Goal: Task Accomplishment & Management: Complete application form

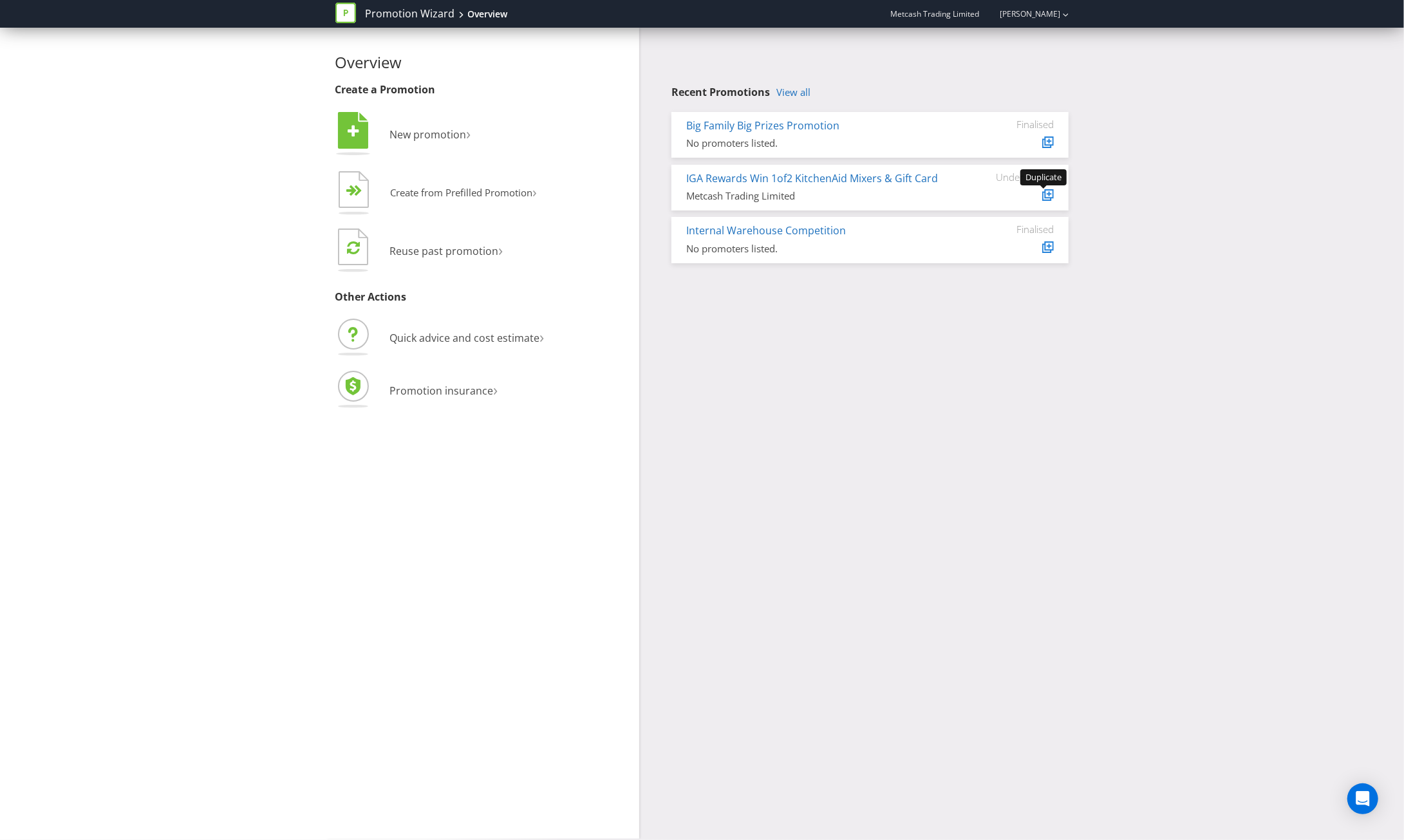
click at [1047, 195] on icon at bounding box center [1049, 193] width 6 height 6
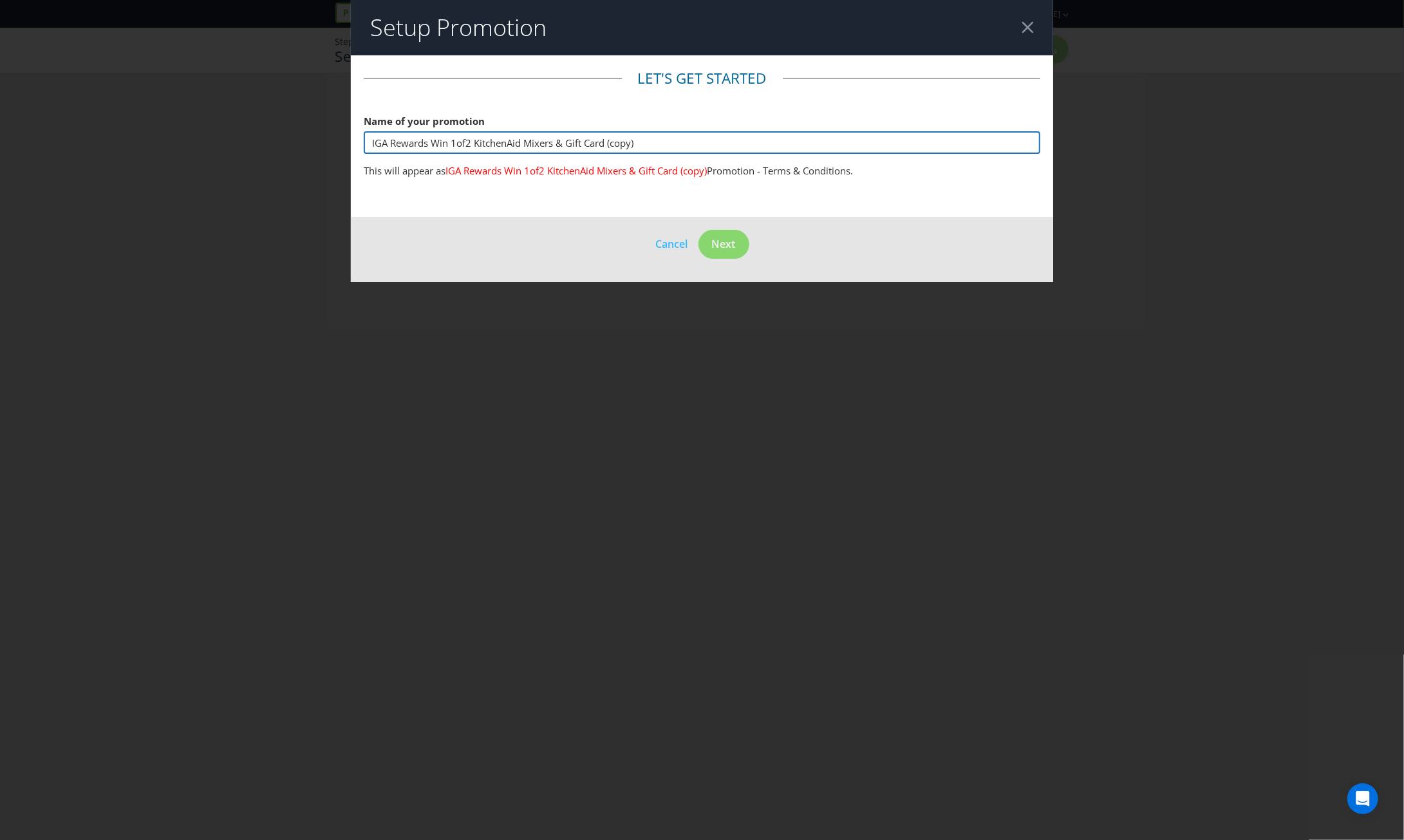
drag, startPoint x: 648, startPoint y: 146, endPoint x: 338, endPoint y: 159, distance: 310.3
click at [338, 159] on div "Setup Promotion Let's get started Name of your promotion IGA Rewards Win 1of2 K…" at bounding box center [702, 420] width 1404 height 840
paste input "WIN a $1000 IGA Shop Local Gift Card - [DATE]"
click at [654, 136] on input "IGA Rewards Win 1of2 KitchenAid Mixers & Gift Card (copy)" at bounding box center [702, 142] width 677 height 23
drag, startPoint x: 652, startPoint y: 140, endPoint x: 336, endPoint y: 138, distance: 316.0
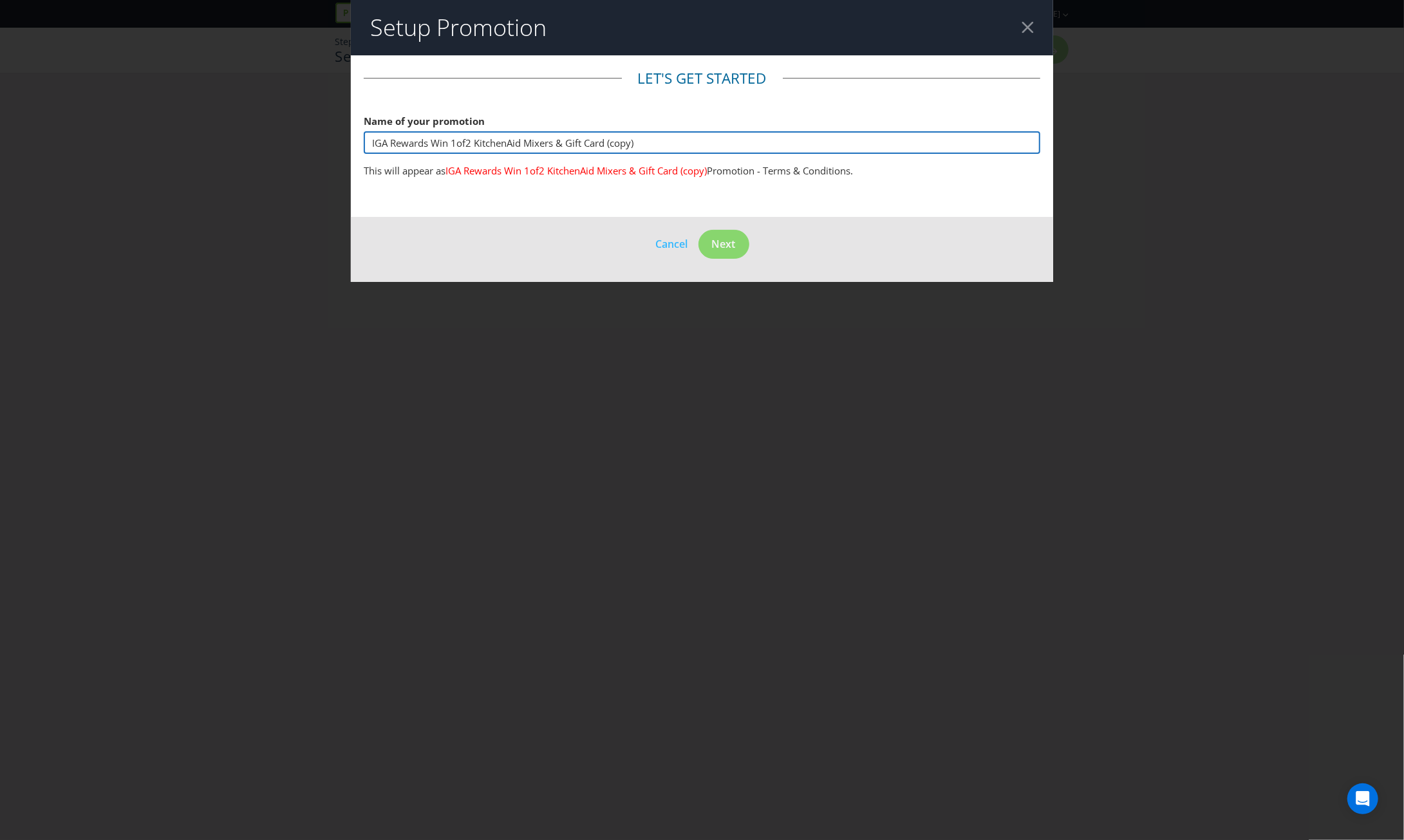
click at [336, 138] on div "Setup Promotion Let's get started Name of your promotion IGA Rewards Win 1of2 K…" at bounding box center [702, 420] width 1404 height 840
paste input "WIN a $1000 IGA Shop Local Gift Card - [DATE]"
paste input "IGA Rewards Win 1of 3 $1000 Vouchers [DATE] Promotion"
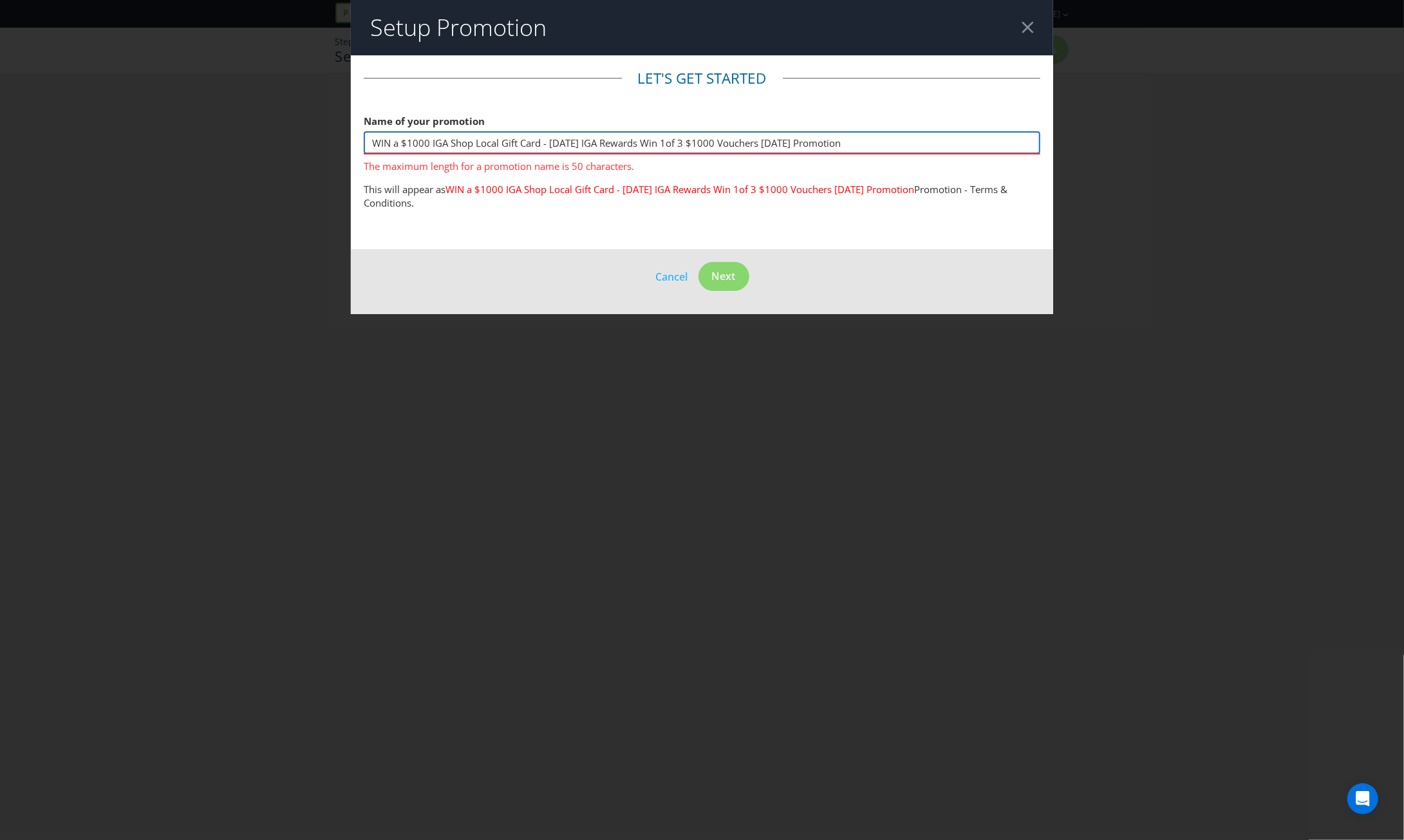
drag, startPoint x: 806, startPoint y: 145, endPoint x: 584, endPoint y: 144, distance: 222.0
click at [584, 144] on input "WIN a $1000 IGA Shop Local Gift Card - [DATE] IGA Rewards Win 1of 3 $1000 Vouch…" at bounding box center [702, 142] width 677 height 23
click at [614, 142] on input "WIN a $1000 IGA Shop Local Gift Card - [DATE] IGA Rewards Win 1of 3 $1000 Vouch…" at bounding box center [702, 142] width 677 height 23
drag, startPoint x: 637, startPoint y: 143, endPoint x: 581, endPoint y: 143, distance: 56.0
click at [581, 143] on input "WIN a $1000 IGA Shop Local Gift Card - [DATE] IGA Rewards Win 1of 3 $1000 Vouch…" at bounding box center [702, 142] width 677 height 23
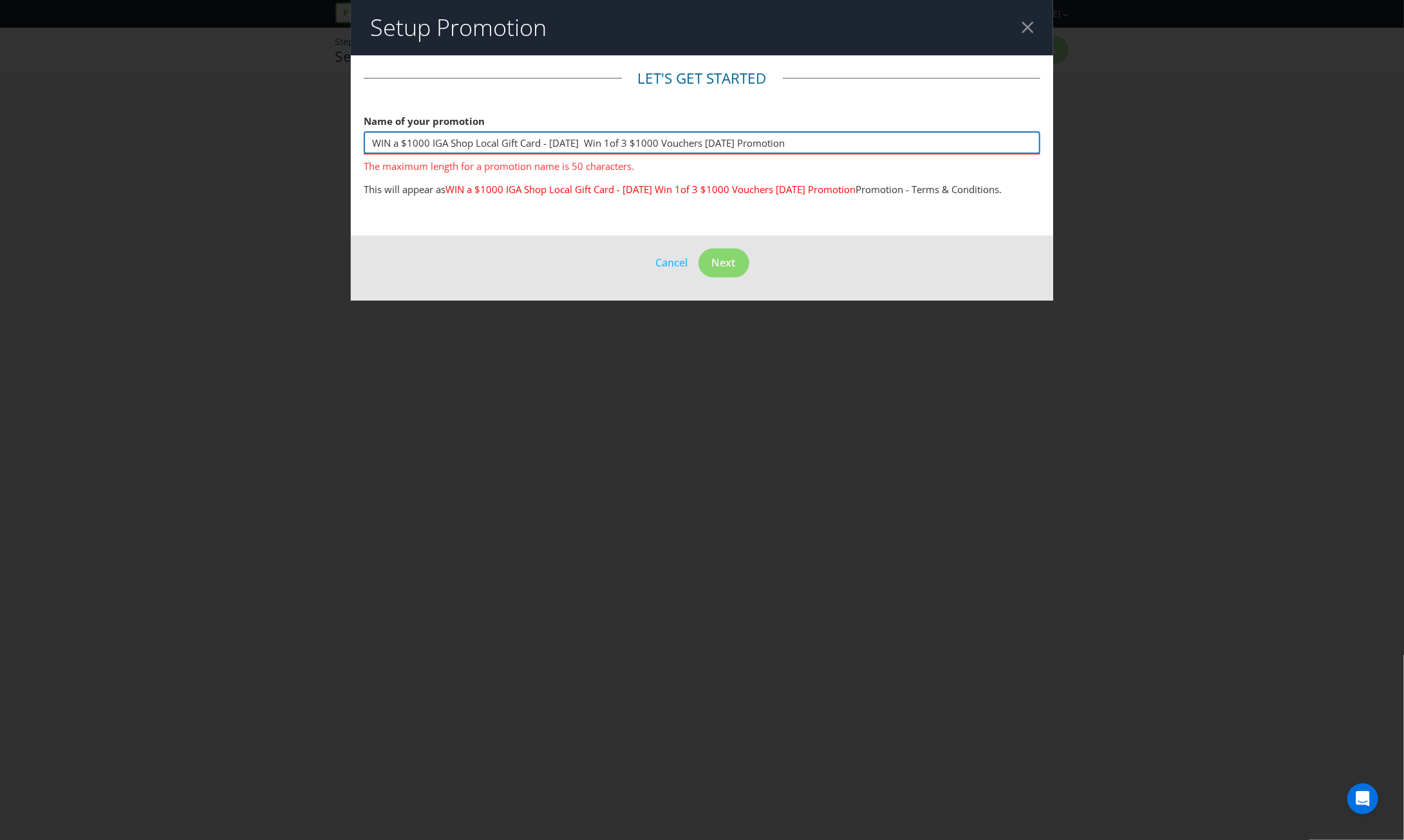
click at [373, 143] on input "WIN a $1000 IGA Shop Local Gift Card - [DATE] Win 1of 3 $1000 Vouchers [DATE] P…" at bounding box center [702, 142] width 677 height 23
paste input "IGA Rewards"
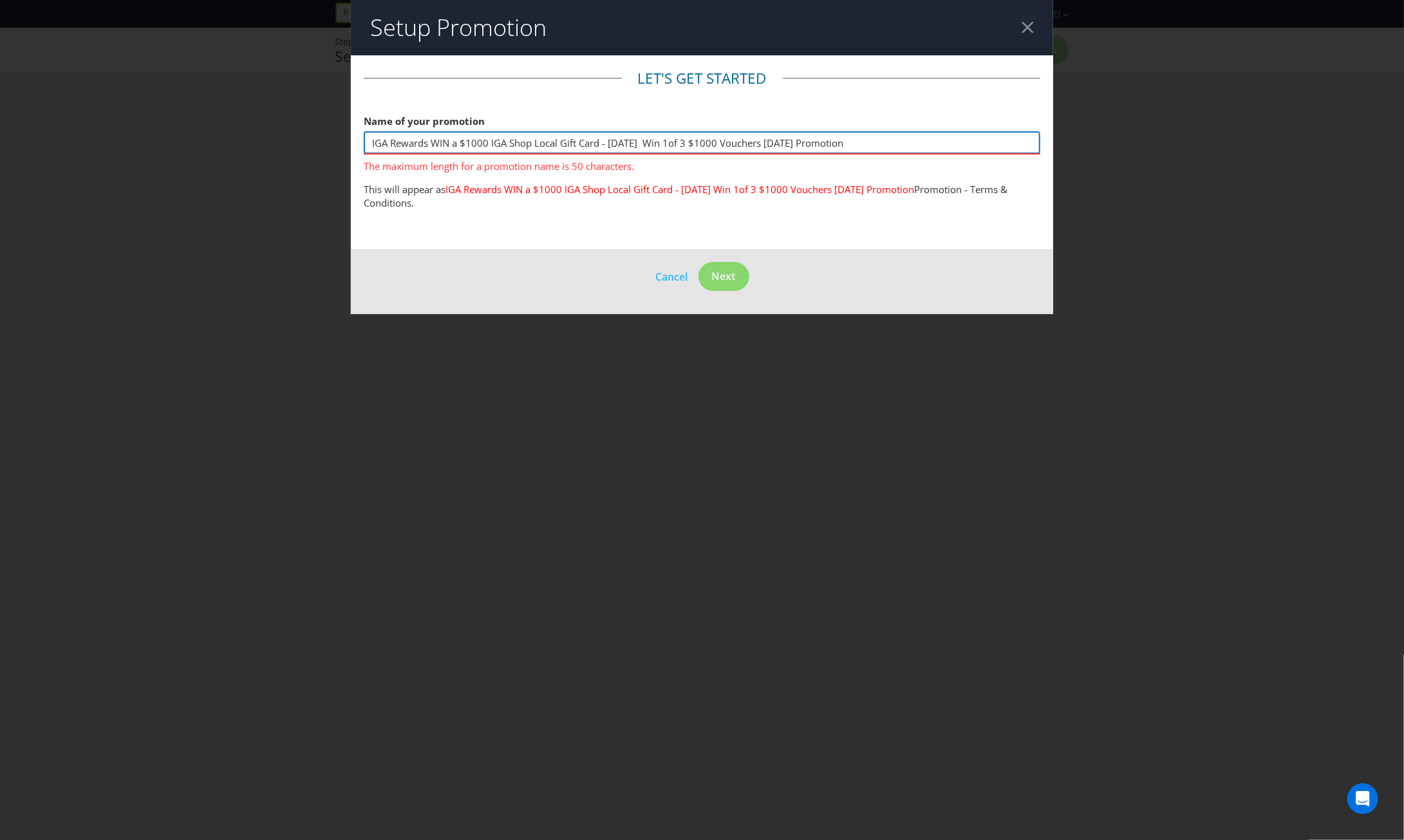
drag, startPoint x: 808, startPoint y: 141, endPoint x: 645, endPoint y: 143, distance: 163.0
click at [645, 143] on input "IGA Rewards WIN a $1000 IGA Shop Local Gift Card - [DATE] Win 1of 3 $1000 Vouch…" at bounding box center [702, 142] width 677 height 23
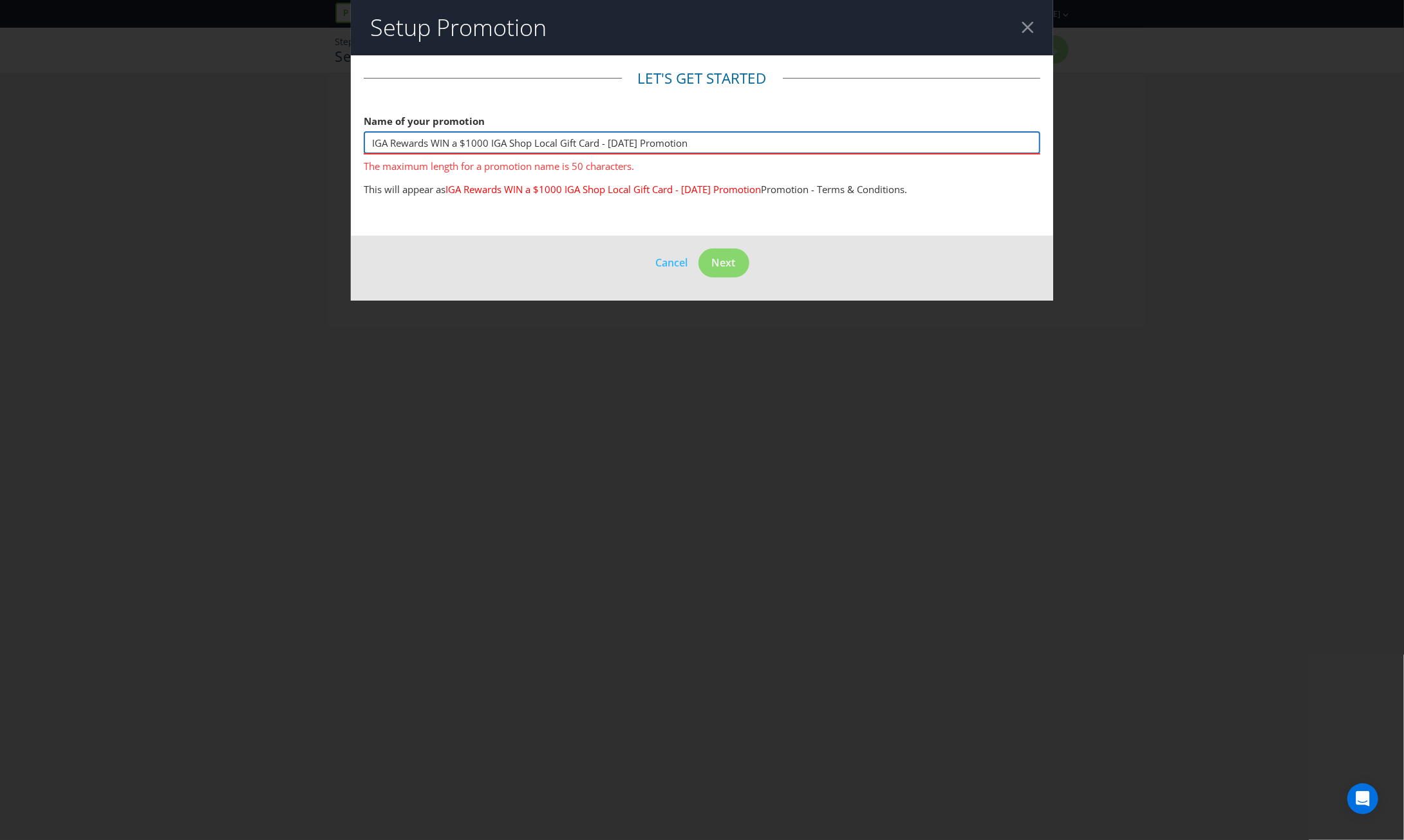
click at [625, 142] on input "IGA Rewards WIN a $1000 IGA Shop Local Gift Card - [DATE] Promotion" at bounding box center [702, 142] width 677 height 23
click at [695, 140] on input "IGA Rewards WIN a $1000 IGA Shop Local Gift Card - [DATE] Promotion" at bounding box center [702, 142] width 677 height 23
click at [695, 140] on input "IGA Rewards WIN a $1000 IGA Shop Local Gift Card - [DATE] Promo" at bounding box center [702, 142] width 677 height 23
drag, startPoint x: 639, startPoint y: 142, endPoint x: 610, endPoint y: 145, distance: 29.2
click at [610, 145] on input "IGA Rewards WIN a $1000 IGA Shop Local Gift Card - [DATE] Promo" at bounding box center [702, 142] width 677 height 23
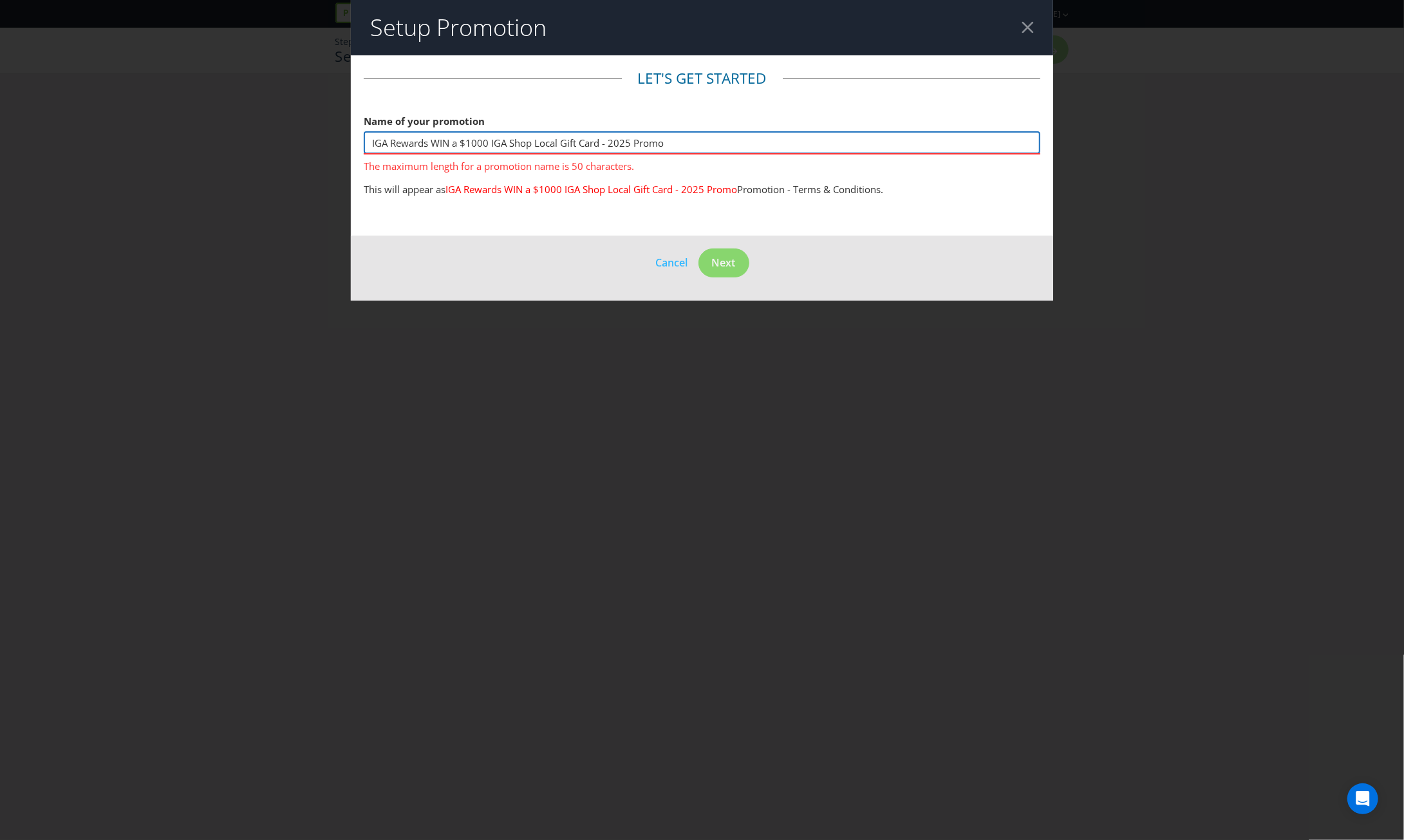
type input "IGA Rewards WIN a $1000 IGA Shop Local Gift Card - 2025 Promo"
click at [665, 139] on input "IGA Rewards WIN a $1000 IGA Shop Local Gift Card - 2025 Promo" at bounding box center [702, 142] width 677 height 23
drag, startPoint x: 683, startPoint y: 144, endPoint x: 331, endPoint y: 146, distance: 352.0
click at [331, 146] on div "Setup Promotion Let's get started Name of your promotion IGA Rewards WIN a $100…" at bounding box center [702, 420] width 1404 height 840
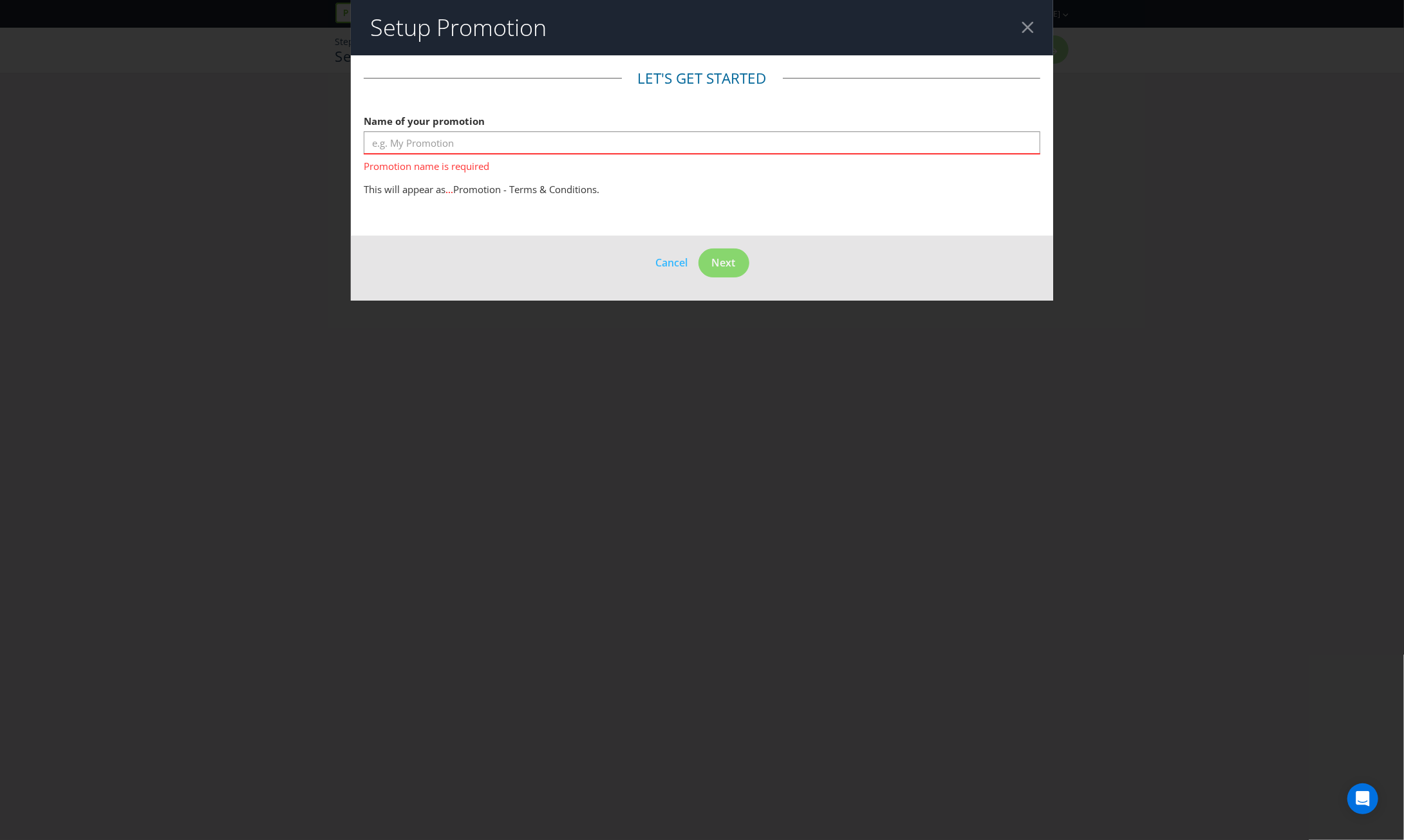
click at [723, 169] on span "Promotion name is required" at bounding box center [702, 164] width 677 height 19
click at [584, 145] on input "text" at bounding box center [702, 142] width 677 height 23
paste input "IGA Rewards WIN a $1000 IGA Shop Local Gift Card - 2025 Promo"
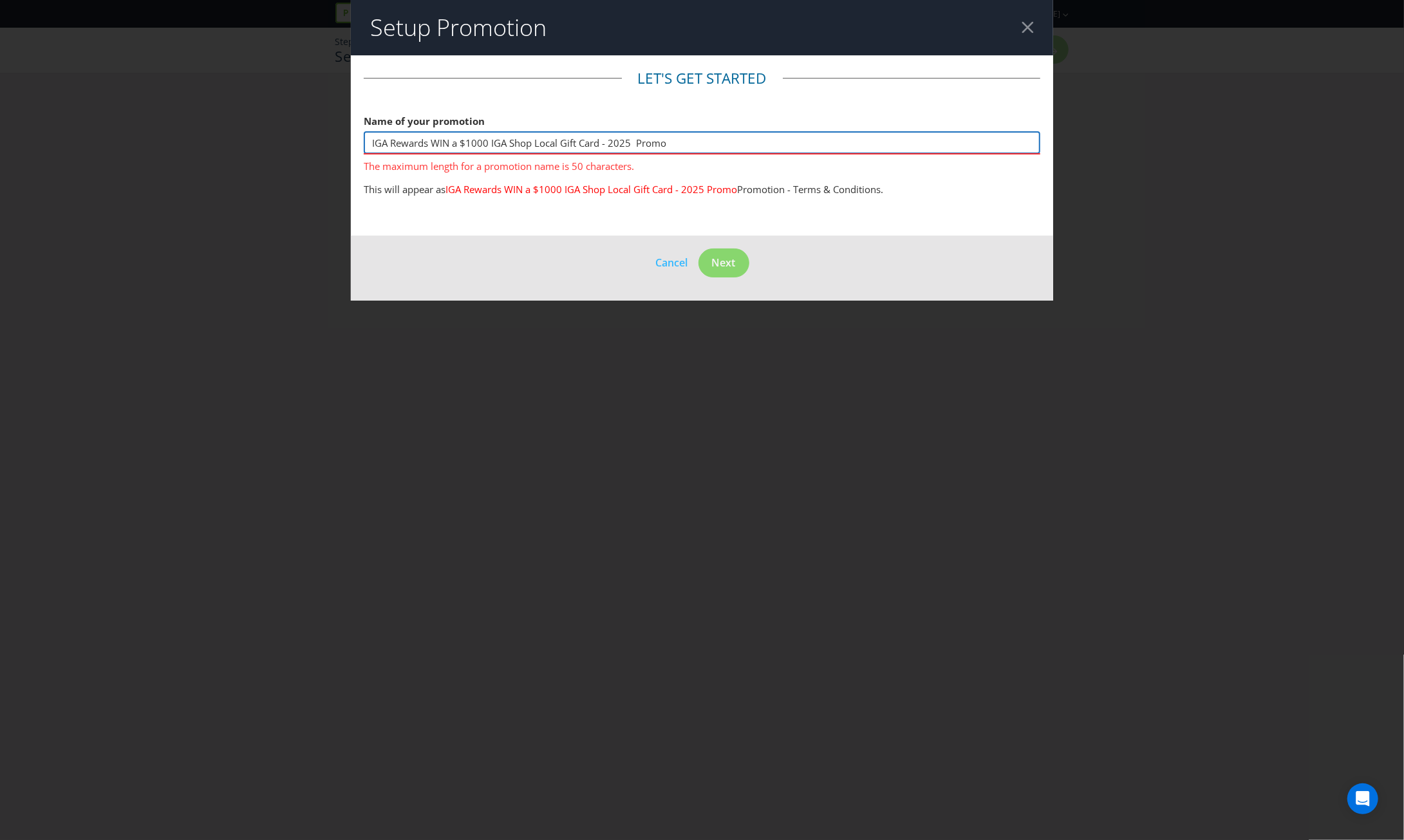
drag, startPoint x: 634, startPoint y: 142, endPoint x: 803, endPoint y: 145, distance: 169.0
click at [803, 145] on input "IGA Rewards WIN a $1000 IGA Shop Local Gift Card - 2025 Promo" at bounding box center [702, 142] width 677 height 23
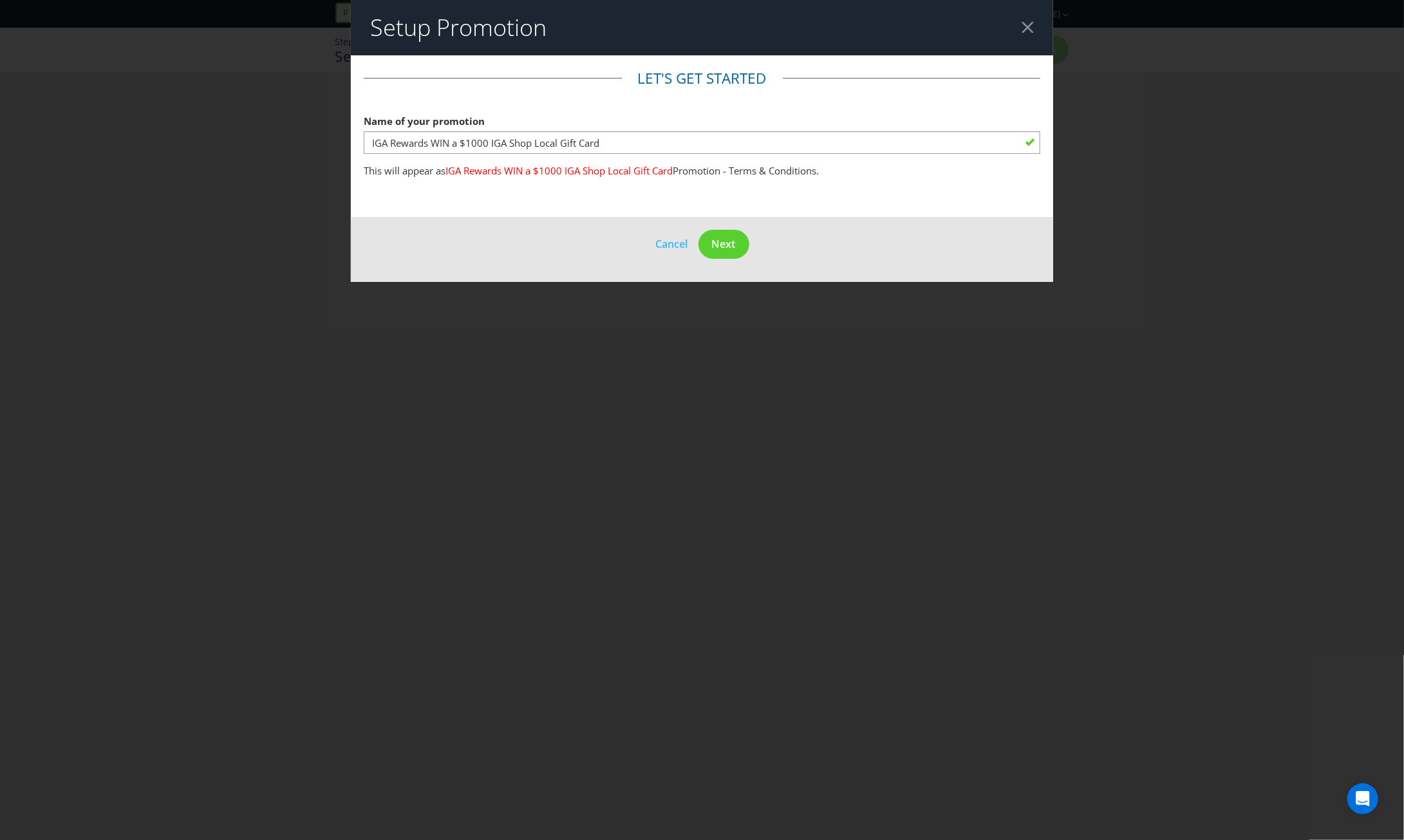
click at [841, 128] on div "Name of your promotion IGA Rewards WIN a $1000 IGA Shop Local Gift Card" at bounding box center [702, 131] width 677 height 46
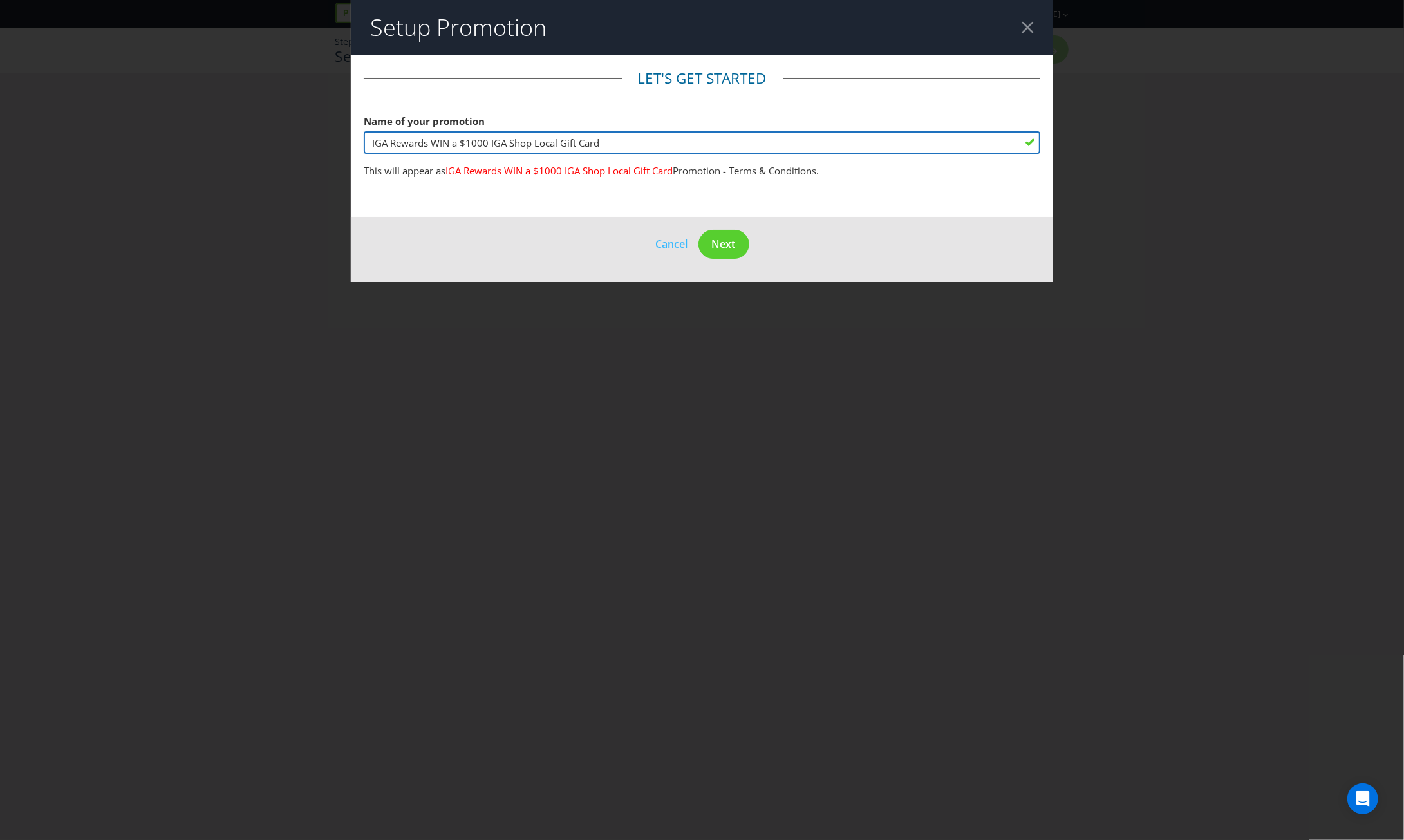
drag, startPoint x: 432, startPoint y: 143, endPoint x: 328, endPoint y: 143, distance: 104.0
click at [328, 143] on div "Setup Promotion Let's get started Name of your promotion IGA Rewards WIN a $100…" at bounding box center [702, 420] width 1404 height 840
click at [601, 145] on input "WIN a $1000 IGA Shop Local Gift Card" at bounding box center [702, 142] width 677 height 23
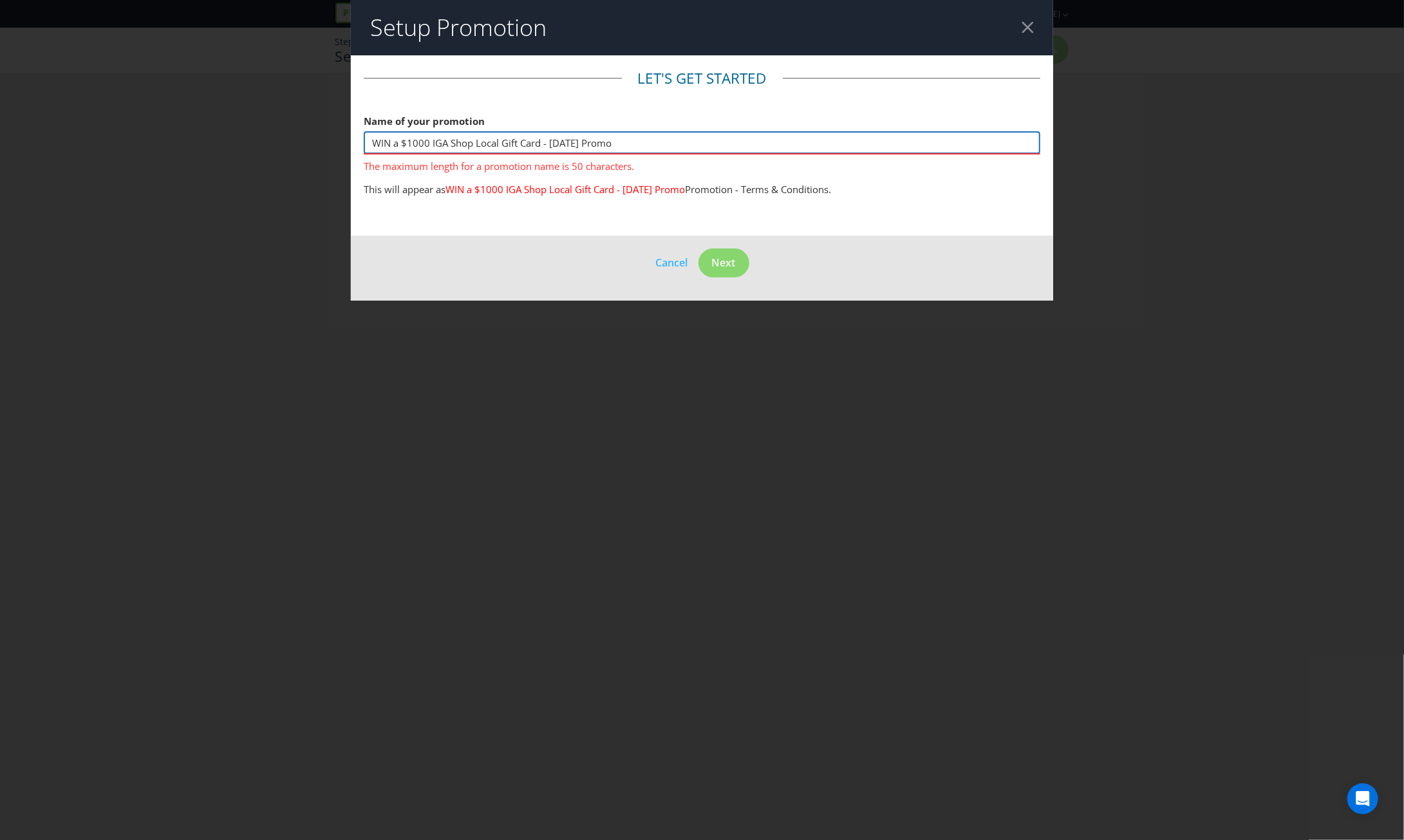
click at [569, 145] on input "WIN a $1000 IGA Shop Local Gift Card - [DATE] Promo" at bounding box center [702, 142] width 677 height 23
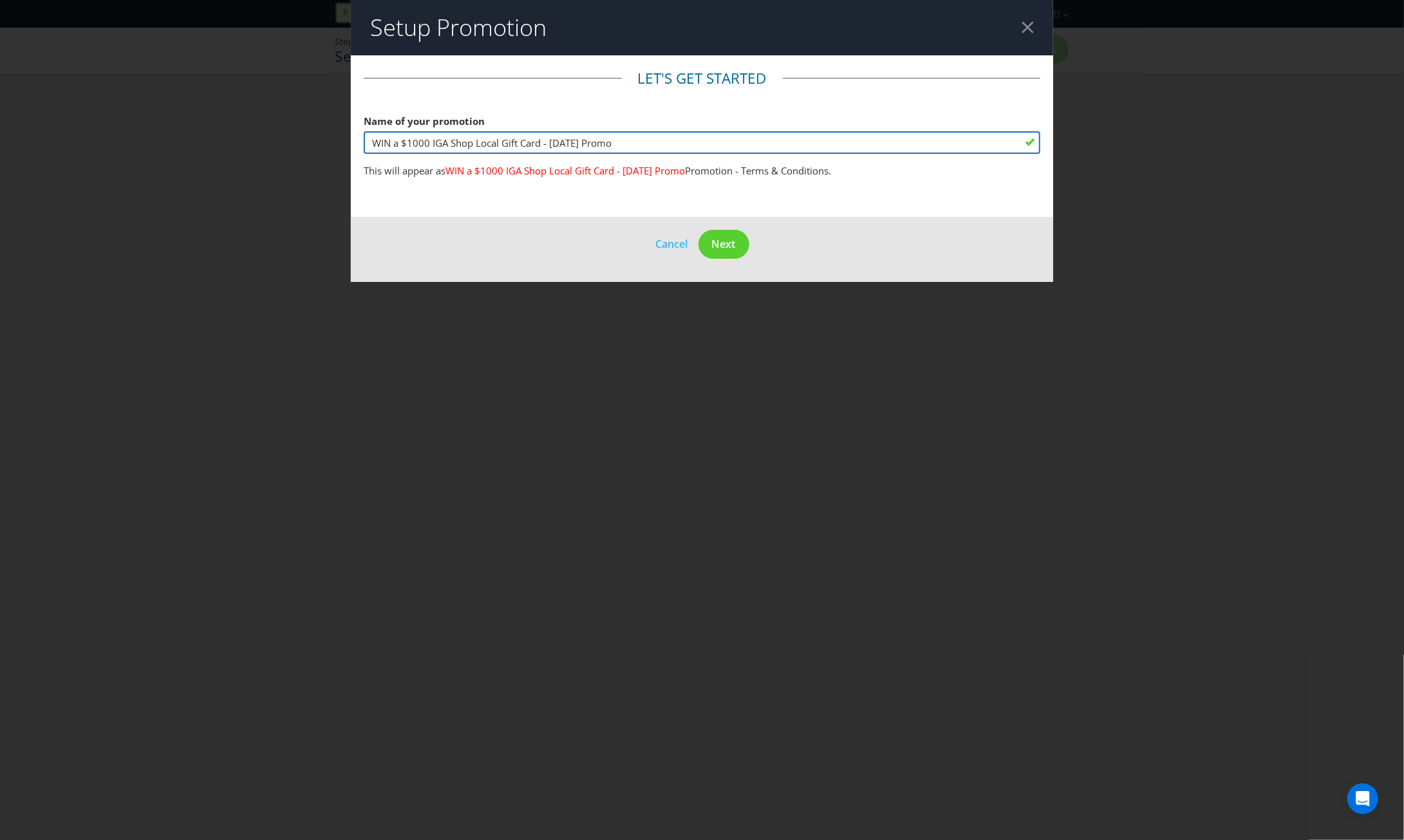
click at [611, 140] on input "WIN a $1000 IGA Shop Local Gift Card - [DATE] Promo" at bounding box center [702, 142] width 677 height 23
click at [566, 143] on input "WIN a $1000 IGA Shop Local Gift Card - [DATE] Promo" at bounding box center [702, 142] width 677 height 23
click at [638, 137] on input "WIN a $1000 IGA Shop Local Gift Card - [DATE] Promo" at bounding box center [702, 142] width 677 height 23
drag, startPoint x: 644, startPoint y: 143, endPoint x: 325, endPoint y: 134, distance: 319.1
click at [325, 134] on div "Setup Promotion Let's get started Name of your promotion WIN a $1000 IGA Shop L…" at bounding box center [702, 420] width 1404 height 840
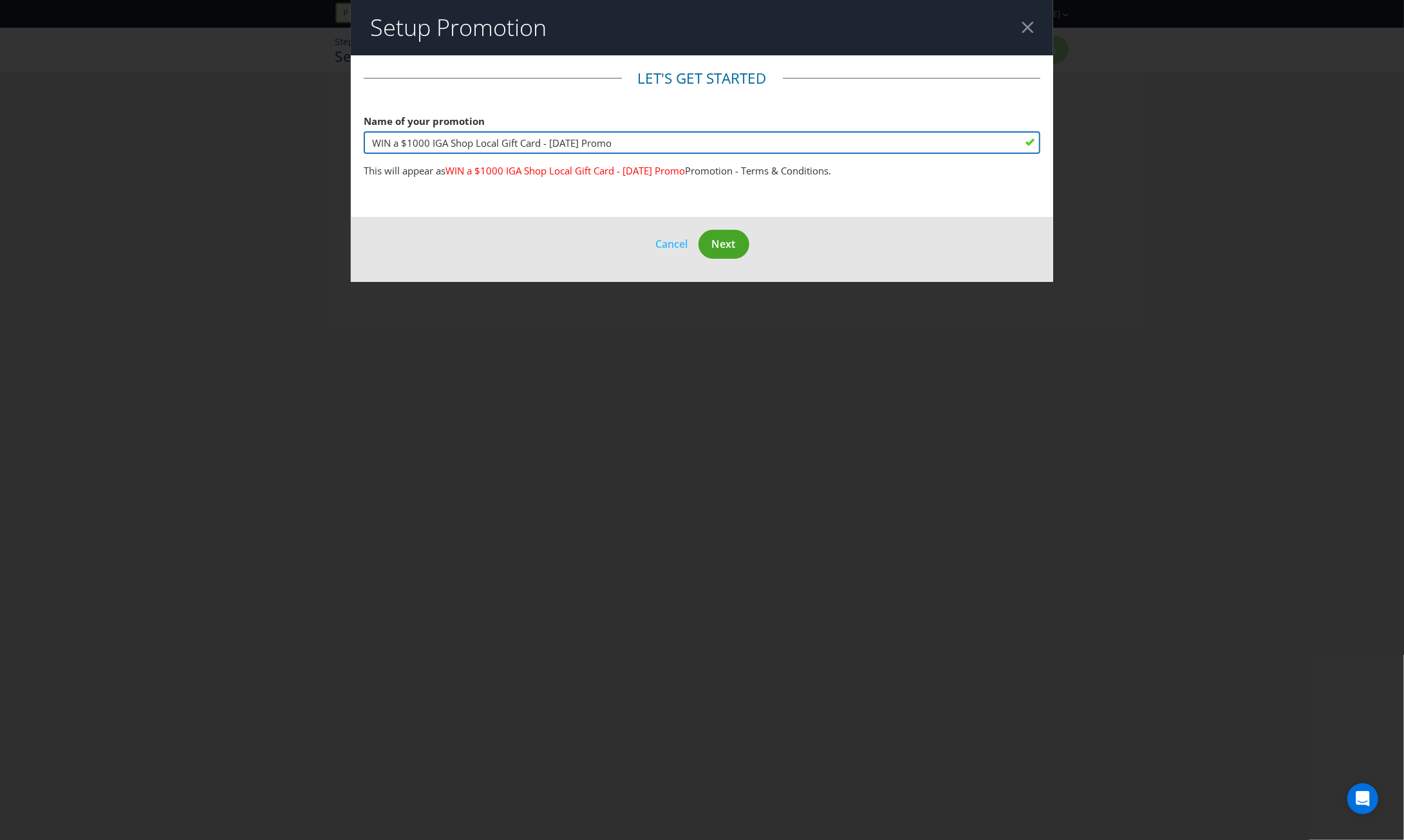
type input "WIN a $1000 IGA Shop Local Gift Card - [DATE] Promo"
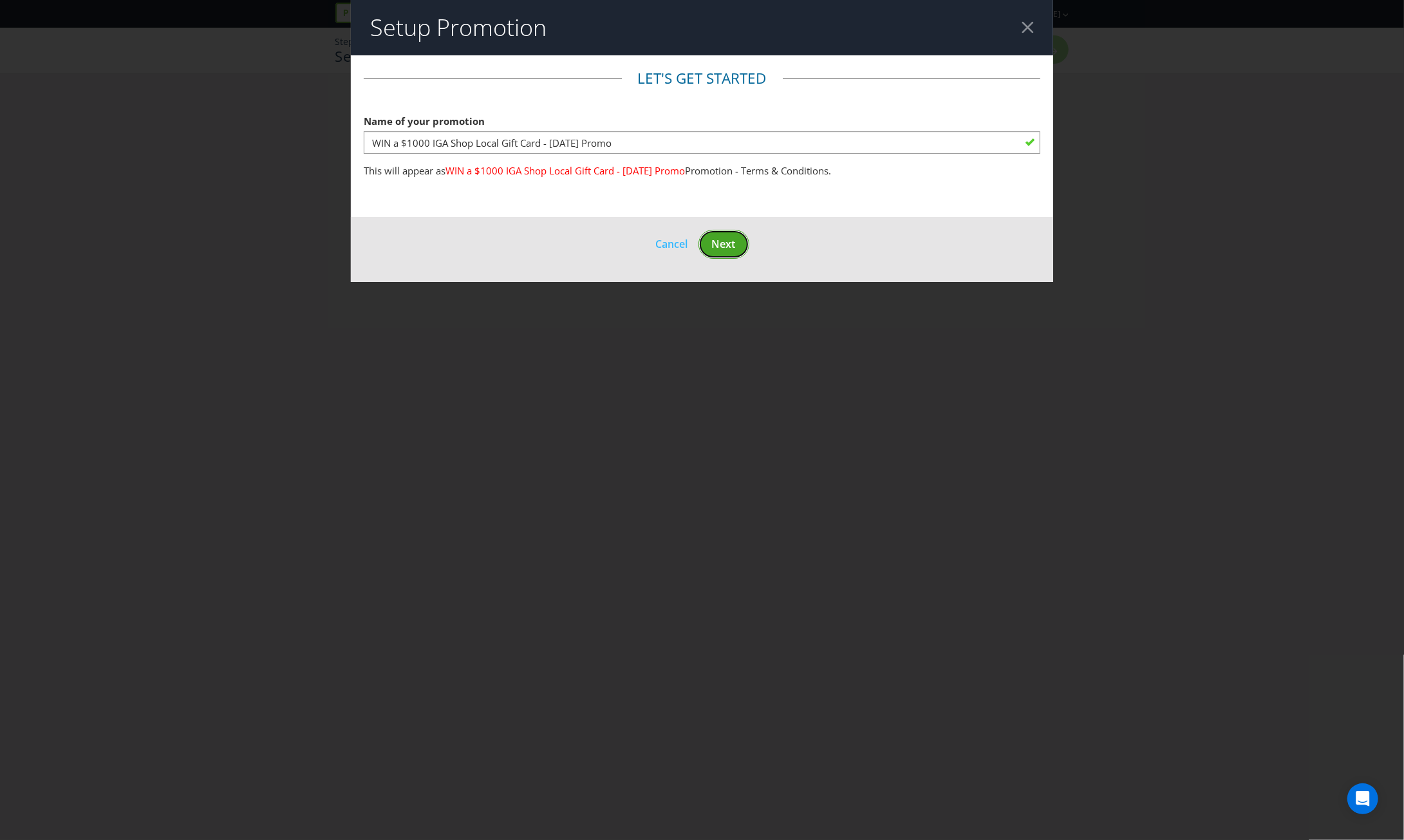
click at [721, 240] on span "Next" at bounding box center [723, 244] width 24 height 14
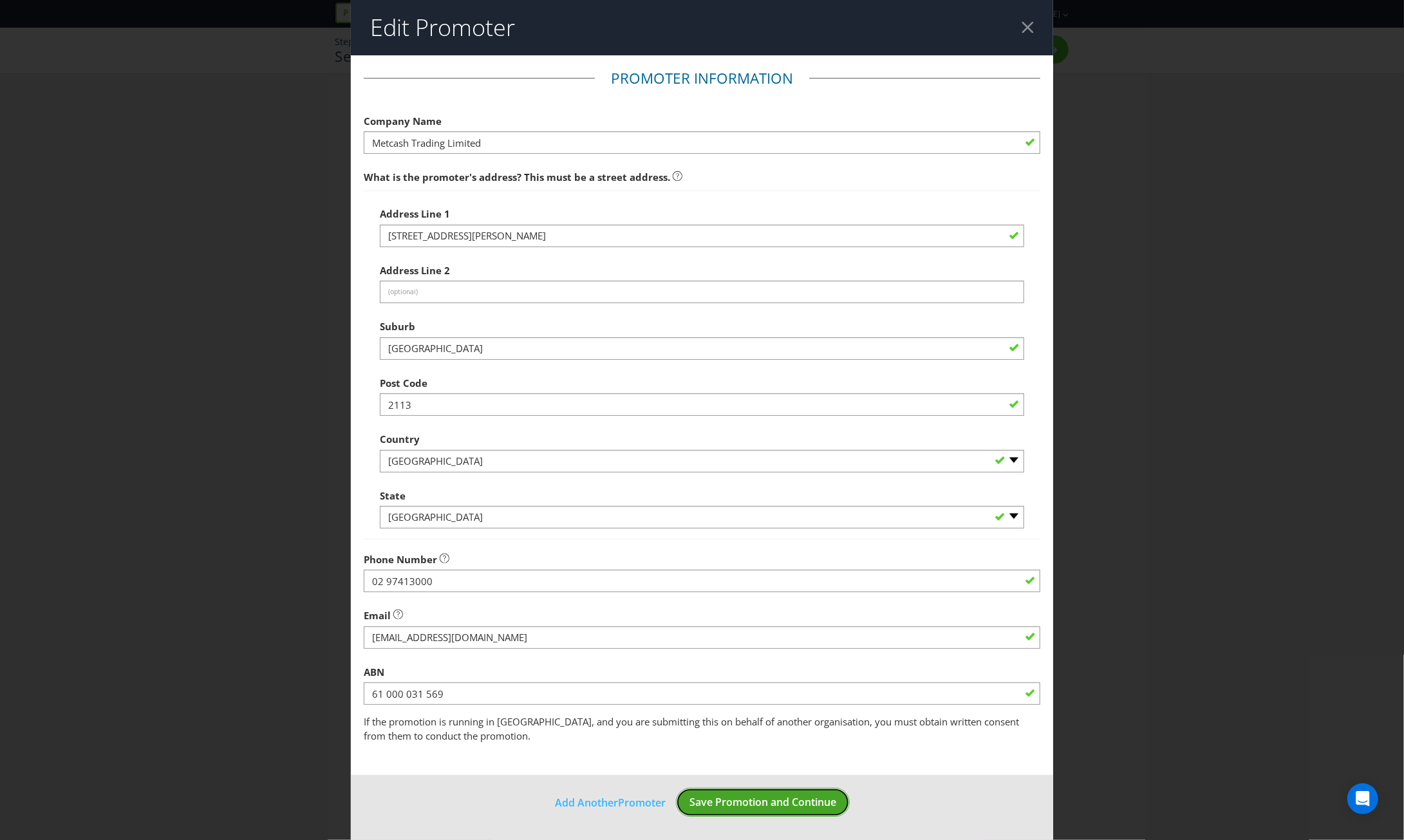
click at [827, 804] on span "Save Promotion and Continue" at bounding box center [763, 802] width 147 height 14
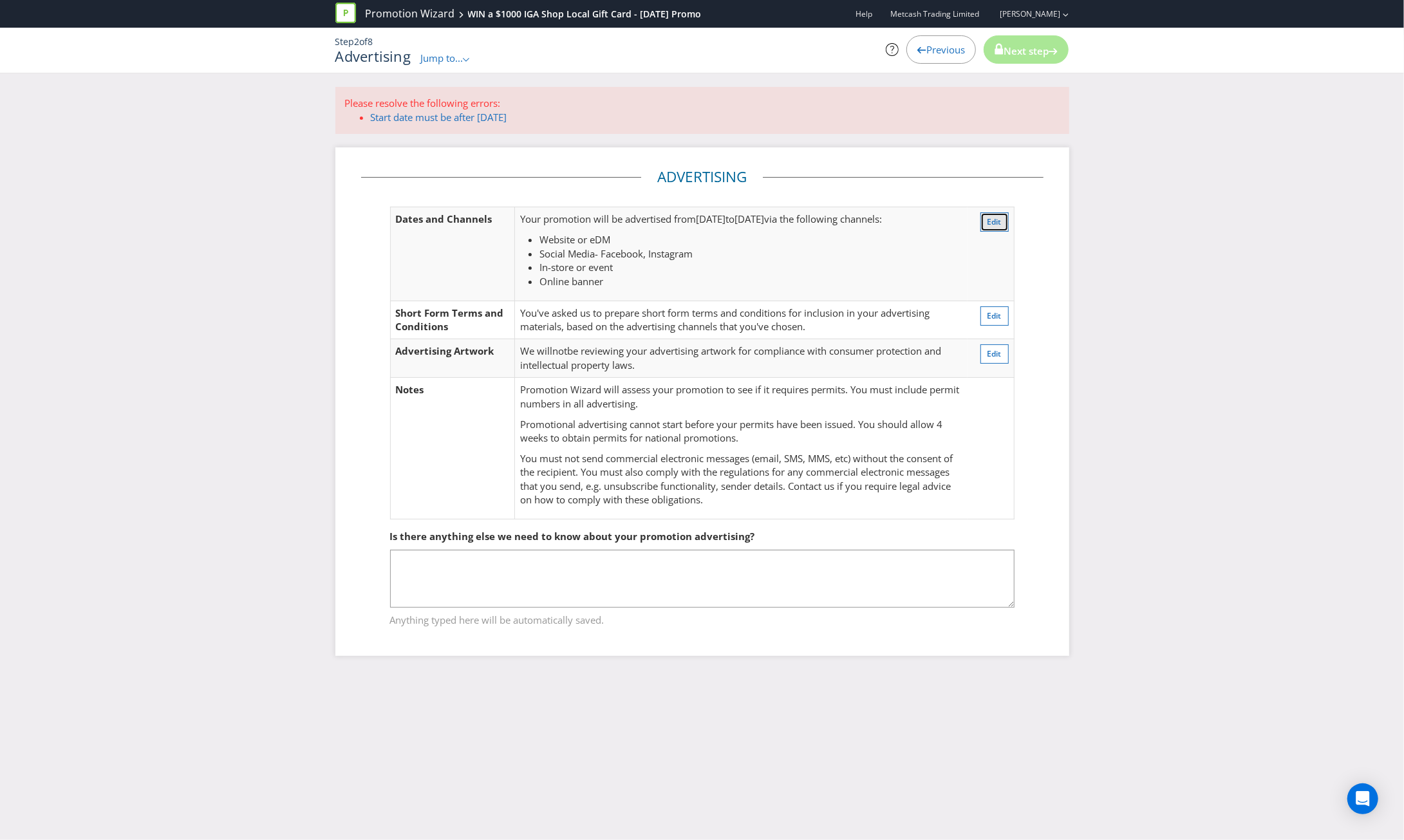
click at [1001, 223] on button "Edit" at bounding box center [995, 222] width 29 height 19
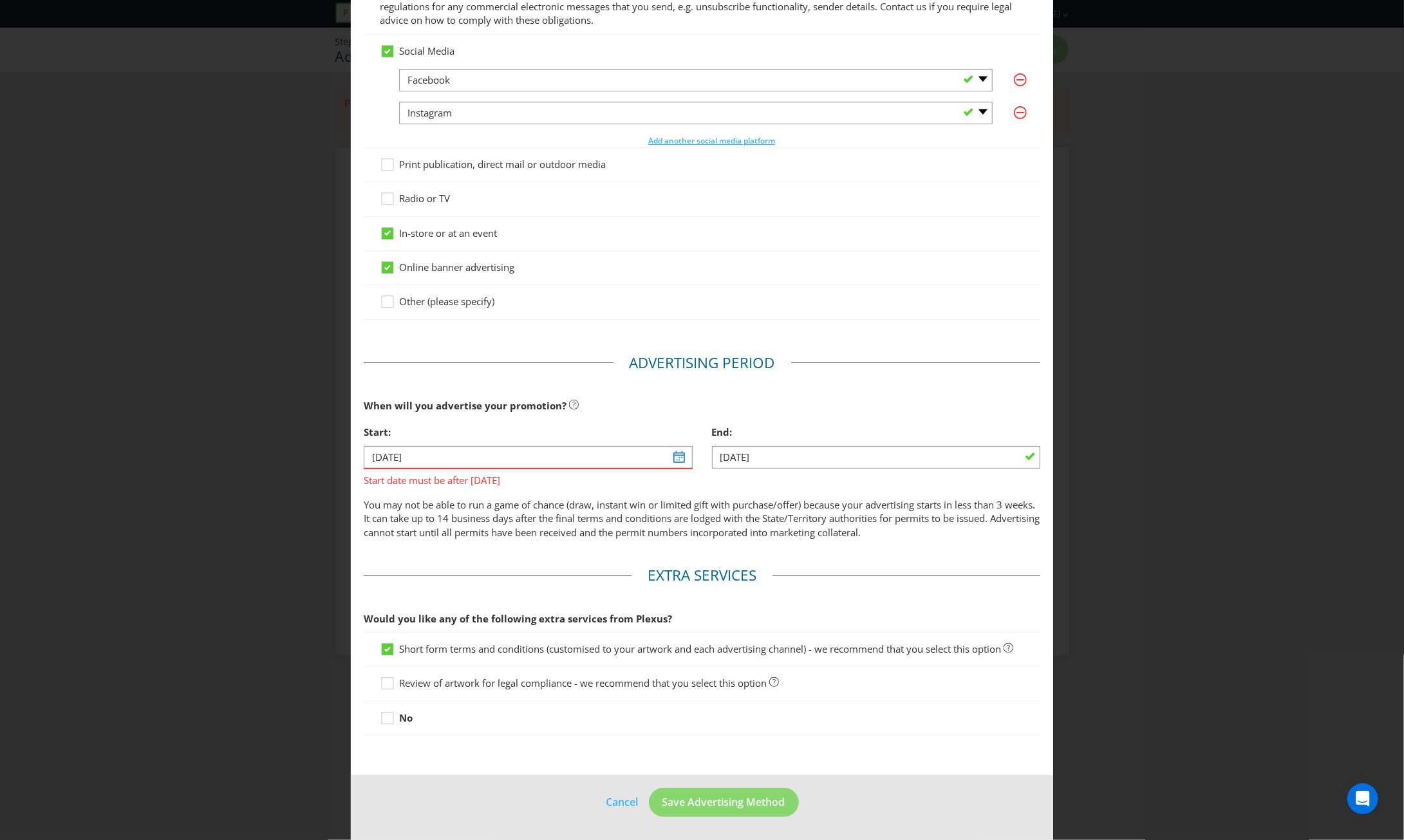
scroll to position [68, 0]
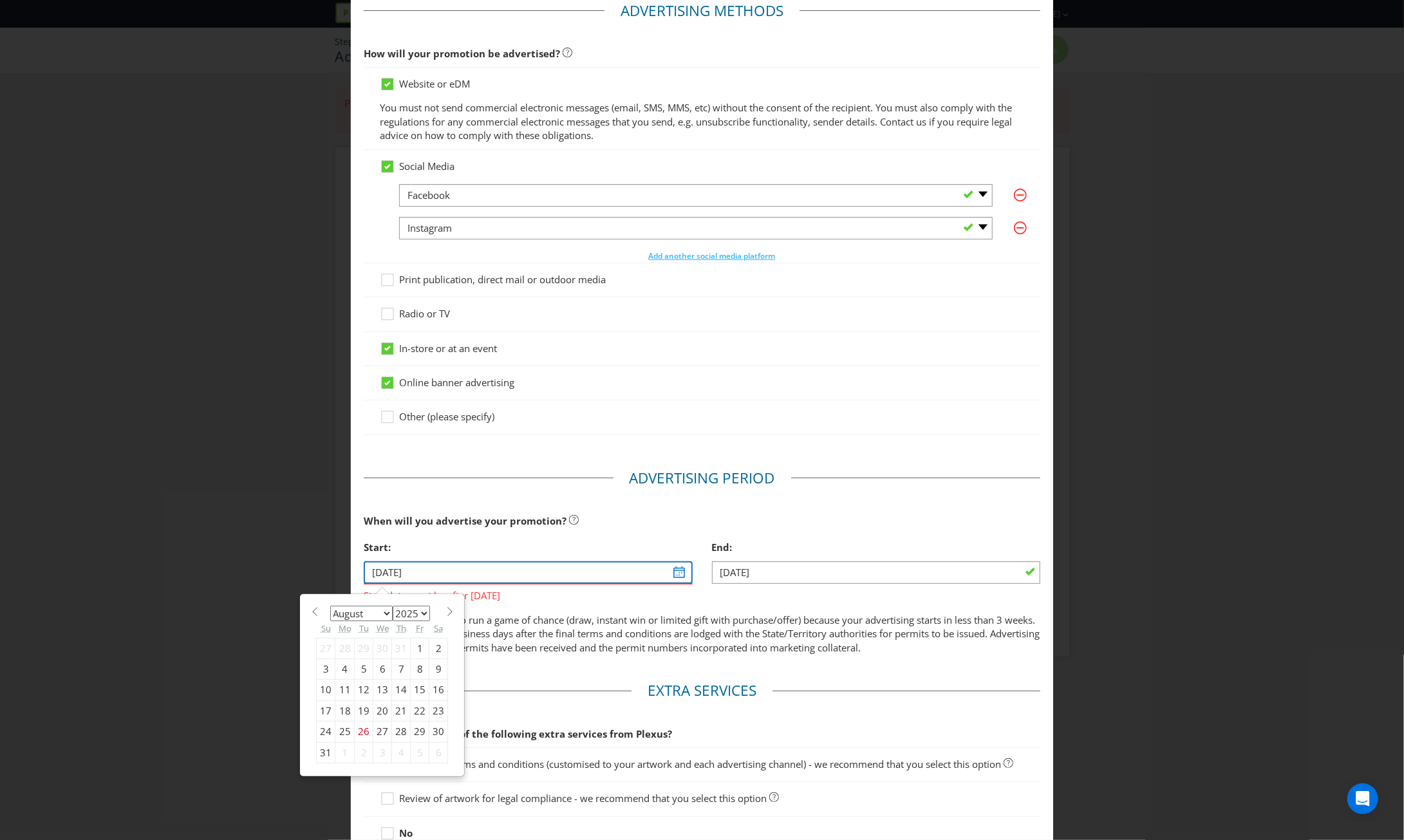
click at [668, 573] on input "[DATE]" at bounding box center [528, 572] width 329 height 23
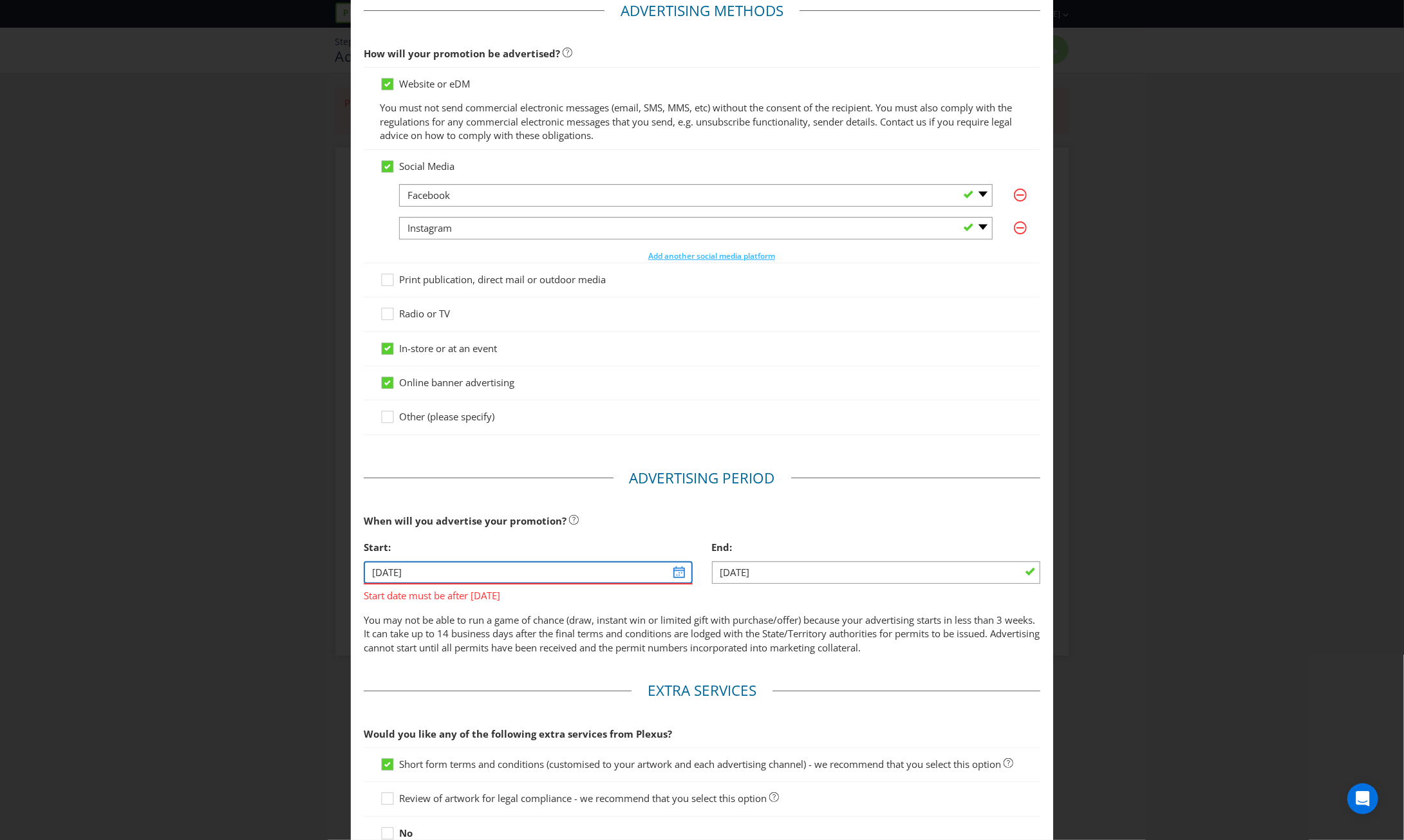
click at [679, 573] on input "[DATE]" at bounding box center [528, 572] width 329 height 23
click at [388, 565] on input "[DATE]" at bounding box center [528, 572] width 329 height 23
click at [675, 573] on input "[DATE]" at bounding box center [528, 572] width 329 height 23
drag, startPoint x: 379, startPoint y: 567, endPoint x: 369, endPoint y: 567, distance: 10.0
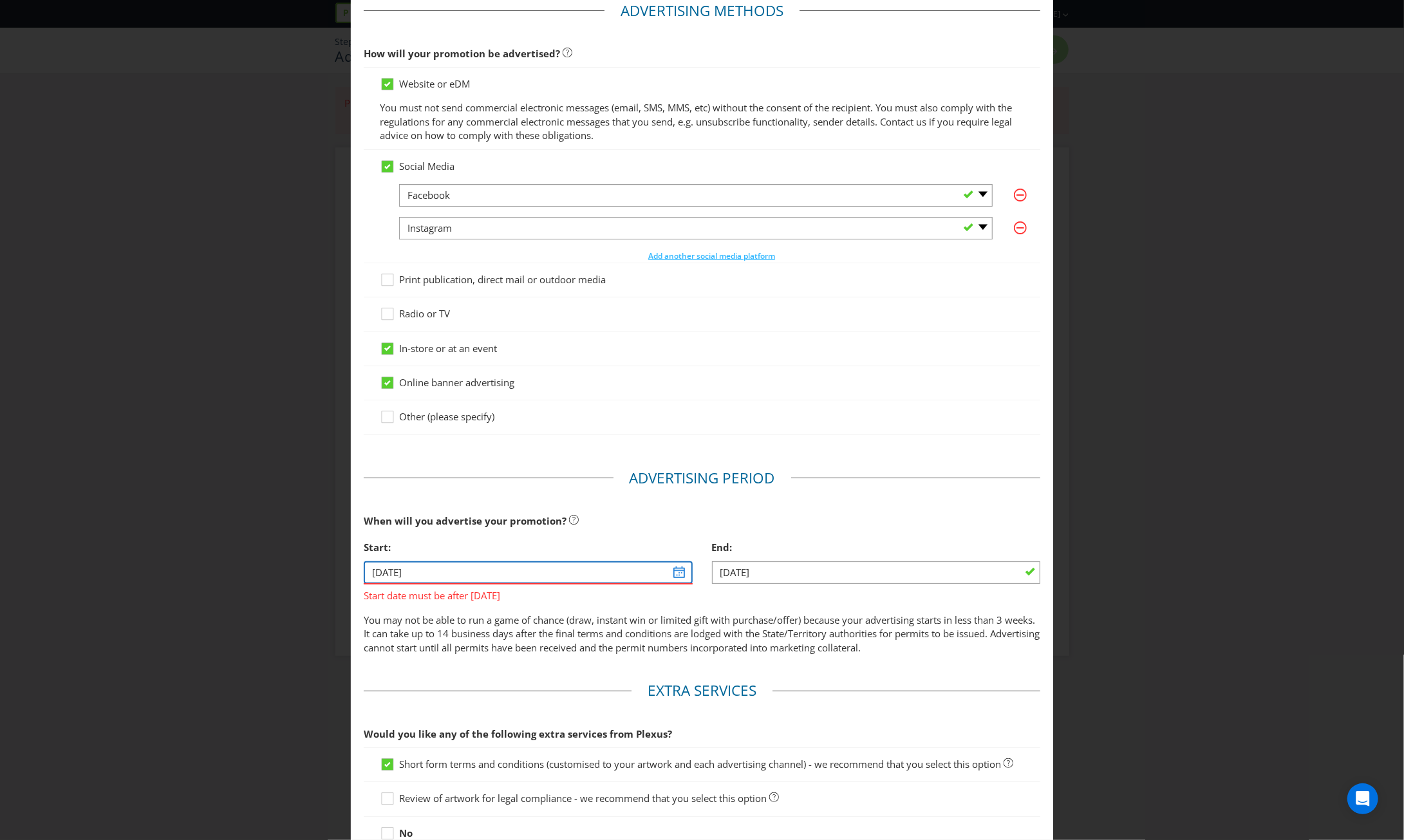
click at [369, 567] on input "[DATE]" at bounding box center [528, 572] width 329 height 23
drag, startPoint x: 390, startPoint y: 567, endPoint x: 381, endPoint y: 567, distance: 9.0
click at [381, 567] on input "[DATE]" at bounding box center [528, 572] width 329 height 23
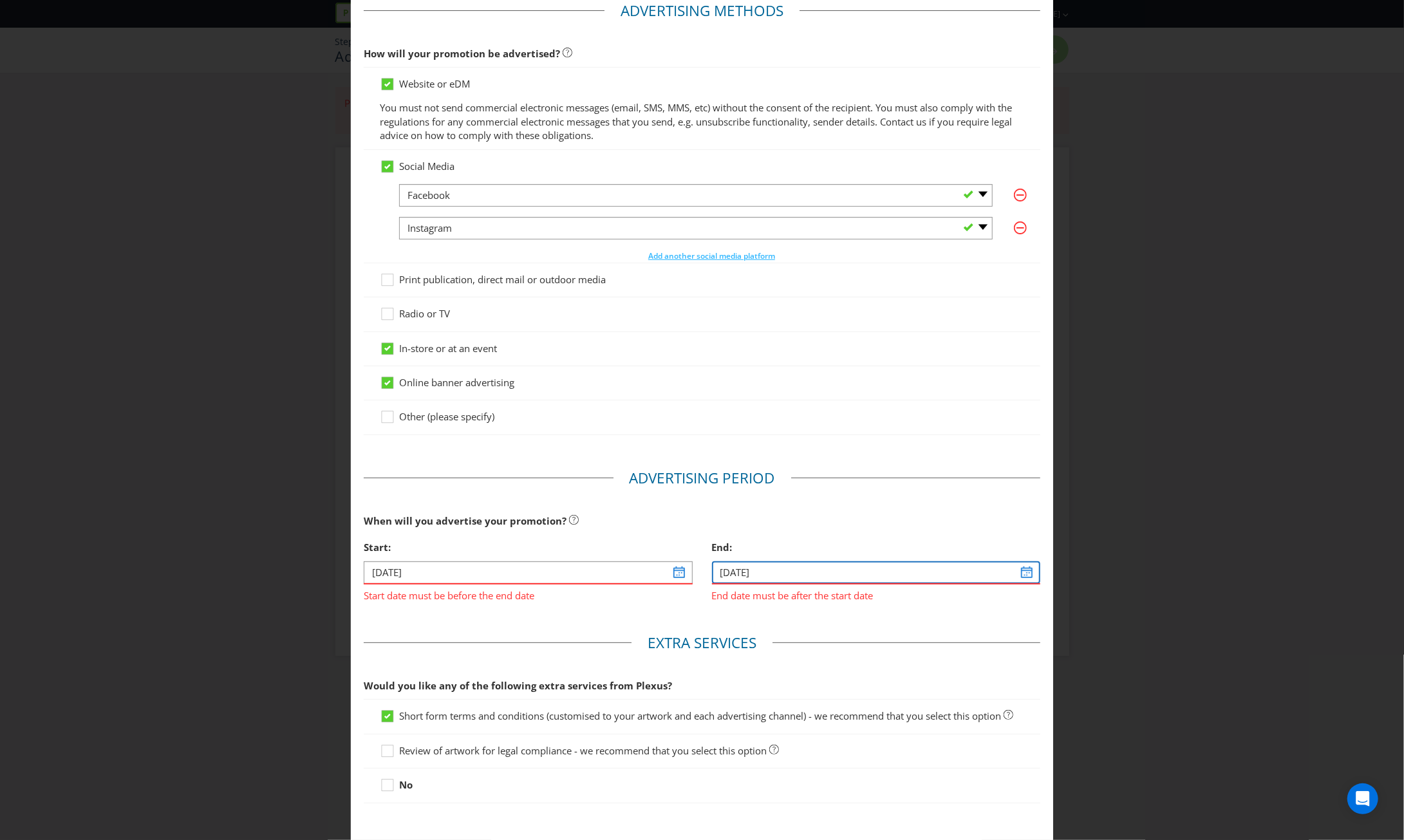
type input "[DATE]"
click at [781, 571] on input "[DATE]" at bounding box center [876, 572] width 329 height 23
drag, startPoint x: 740, startPoint y: 570, endPoint x: 731, endPoint y: 570, distance: 9.0
click at [731, 570] on input "[DATE]" at bounding box center [876, 572] width 329 height 23
type input "[DATE]"
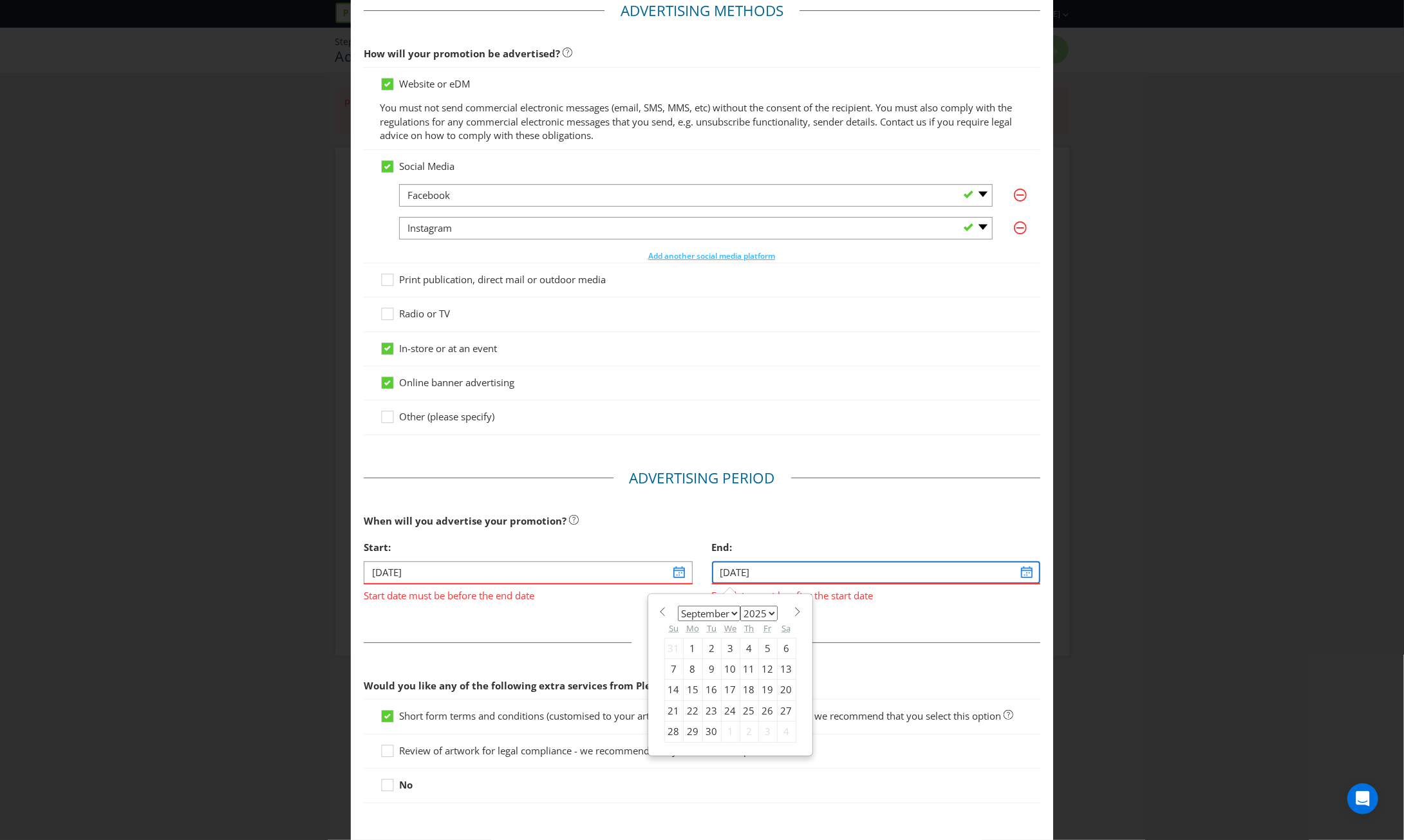
select select "11"
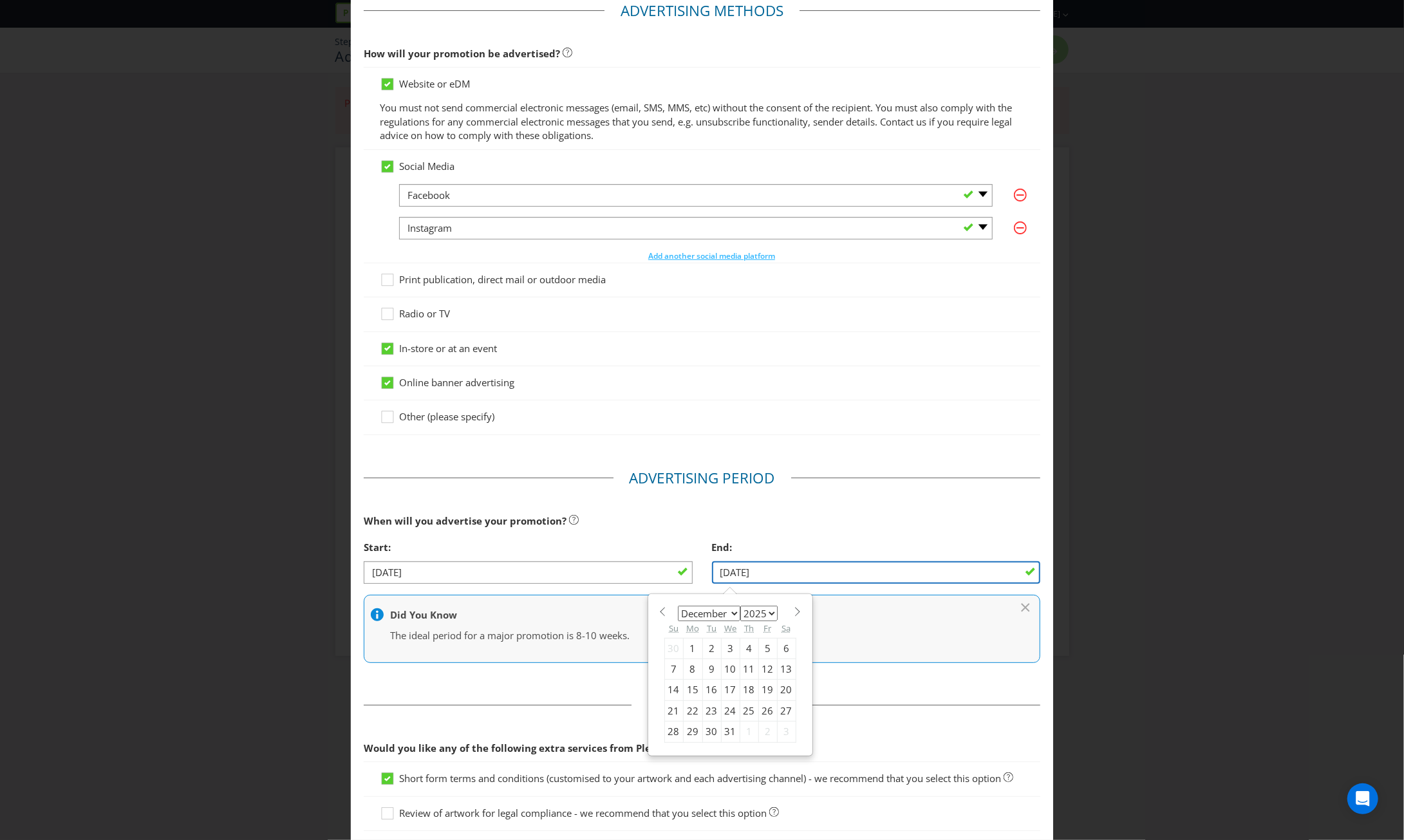
drag, startPoint x: 731, startPoint y: 570, endPoint x: 714, endPoint y: 571, distance: 17.0
click at [714, 571] on input "[DATE]" at bounding box center [876, 572] width 329 height 23
type input "[DATE]"
click at [709, 684] on div "16" at bounding box center [711, 690] width 19 height 21
click at [746, 571] on input "[DATE]" at bounding box center [876, 572] width 329 height 23
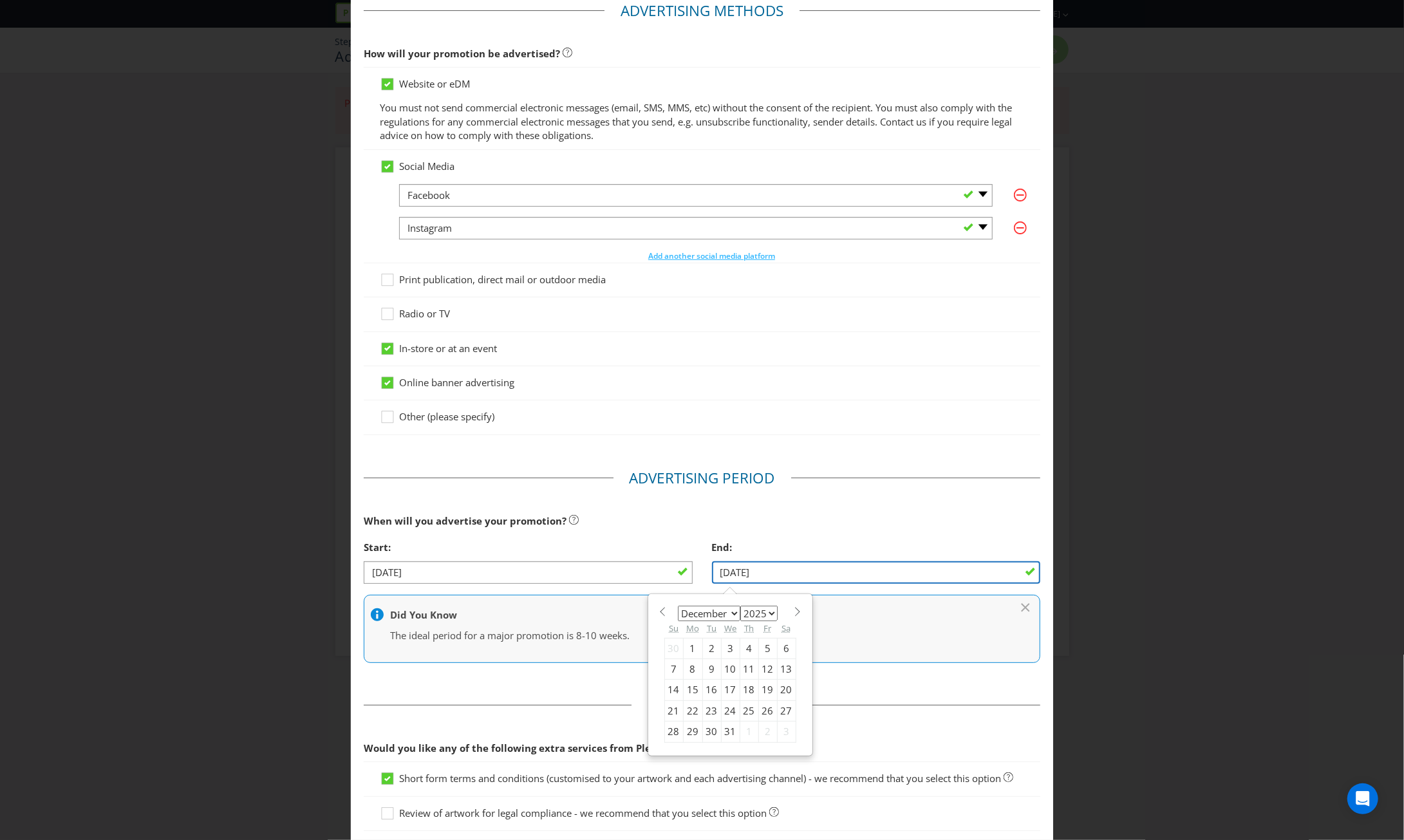
click at [747, 569] on input "[DATE]" at bounding box center [876, 572] width 329 height 23
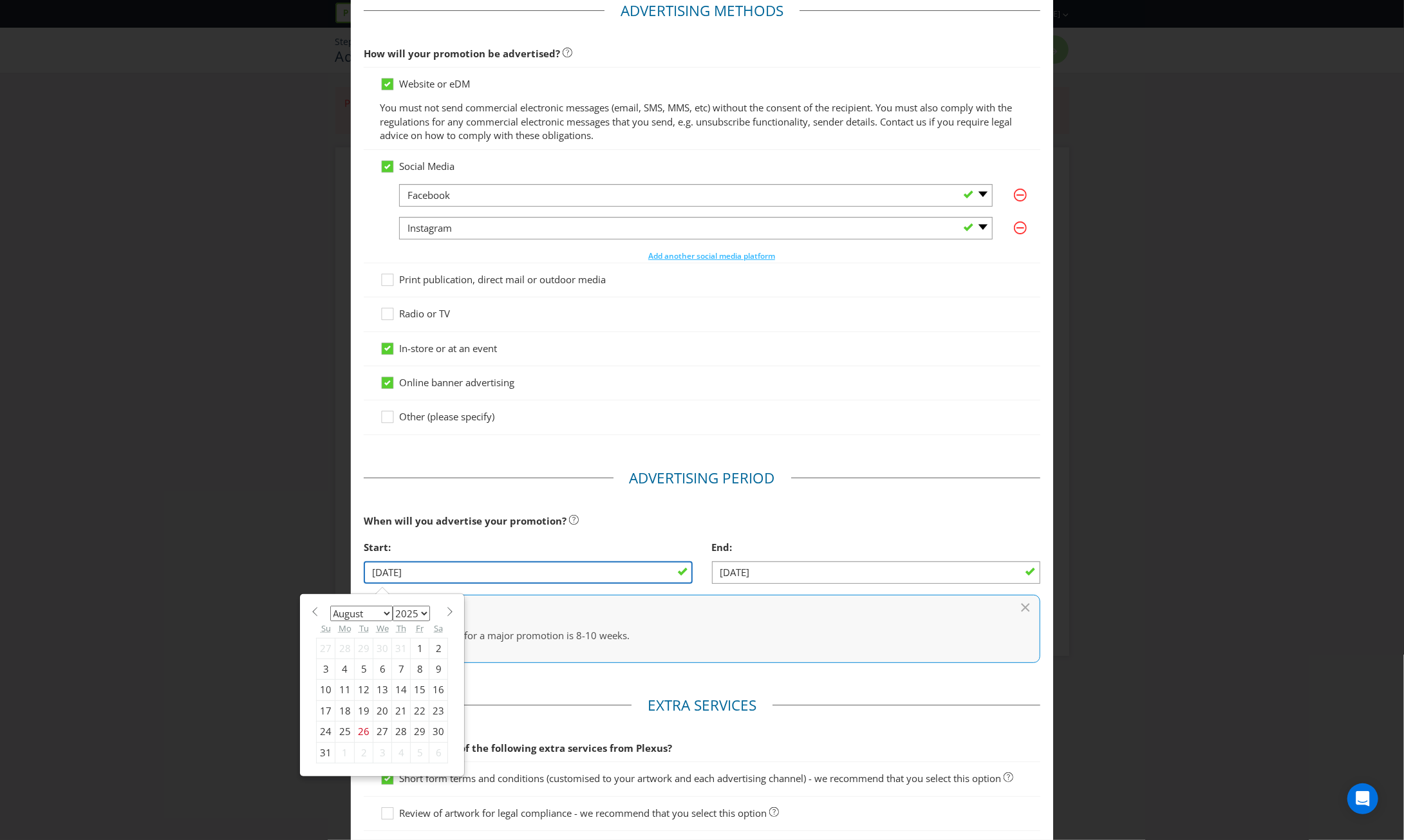
click at [405, 573] on input "[DATE]" at bounding box center [528, 572] width 329 height 23
click at [445, 610] on span at bounding box center [449, 611] width 10 height 10
select select "9"
click at [380, 647] on div "1" at bounding box center [382, 648] width 19 height 21
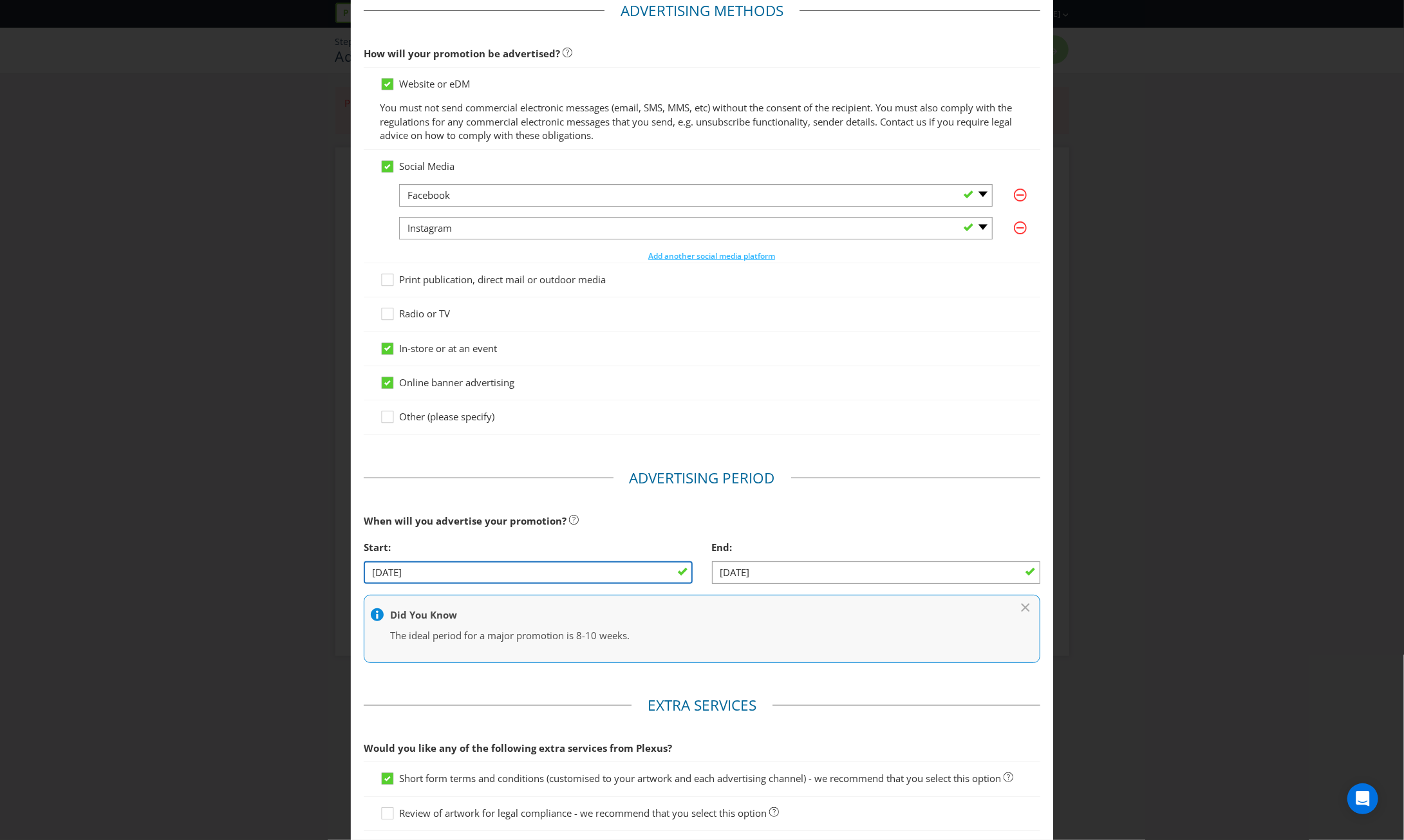
click at [394, 571] on input "[DATE]" at bounding box center [528, 572] width 329 height 23
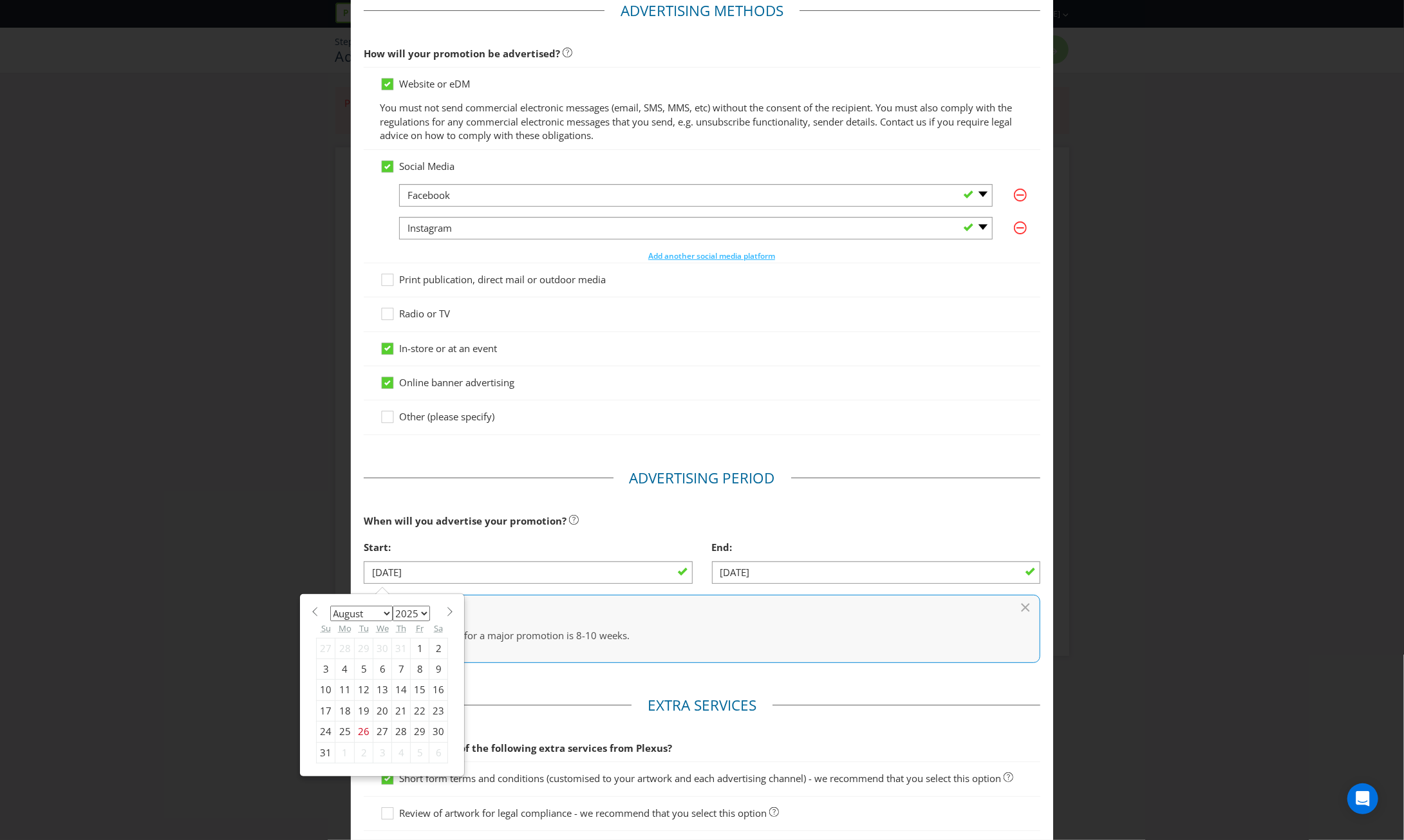
click at [445, 610] on span at bounding box center [449, 611] width 10 height 10
select select "9"
click at [379, 643] on div "1" at bounding box center [382, 648] width 19 height 21
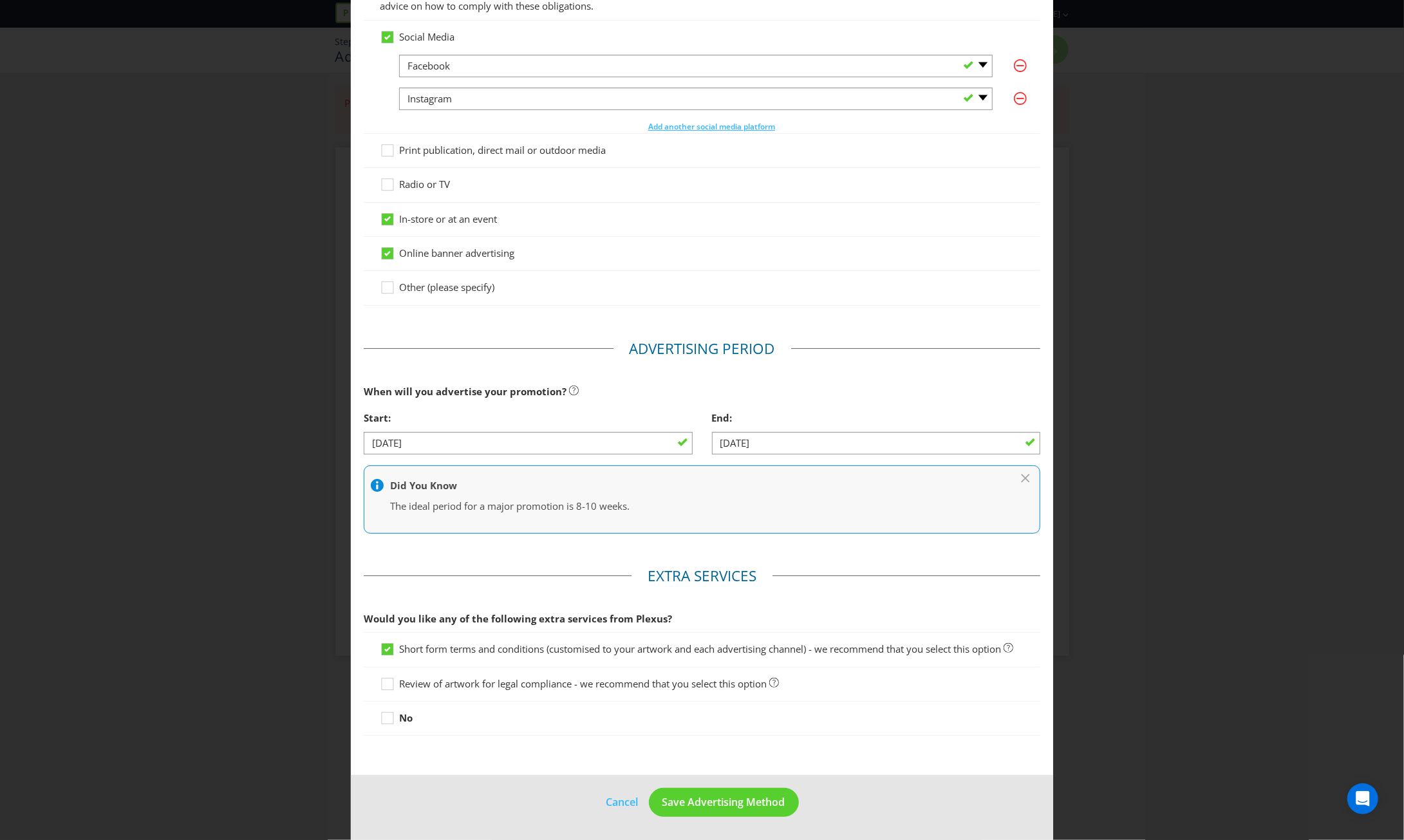
scroll to position [206, 0]
click at [722, 802] on span "Save Advertising Method" at bounding box center [723, 802] width 123 height 14
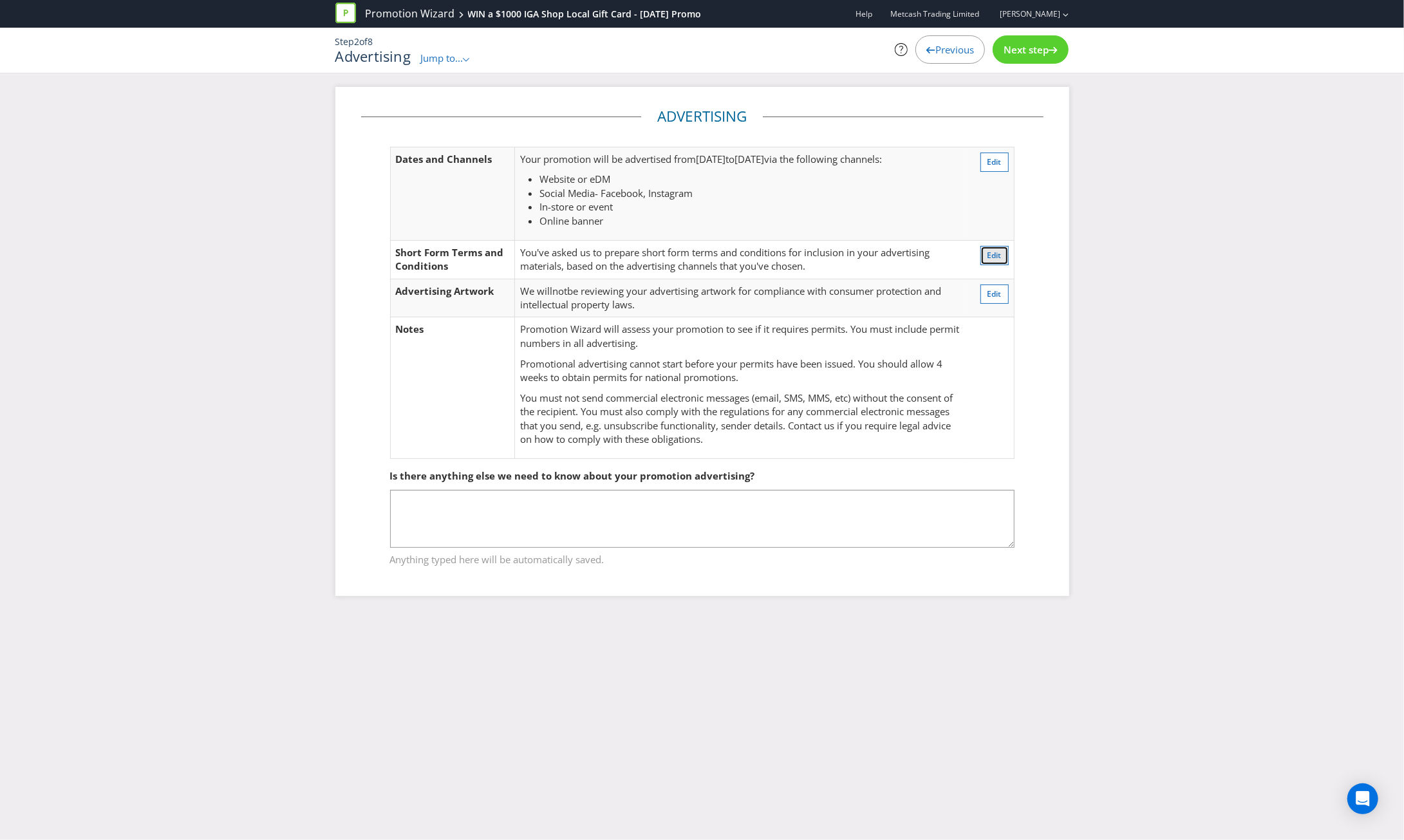
click at [990, 263] on button "Edit" at bounding box center [995, 256] width 29 height 19
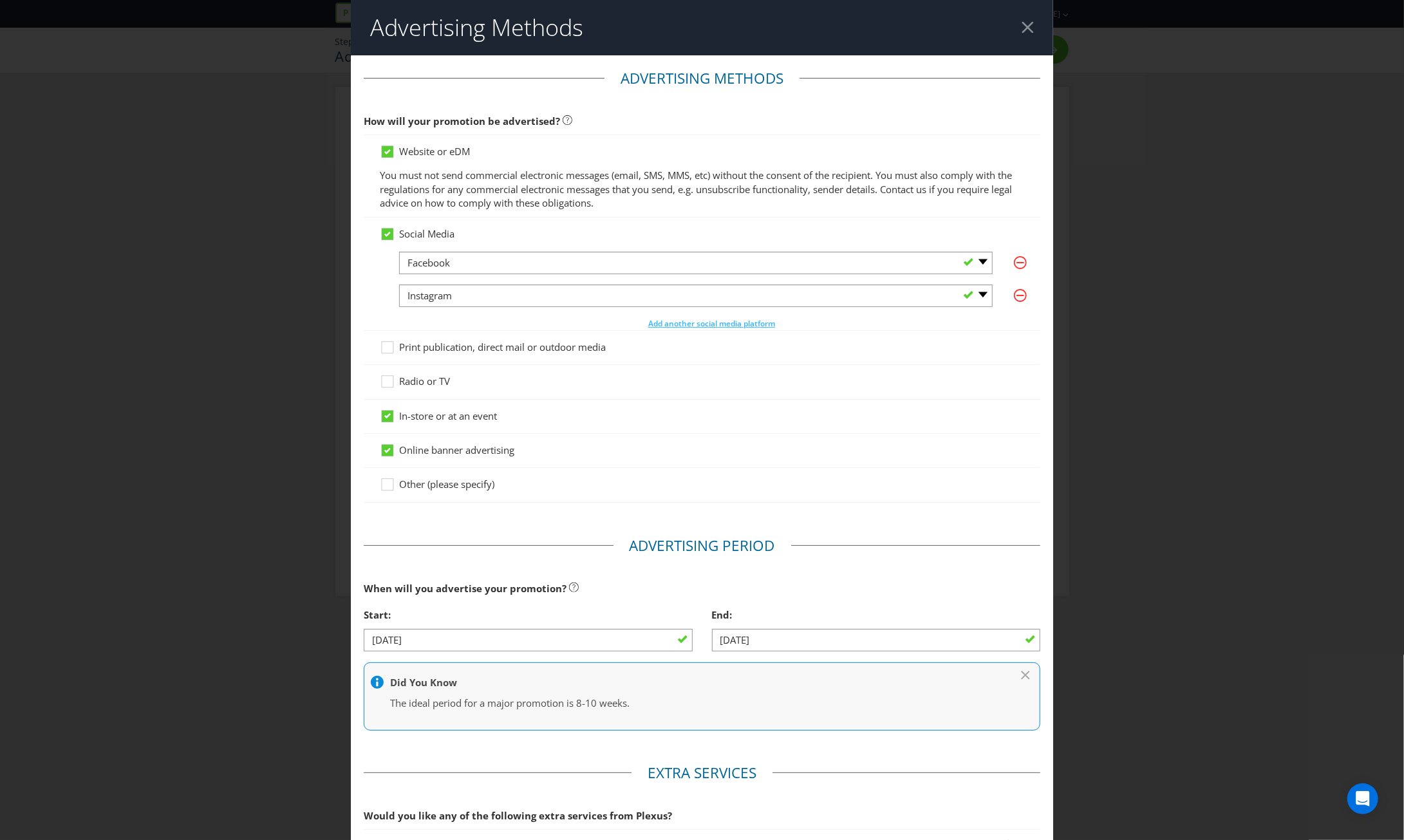
scroll to position [206, 0]
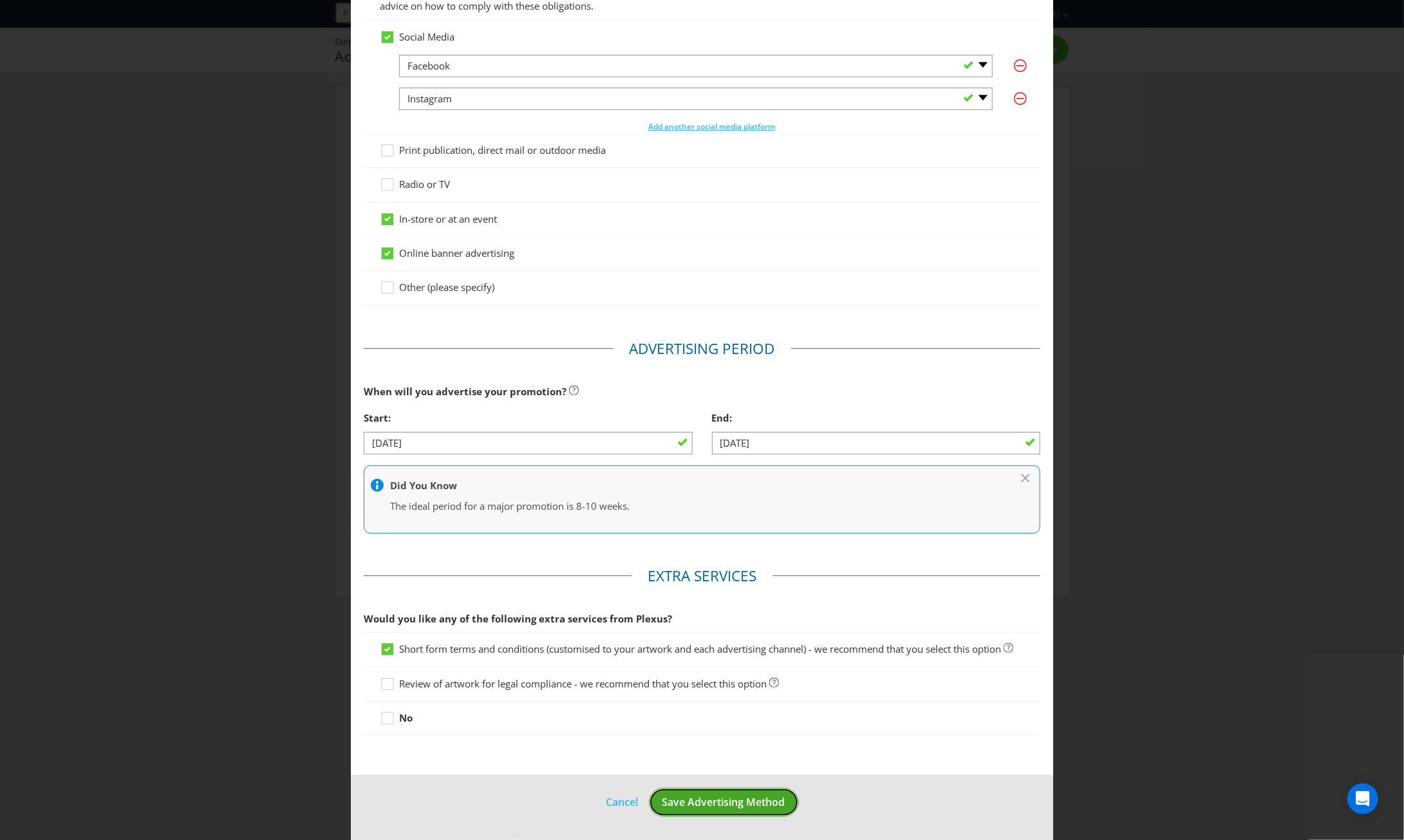
click at [726, 800] on span "Save Advertising Method" at bounding box center [723, 802] width 123 height 14
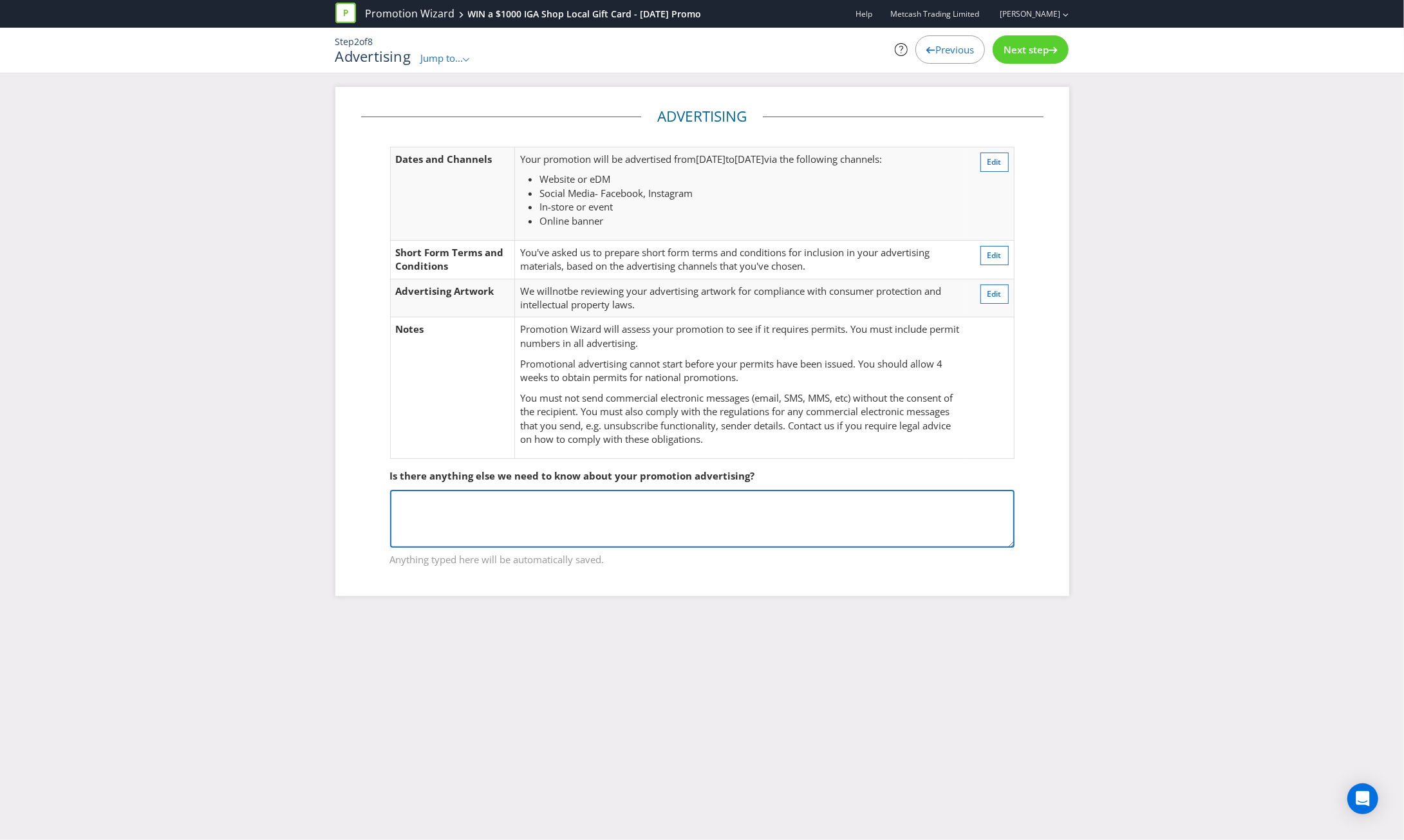
click at [758, 506] on textarea at bounding box center [703, 518] width 625 height 58
paste textarea "Lo ipsum dol Sitametco adipis eli Seddoeiusmo Tempor, inc utlabor etdo magnaali…"
click at [606, 515] on textarea at bounding box center [703, 518] width 625 height 58
type textarea "Lo ipsum dol Sitametco adipis eli Seddoeiusmo Tempor, inc utlabor etdo magnaali…"
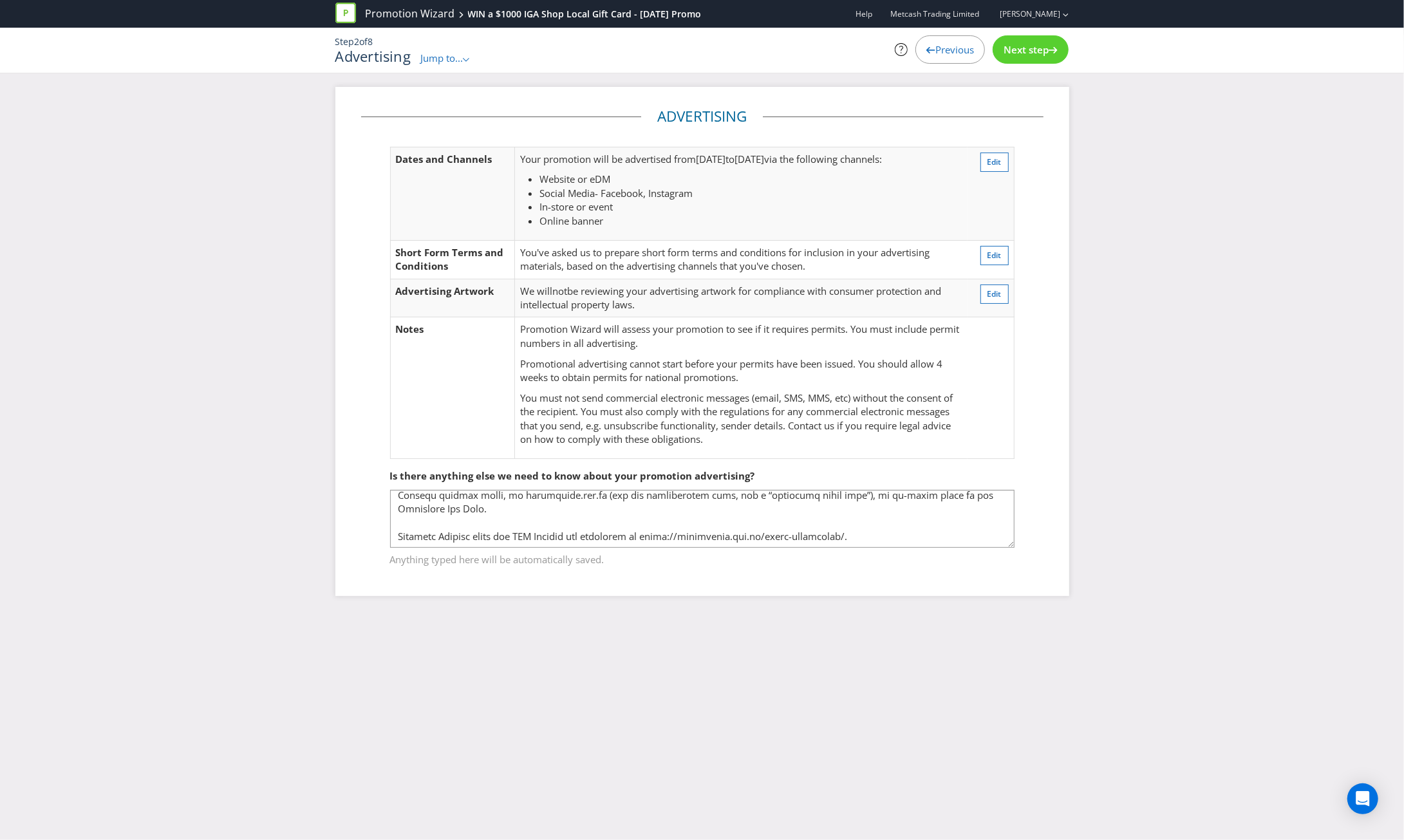
click at [1031, 52] on span "Next step" at bounding box center [1025, 49] width 45 height 13
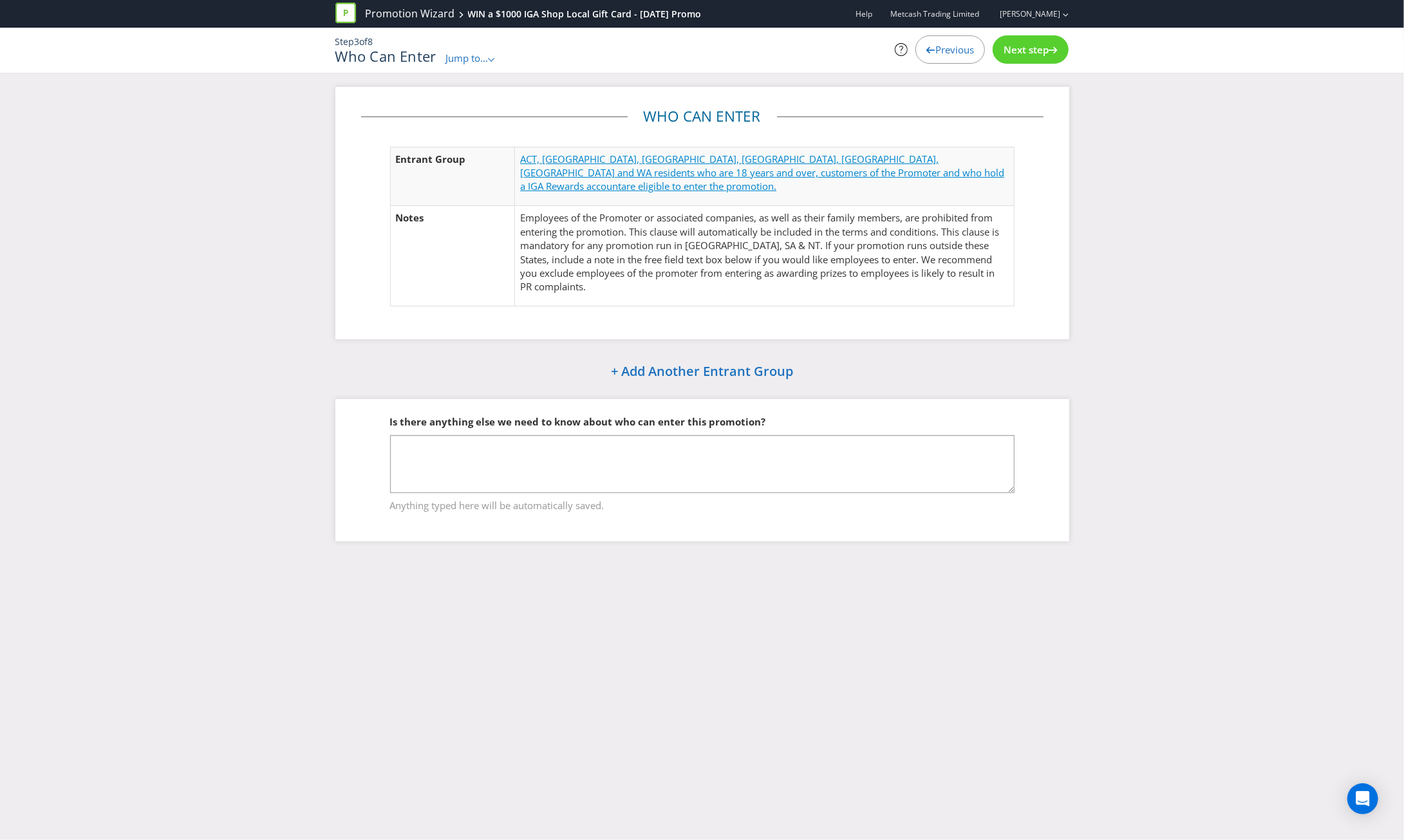
click at [756, 162] on span "ACT, [GEOGRAPHIC_DATA], [GEOGRAPHIC_DATA], [GEOGRAPHIC_DATA], [GEOGRAPHIC_DATA]…" at bounding box center [762, 173] width 484 height 40
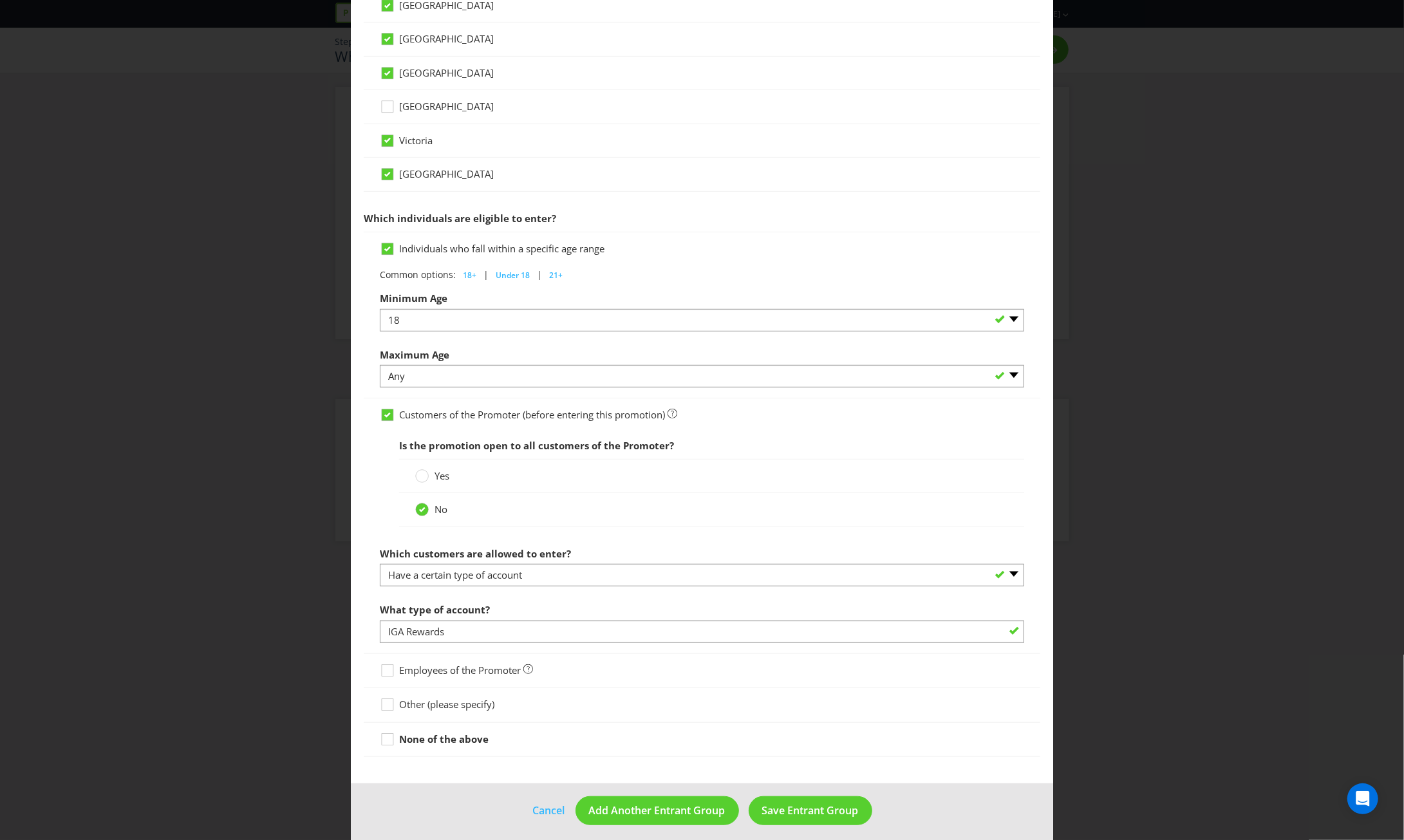
scroll to position [475, 0]
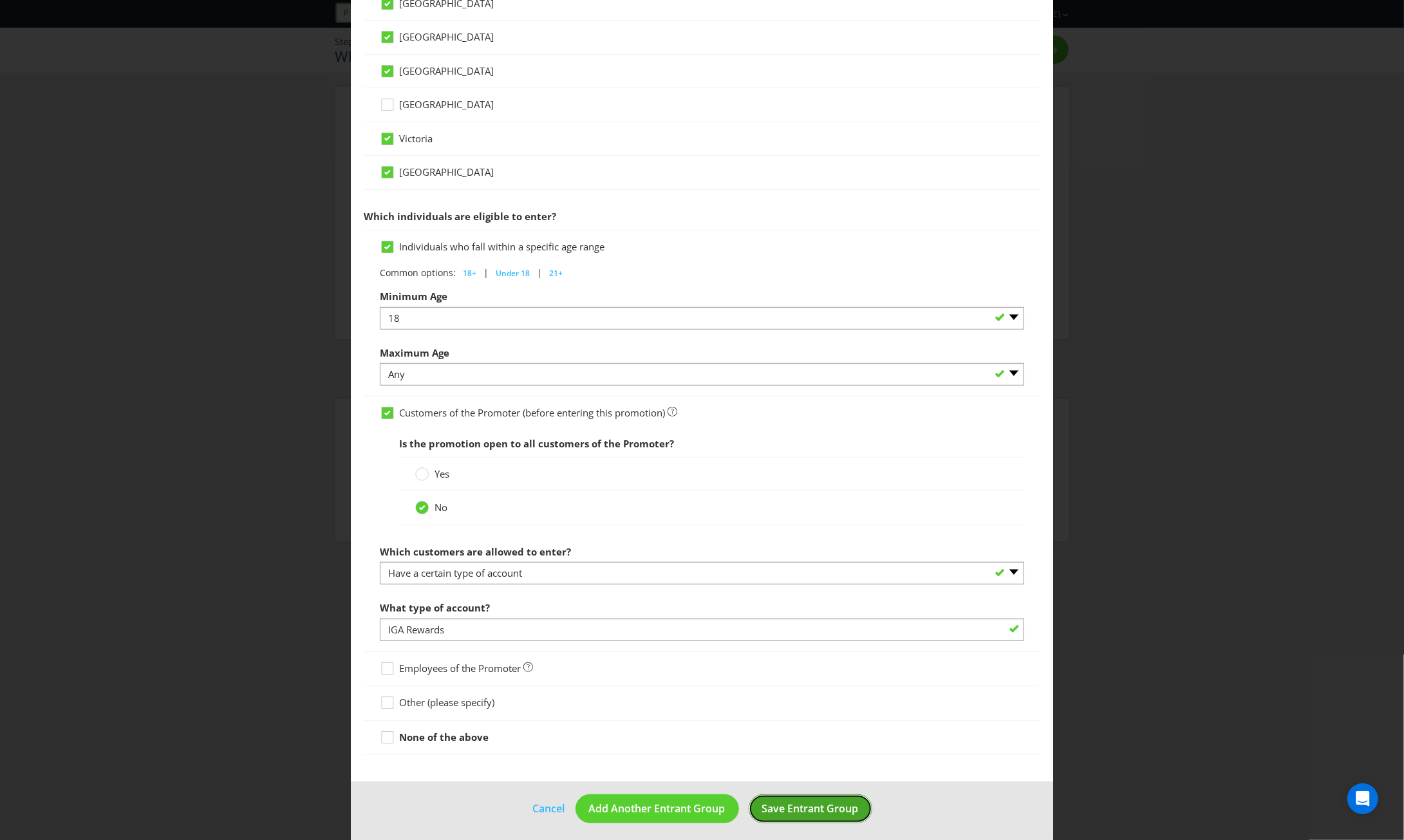
click at [834, 801] on span "Save Entrant Group" at bounding box center [810, 808] width 97 height 14
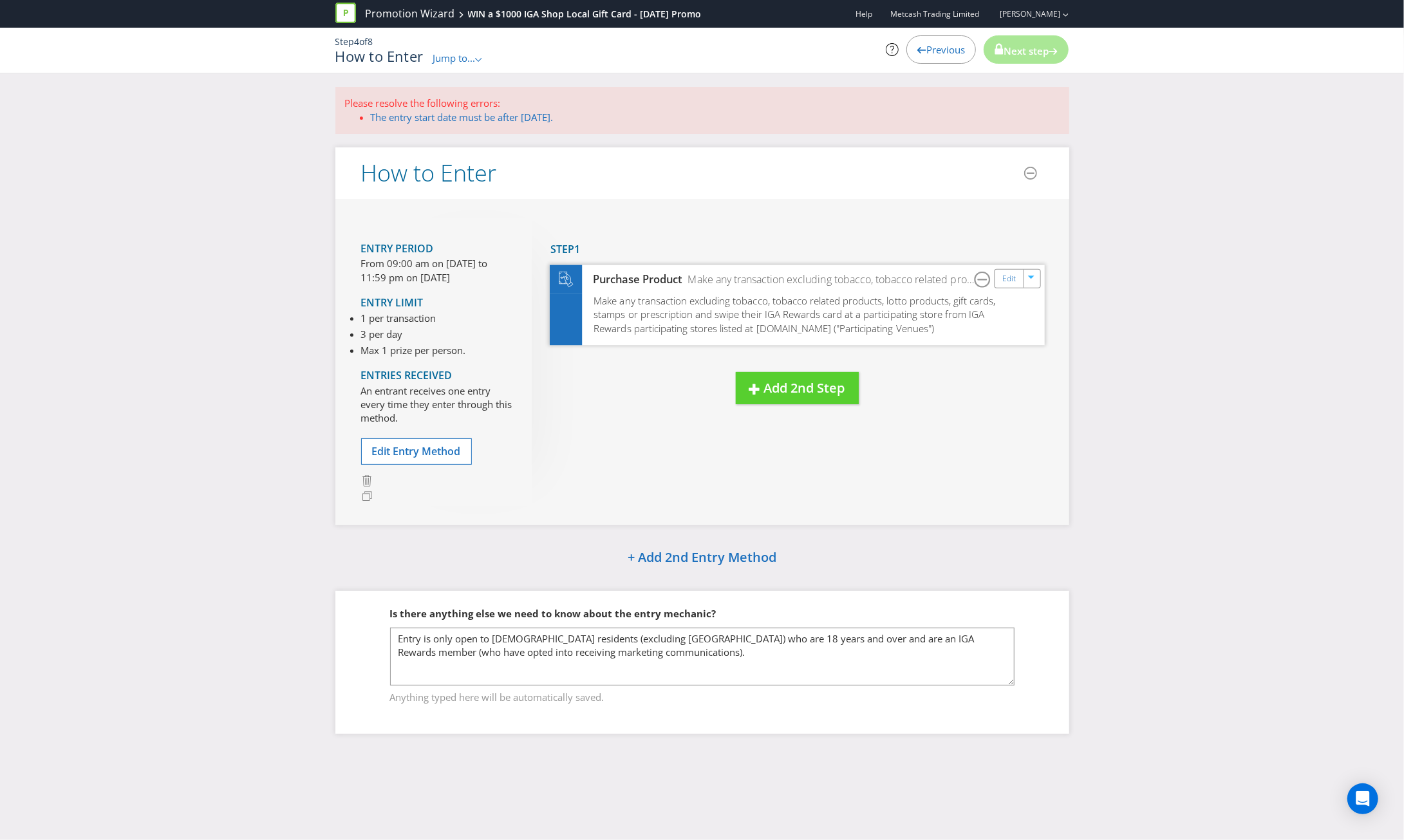
click at [749, 310] on span "Make any transaction excluding tobacco, tobacco related products, lotto product…" at bounding box center [794, 314] width 402 height 40
click at [1017, 283] on div "Edit" at bounding box center [1009, 278] width 29 height 18
click at [1005, 279] on link "Edit" at bounding box center [1008, 278] width 14 height 15
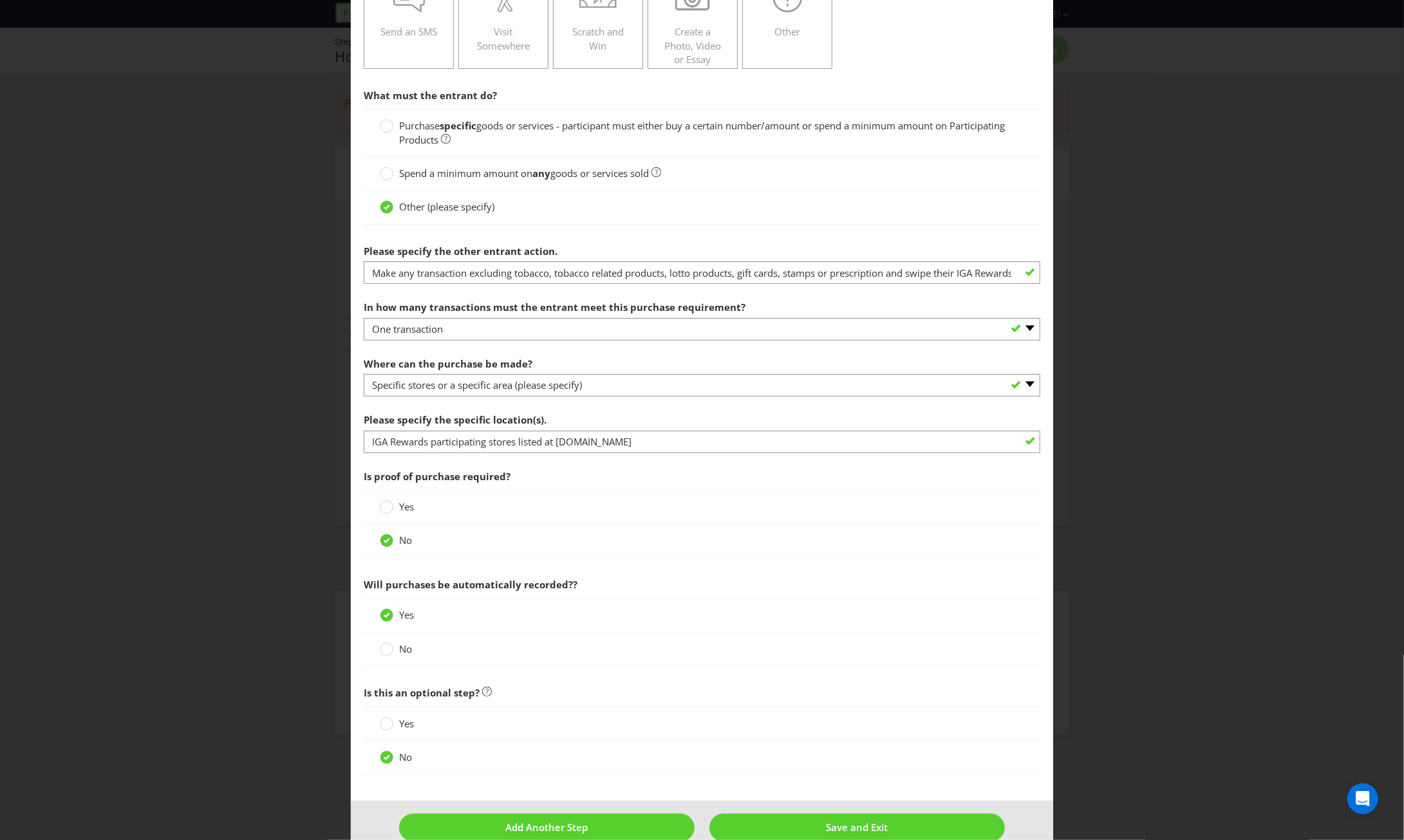
scroll to position [257, 0]
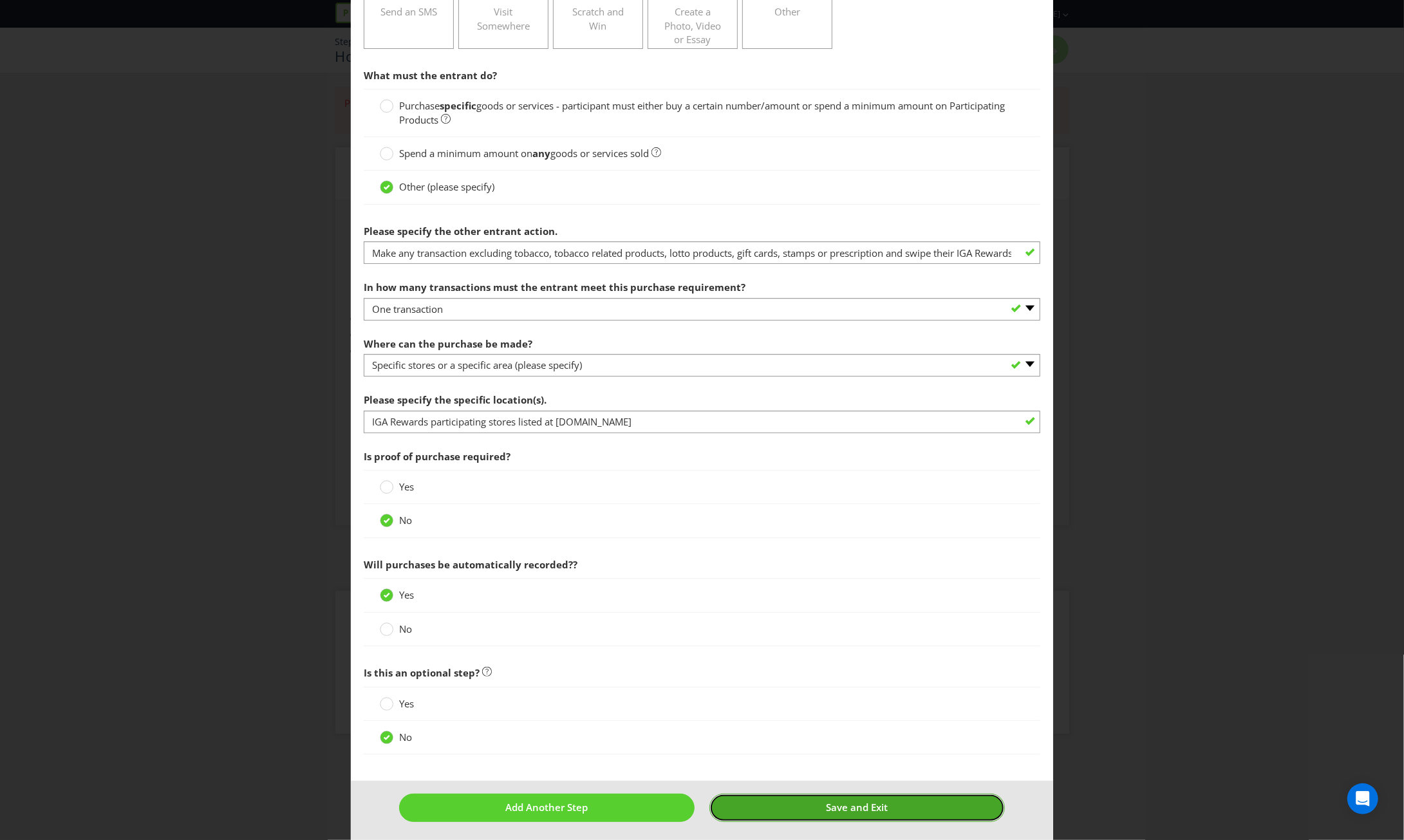
click at [895, 808] on button "Save and Exit" at bounding box center [857, 807] width 295 height 28
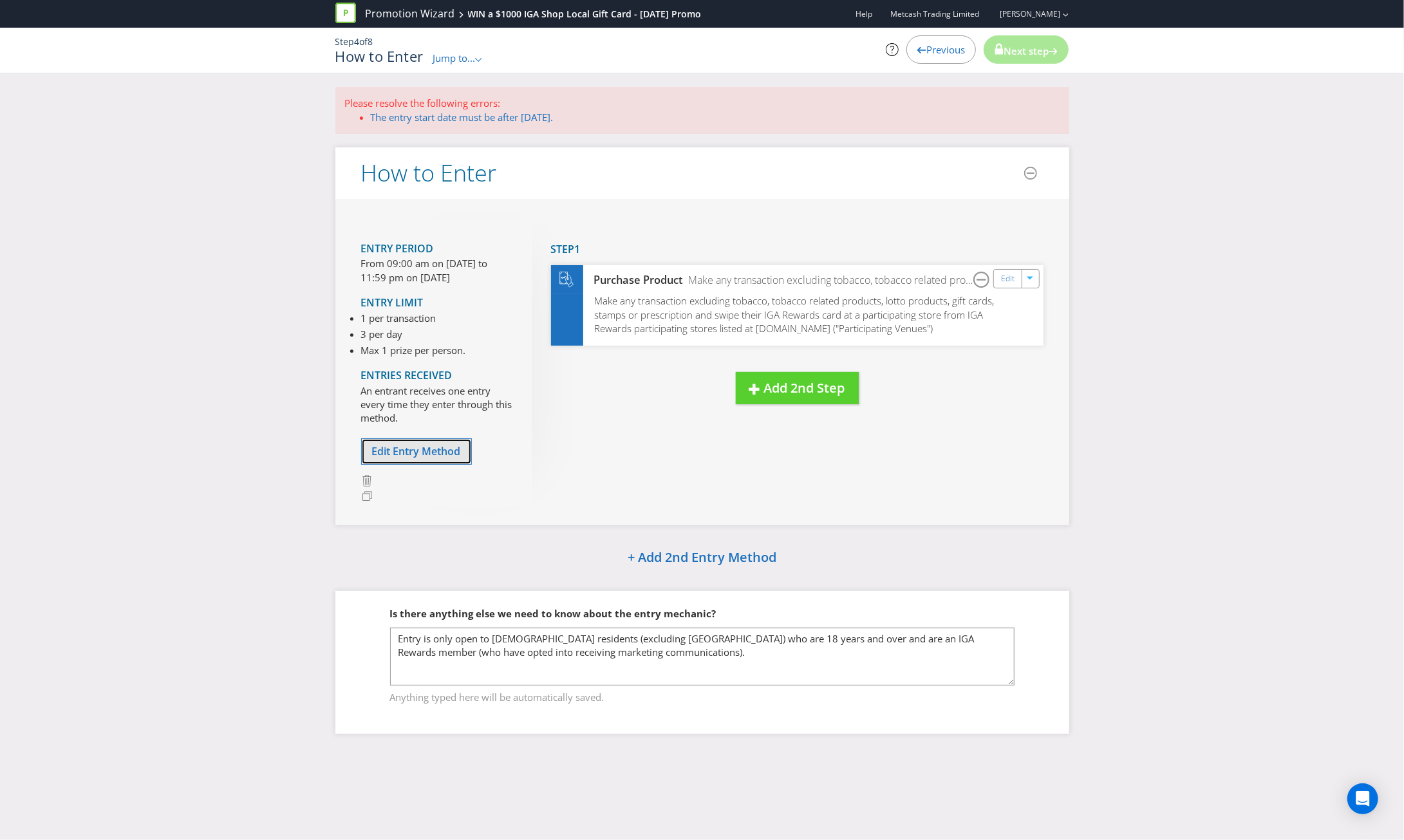
click at [412, 448] on span "Edit Entry Method" at bounding box center [416, 451] width 89 height 14
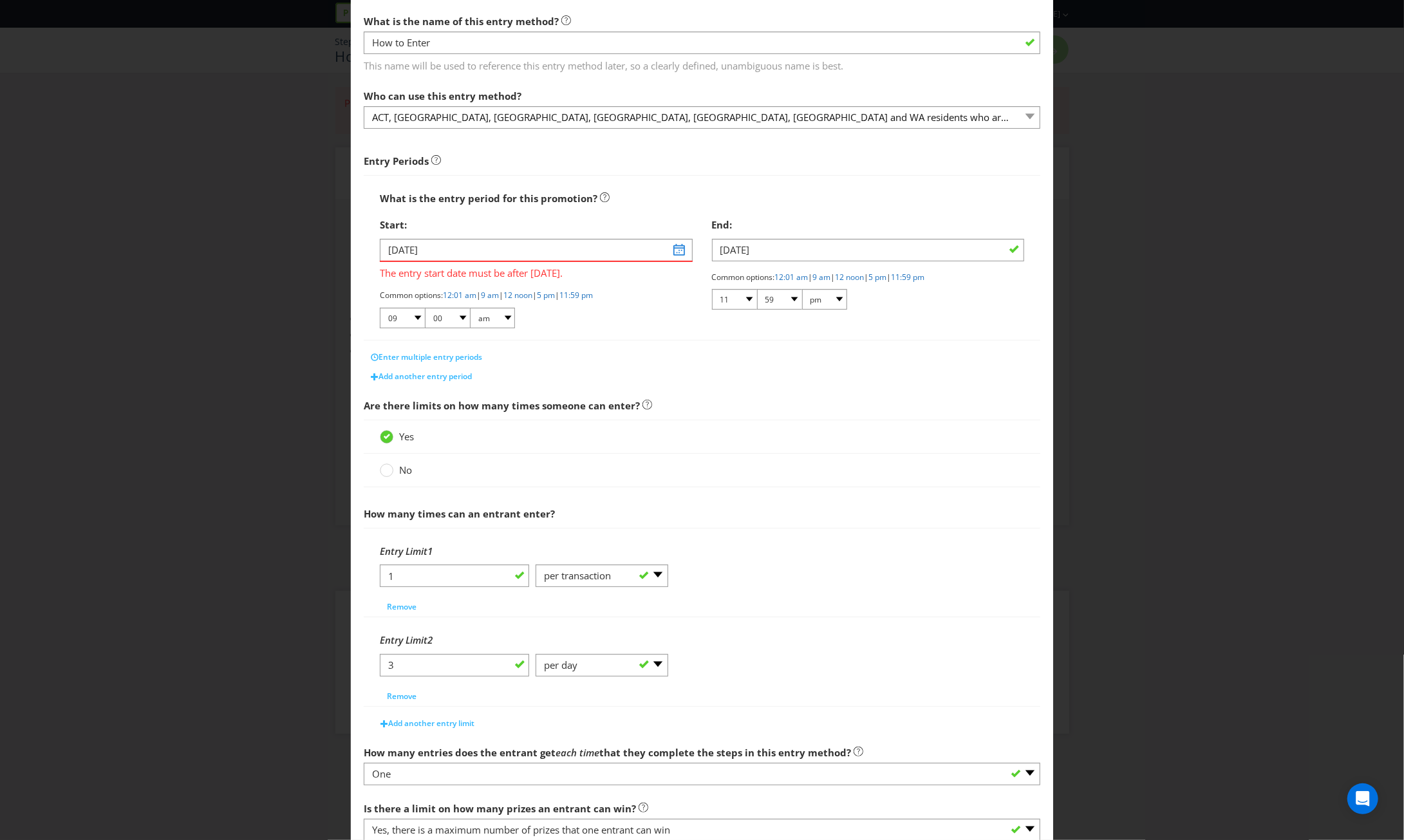
scroll to position [27, 0]
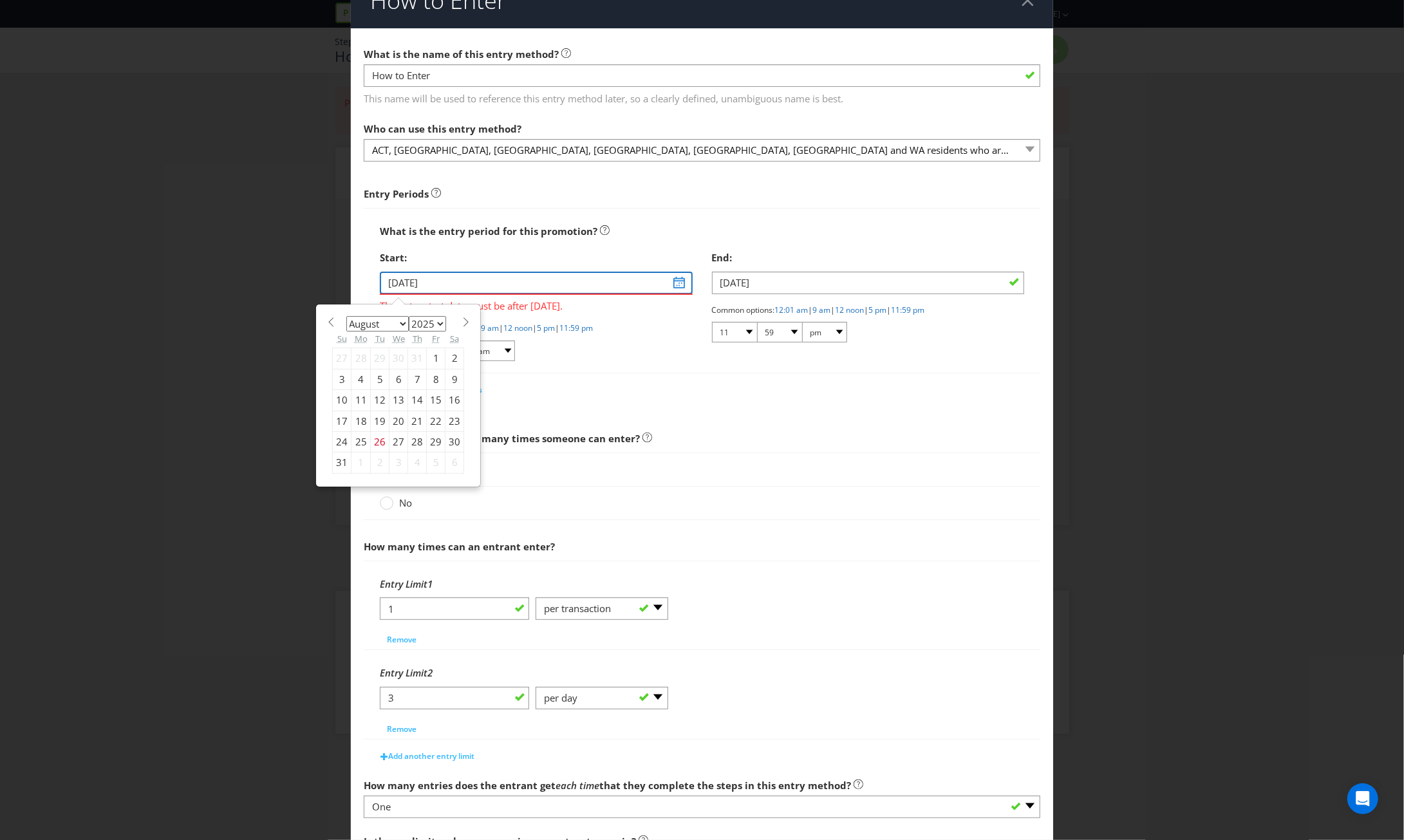
click at [673, 281] on input "[DATE]" at bounding box center [536, 282] width 312 height 23
click at [461, 318] on span at bounding box center [466, 322] width 10 height 10
select select "9"
click at [395, 358] on div "1" at bounding box center [399, 358] width 19 height 21
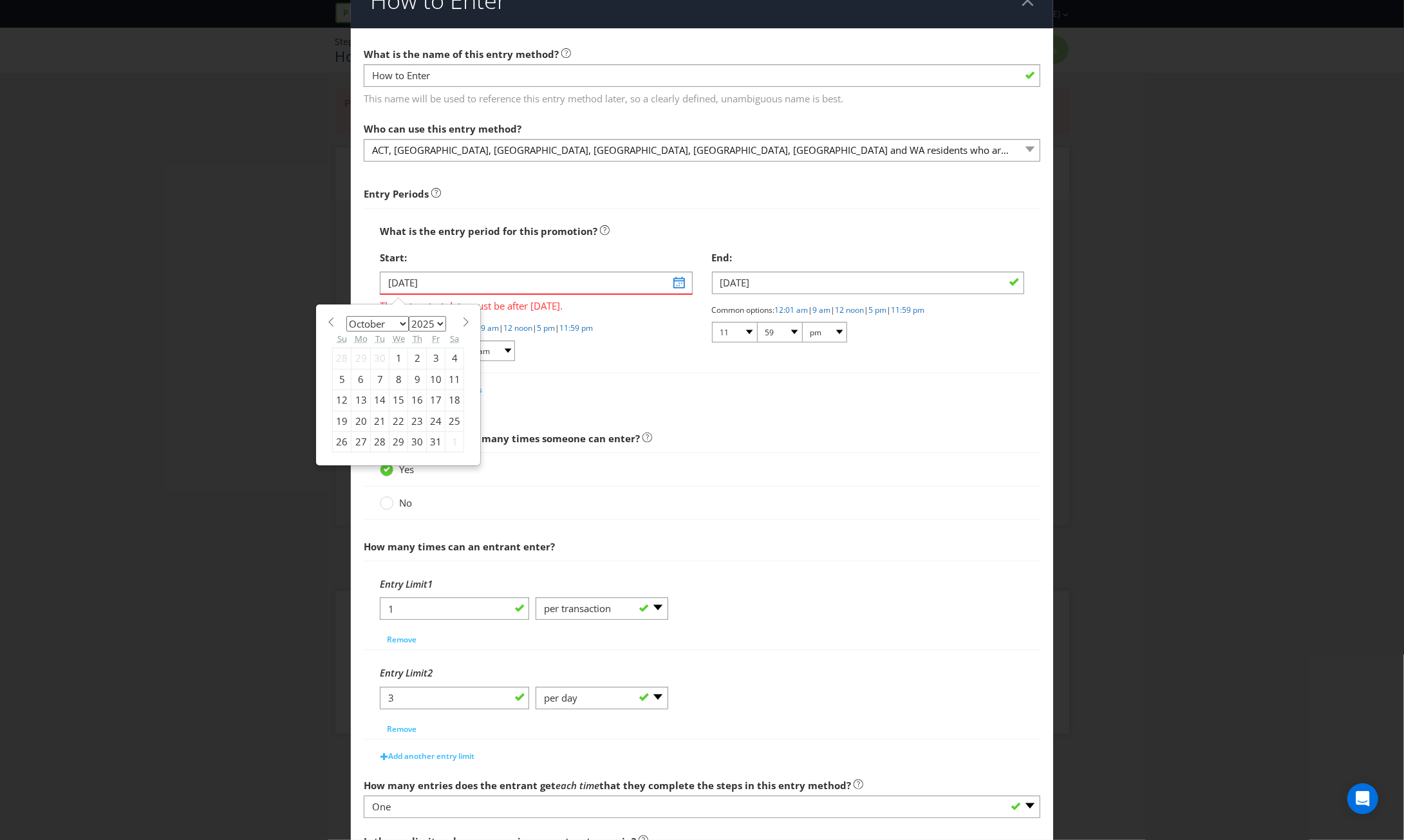
type input "[DATE]"
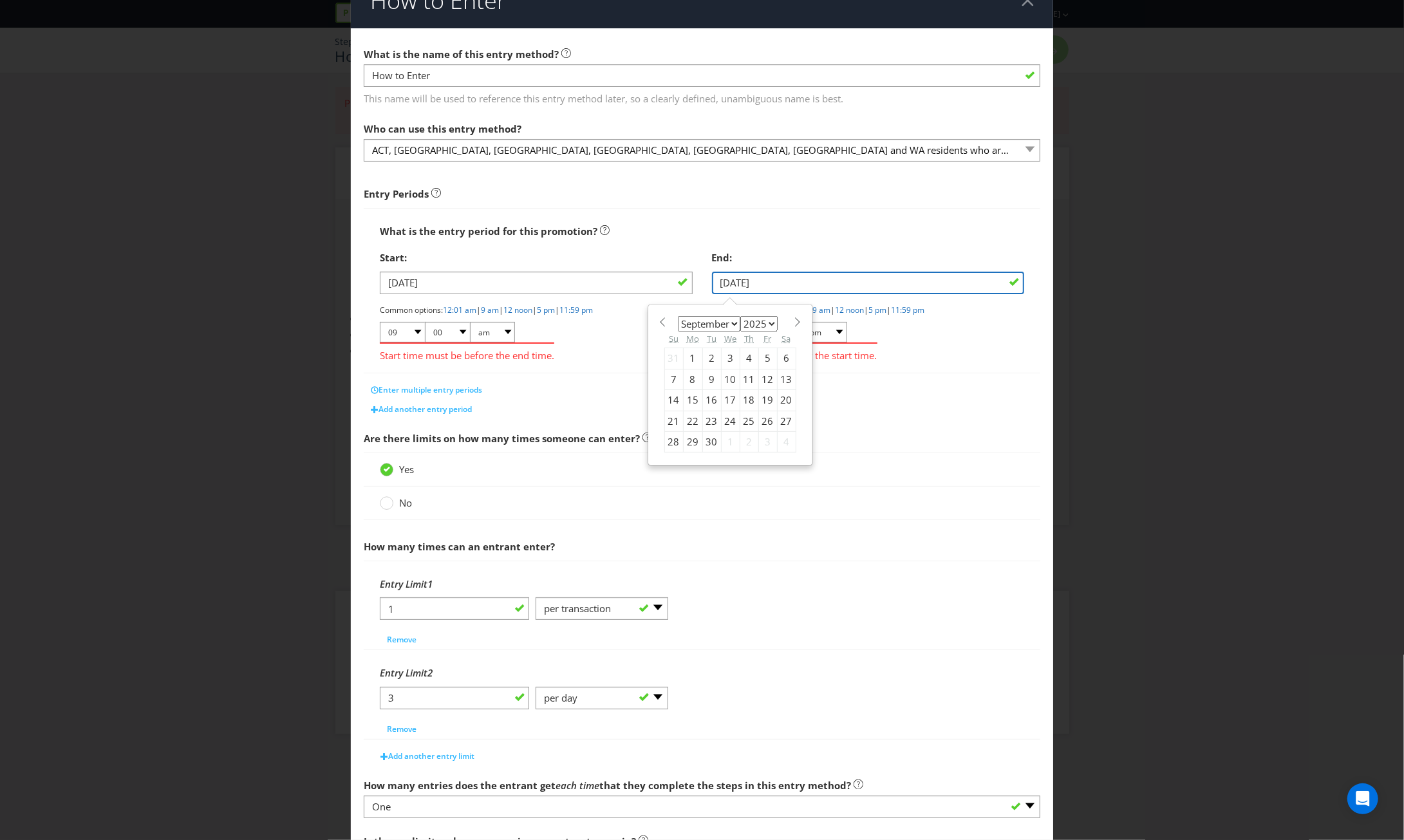
click at [740, 286] on input "[DATE]" at bounding box center [868, 282] width 312 height 23
click at [789, 327] on div "January February March April May June July August September October November [D…" at bounding box center [730, 385] width 145 height 149
click at [793, 323] on span at bounding box center [797, 322] width 10 height 10
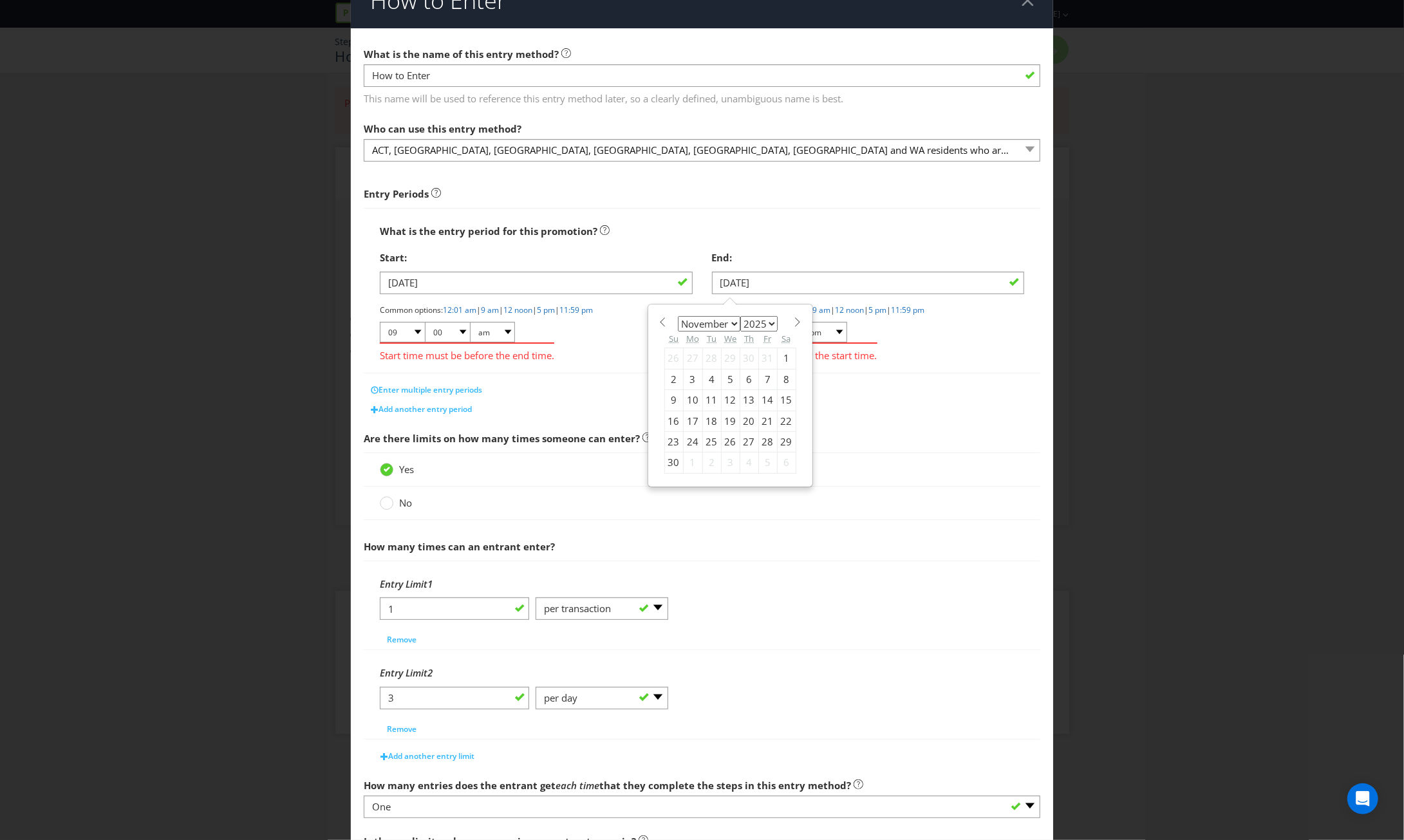
select select "11"
click at [704, 399] on div "16" at bounding box center [711, 401] width 19 height 21
type input "[DATE]"
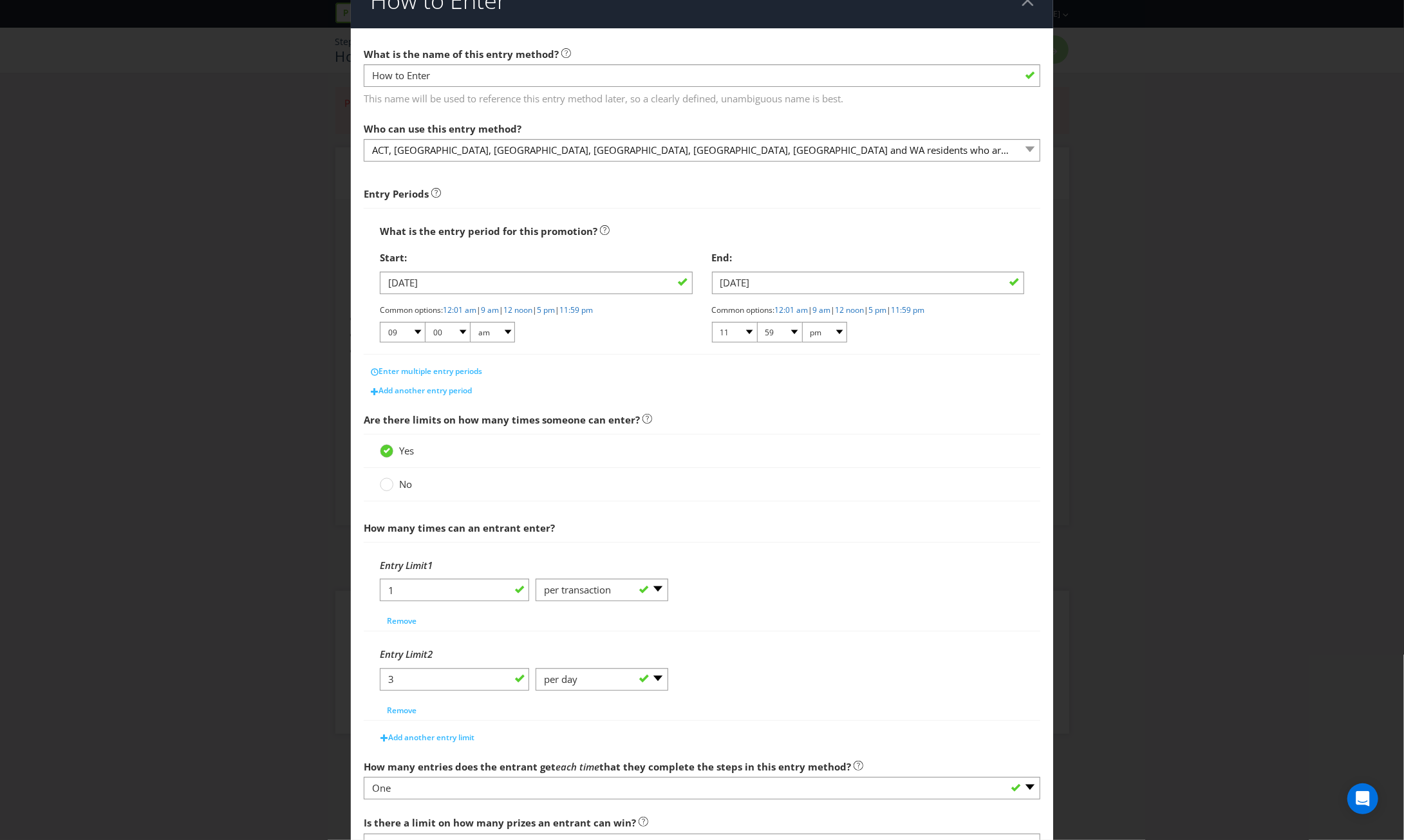
click at [890, 377] on div "Enter multiple entry periods" at bounding box center [702, 371] width 677 height 19
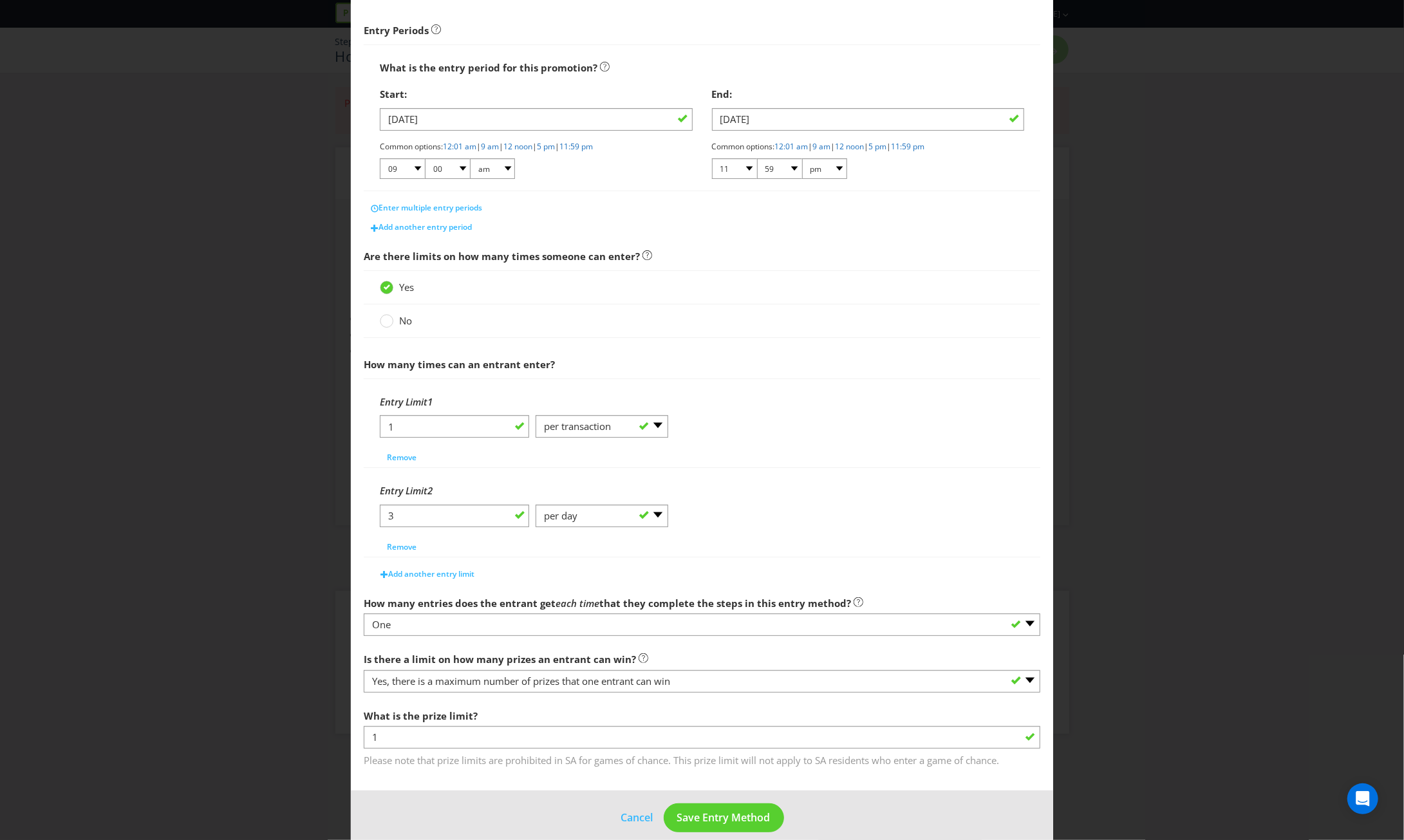
scroll to position [201, 0]
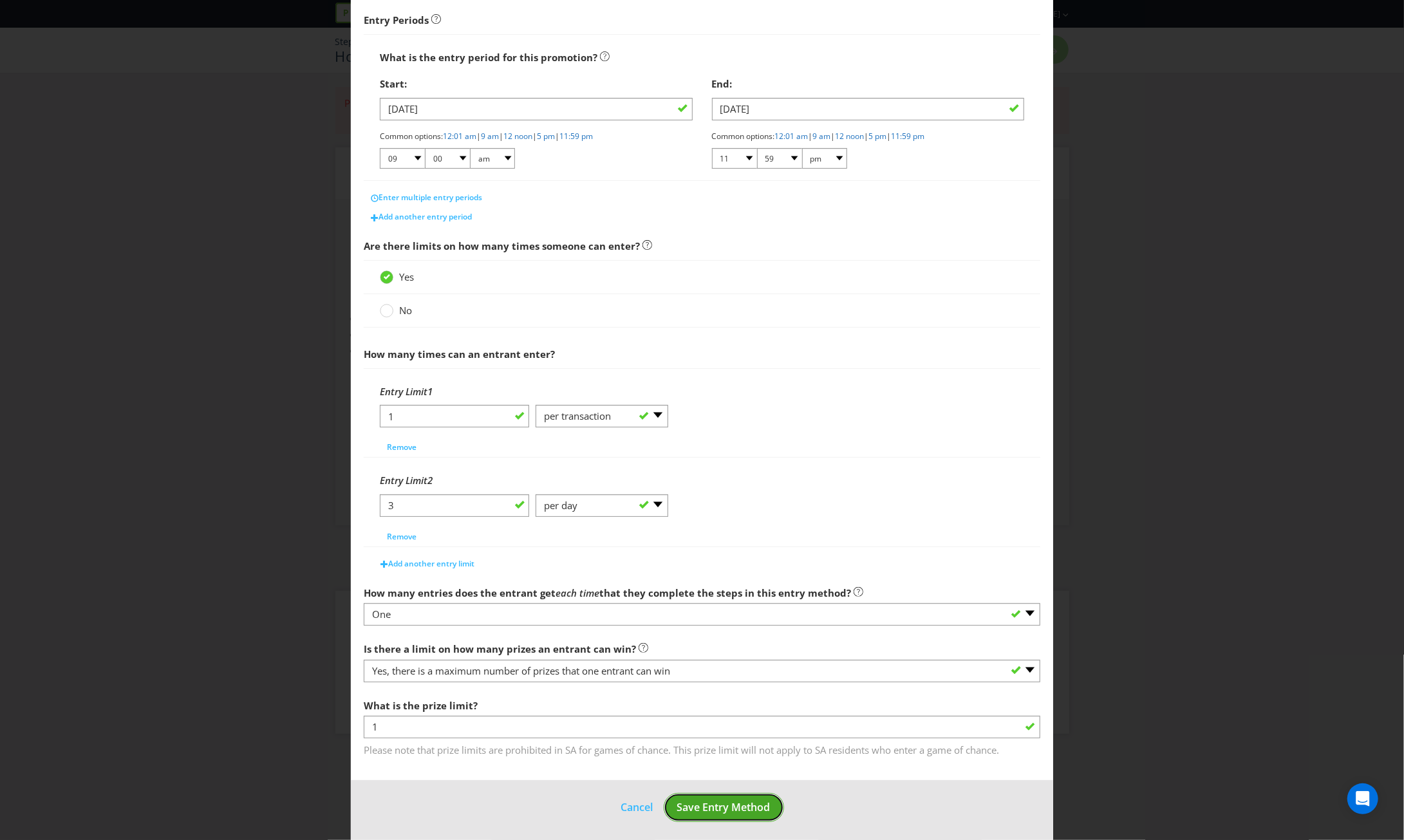
click at [729, 801] on span "Save Entry Method" at bounding box center [724, 807] width 94 height 14
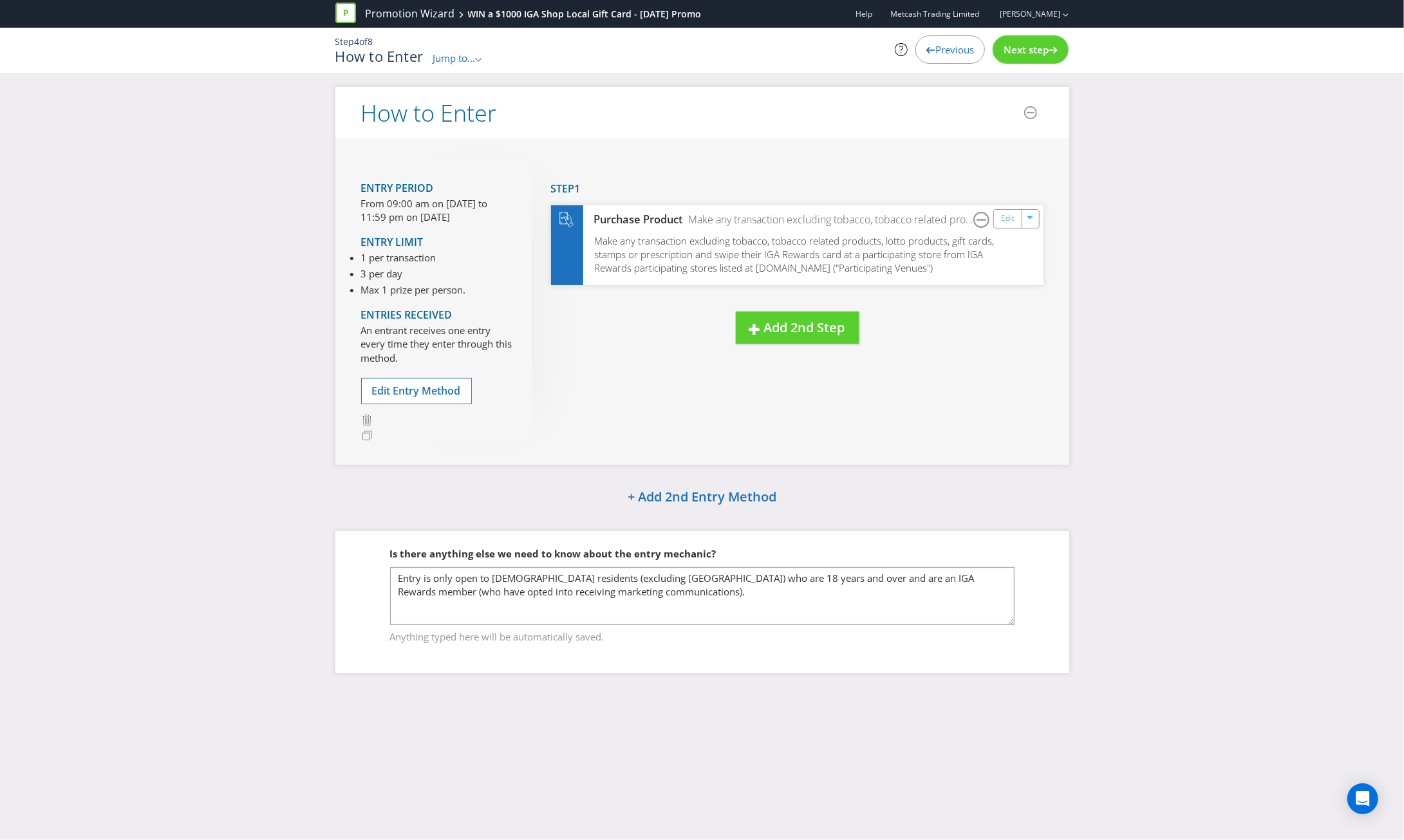
click at [1048, 48] on span "Next step" at bounding box center [1025, 49] width 45 height 13
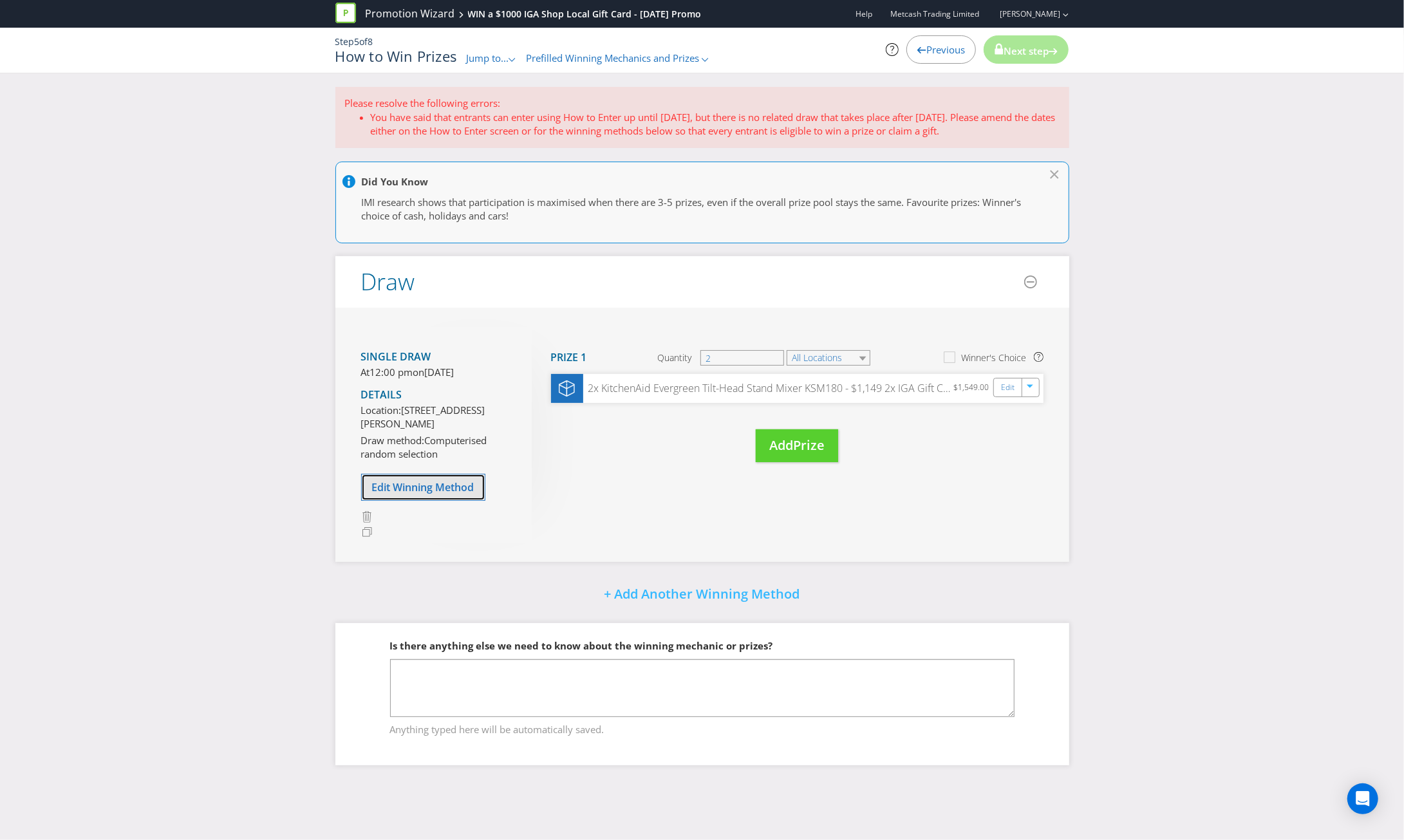
click at [423, 500] on button "Edit Winning Method" at bounding box center [423, 488] width 124 height 27
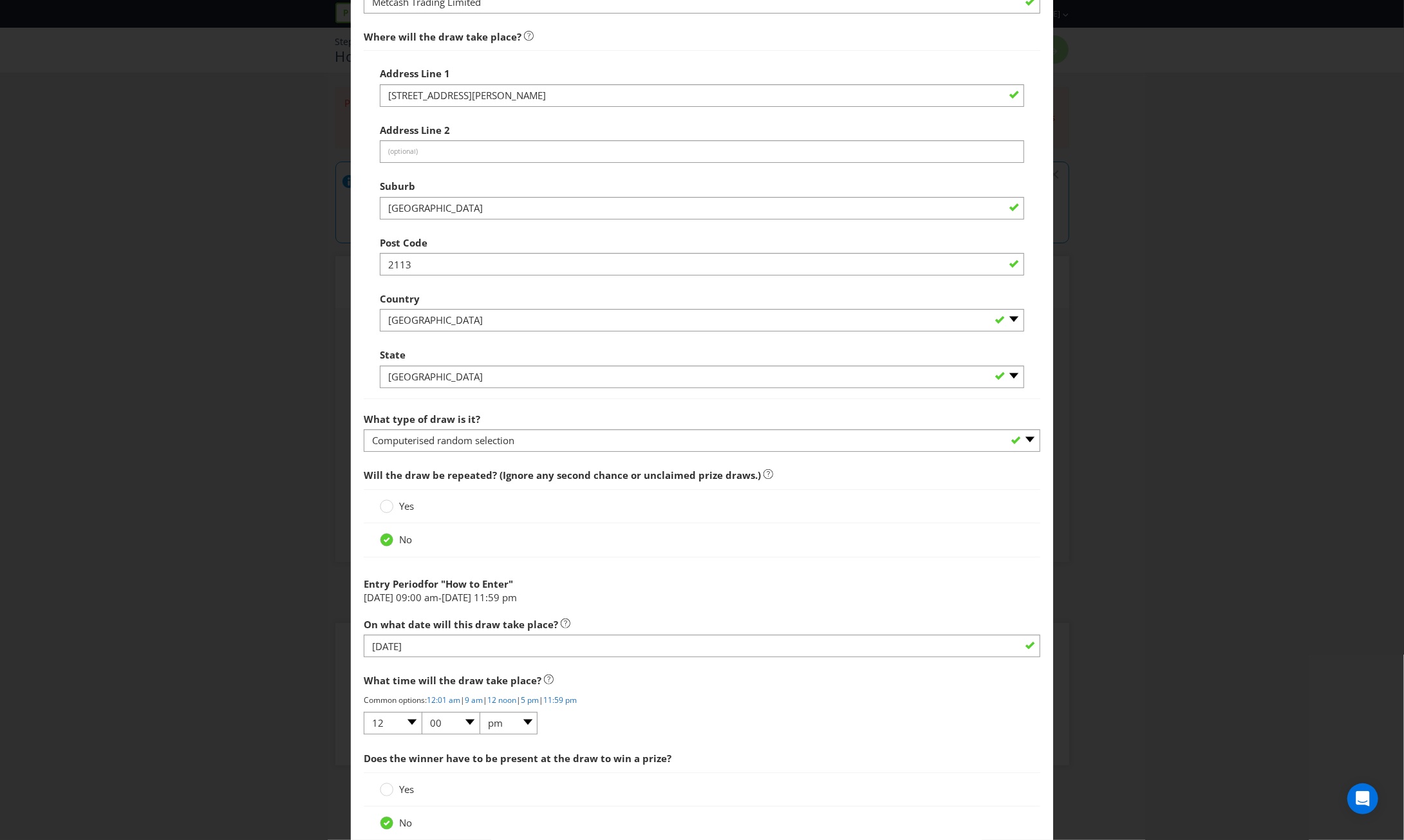
scroll to position [737, 0]
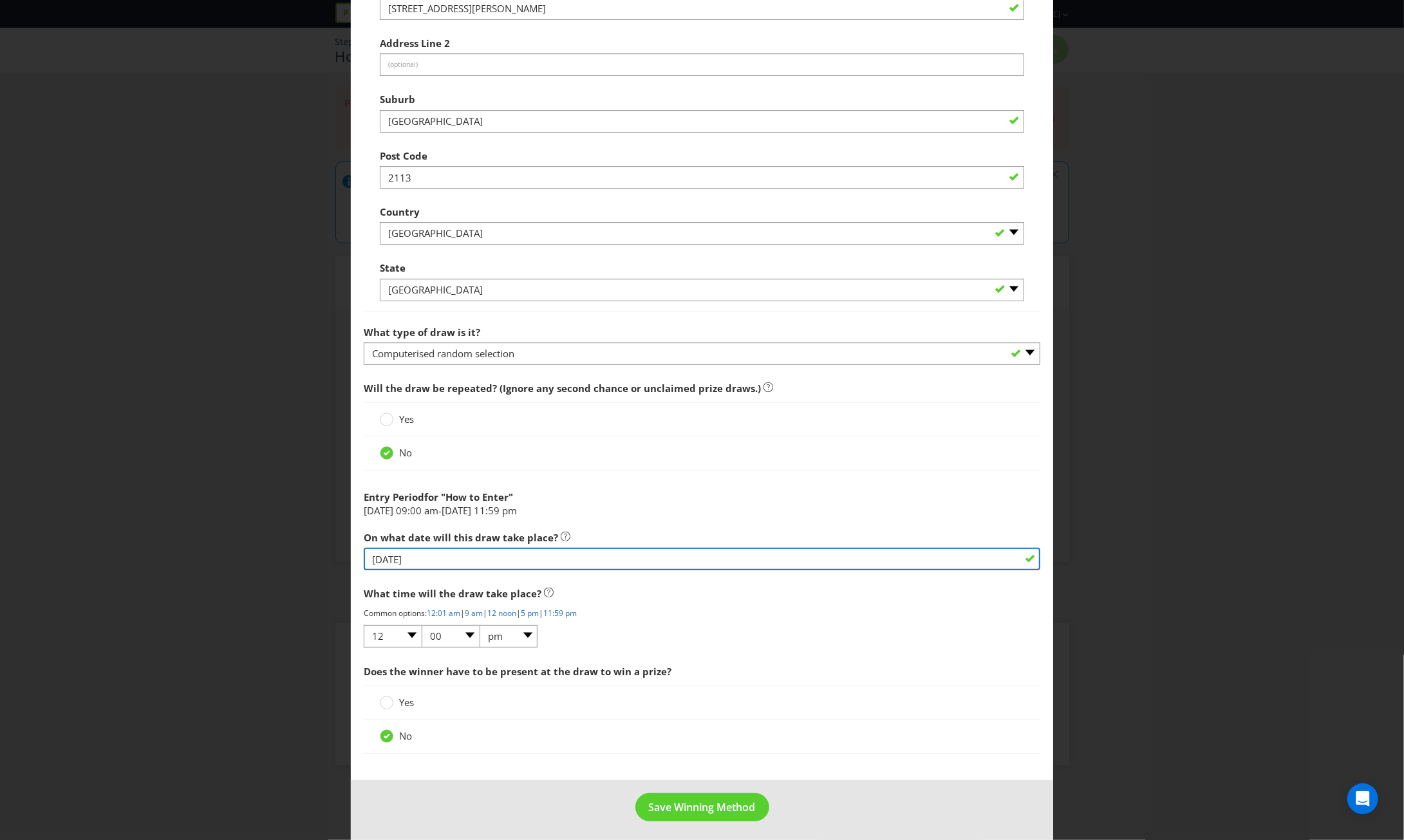
click at [401, 556] on input "[DATE]" at bounding box center [702, 559] width 677 height 23
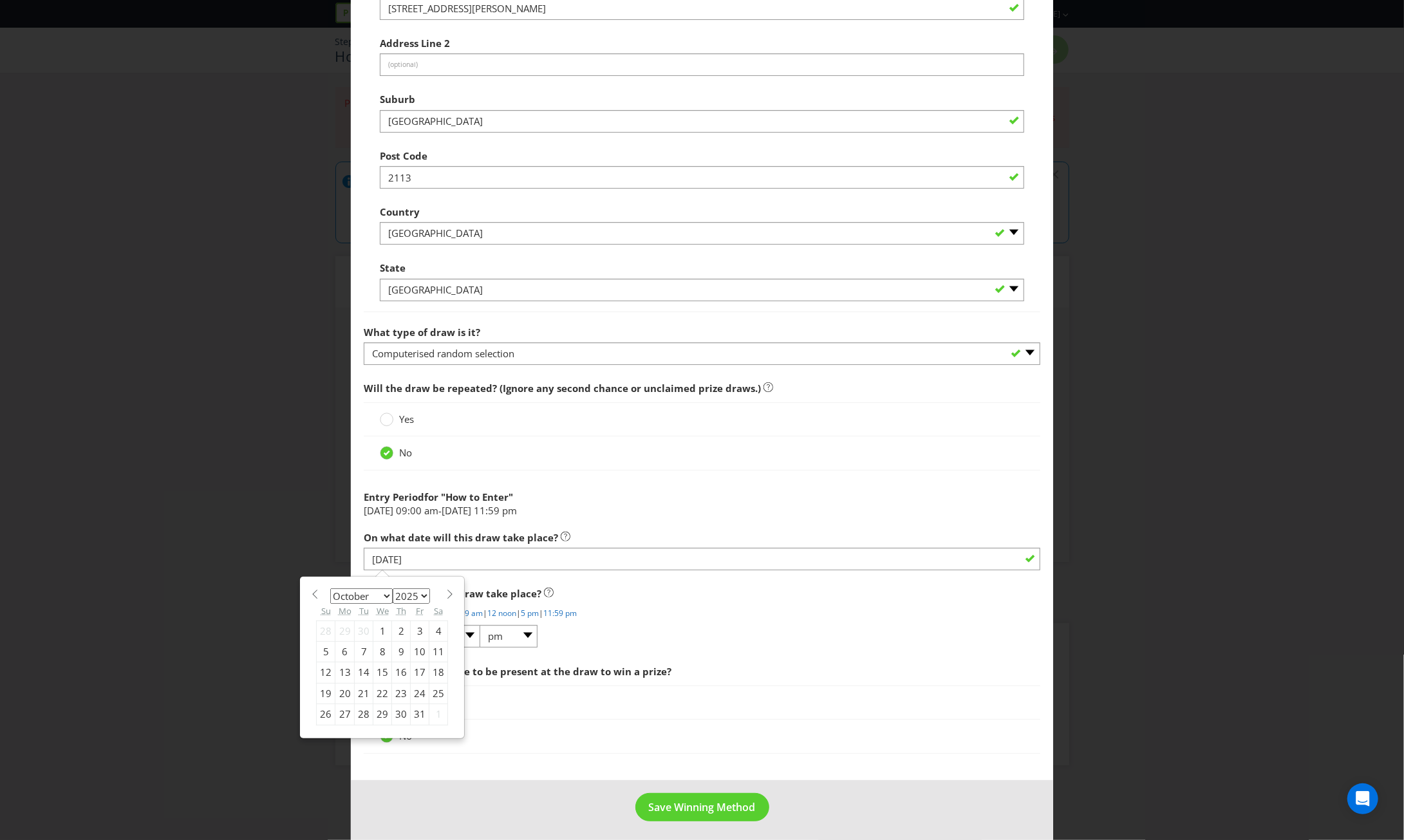
click at [445, 589] on span at bounding box center [449, 594] width 10 height 10
select select "11"
click at [356, 688] on div "23" at bounding box center [364, 693] width 19 height 21
type input "[DATE]"
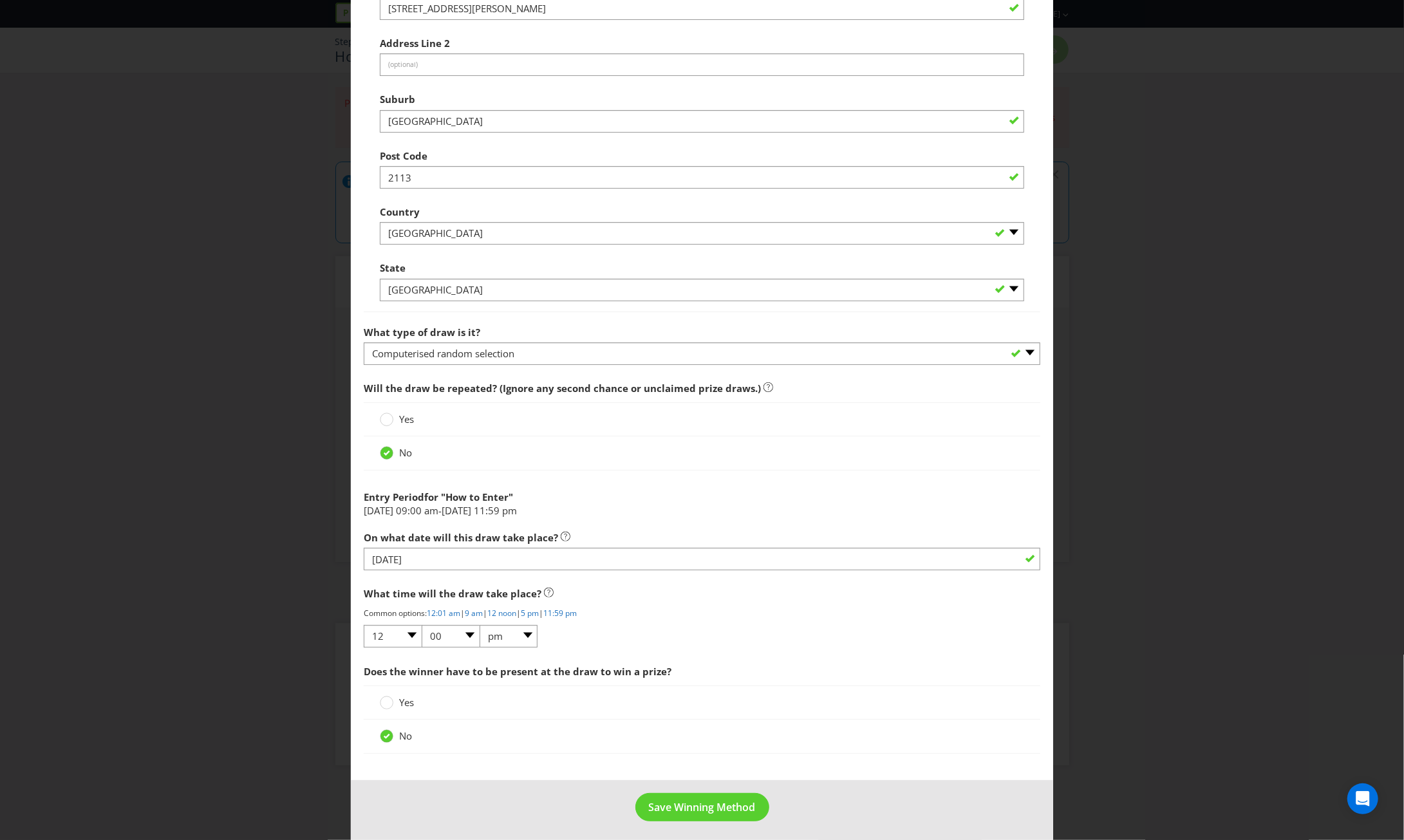
click at [657, 314] on span "What is the name of the company running the draw? Metcash Trading Limited Where…" at bounding box center [702, 123] width 677 height 485
click at [410, 628] on select "01 02 03 04 05 06 07 08 09 10 11 12" at bounding box center [392, 636] width 58 height 23
select select "02"
click at [364, 625] on select "01 02 03 04 05 06 07 08 09 10 11 12" at bounding box center [392, 636] width 58 height 23
click at [671, 588] on span "What time will the draw take place?" at bounding box center [702, 593] width 677 height 27
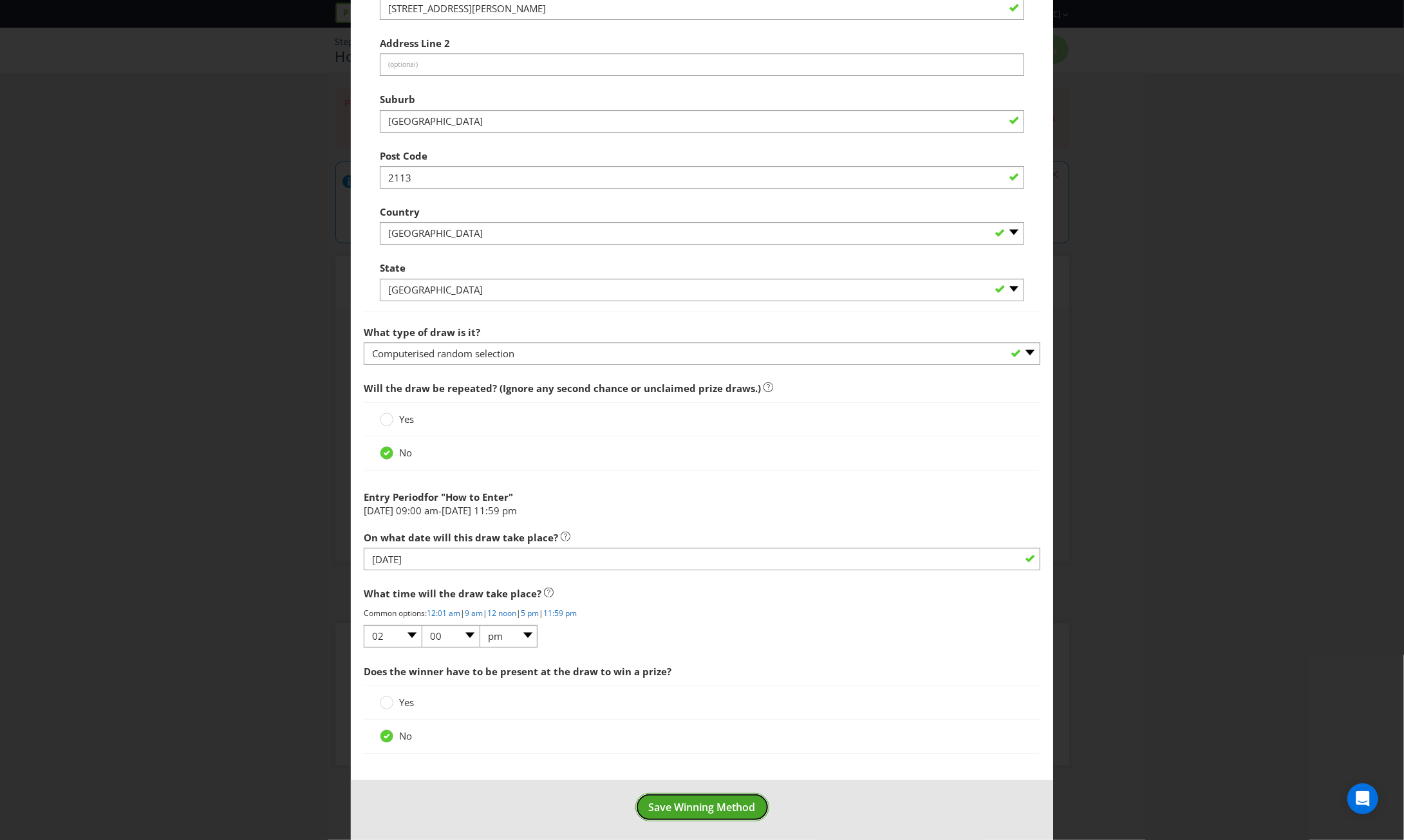
click at [710, 804] on span "Save Winning Method" at bounding box center [702, 807] width 107 height 14
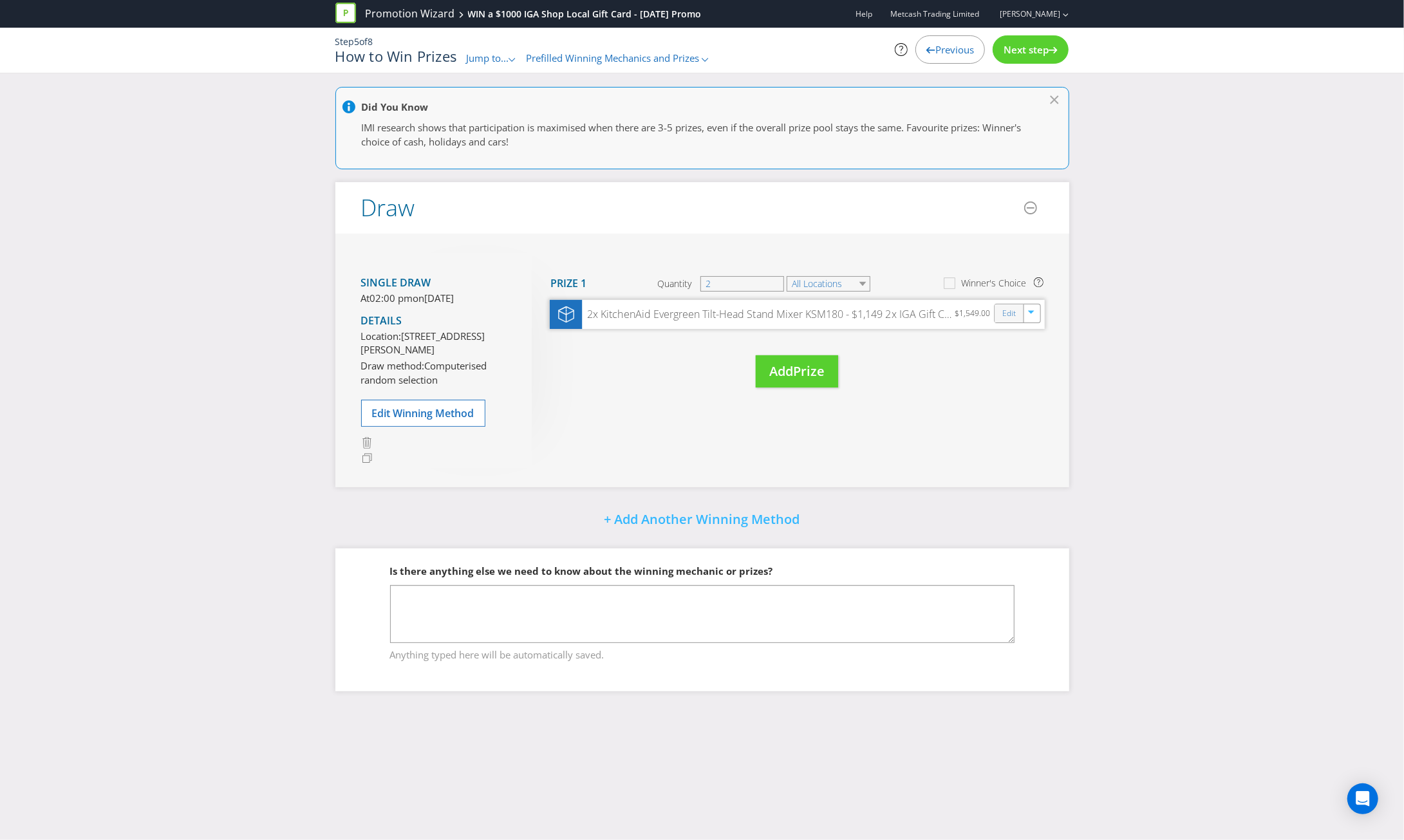
click at [997, 315] on div "Edit" at bounding box center [1009, 314] width 29 height 18
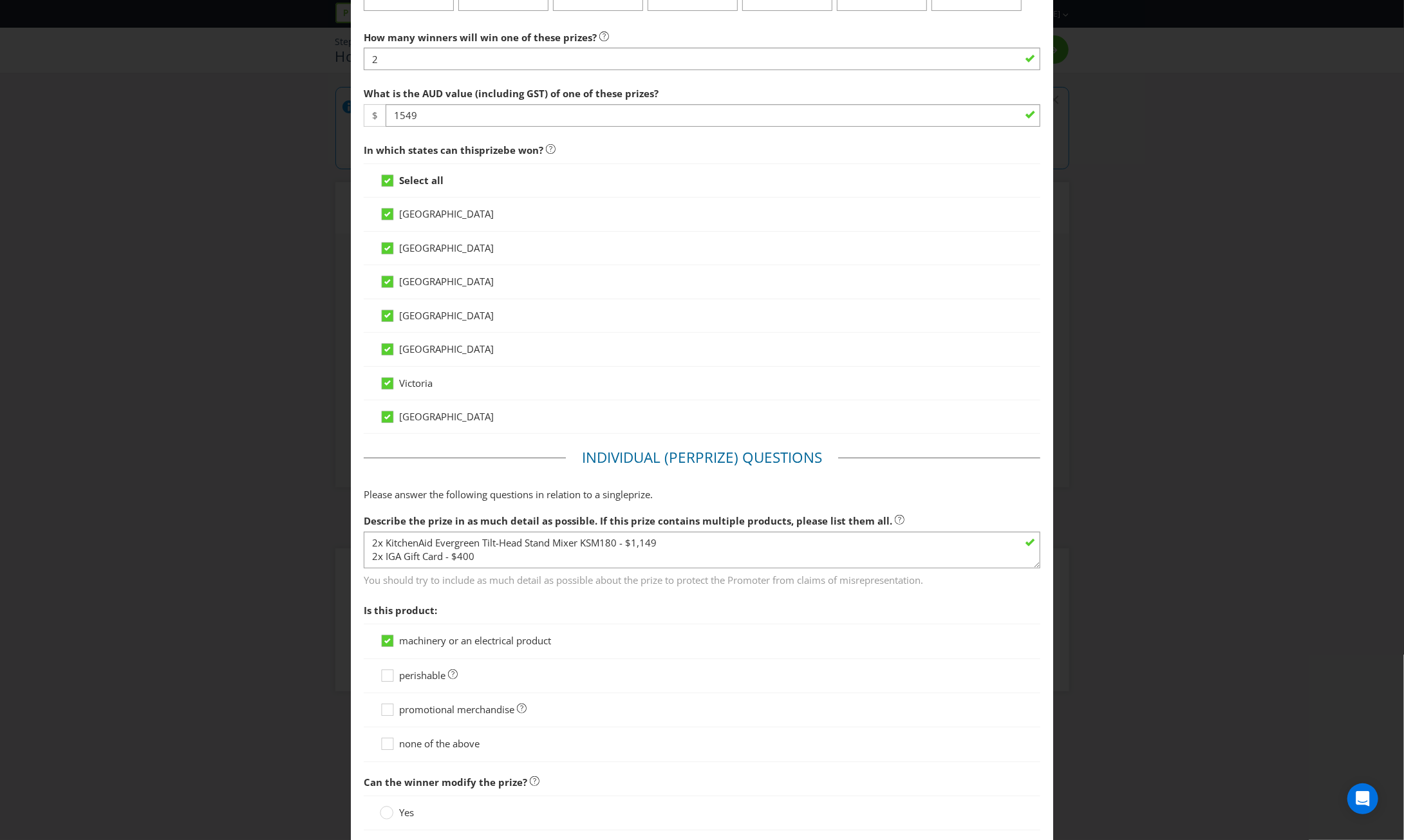
scroll to position [322, 0]
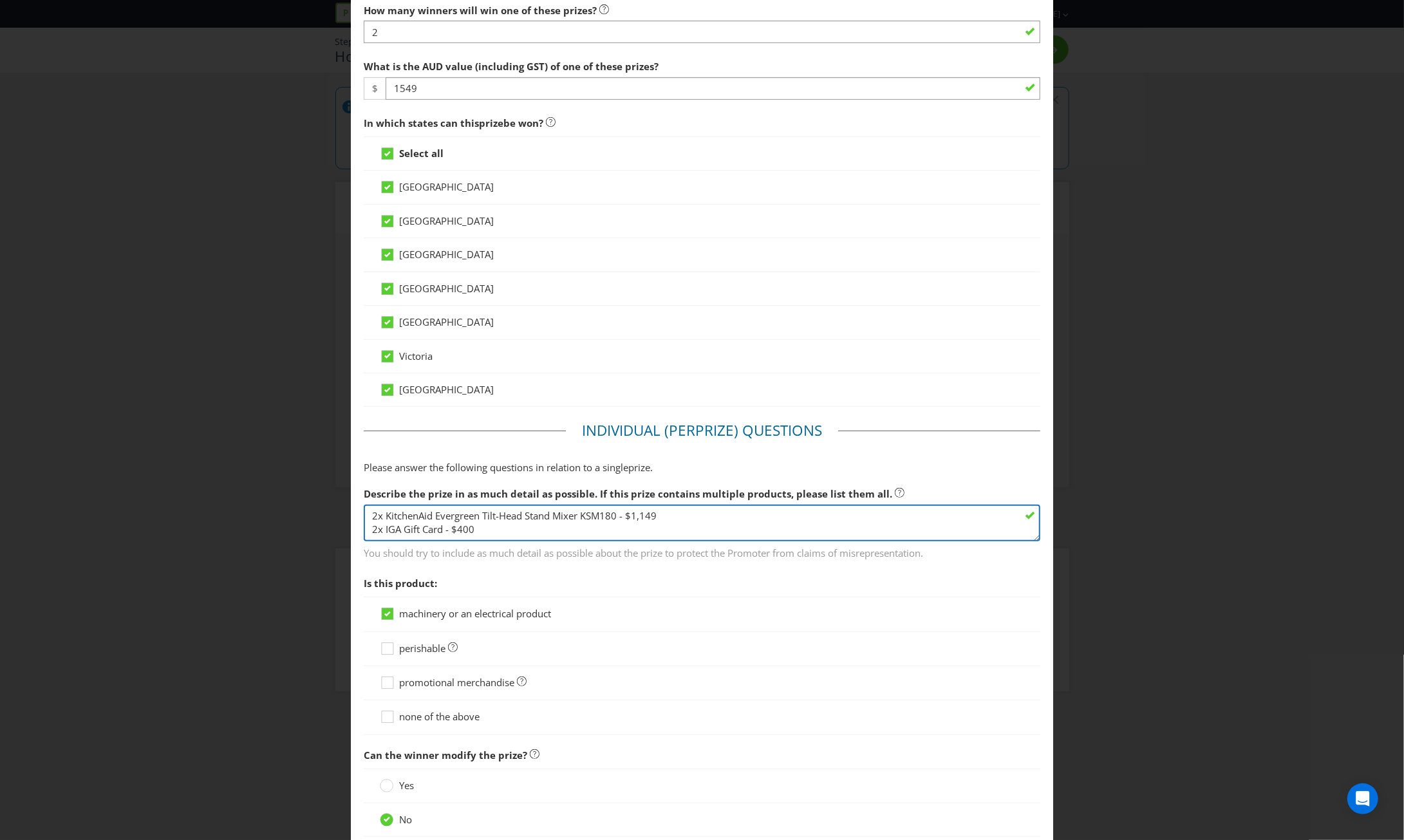
drag, startPoint x: 373, startPoint y: 512, endPoint x: 366, endPoint y: 512, distance: 7.0
click at [366, 512] on textarea "2x KitchenAid Evergreen Tilt-Head Stand Mixer KSM180 - $1,149 2x IGA Gift Card …" at bounding box center [702, 523] width 677 height 37
drag, startPoint x: 662, startPoint y: 512, endPoint x: 384, endPoint y: 510, distance: 278.0
click at [384, 510] on textarea "2x KitchenAid Evergreen Tilt-Head Stand Mixer KSM180 - $1,149 2x IGA Gift Card …" at bounding box center [702, 523] width 677 height 37
paste textarea "Metcash Shop Local gift card"
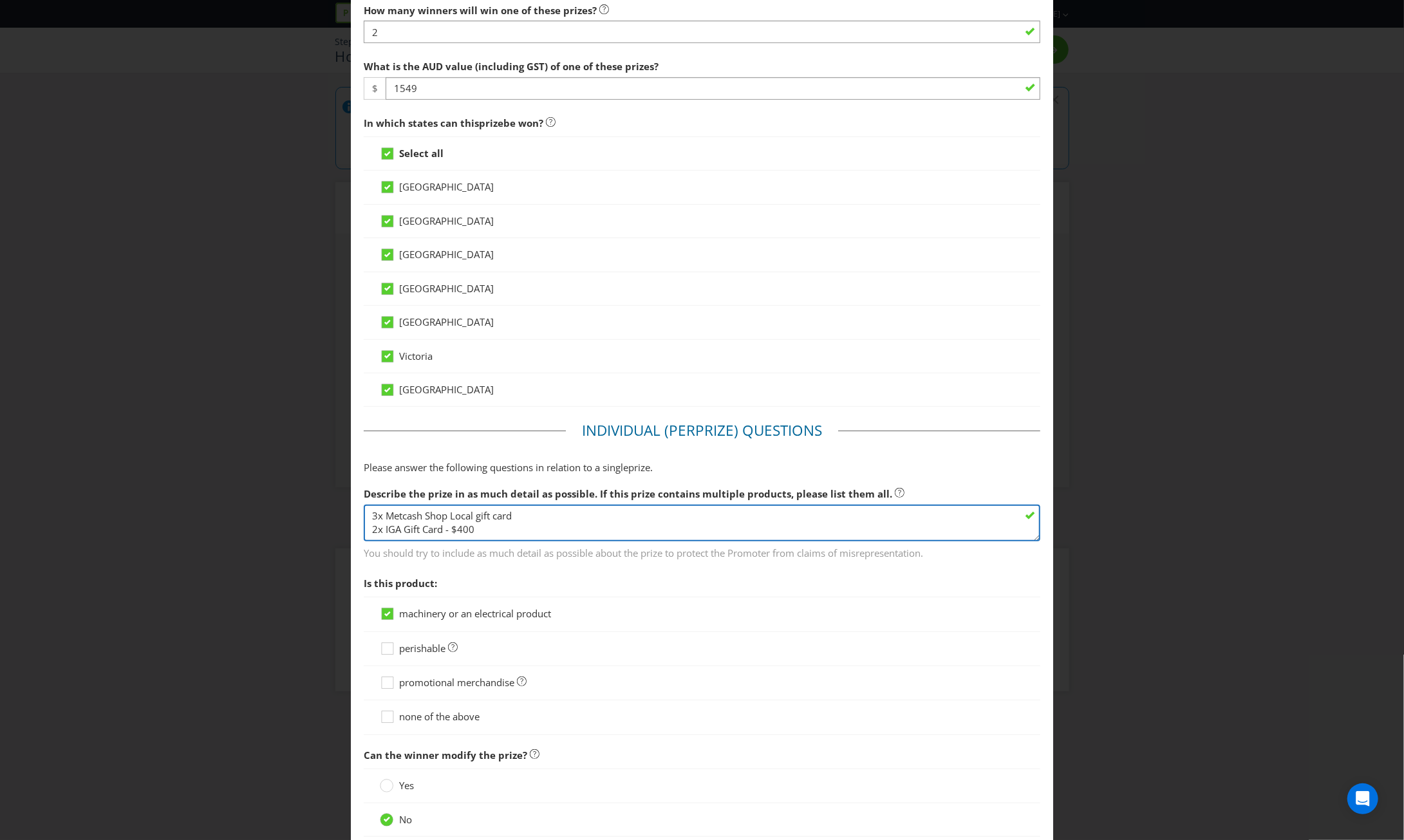
drag, startPoint x: 486, startPoint y: 526, endPoint x: 354, endPoint y: 522, distance: 132.1
click at [354, 522] on main "[GEOGRAPHIC_DATA] [GEOGRAPHIC_DATA] [GEOGRAPHIC_DATA] [GEOGRAPHIC_DATA] [GEOGRA…" at bounding box center [701, 308] width 702 height 1149
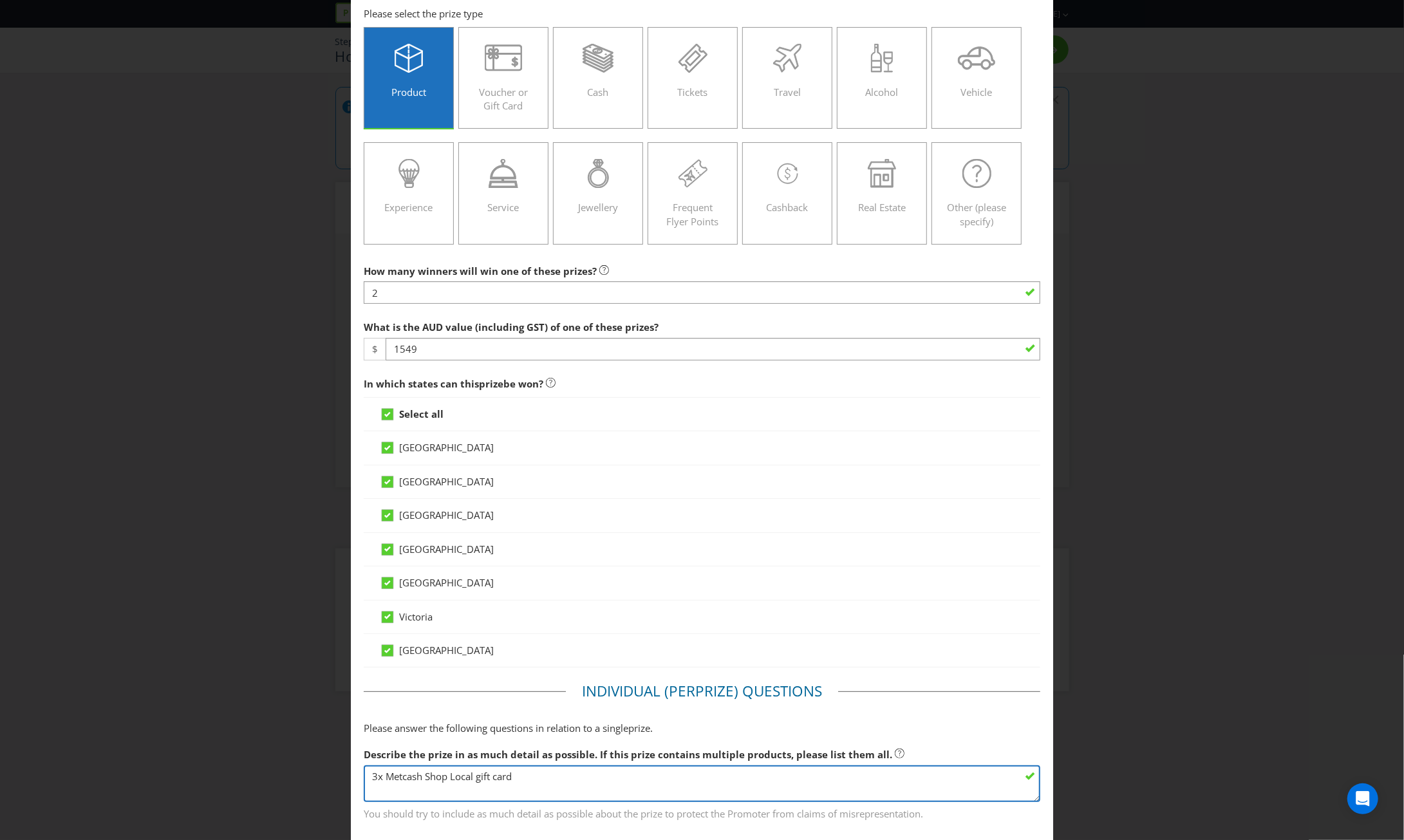
scroll to position [0, 0]
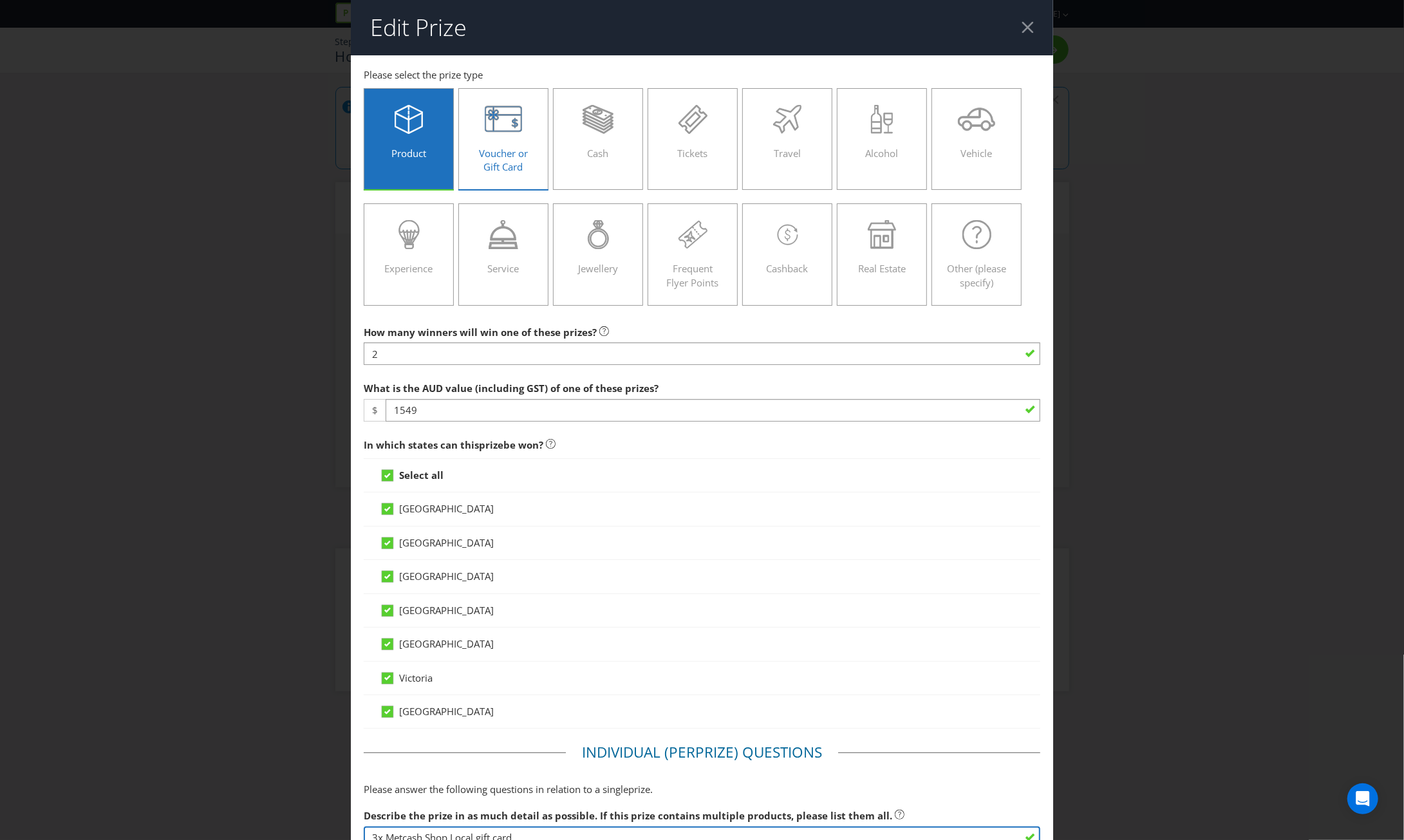
type textarea "3x Metcash Shop Local gift card"
click at [499, 111] on icon at bounding box center [503, 119] width 38 height 29
click at [0, 0] on input "Voucher or Gift Card" at bounding box center [0, 0] width 0 height 0
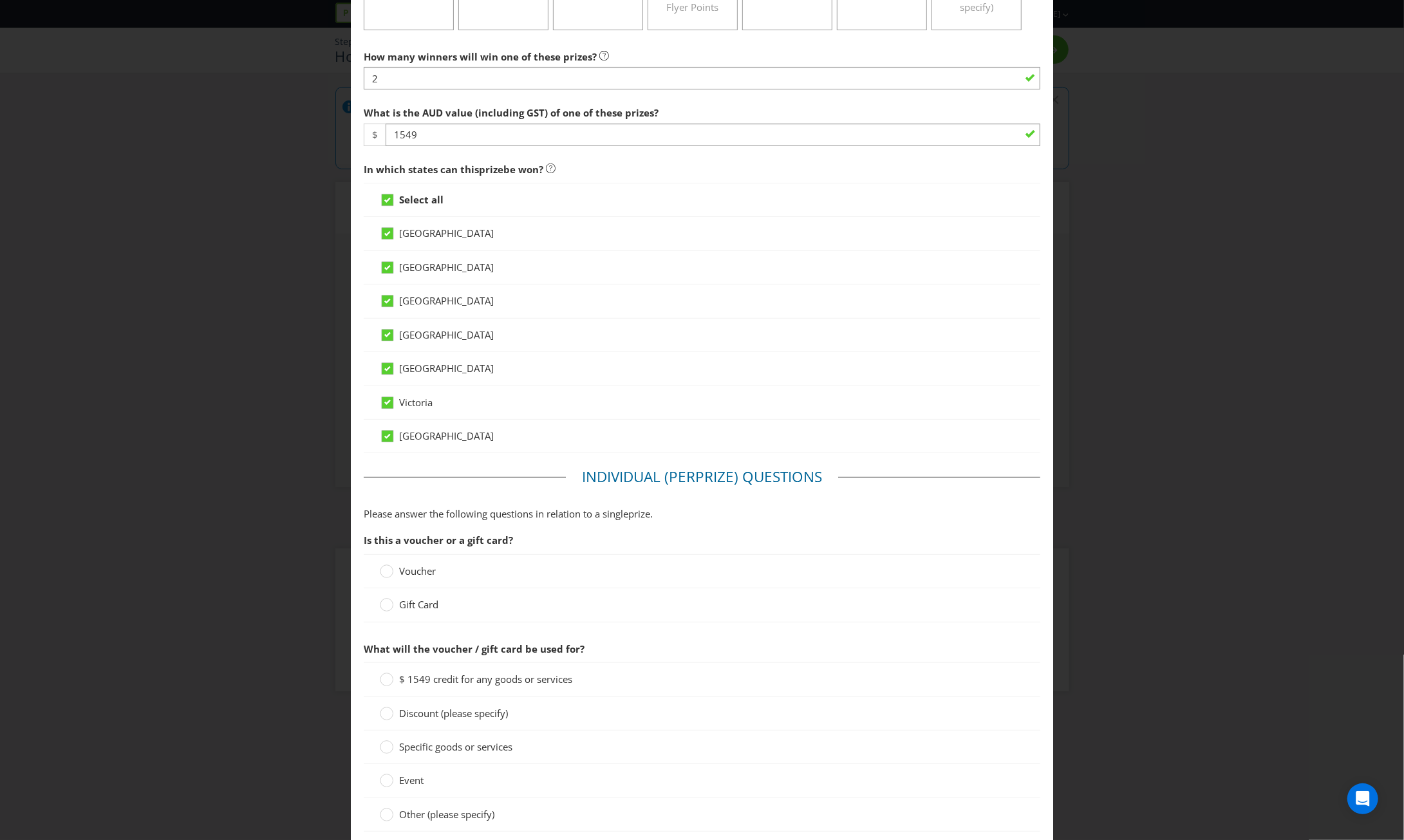
scroll to position [386, 0]
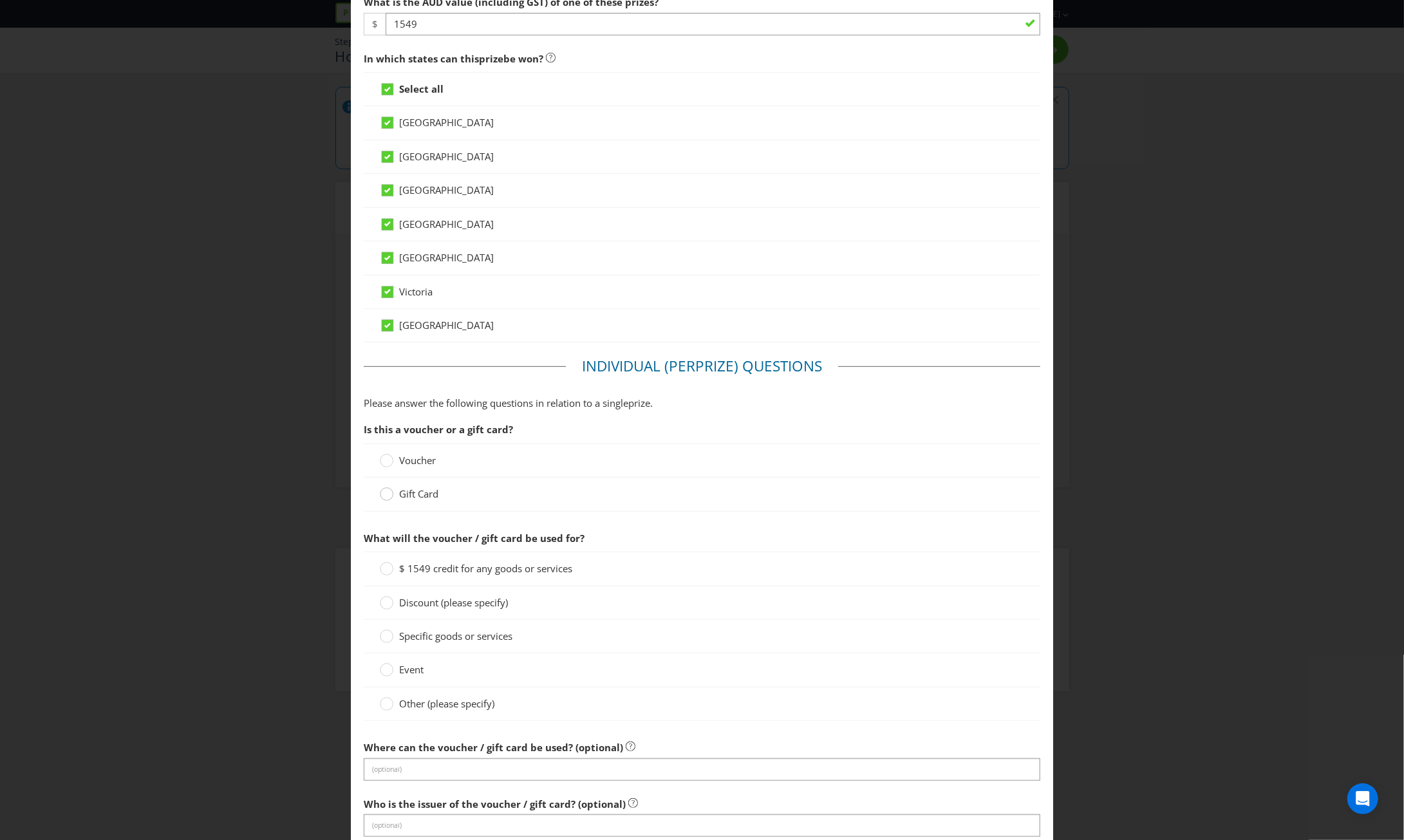
click at [383, 491] on circle at bounding box center [387, 494] width 13 height 13
click at [0, 0] on input "Gift Card" at bounding box center [0, 0] width 0 height 0
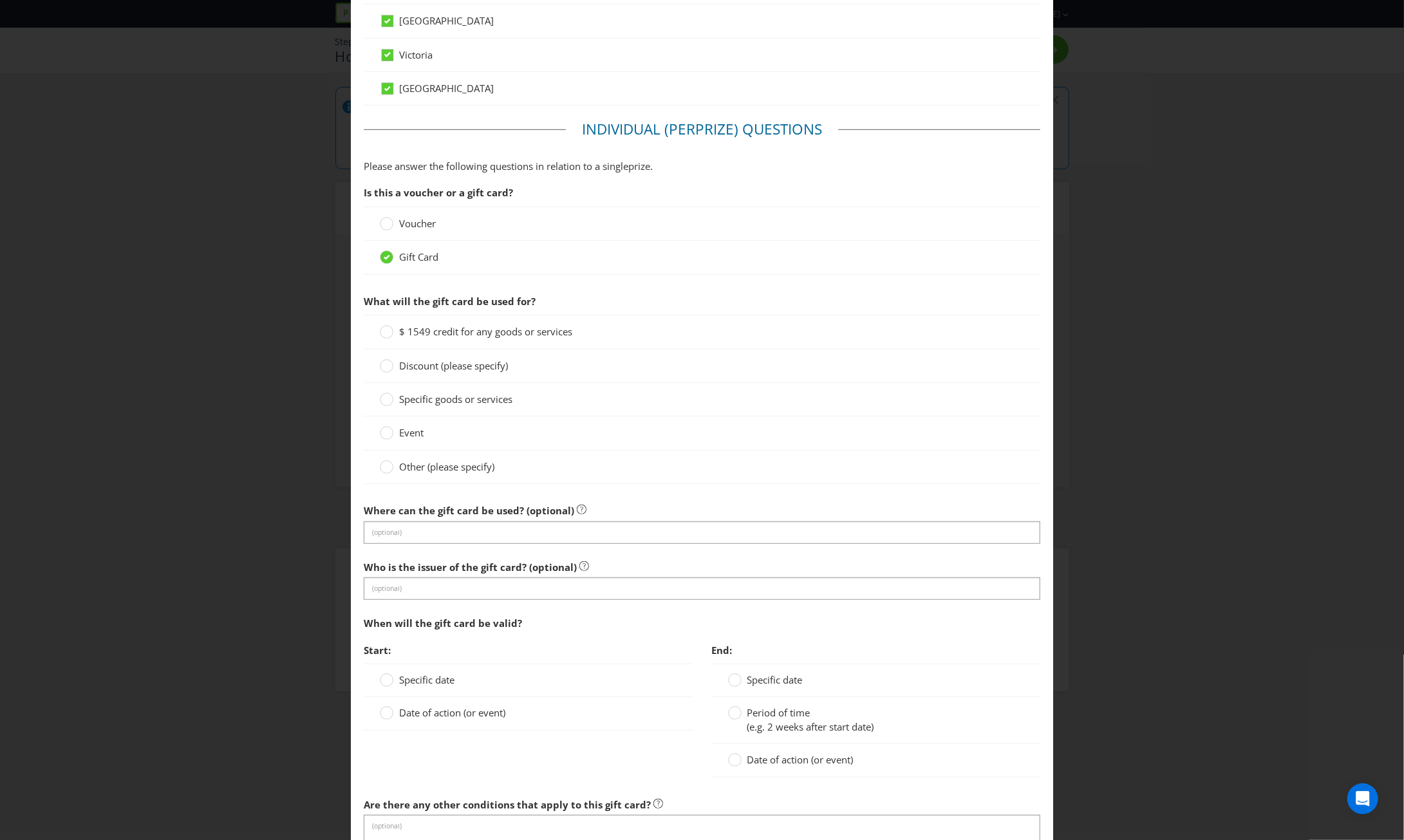
scroll to position [643, 0]
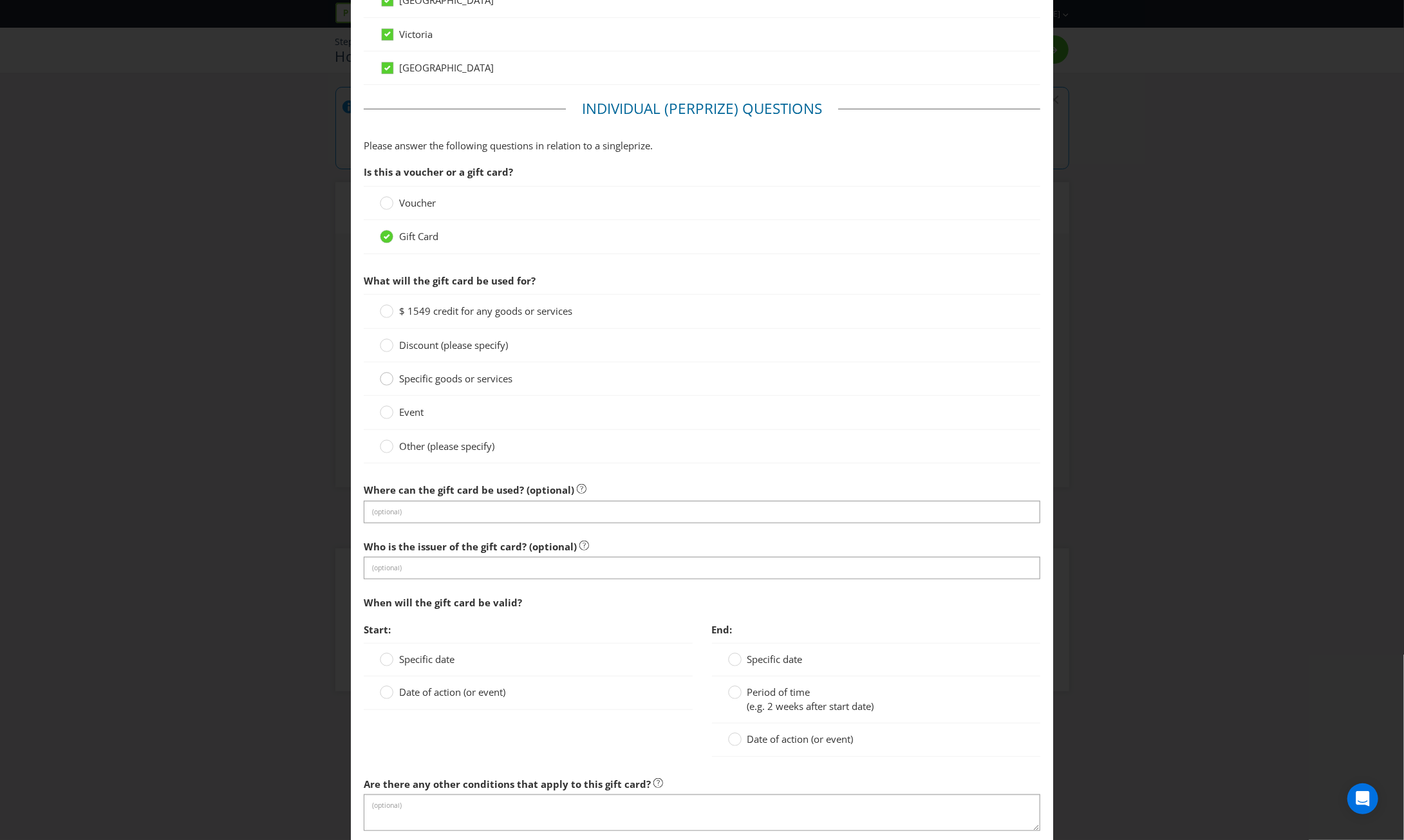
click at [386, 375] on circle at bounding box center [387, 379] width 13 height 13
click at [0, 0] on input "Specific goods or services" at bounding box center [0, 0] width 0 height 0
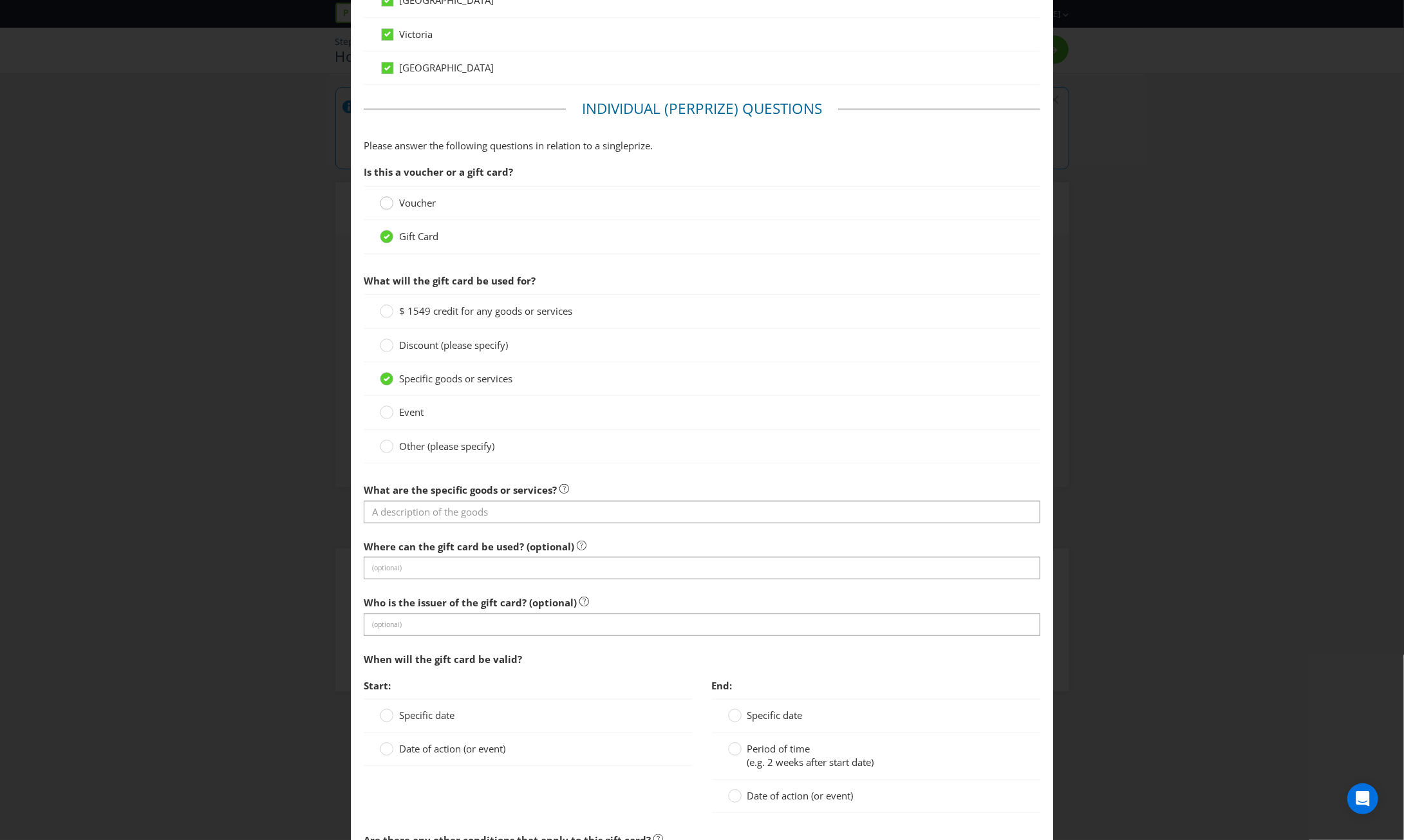
click at [386, 201] on circle at bounding box center [387, 203] width 13 height 13
click at [0, 0] on input "Voucher" at bounding box center [0, 0] width 0 height 0
click at [384, 238] on circle at bounding box center [387, 237] width 13 height 13
click at [0, 0] on input "Gift Card" at bounding box center [0, 0] width 0 height 0
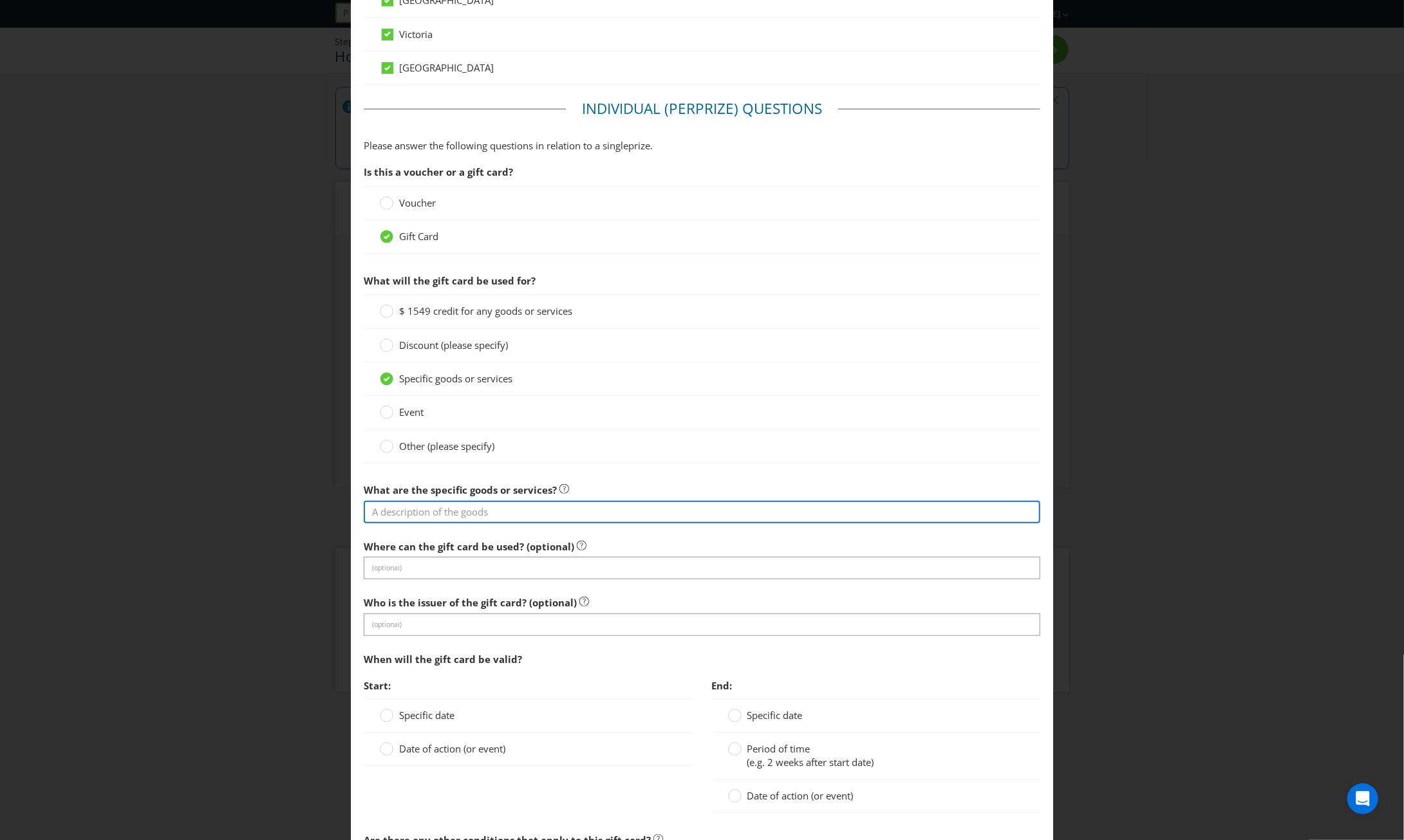
click at [502, 504] on input "text" at bounding box center [702, 512] width 677 height 23
paste input "IGA, Cellarbrations, The Bottle-O, Porters, Mitre 10, Home Timber Hardware, Tot…"
drag, startPoint x: 384, startPoint y: 505, endPoint x: 349, endPoint y: 505, distance: 35.0
click at [351, 505] on main "[GEOGRAPHIC_DATA] [GEOGRAPHIC_DATA] [GEOGRAPHIC_DATA] [GEOGRAPHIC_DATA] [GEOGRA…" at bounding box center [701, 225] width 702 height 1626
drag, startPoint x: 655, startPoint y: 508, endPoint x: 445, endPoint y: 506, distance: 210.0
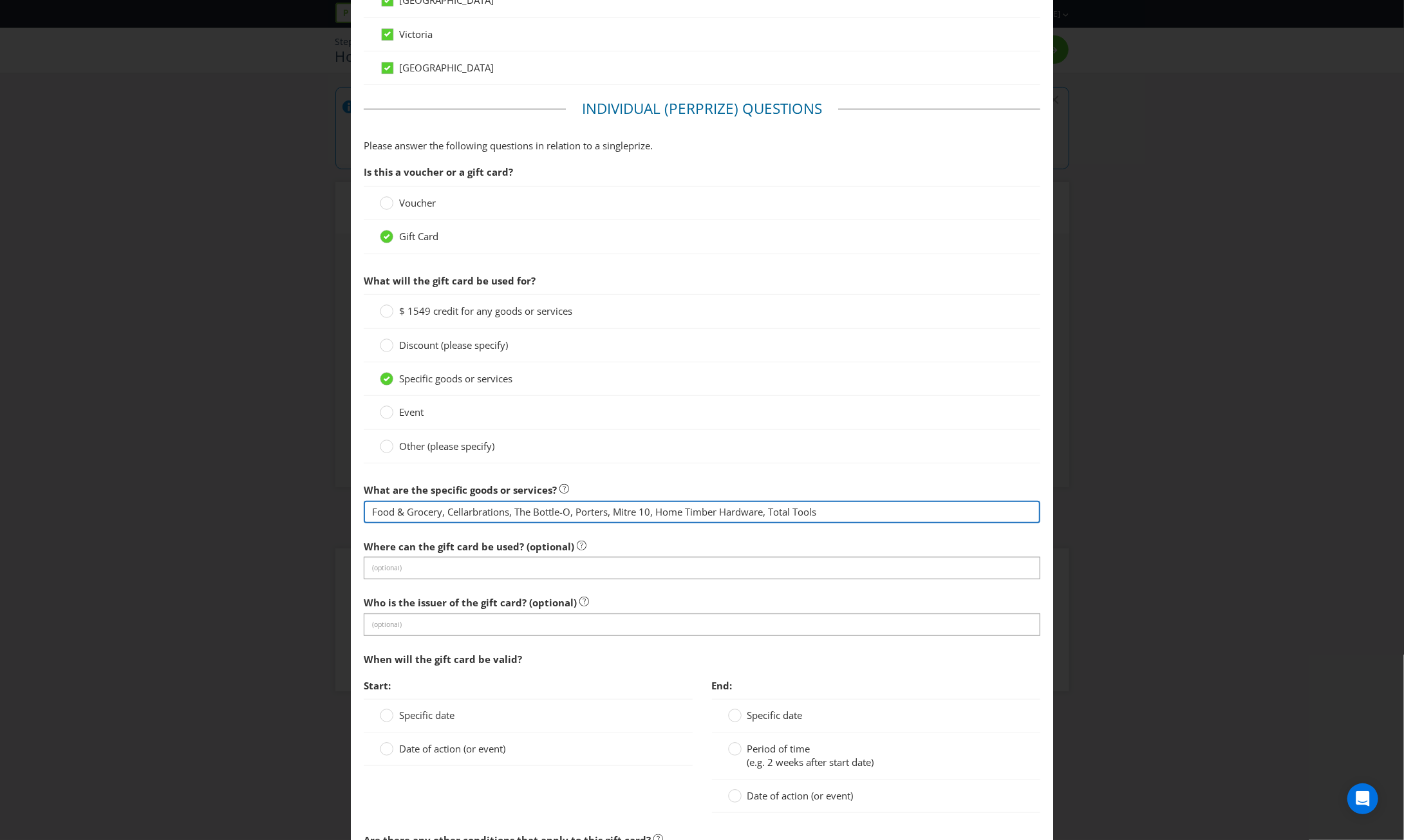
click at [445, 506] on input "Food & Grocery, Cellarbrations, The Bottle-O, Porters, Mitre 10, Home Timber Ha…" at bounding box center [702, 512] width 677 height 23
drag, startPoint x: 721, startPoint y: 507, endPoint x: 444, endPoint y: 504, distance: 277.0
click at [444, 504] on input "Food & Grocery, Cellarbrations, The Bottle-O, Porters, Mitre 10, Home Timber Ha…" at bounding box center [702, 512] width 677 height 23
click at [490, 509] on input "Food & Grocery, Hardware, Total Tools" at bounding box center [702, 512] width 677 height 23
click at [492, 506] on input "Food & Grocery, Hardwarev& Total Tools" at bounding box center [702, 512] width 677 height 23
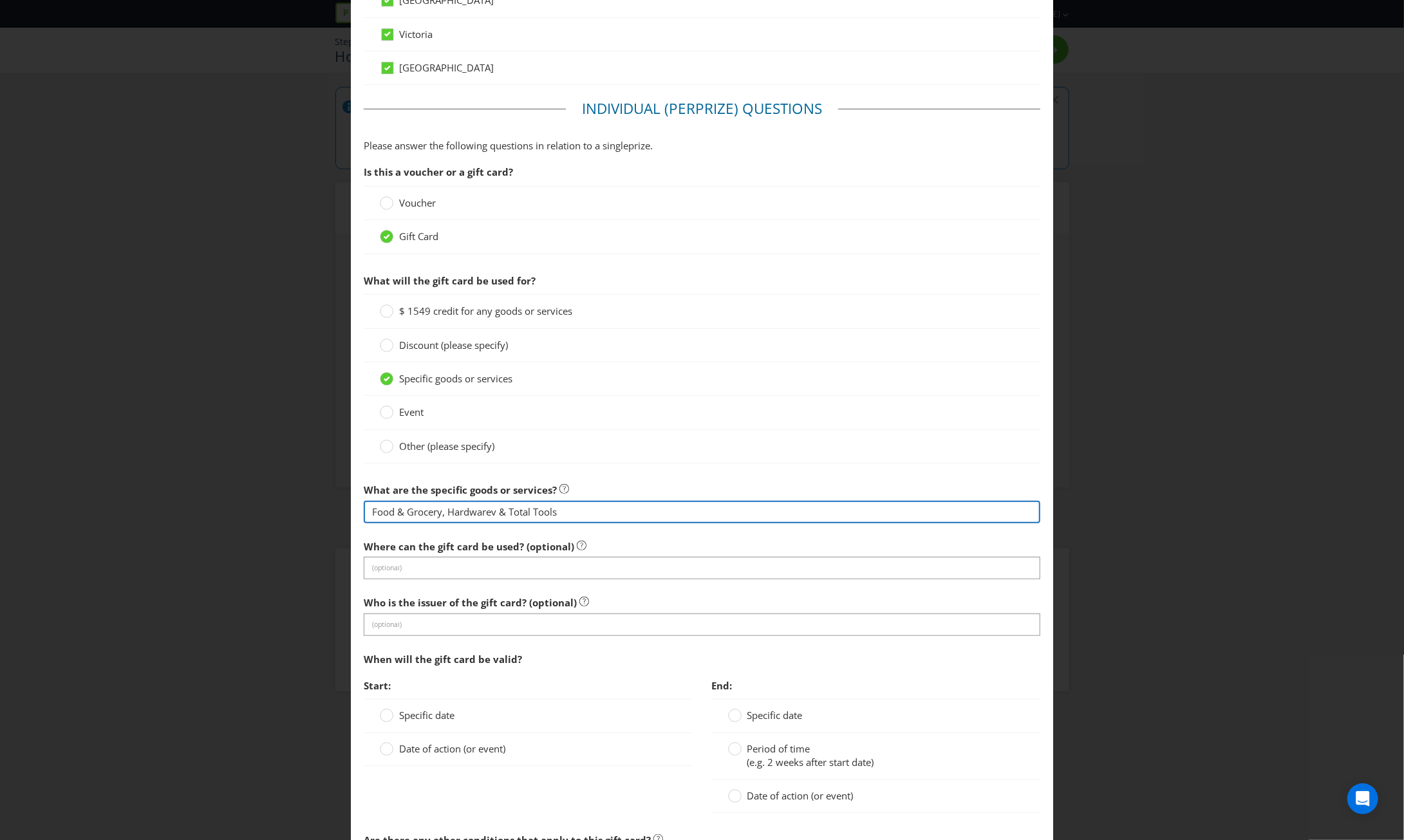
click at [506, 506] on input "Food & Grocery, Hardwarev & Total Tools" at bounding box center [702, 512] width 677 height 23
drag, startPoint x: 530, startPoint y: 508, endPoint x: 506, endPoint y: 508, distance: 24.0
click at [506, 508] on input "Food & Grocery, Hardwarev & Total Tools" at bounding box center [702, 512] width 677 height 23
click at [563, 508] on input "Food & Grocery, Hardwarev & Tools" at bounding box center [702, 512] width 677 height 23
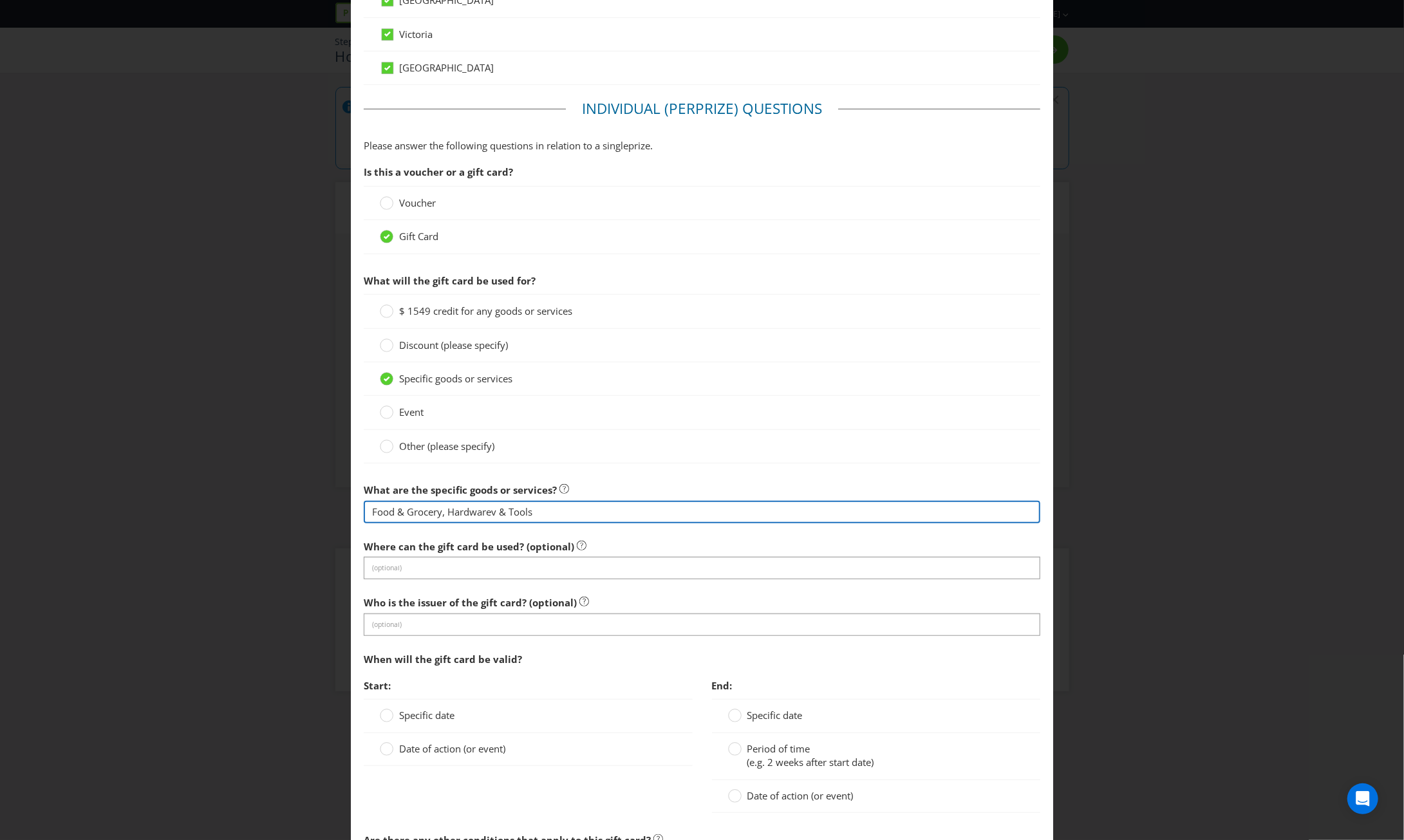
type input "Food & Grocery, Hardwarev & Tools"
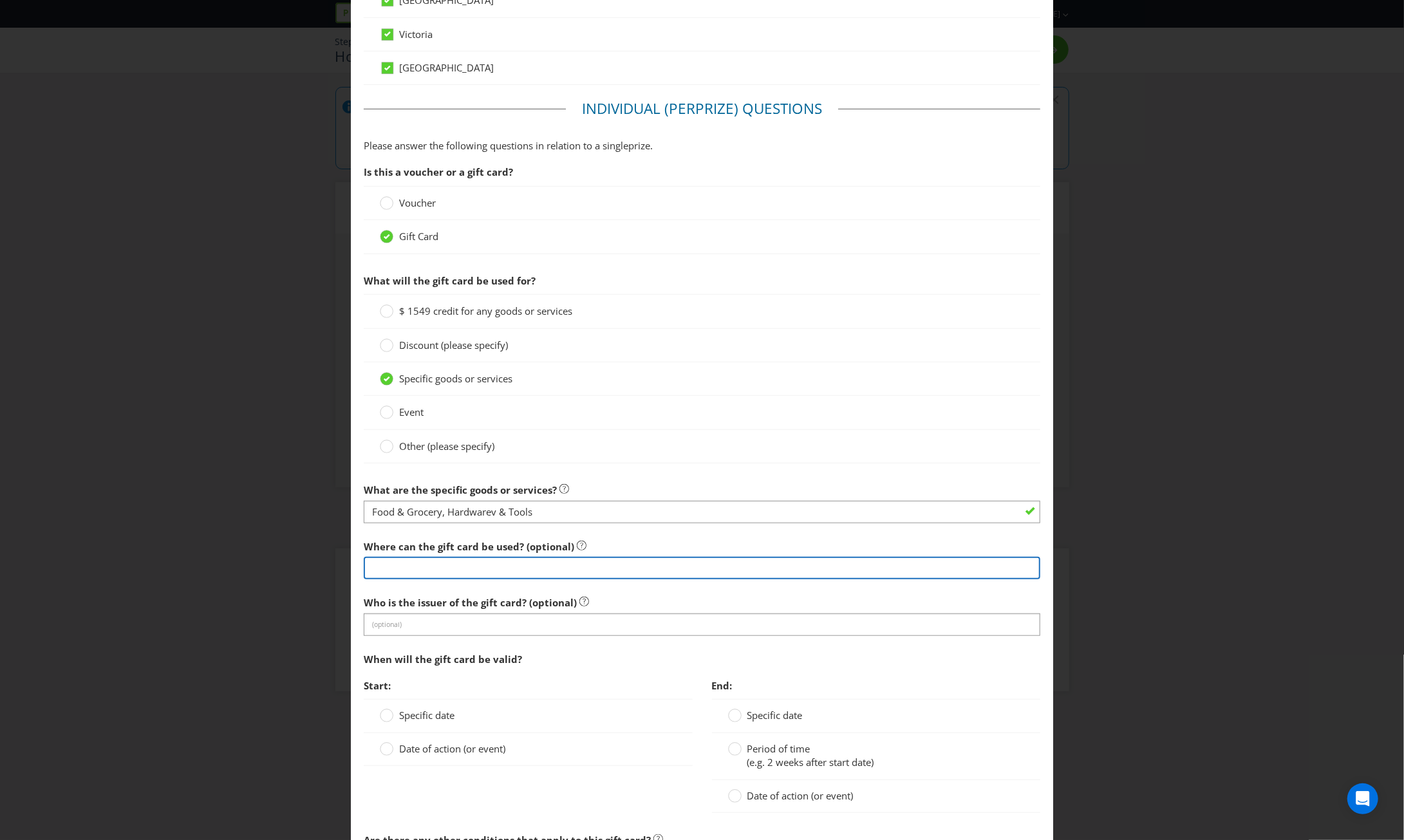
click at [462, 564] on input "text" at bounding box center [702, 567] width 677 height 23
click at [565, 564] on input "text" at bounding box center [702, 567] width 677 height 23
paste input "IGA, Cellarbrations, The Bottle-O, Porters, Mitre 10, Home Timber Hardware, Tot…"
type input "IGA, Cellarbrations, The Bottle-O, Porters, Mitre 10, Home Timber Hardware, Tot…"
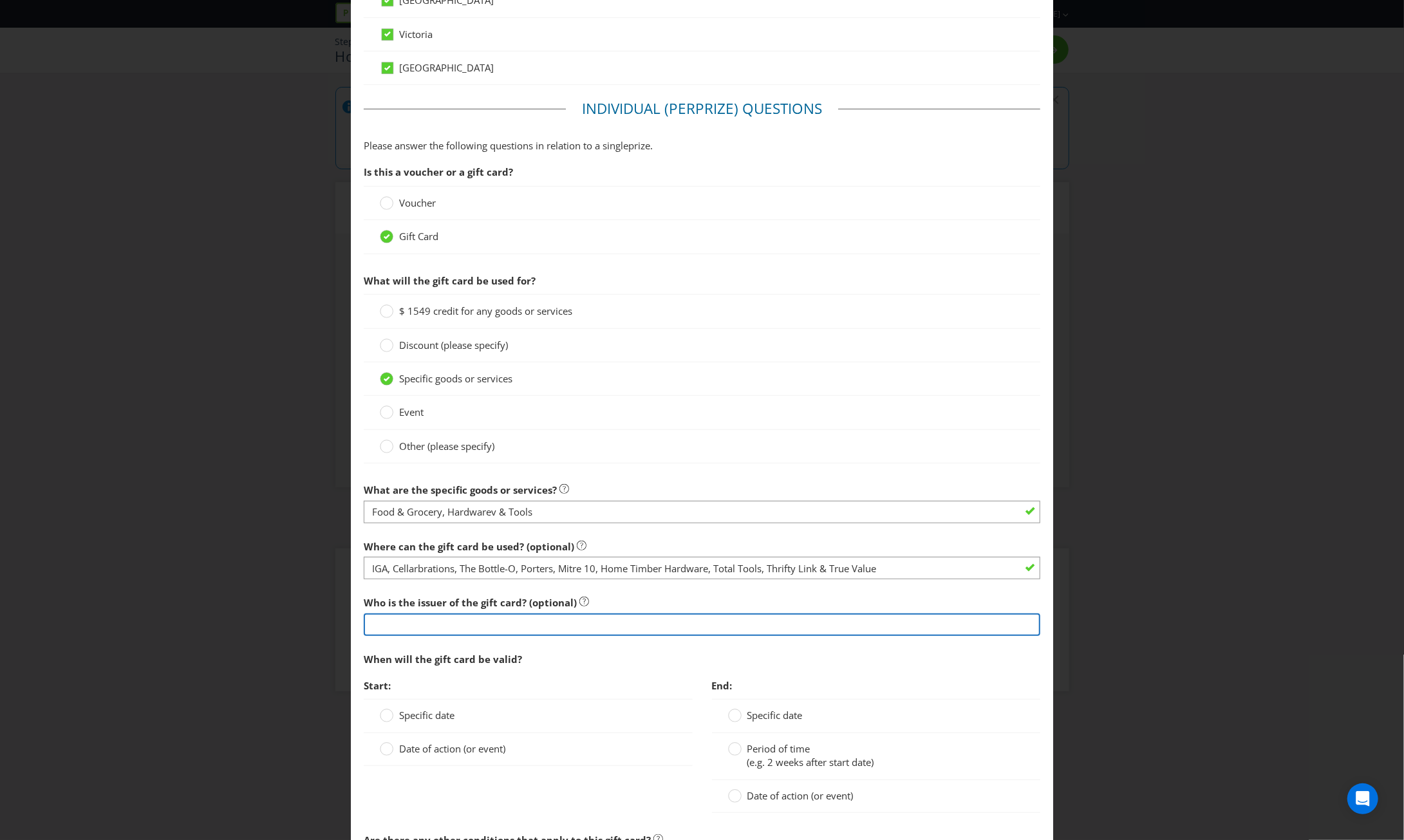
click at [478, 619] on input "text" at bounding box center [702, 624] width 677 height 23
click at [444, 621] on input "text" at bounding box center [702, 624] width 677 height 23
click at [480, 622] on input "Metcash" at bounding box center [702, 624] width 677 height 23
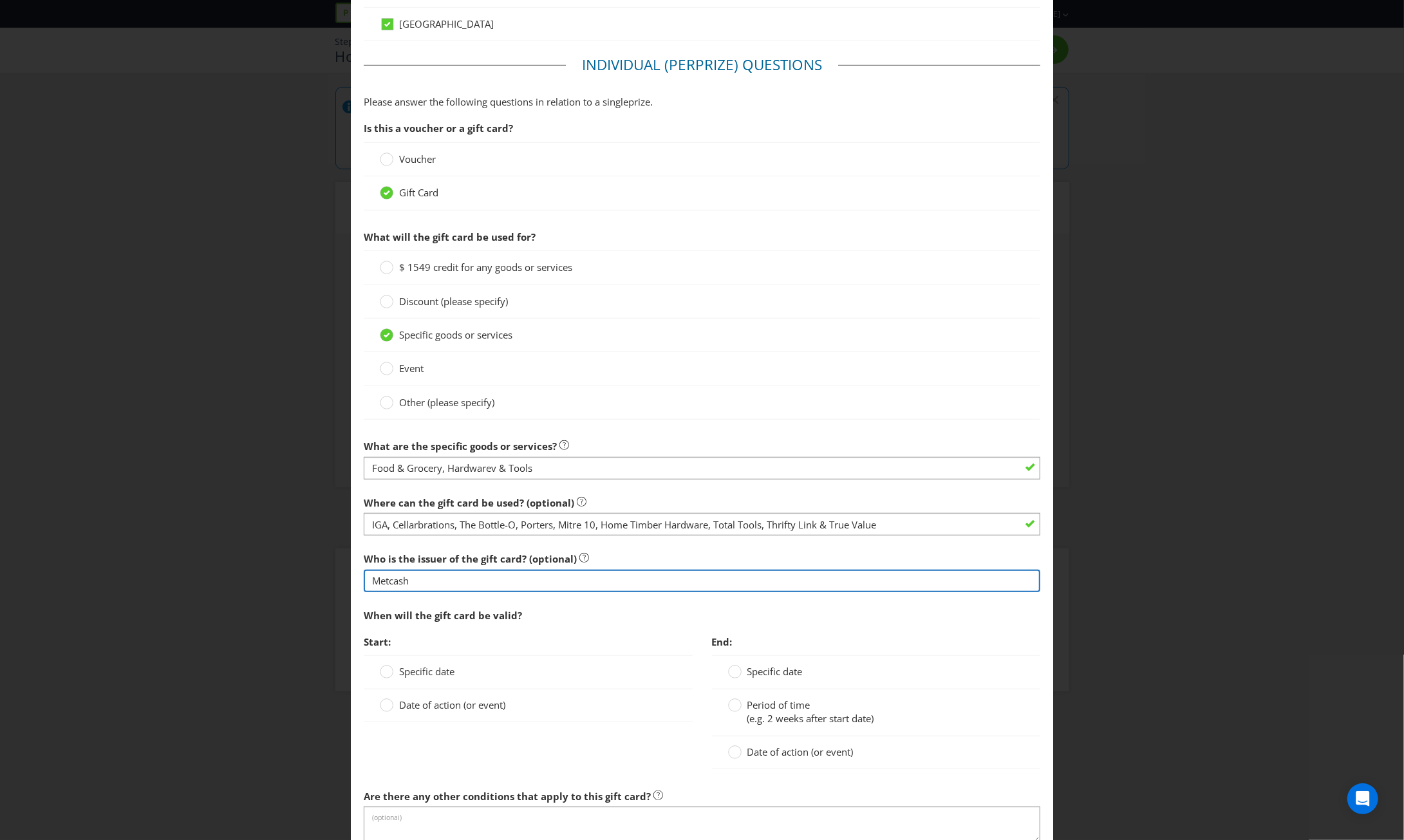
scroll to position [708, 0]
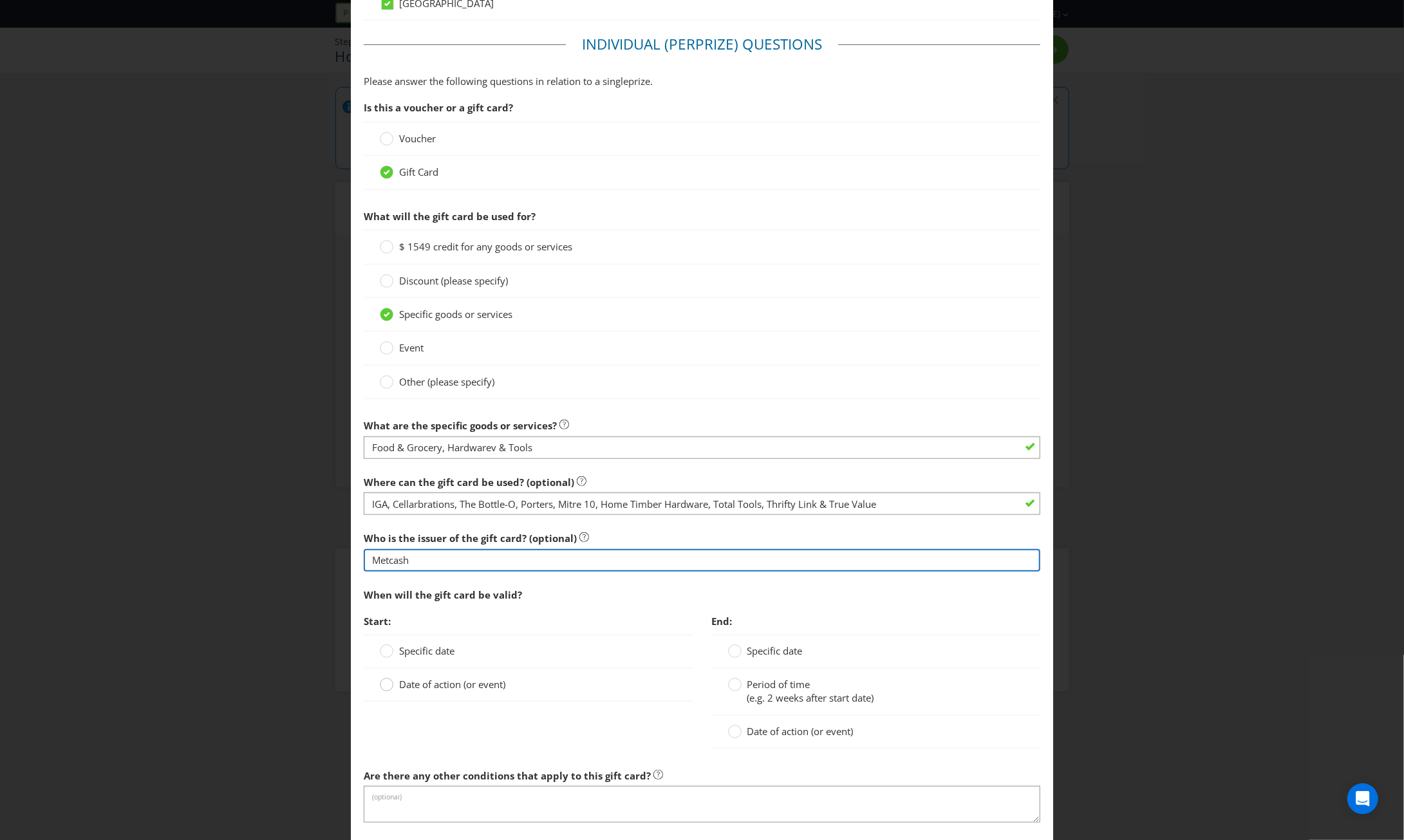
type input "Metcash"
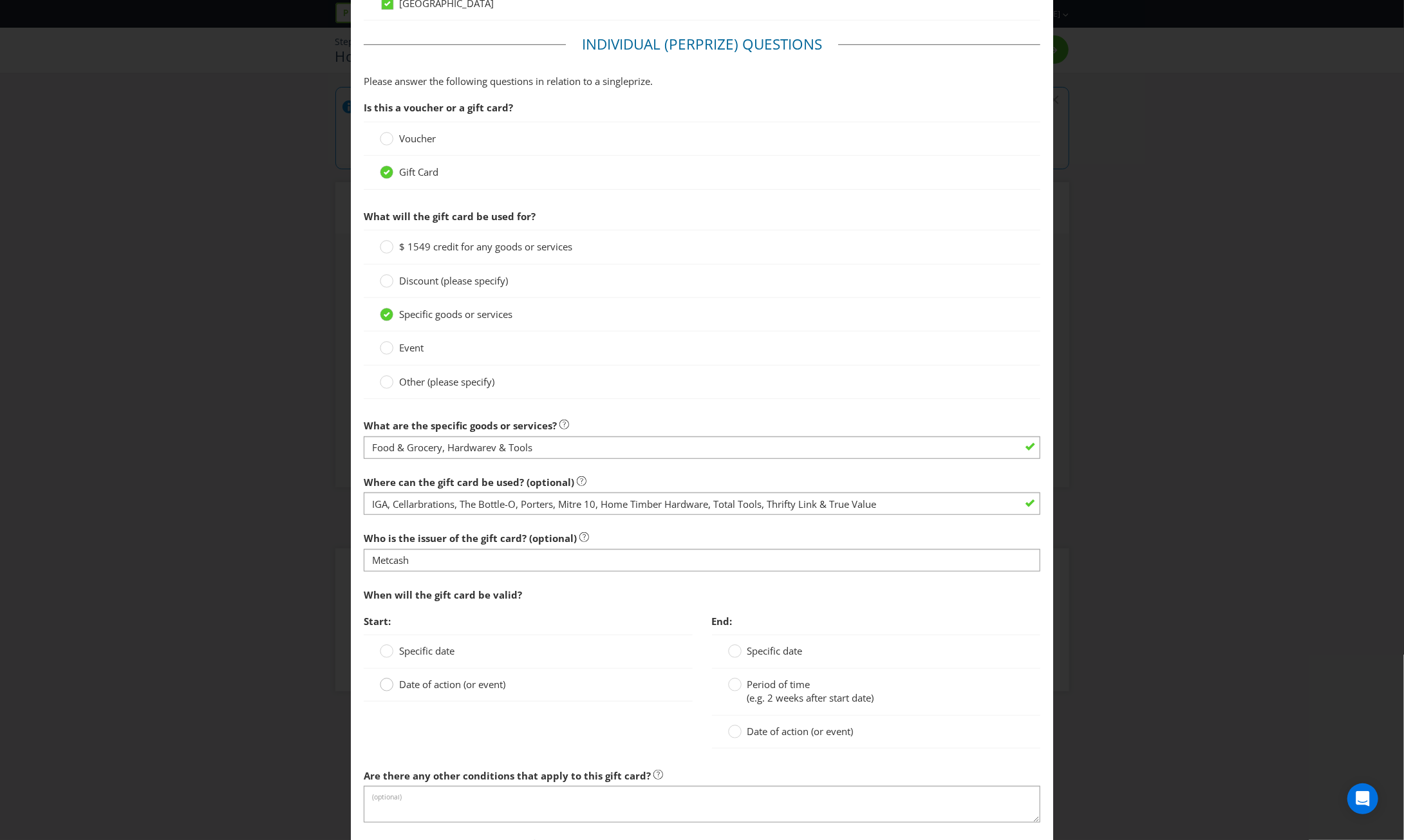
click at [384, 680] on circle at bounding box center [387, 685] width 13 height 13
click at [0, 0] on input "Date of action (or event)" at bounding box center [0, 0] width 0 height 0
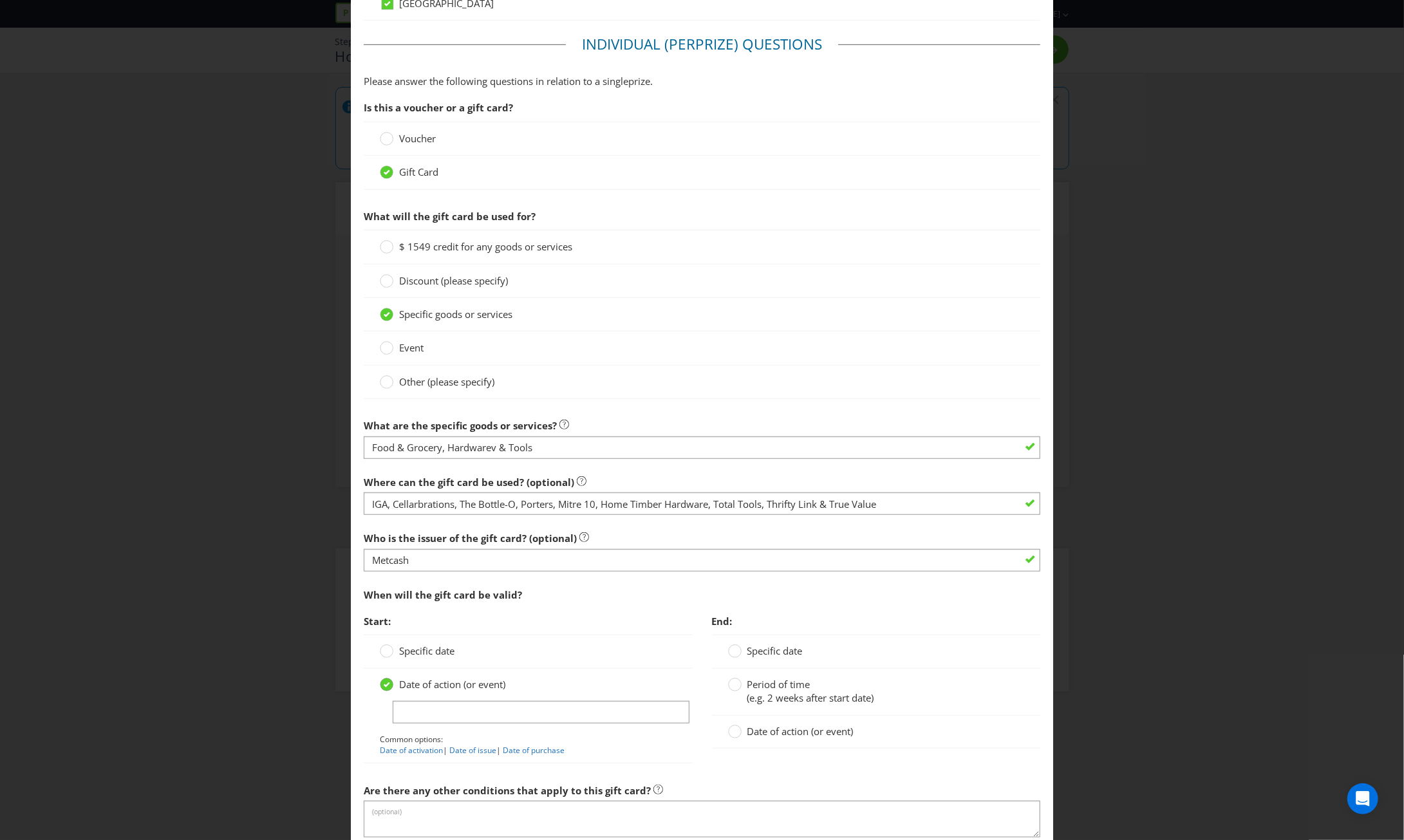
click at [384, 682] on icon at bounding box center [387, 685] width 6 height 5
click at [0, 0] on input "Date of action (or event)" at bounding box center [0, 0] width 0 height 0
click at [382, 646] on circle at bounding box center [387, 651] width 13 height 13
click at [0, 0] on input "Specific date" at bounding box center [0, 0] width 0 height 0
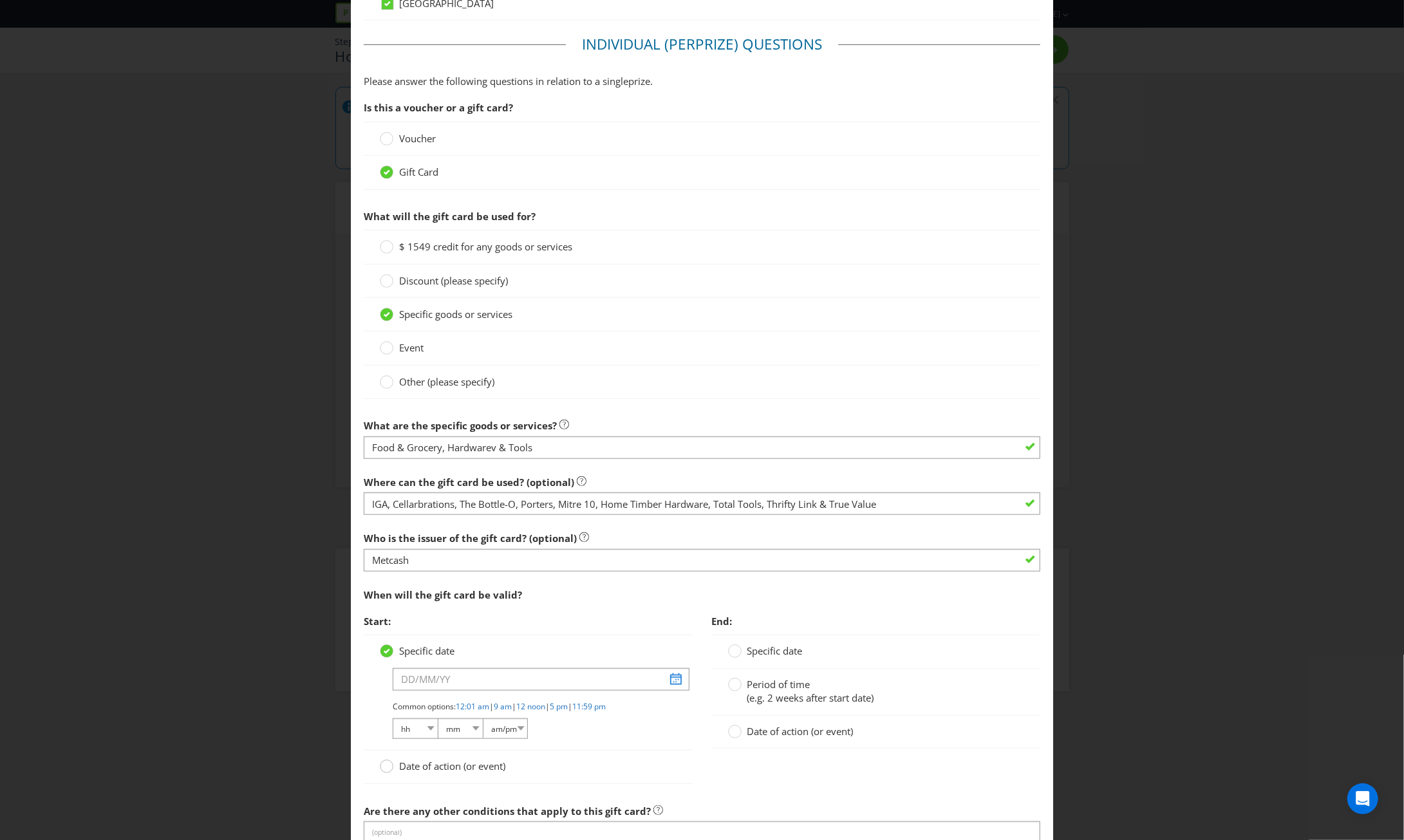
click at [388, 759] on div at bounding box center [387, 762] width 6 height 6
click at [0, 0] on input "Date of action (or event)" at bounding box center [0, 0] width 0 height 0
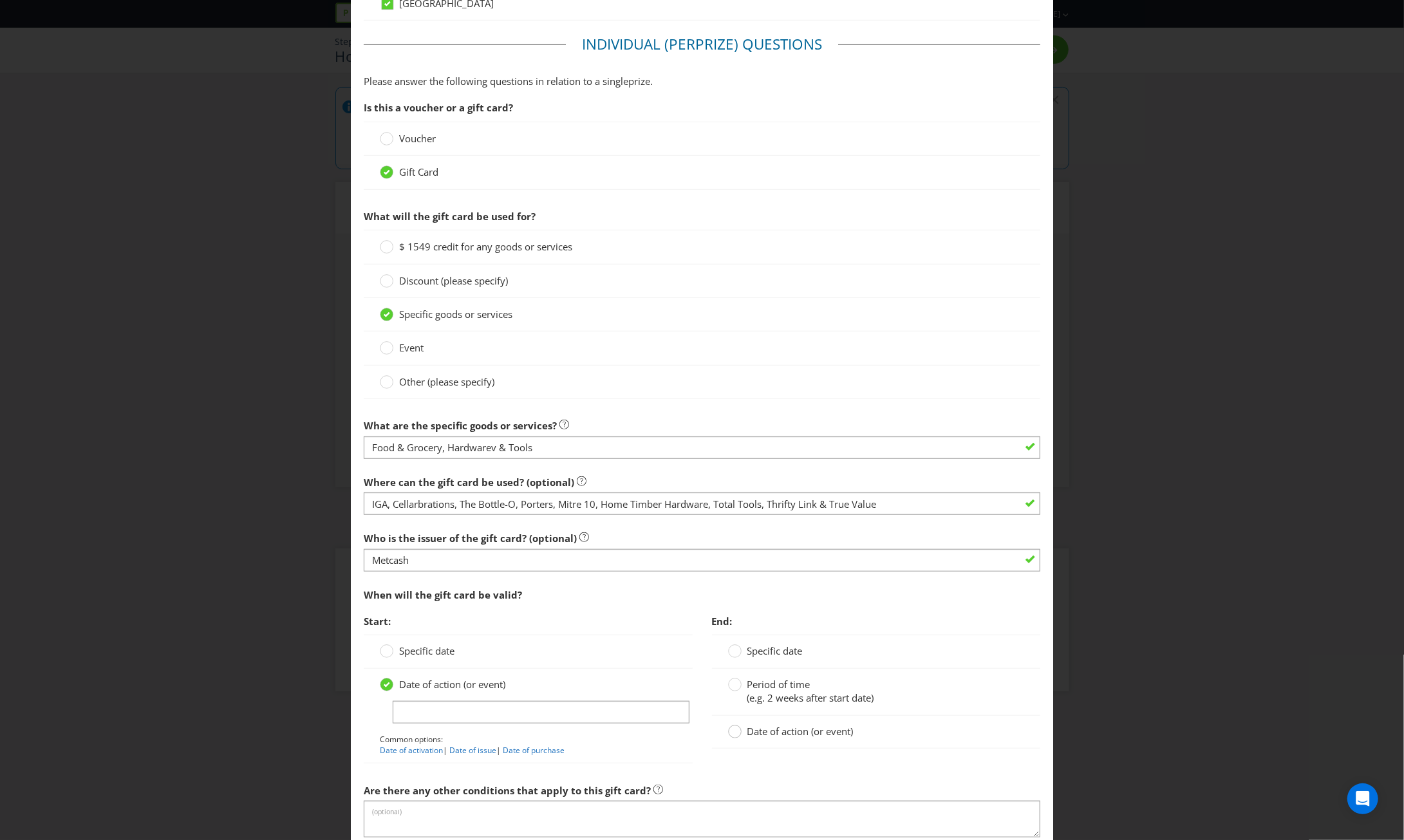
click at [734, 729] on circle at bounding box center [734, 732] width 13 height 13
click at [0, 0] on input "Date of action (or event)" at bounding box center [0, 0] width 0 height 0
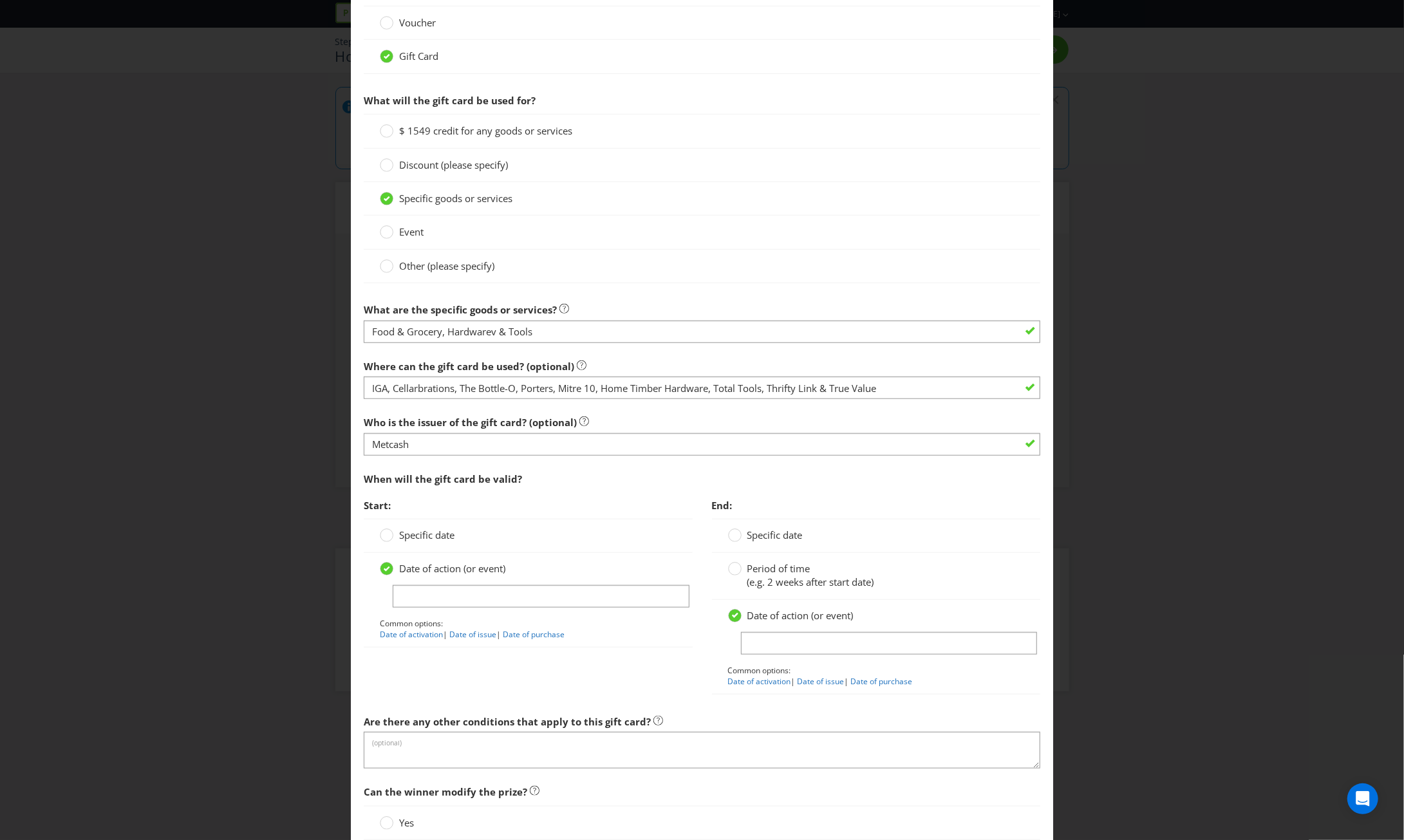
scroll to position [837, 0]
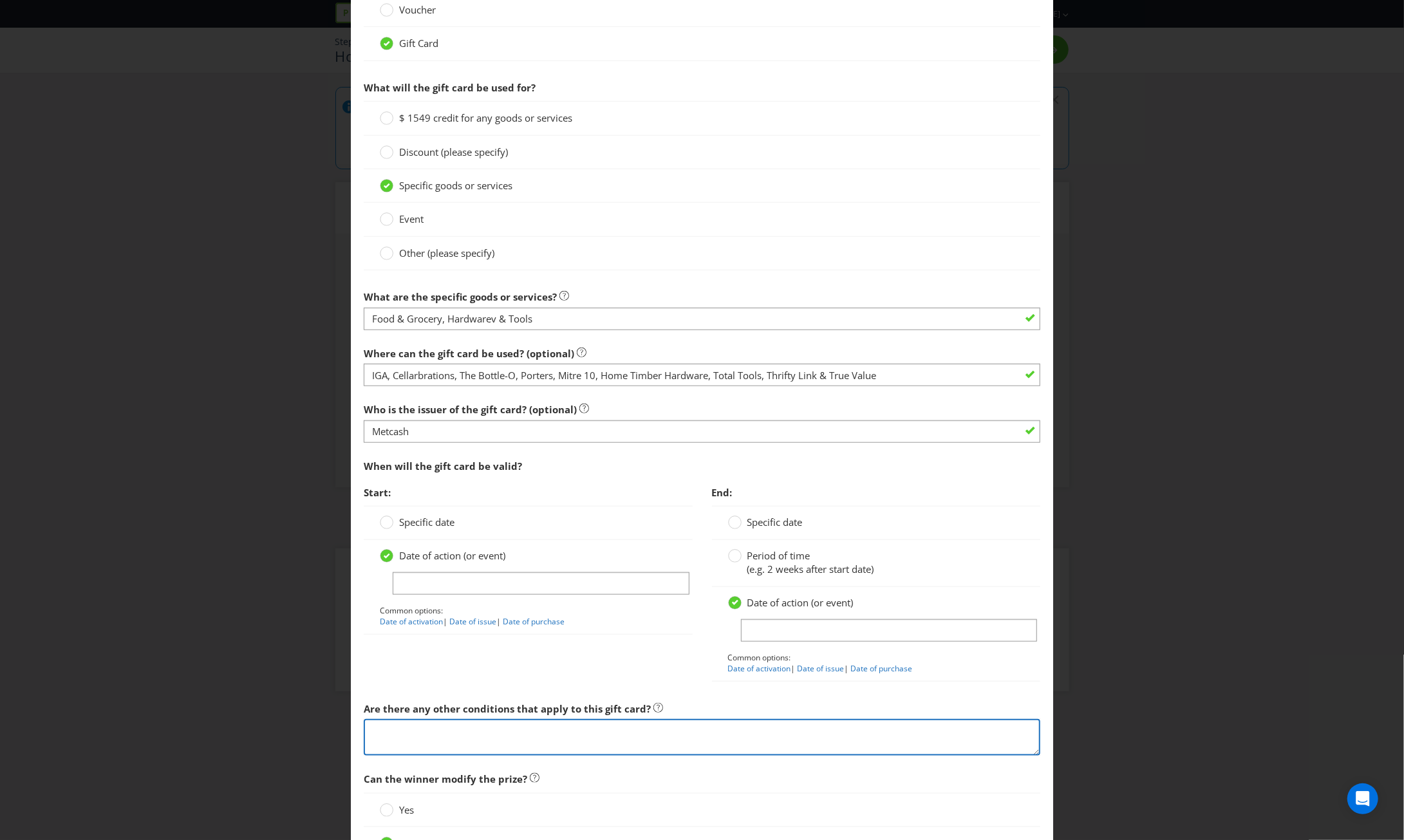
click at [550, 738] on textarea at bounding box center [702, 737] width 677 height 37
paste textarea "Any ancillary costs associated with redeeming the gift card are not included. A…"
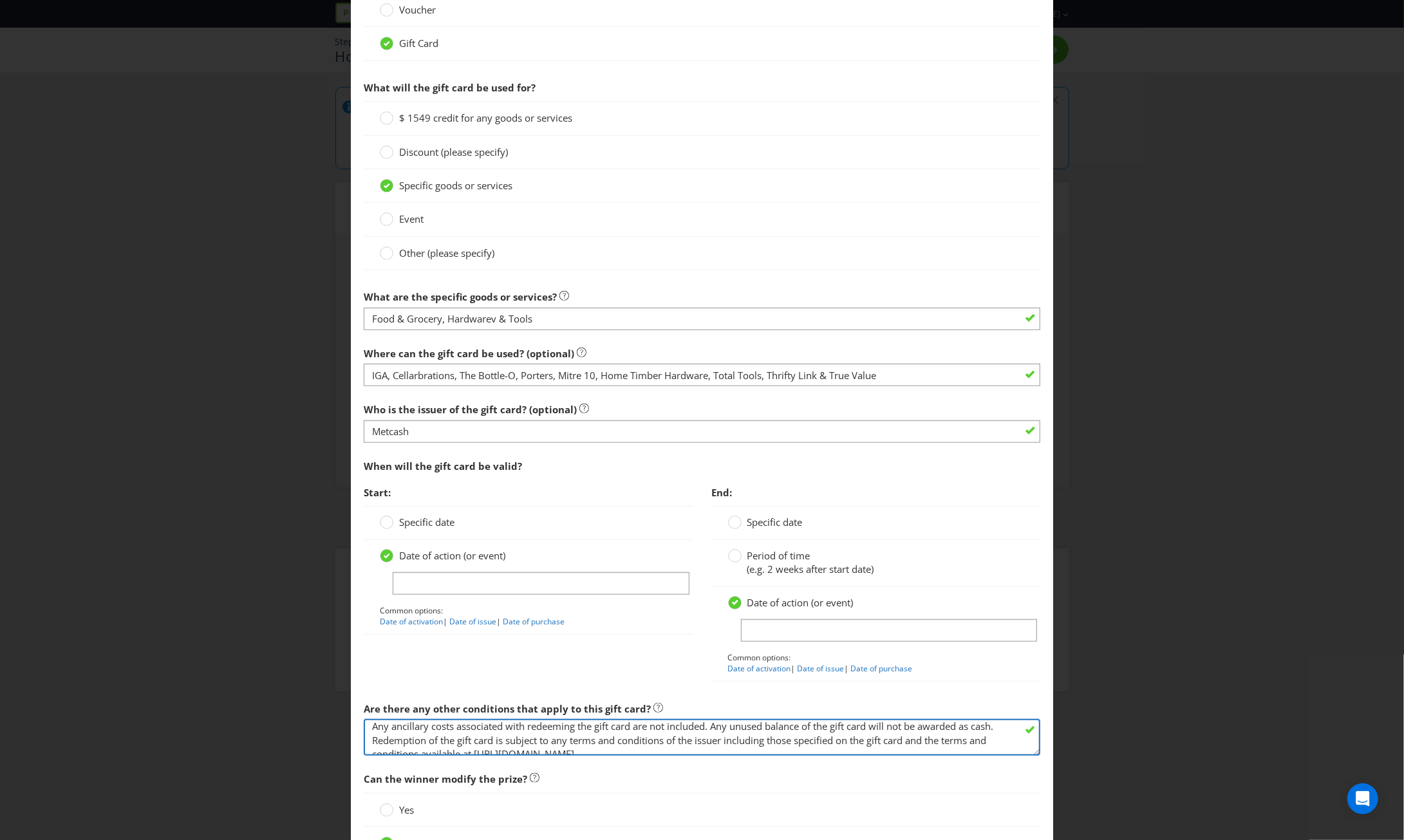
type textarea "Any ancillary costs associated with redeeming the gift card are not included. A…"
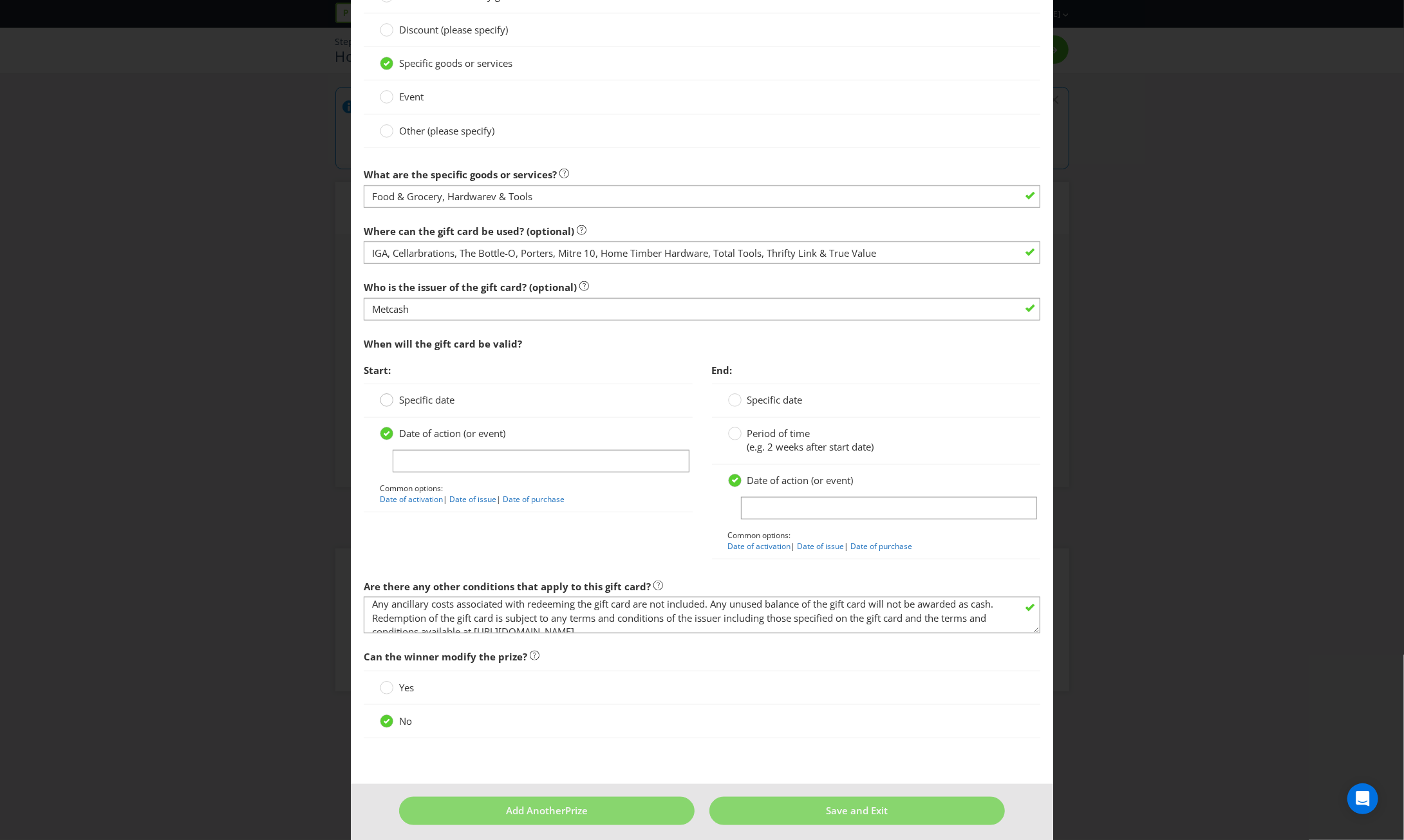
click at [380, 393] on icon at bounding box center [386, 400] width 14 height 14
click at [0, 0] on input "Specific date" at bounding box center [0, 0] width 0 height 0
click at [389, 397] on circle at bounding box center [387, 401] width 13 height 13
click at [0, 0] on input "Specific date" at bounding box center [0, 0] width 0 height 0
click at [385, 509] on circle at bounding box center [387, 515] width 13 height 13
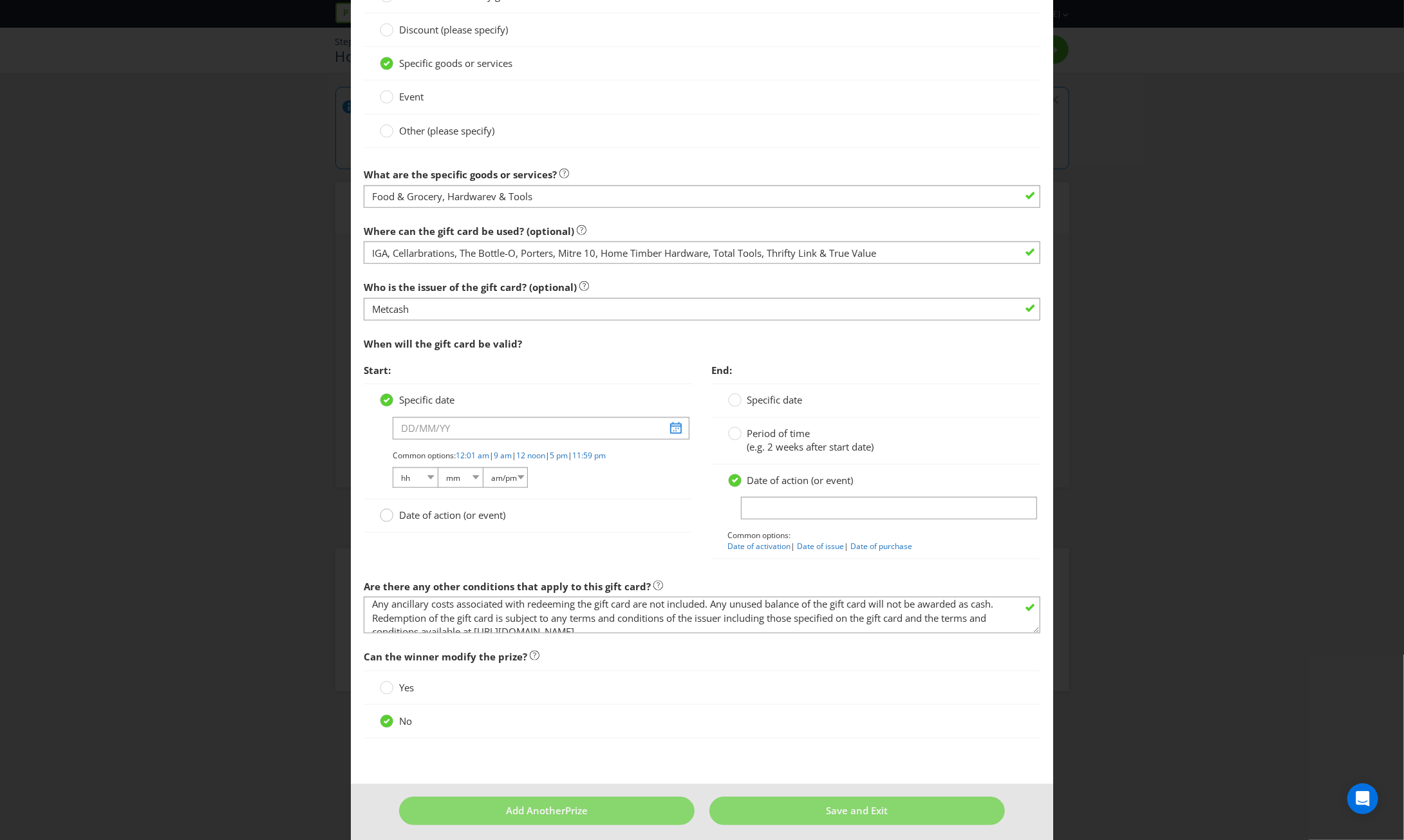
click at [0, 0] on input "Date of action (or event)" at bounding box center [0, 0] width 0 height 0
click at [530, 459] on input "text" at bounding box center [541, 461] width 296 height 23
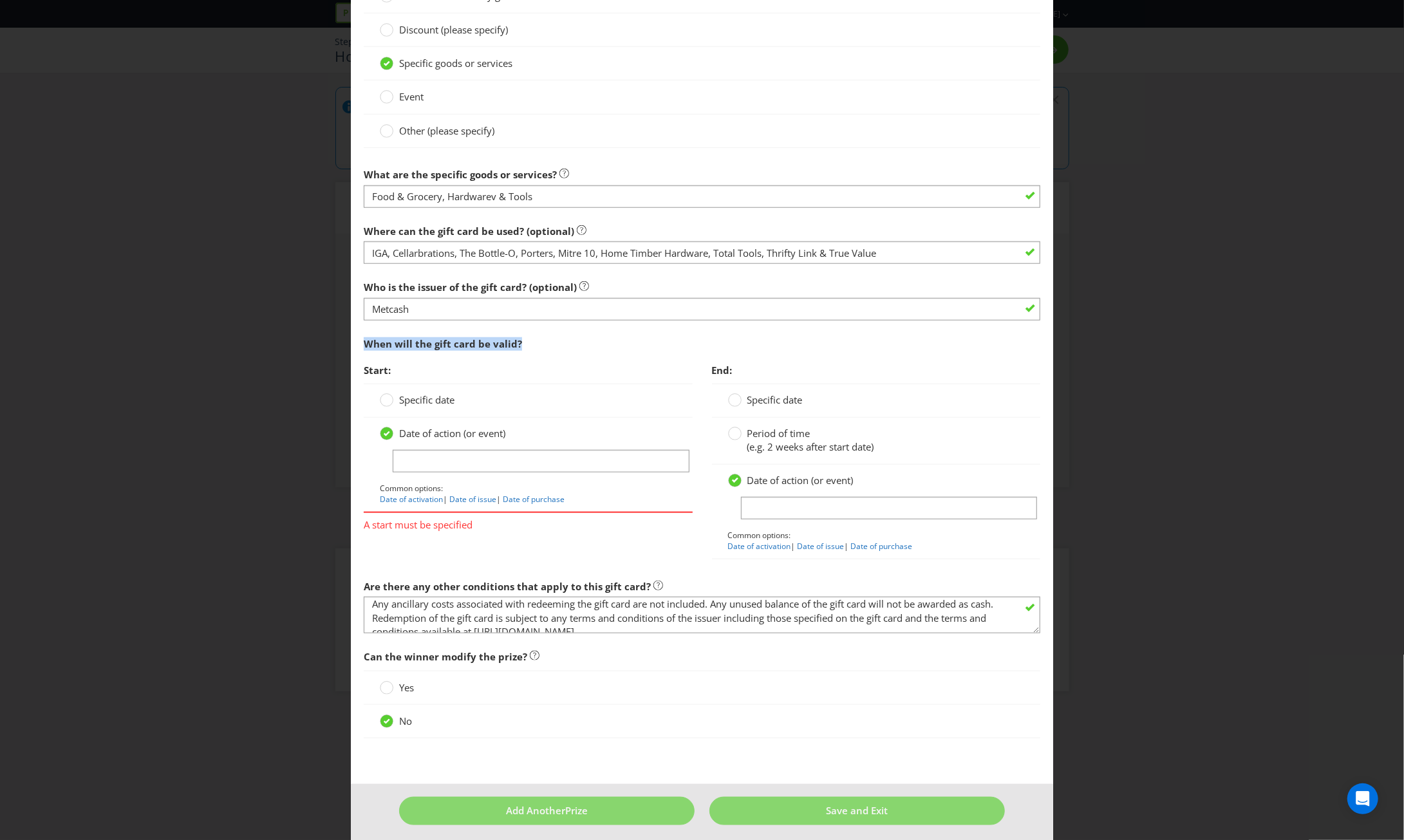
drag, startPoint x: 536, startPoint y: 341, endPoint x: 359, endPoint y: 351, distance: 177.3
copy span "When will the gift card be valid?"
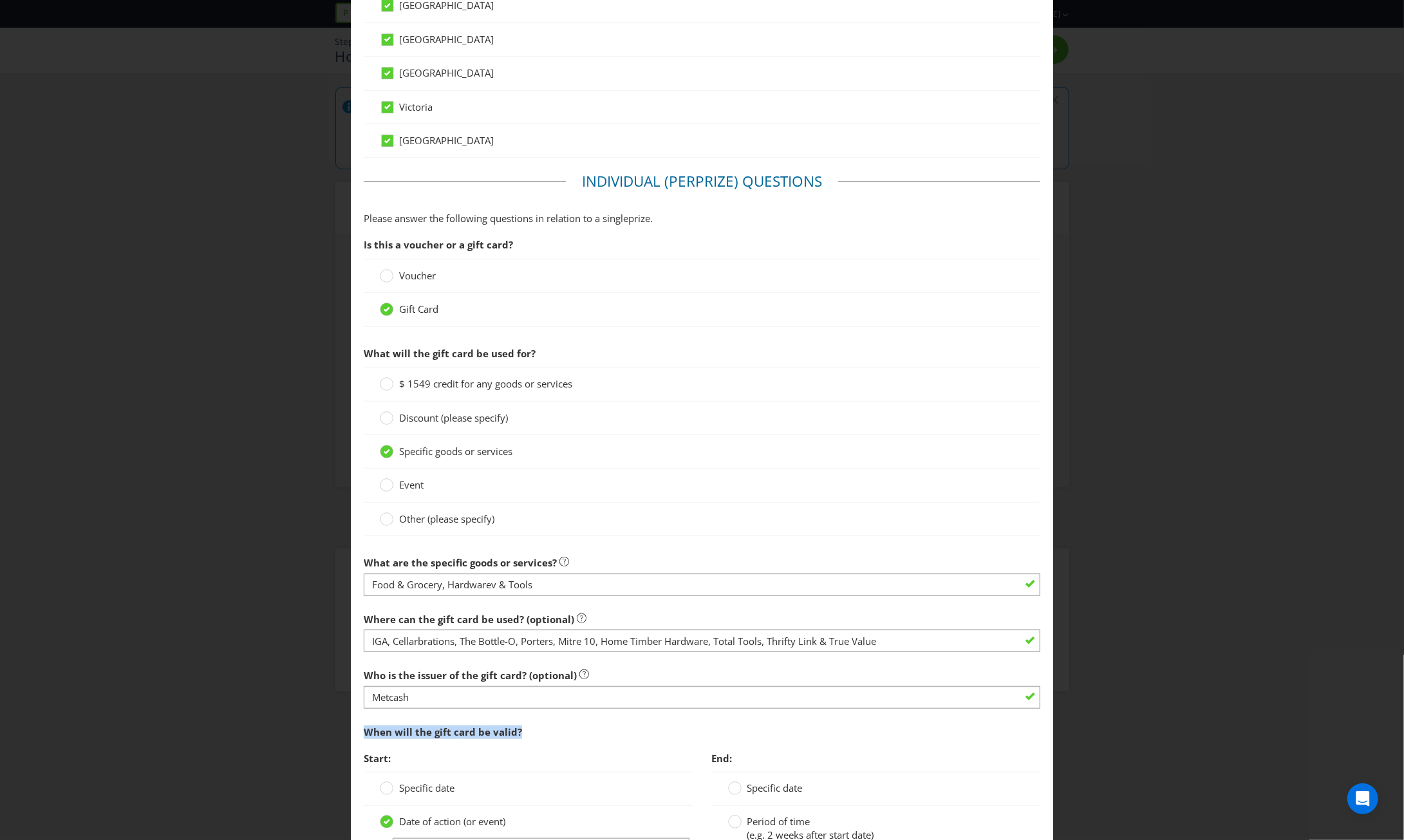
scroll to position [579, 0]
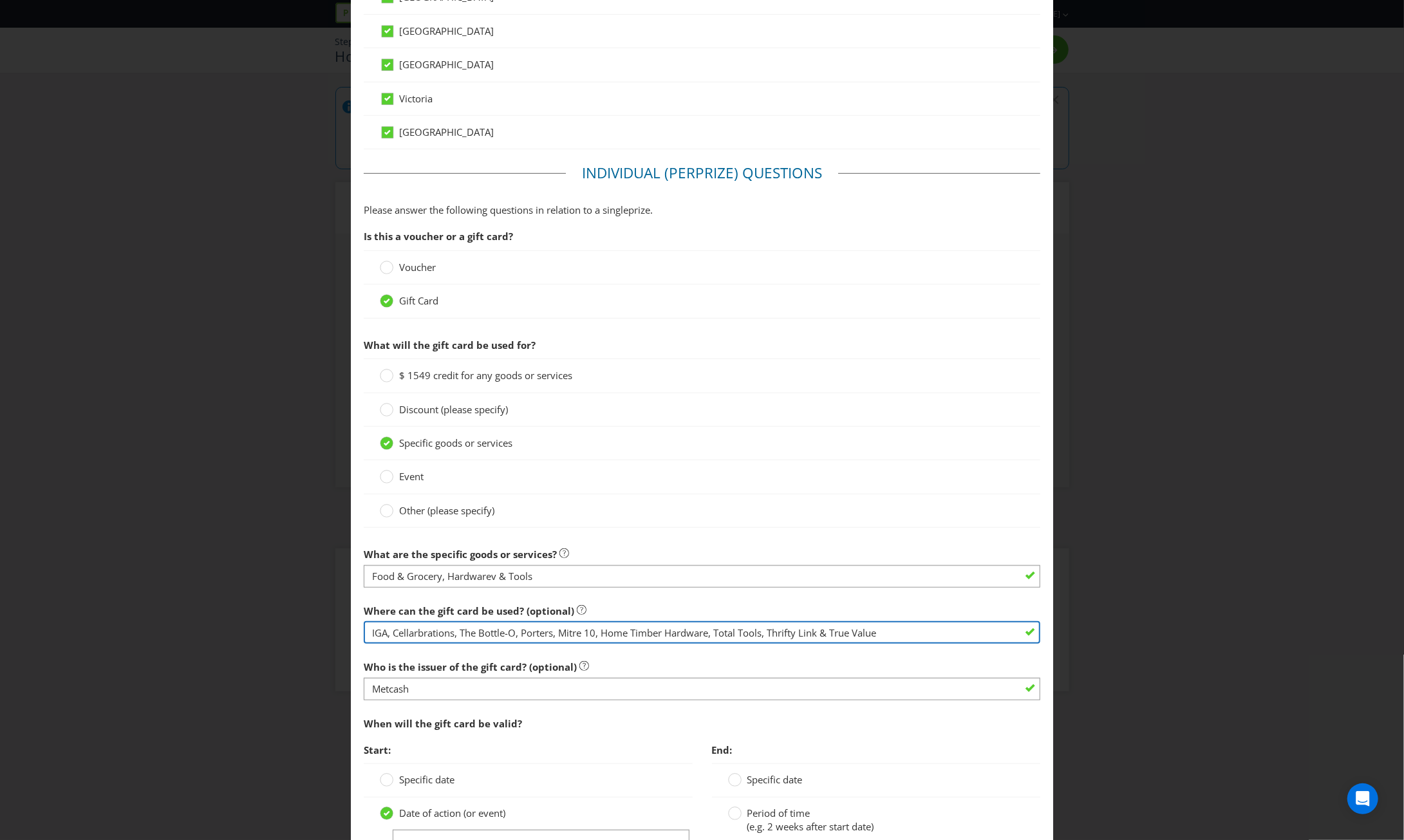
drag, startPoint x: 878, startPoint y: 628, endPoint x: 325, endPoint y: 644, distance: 553.2
click at [325, 644] on div "Edit Prize [GEOGRAPHIC_DATA] [GEOGRAPHIC_DATA] [GEOGRAPHIC_DATA] [GEOGRAPHIC_DA…" at bounding box center [702, 420] width 1404 height 840
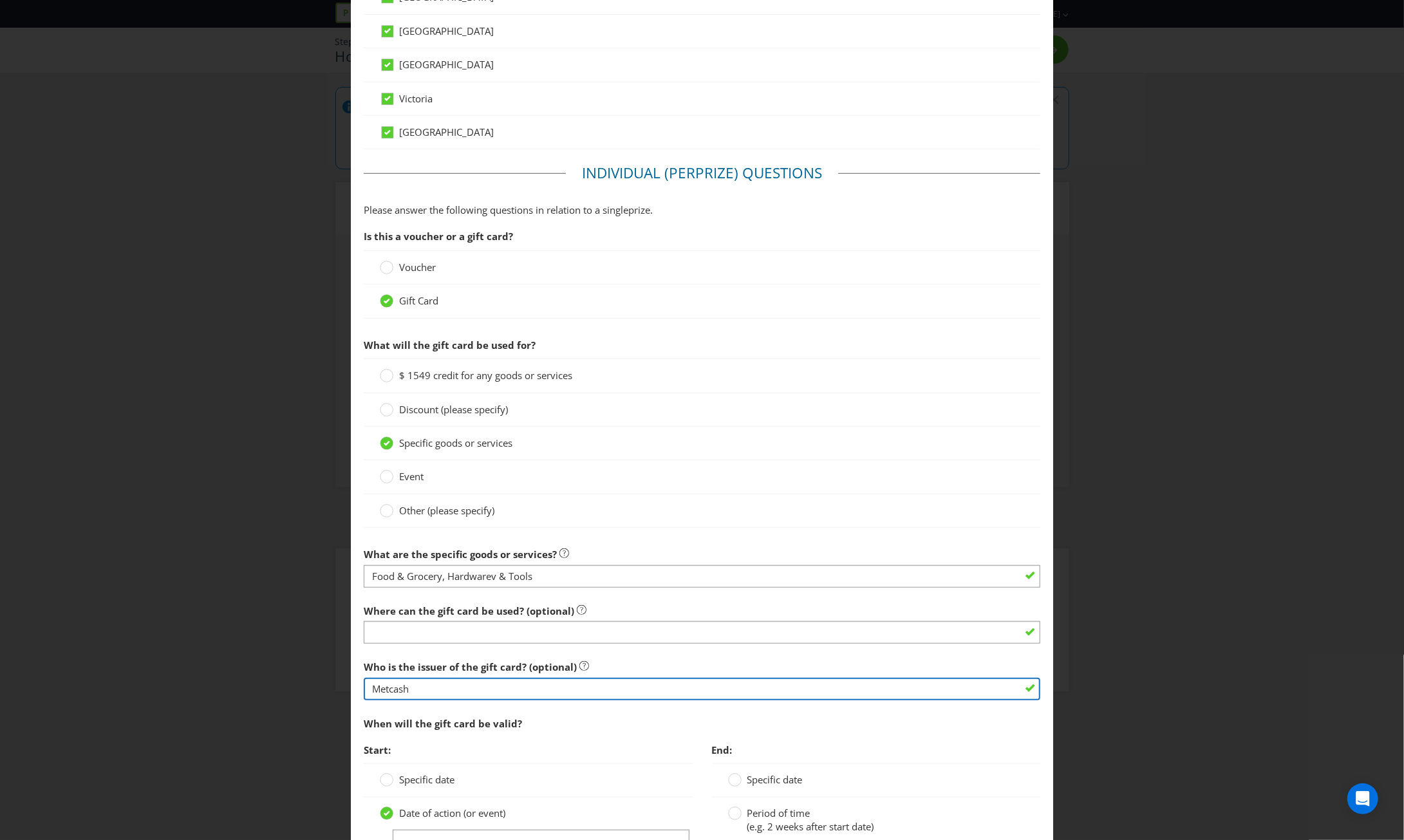
drag, startPoint x: 425, startPoint y: 682, endPoint x: 344, endPoint y: 680, distance: 81.0
click at [344, 680] on div "Edit Prize [GEOGRAPHIC_DATA] [GEOGRAPHIC_DATA] [GEOGRAPHIC_DATA] [GEOGRAPHIC_DA…" at bounding box center [702, 420] width 1404 height 840
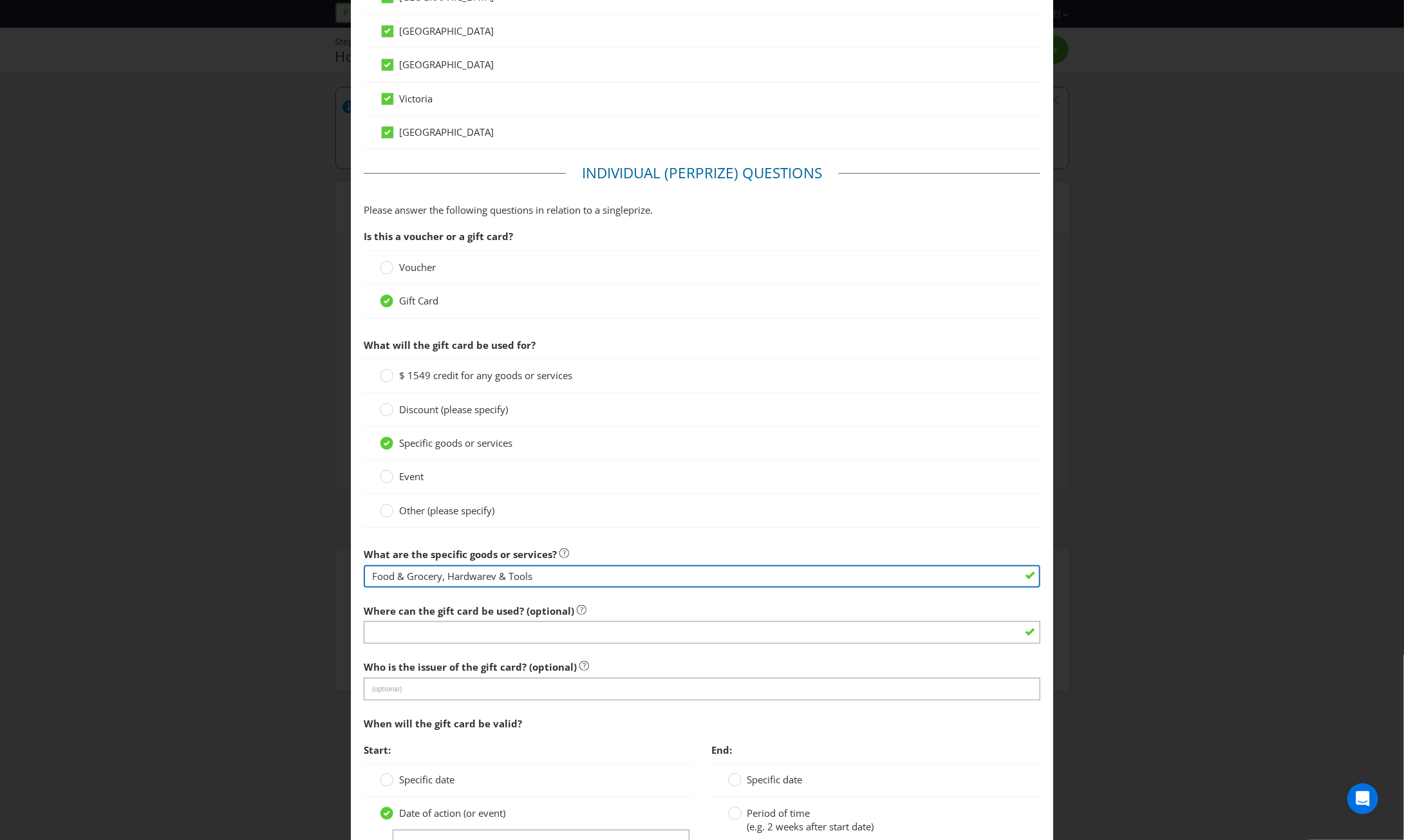
drag, startPoint x: 543, startPoint y: 565, endPoint x: 347, endPoint y: 563, distance: 196.0
click at [347, 563] on div "Edit Prize [GEOGRAPHIC_DATA] [GEOGRAPHIC_DATA] [GEOGRAPHIC_DATA] [GEOGRAPHIC_DA…" at bounding box center [702, 420] width 1404 height 840
paste input "Metcash"
click at [542, 568] on input "Metcash" at bounding box center [702, 576] width 677 height 23
paste input "Shop Local Gift Card"
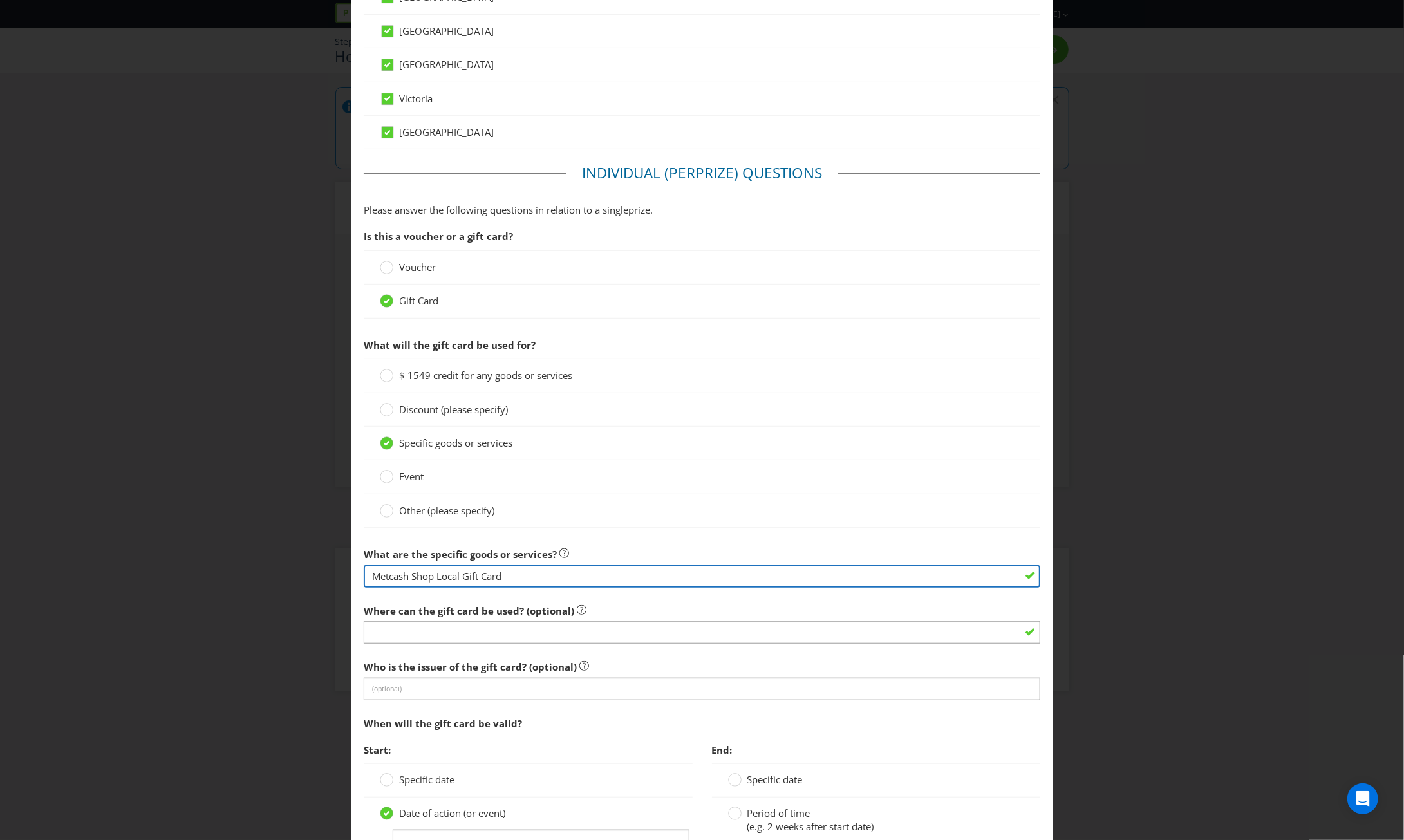
type input "Metcash Shop Local Gift Card"
click at [561, 576] on input "Metcash Shop Local Gift Card" at bounding box center [702, 576] width 677 height 23
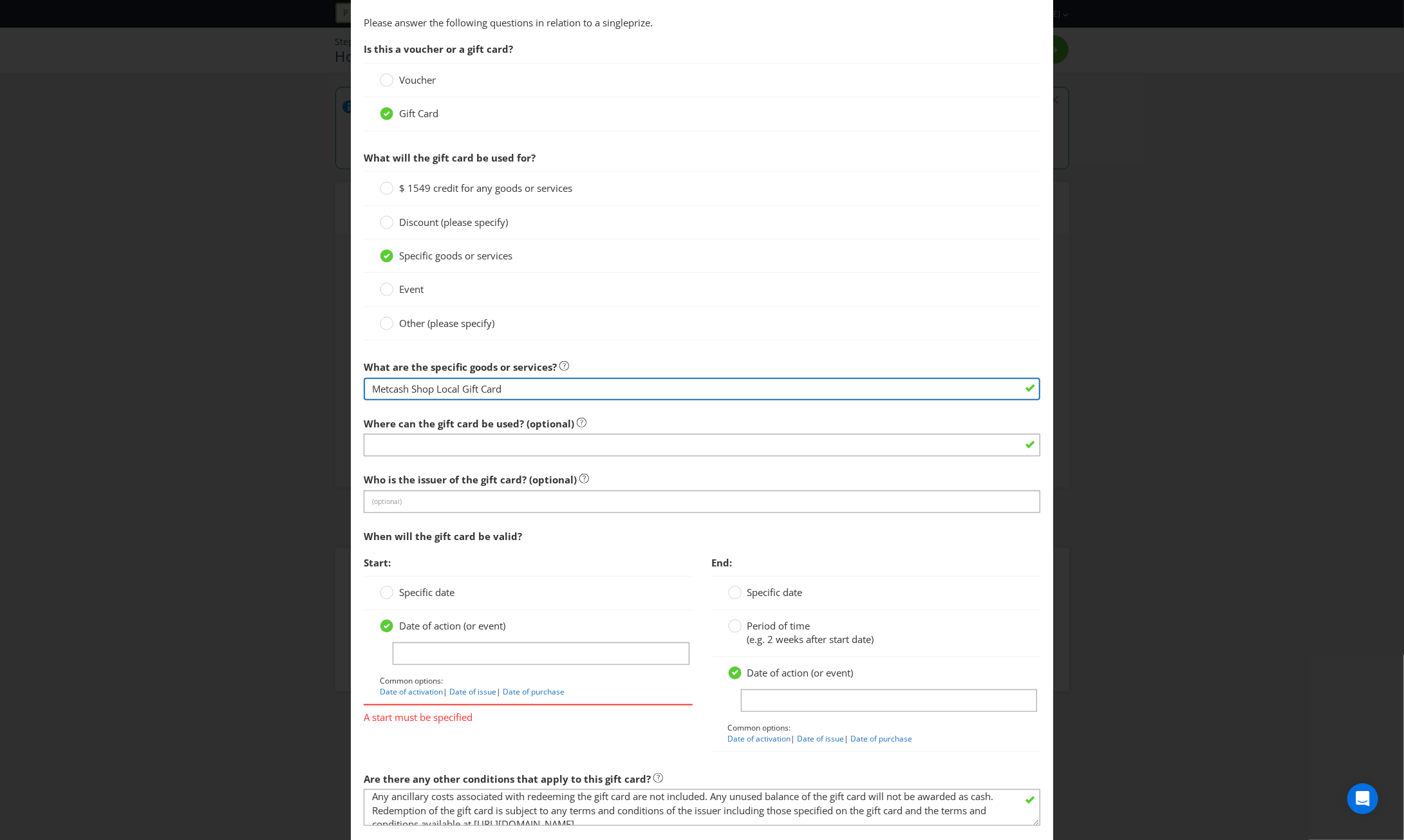
scroll to position [772, 0]
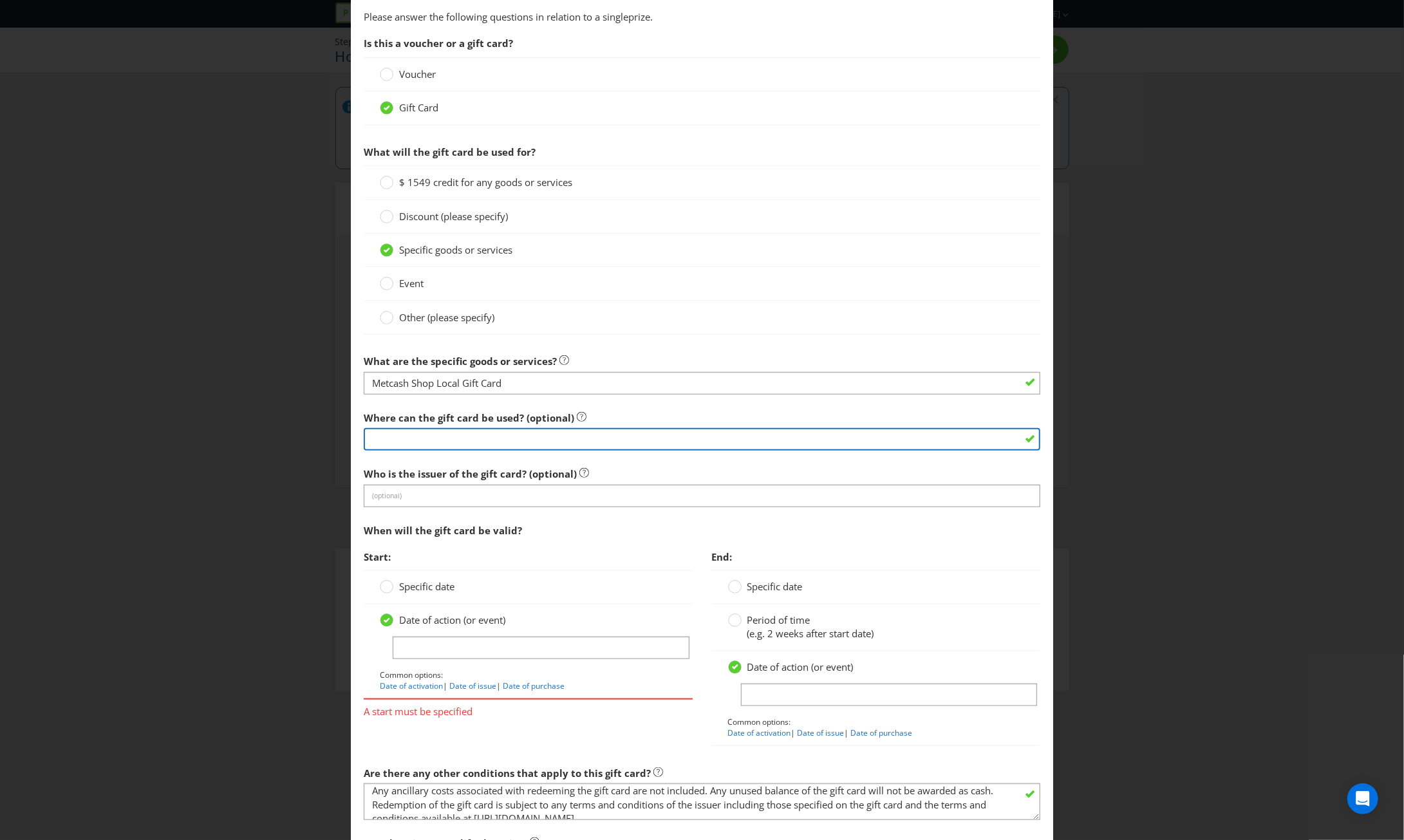
click at [587, 433] on input "text" at bounding box center [702, 439] width 677 height 23
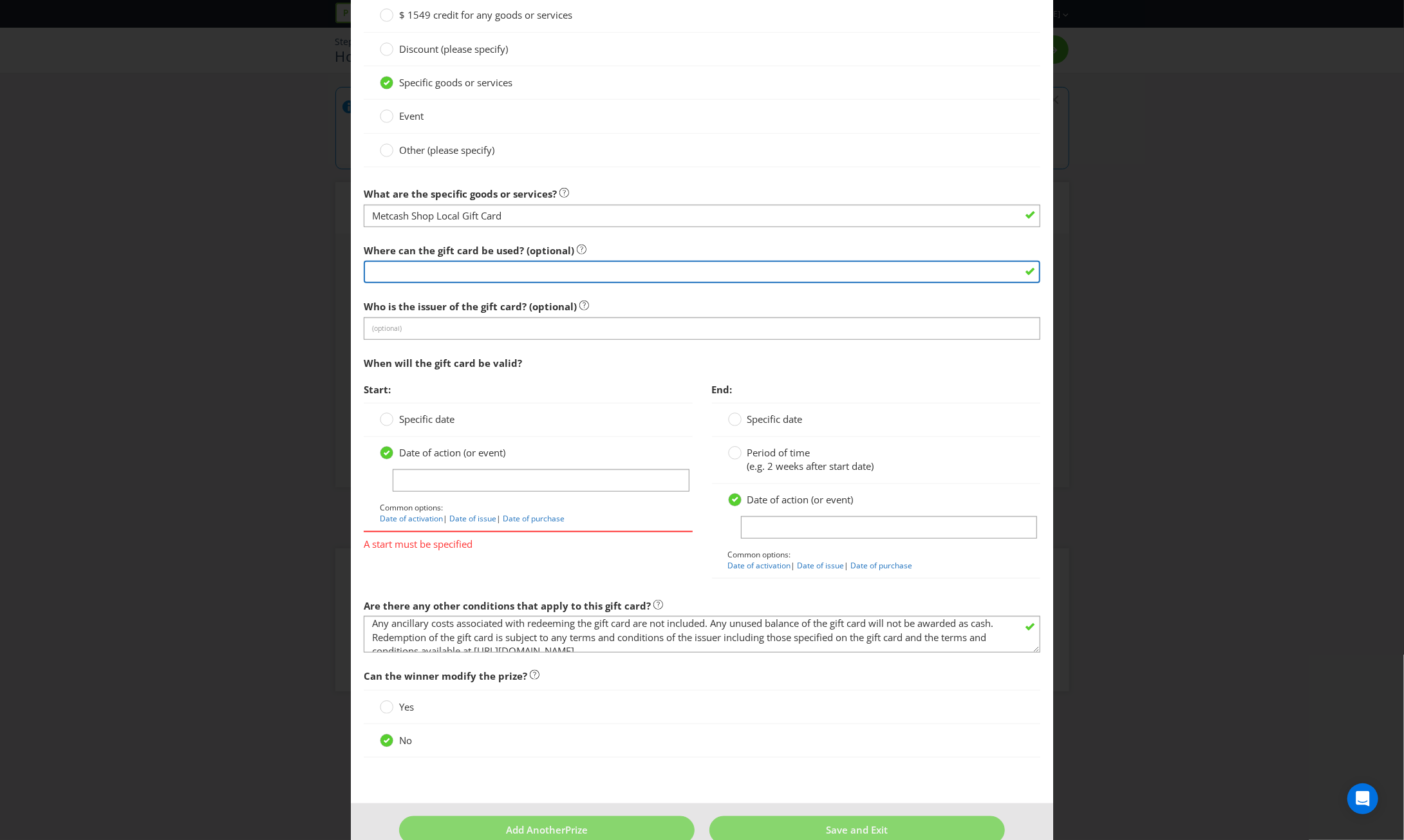
scroll to position [959, 0]
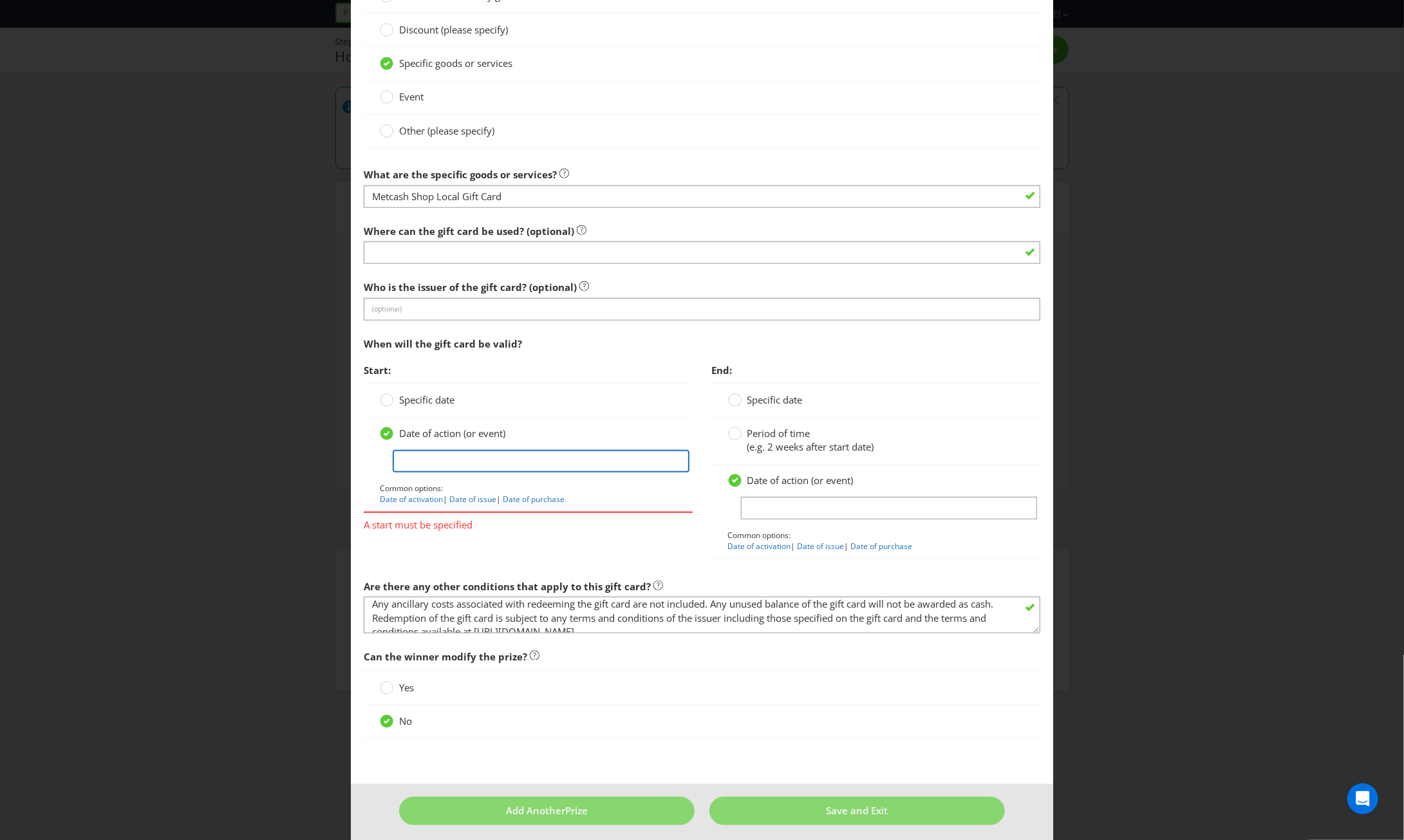
click at [614, 461] on input "text" at bounding box center [541, 461] width 296 height 23
drag, startPoint x: 407, startPoint y: 455, endPoint x: 395, endPoint y: 457, distance: 12.2
click at [395, 457] on input "date of issue" at bounding box center [541, 461] width 296 height 23
type input "Date of issue"
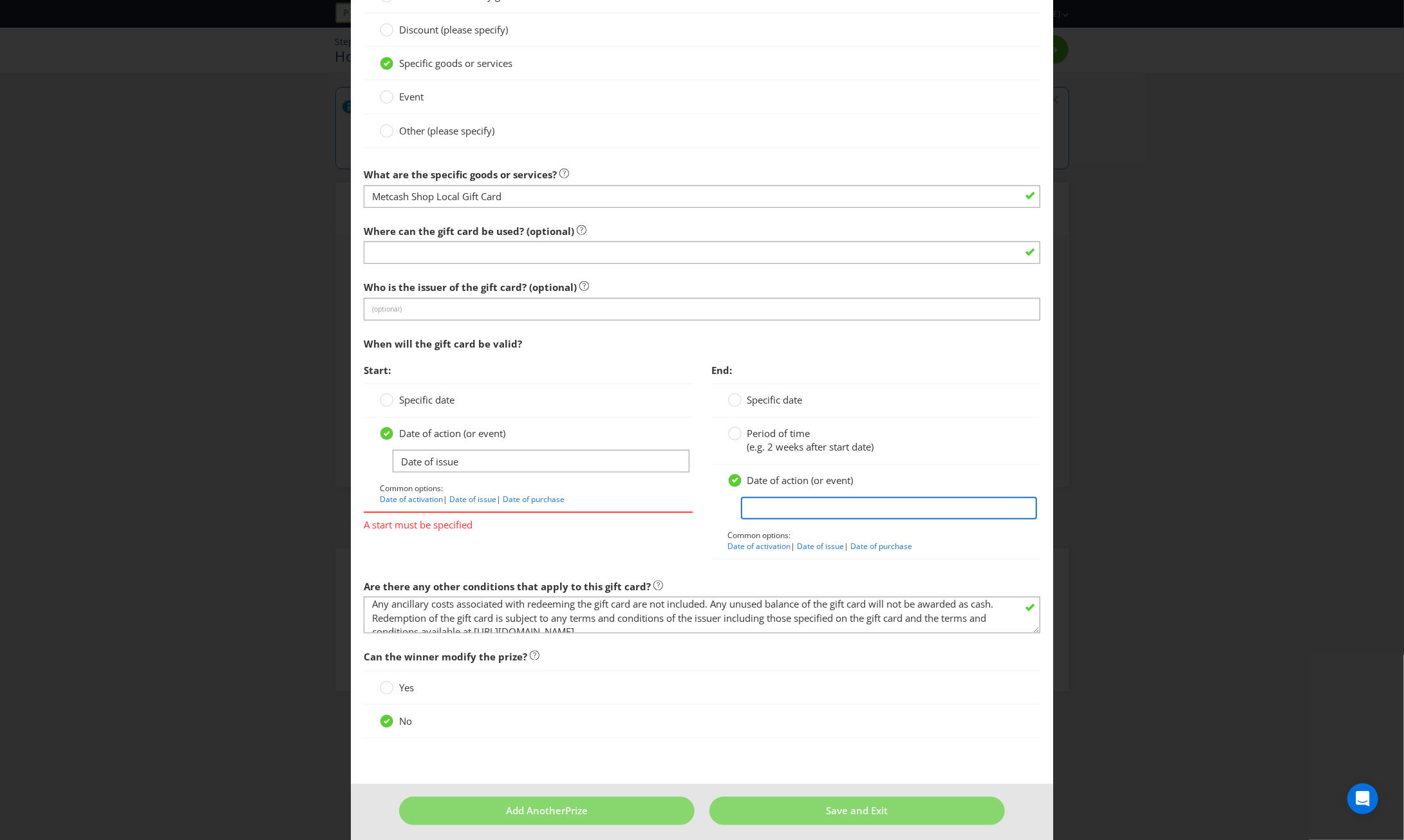
click at [777, 506] on input "text" at bounding box center [889, 508] width 296 height 23
click at [729, 427] on circle at bounding box center [734, 434] width 13 height 13
click at [0, 0] on input "Period of time (e.g. 2 weeks after start date)" at bounding box center [0, 0] width 0 height 0
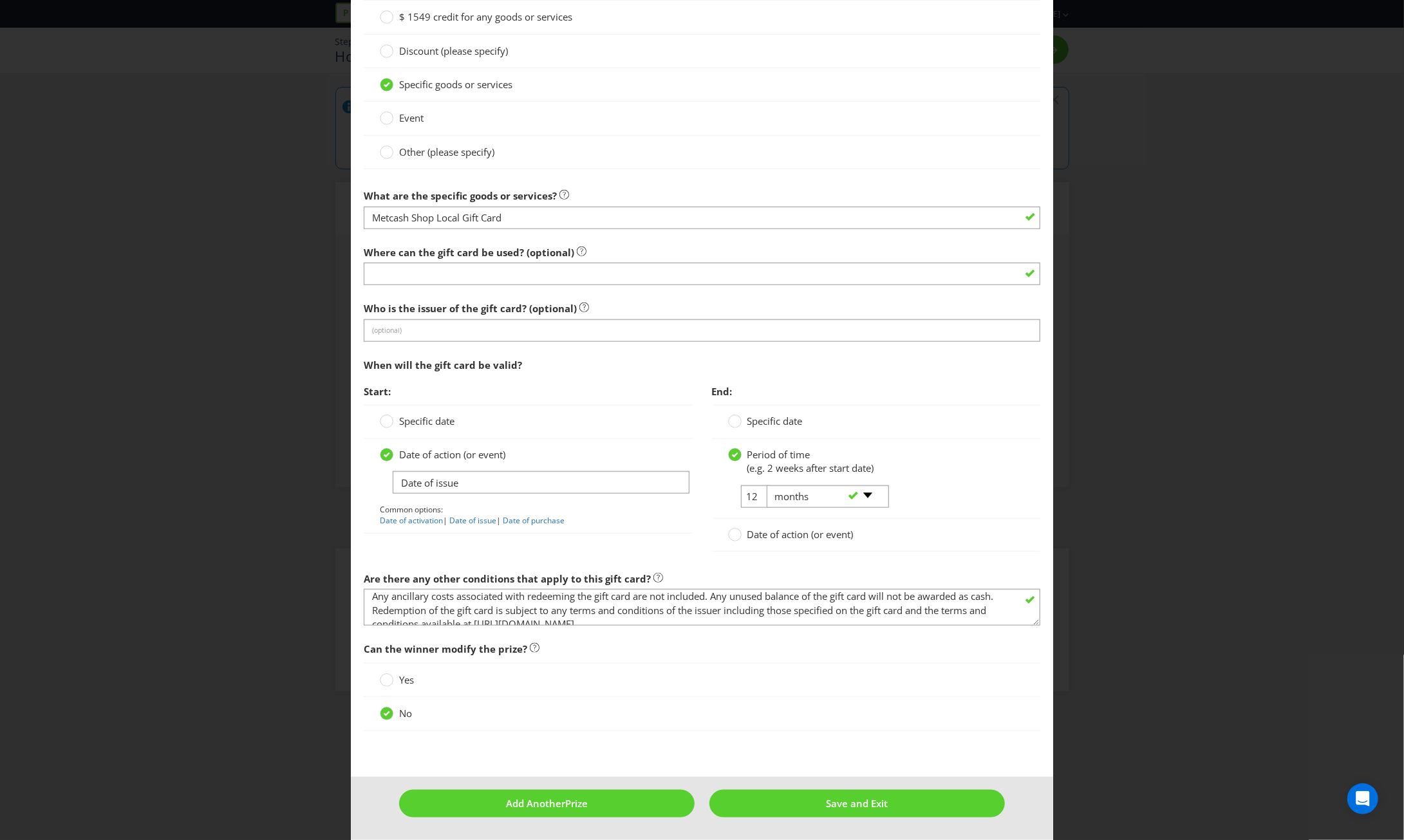
scroll to position [930, 0]
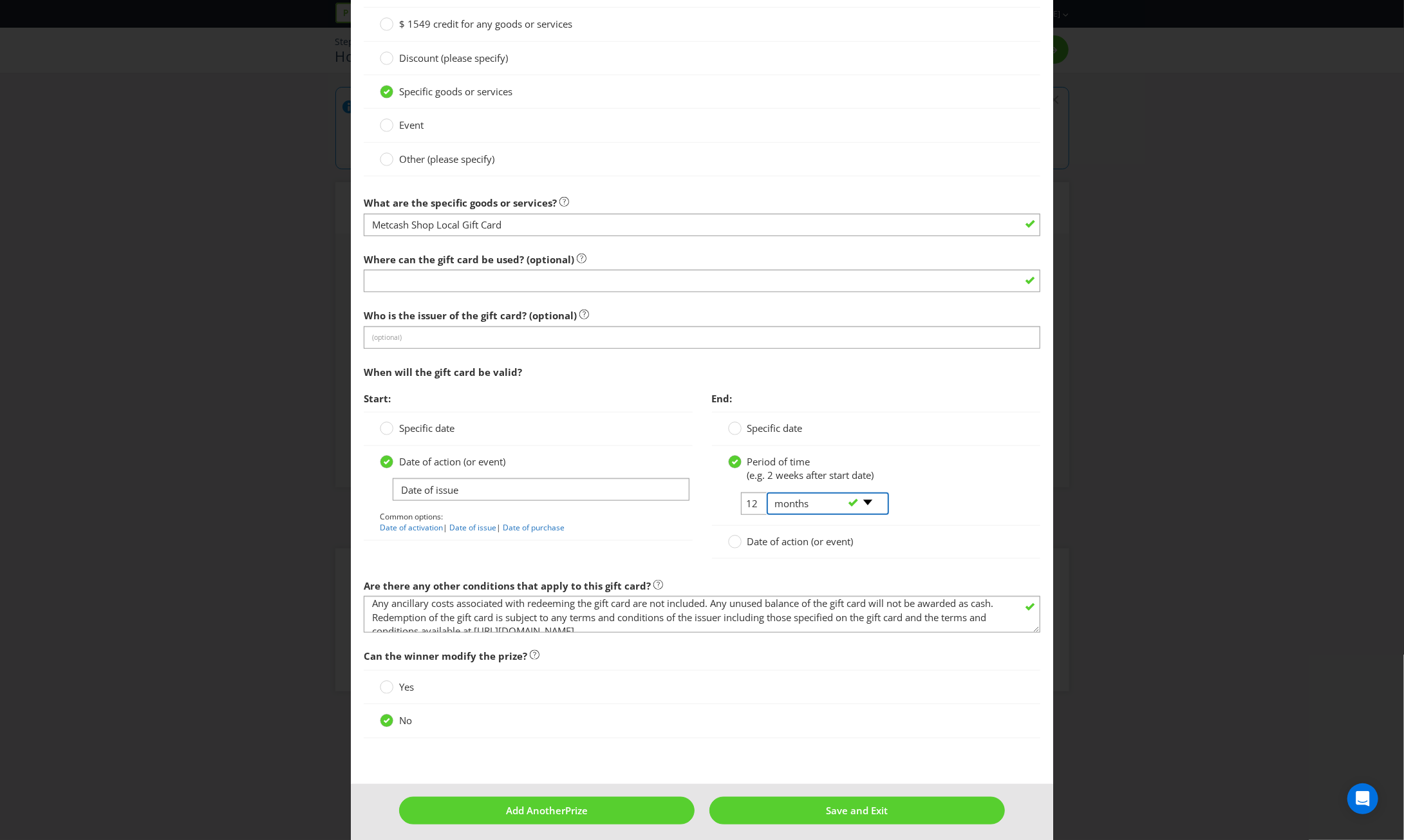
click at [865, 496] on select "-- Please select -- days weeks months years" at bounding box center [828, 503] width 122 height 23
select select "YEARS"
click at [767, 492] on select "-- Please select -- days weeks months years" at bounding box center [828, 503] width 122 height 23
click at [757, 501] on div "-- Please select -- days weeks months years" at bounding box center [822, 504] width 131 height 23
click at [749, 499] on input "12" at bounding box center [755, 503] width 29 height 23
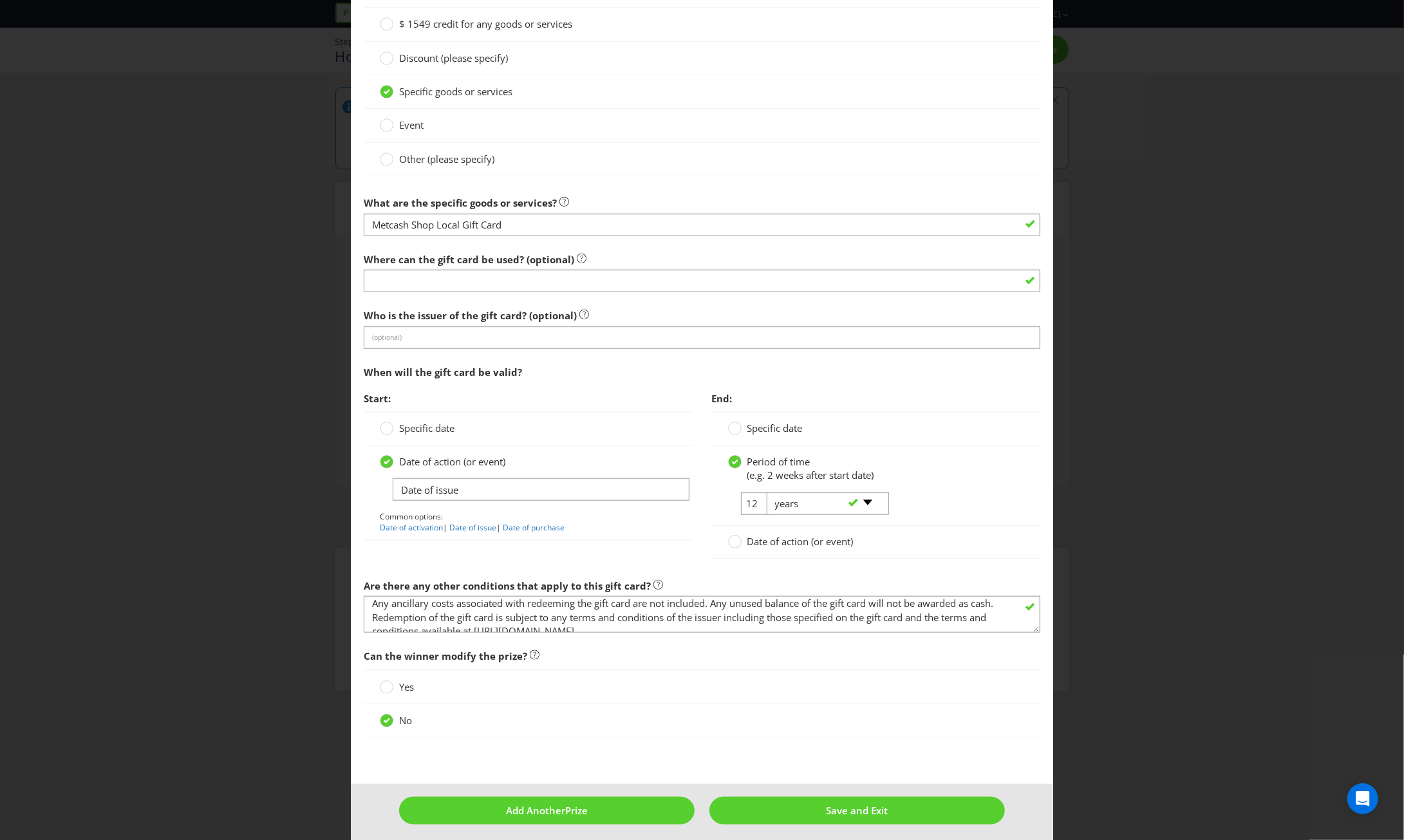
drag, startPoint x: 752, startPoint y: 499, endPoint x: 741, endPoint y: 499, distance: 11.0
click at [741, 499] on tr "12 -- Please select -- days weeks months years" at bounding box center [808, 508] width 160 height 33
click at [747, 497] on input "12" at bounding box center [755, 503] width 29 height 23
click at [751, 496] on input "12" at bounding box center [755, 503] width 29 height 23
type input "1"
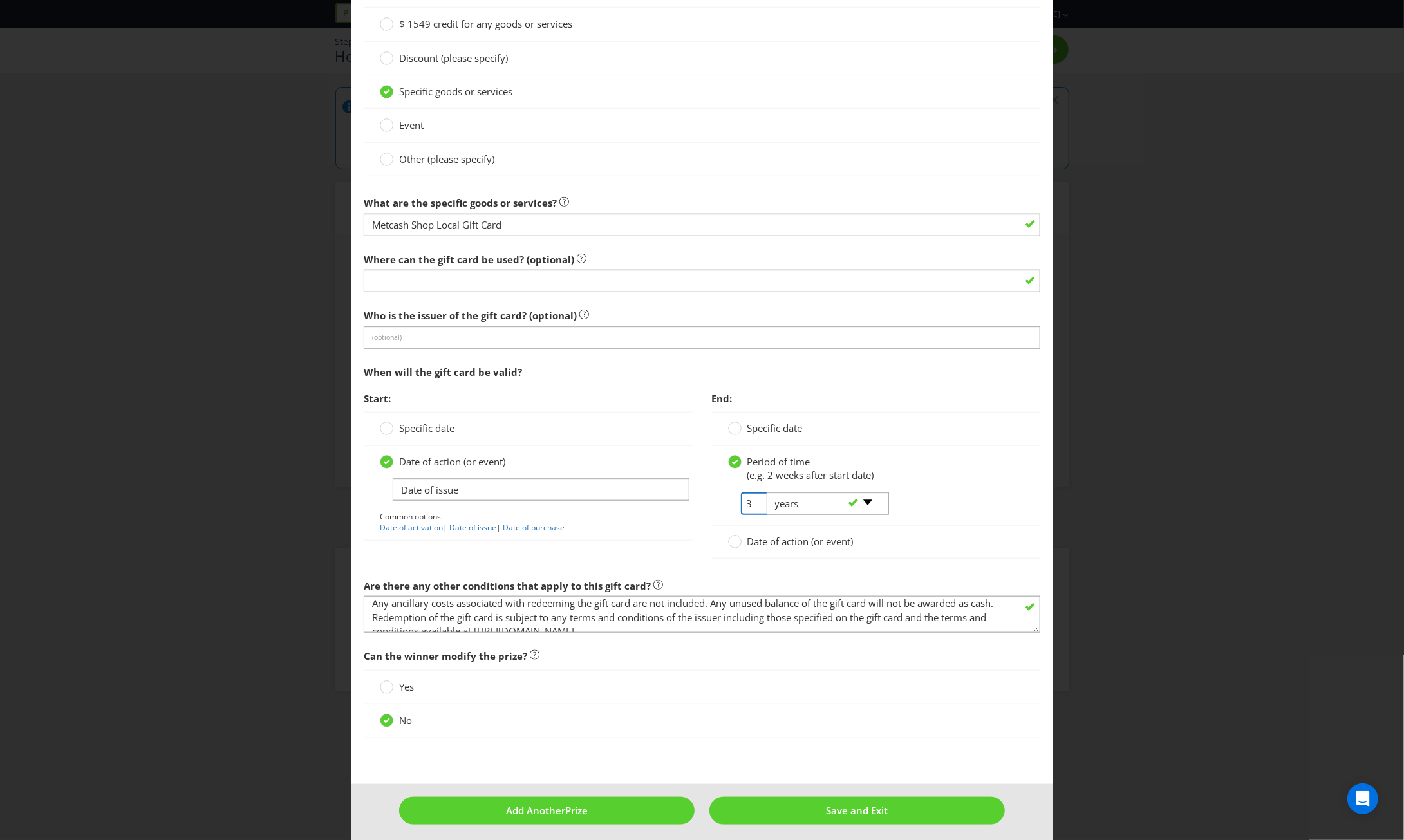
type input "3"
click at [959, 446] on div "Period of time (e.g. 2 weeks after start date) 3 -- Please select -- days weeks…" at bounding box center [876, 486] width 329 height 80
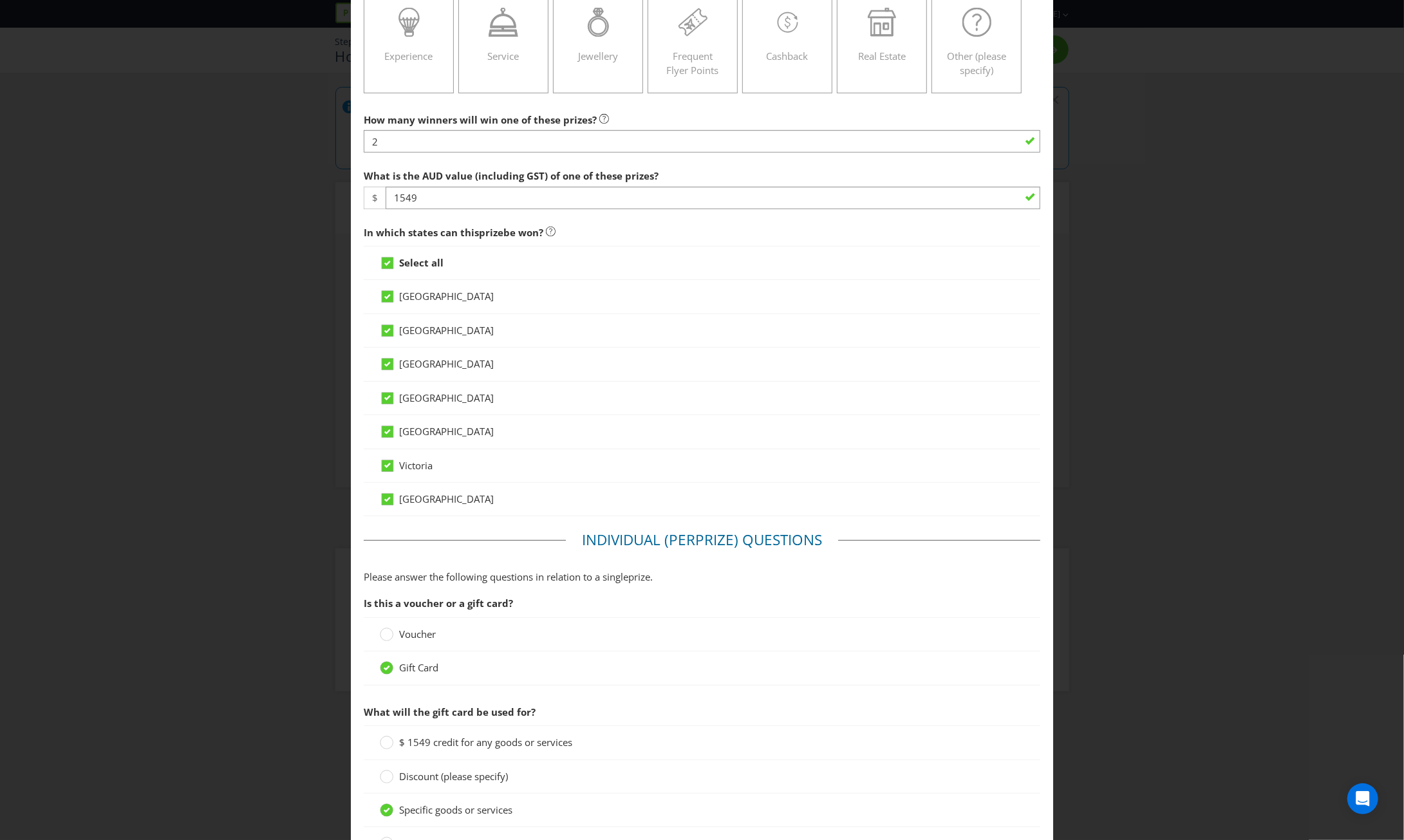
scroll to position [193, 0]
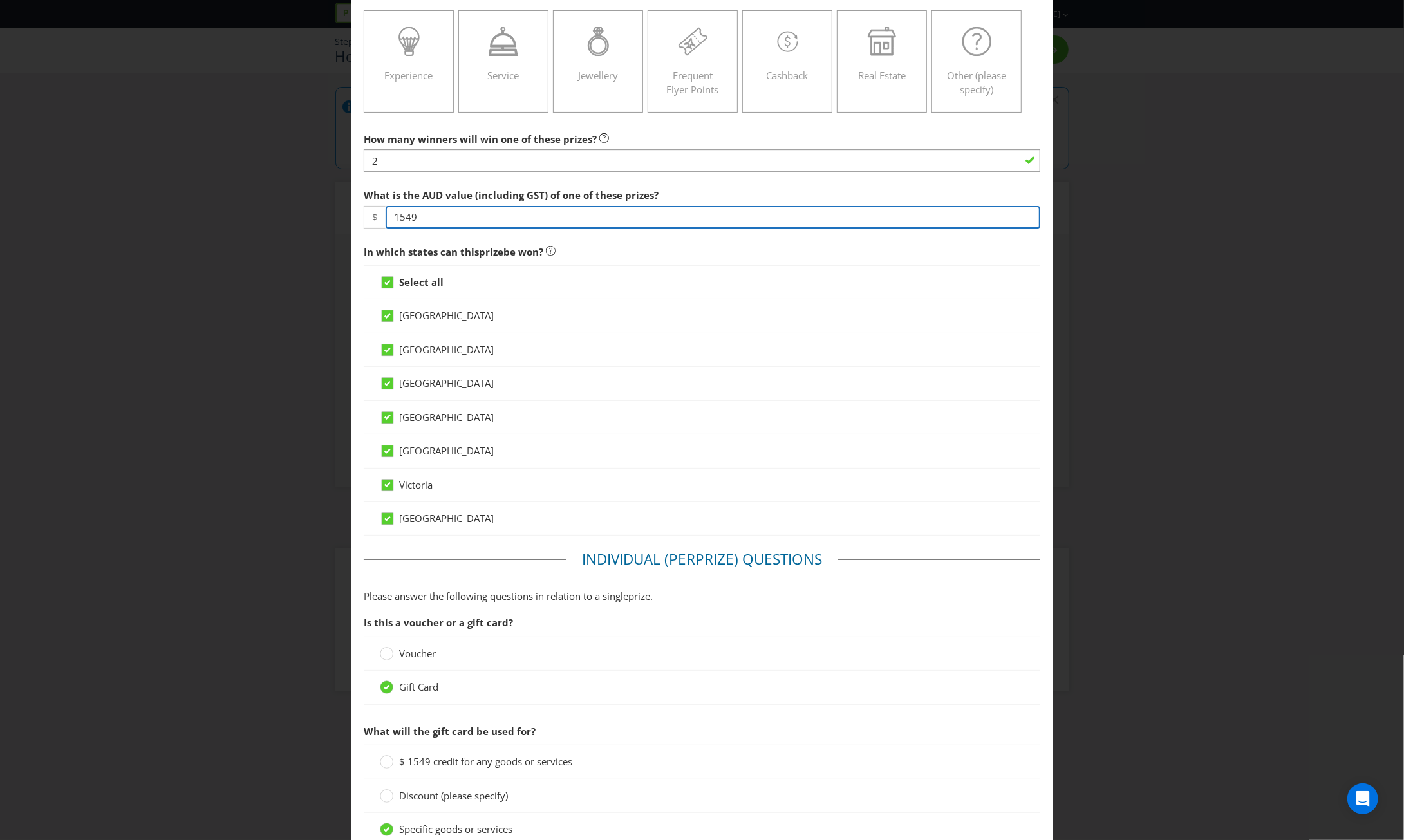
drag, startPoint x: 425, startPoint y: 219, endPoint x: 363, endPoint y: 213, distance: 62.3
click at [364, 213] on div "$ 1549" at bounding box center [702, 217] width 677 height 23
type input "1000"
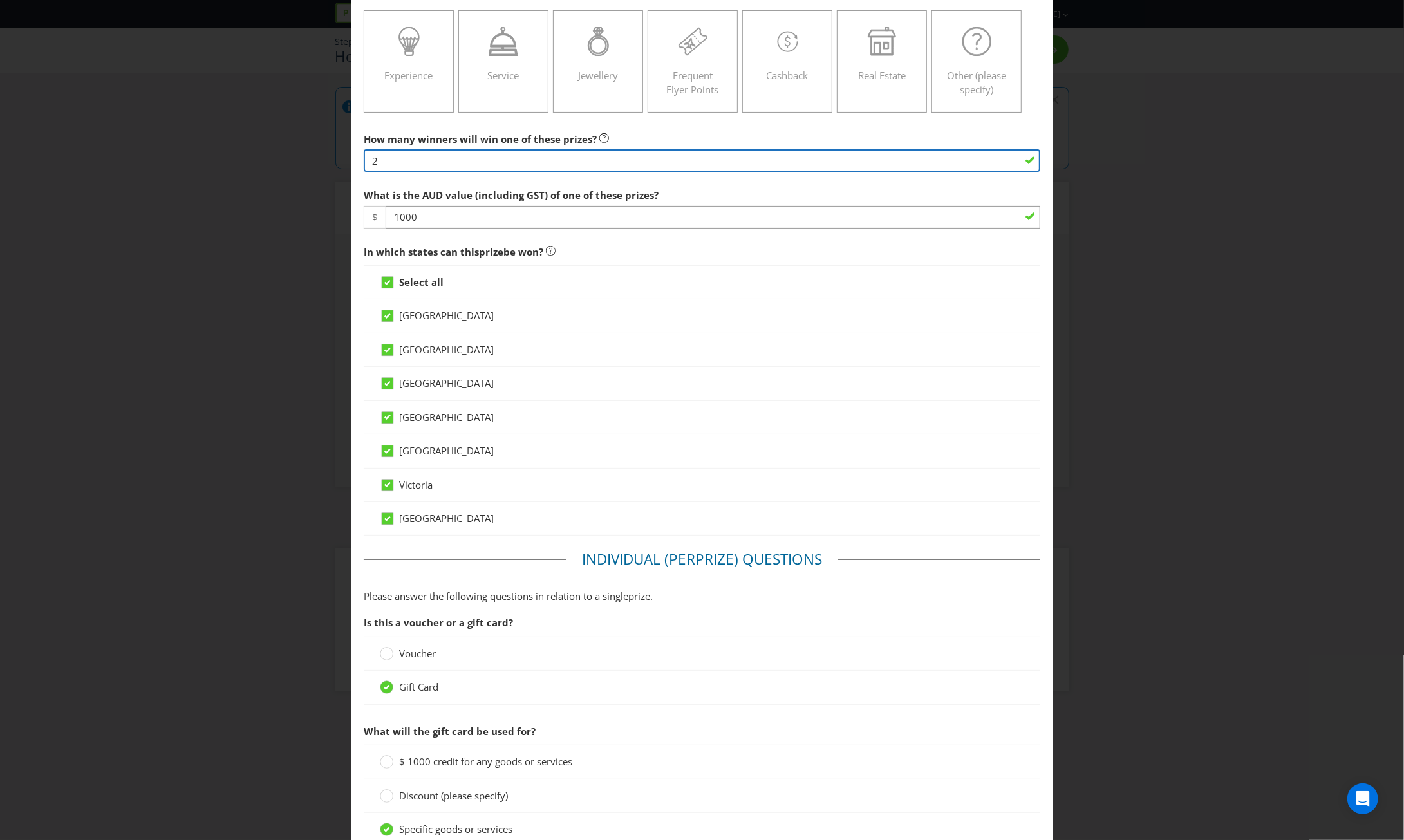
drag, startPoint x: 384, startPoint y: 162, endPoint x: 371, endPoint y: 162, distance: 13.0
click at [371, 162] on input "2" at bounding box center [702, 160] width 677 height 23
type input "3"
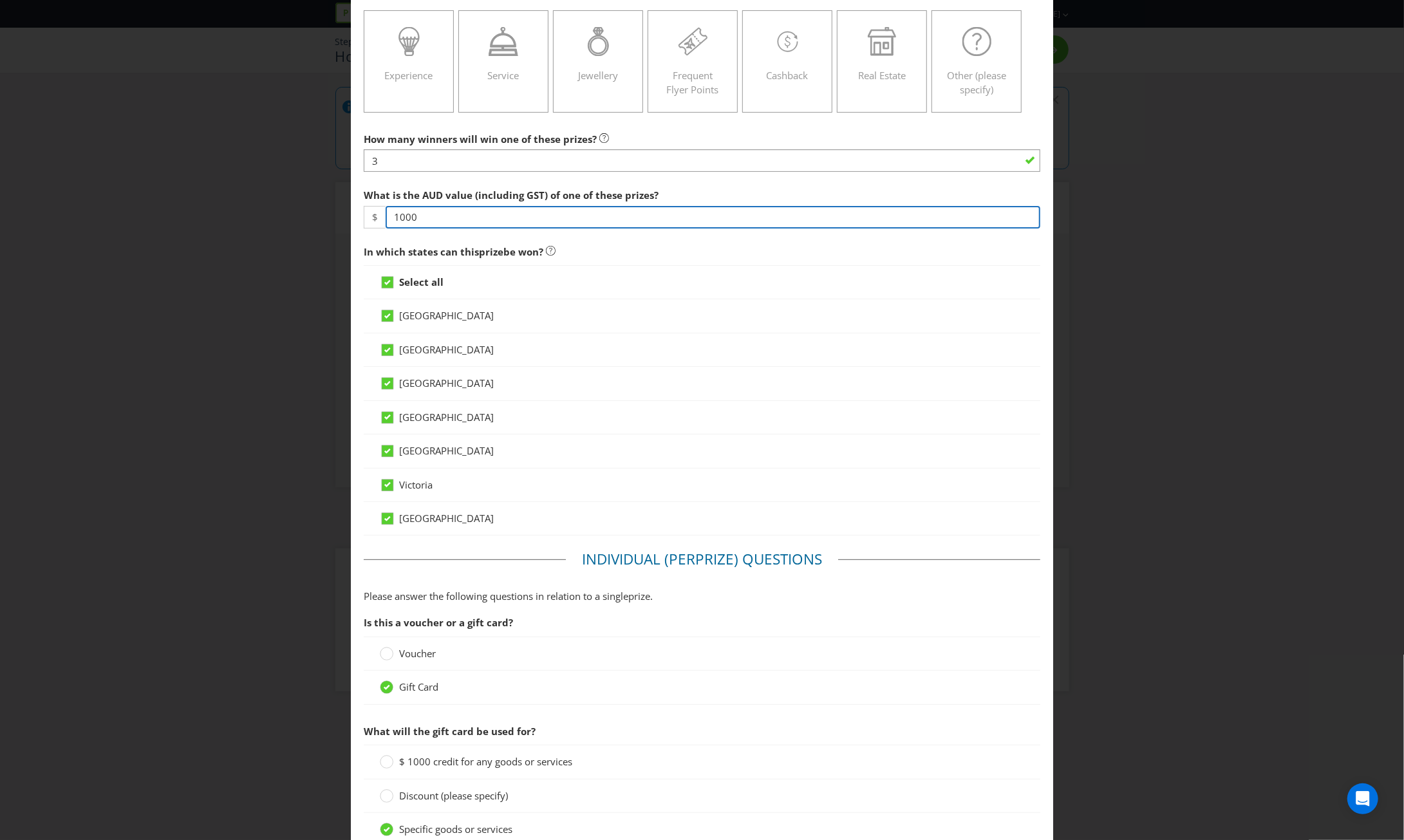
click at [625, 216] on input "1000" at bounding box center [713, 217] width 655 height 23
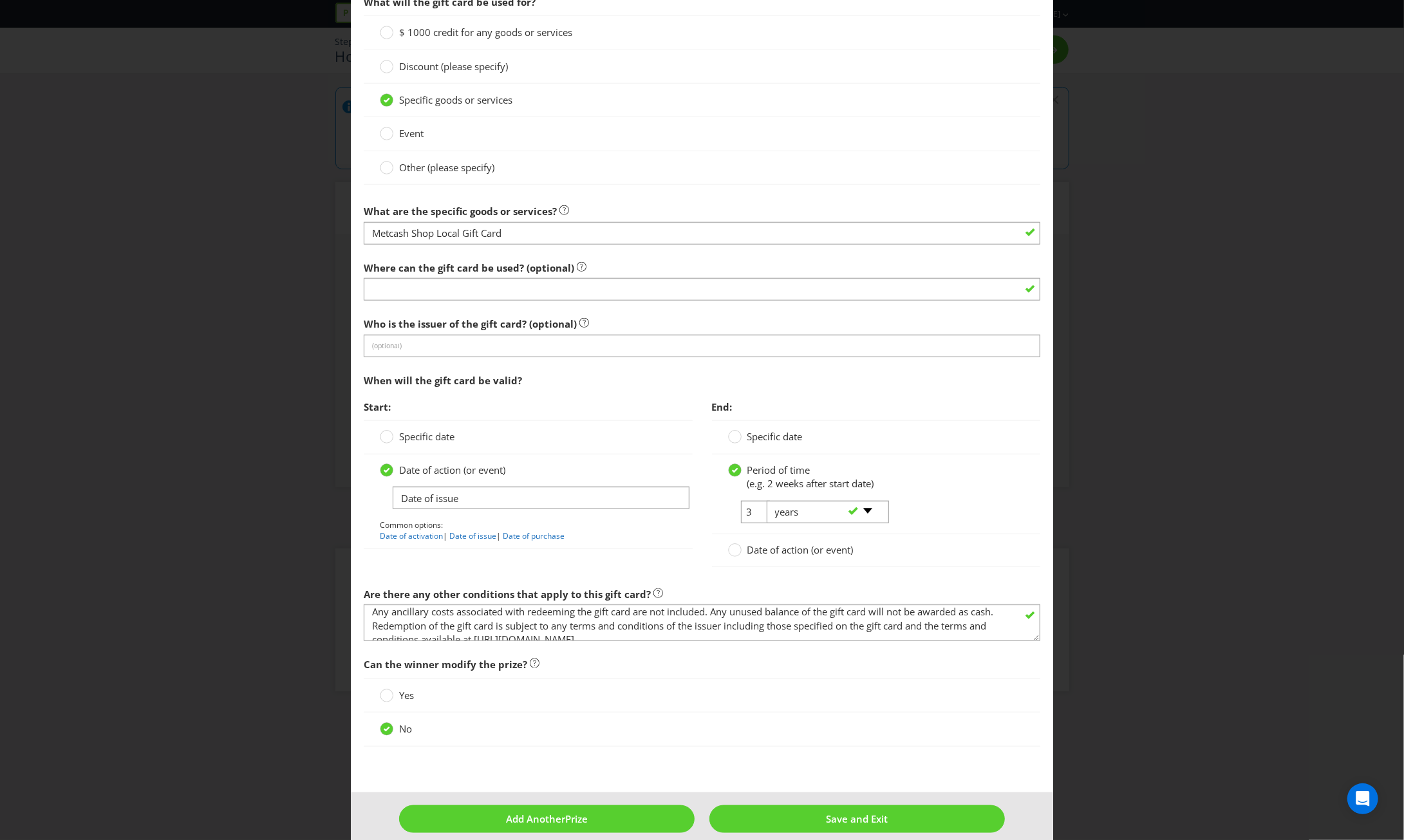
scroll to position [930, 0]
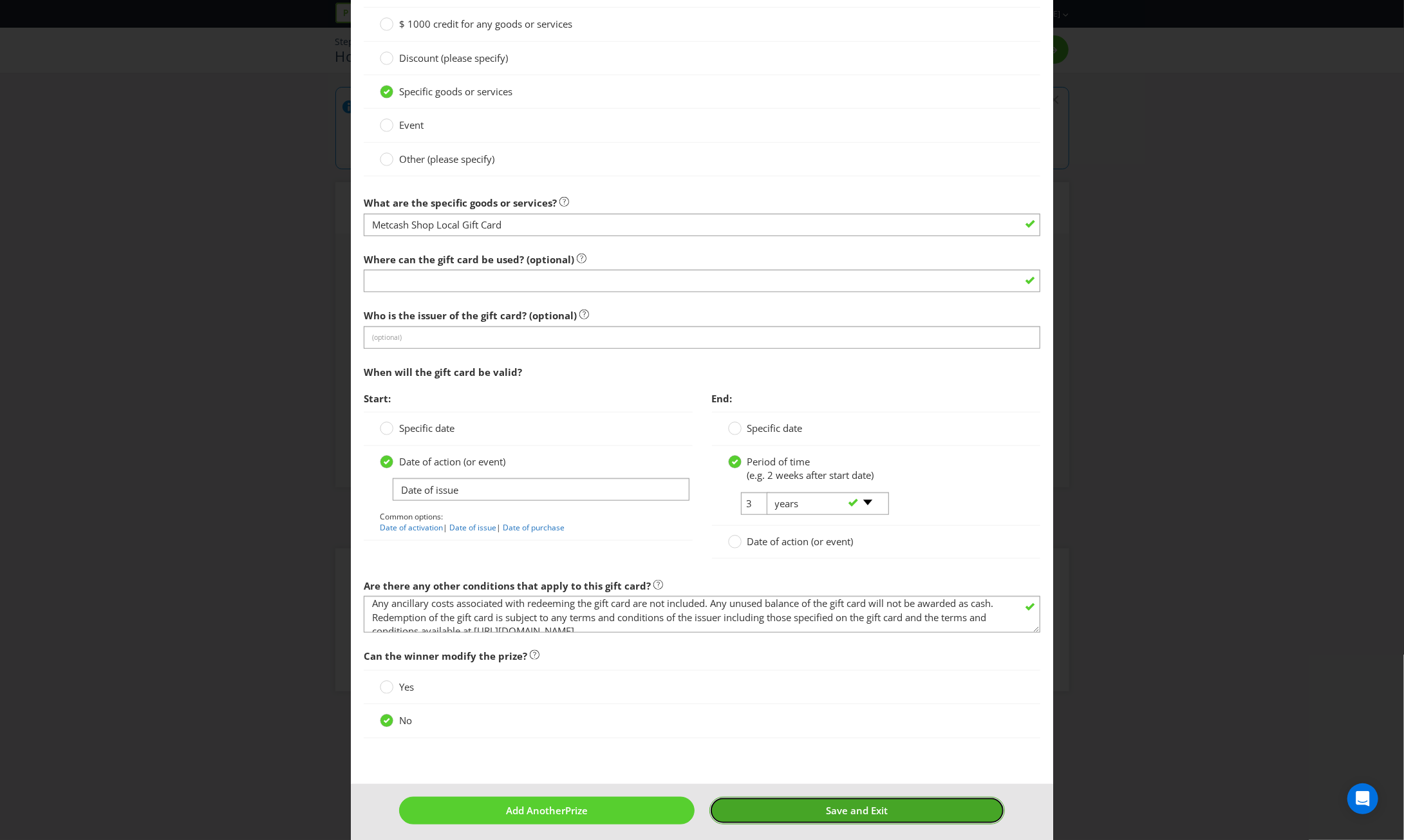
click at [890, 802] on button "Save and Exit" at bounding box center [857, 810] width 295 height 28
type input "3"
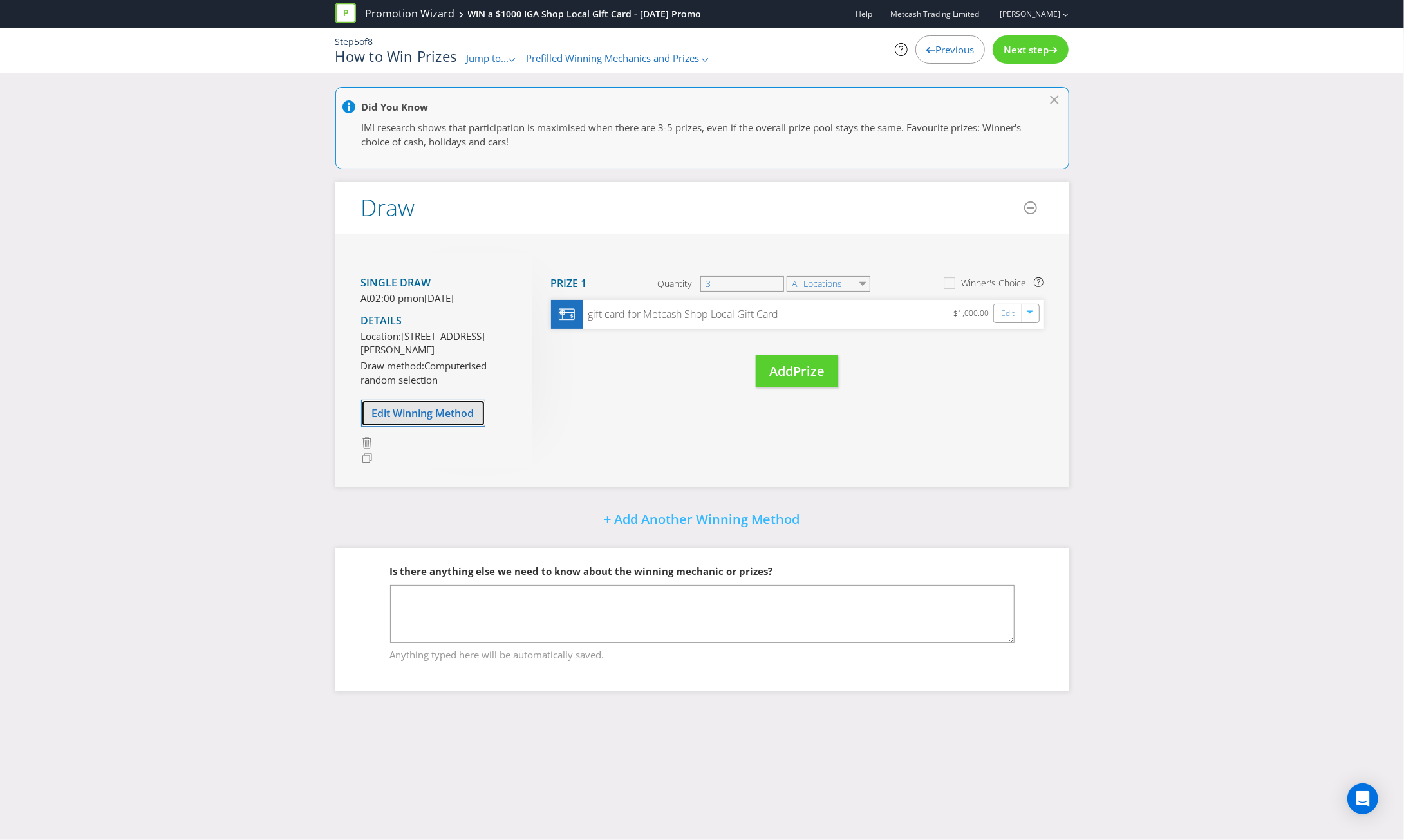
click at [458, 420] on span "Edit Winning Method" at bounding box center [423, 413] width 103 height 14
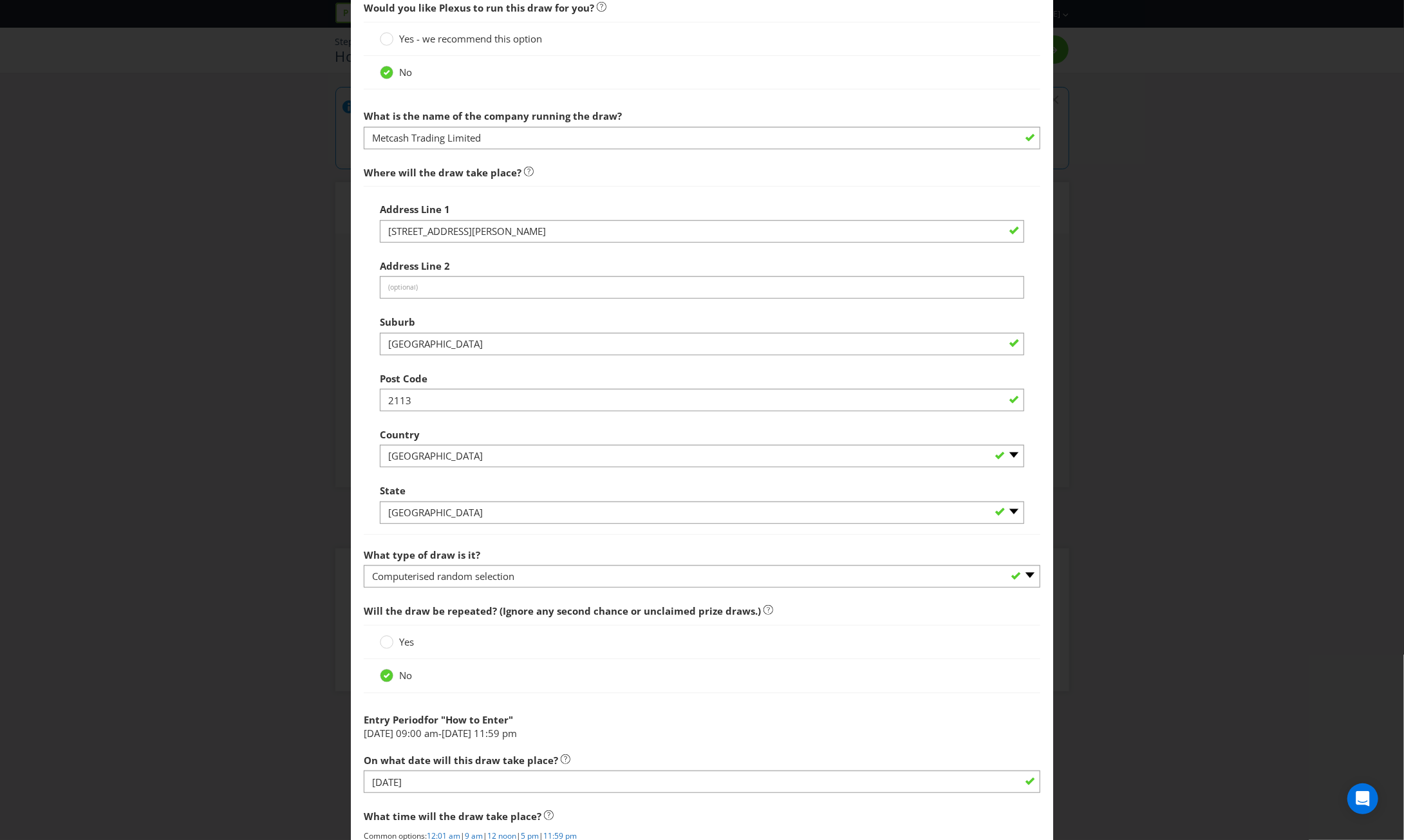
scroll to position [708, 0]
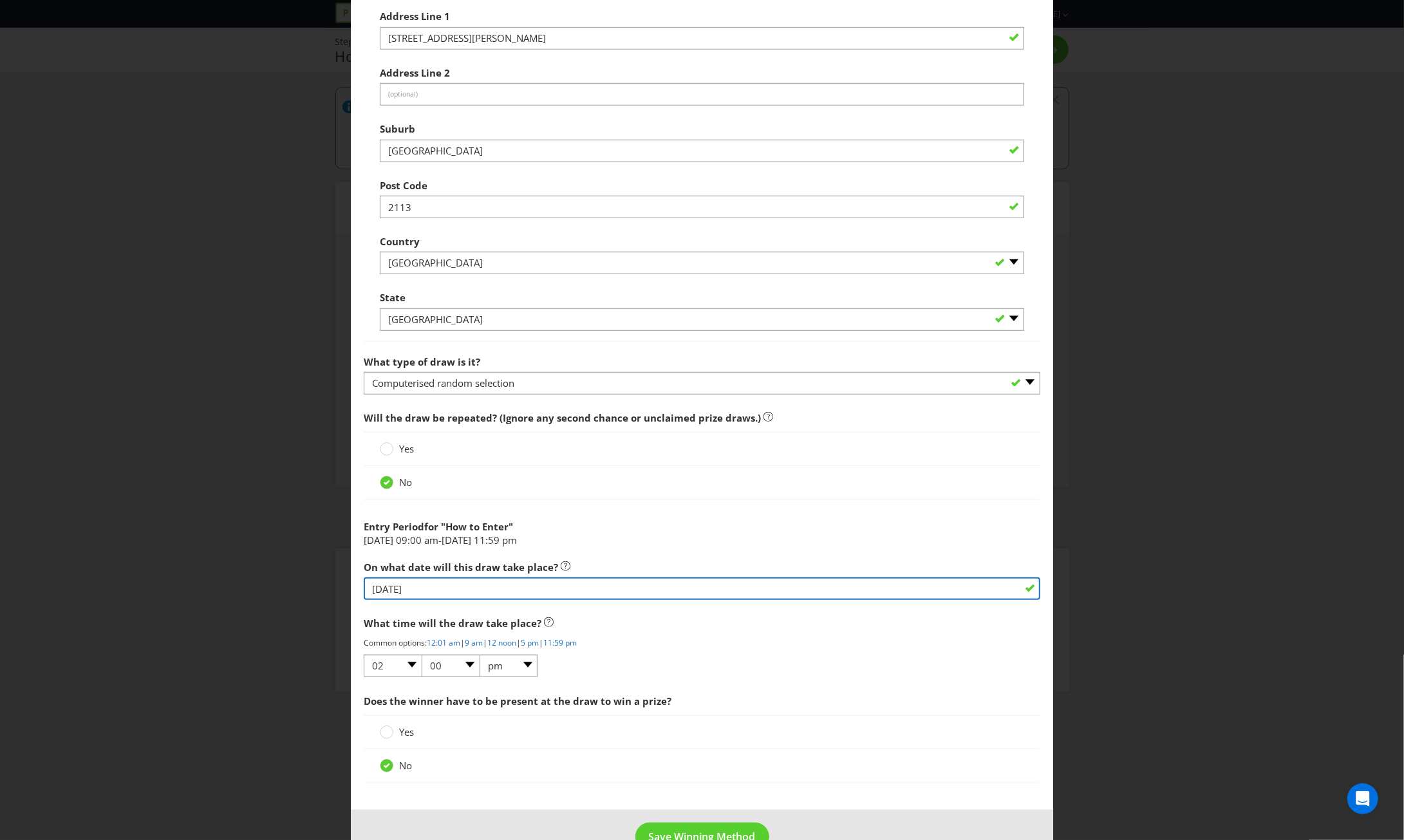
click at [390, 586] on input "[DATE]" at bounding box center [702, 588] width 677 height 23
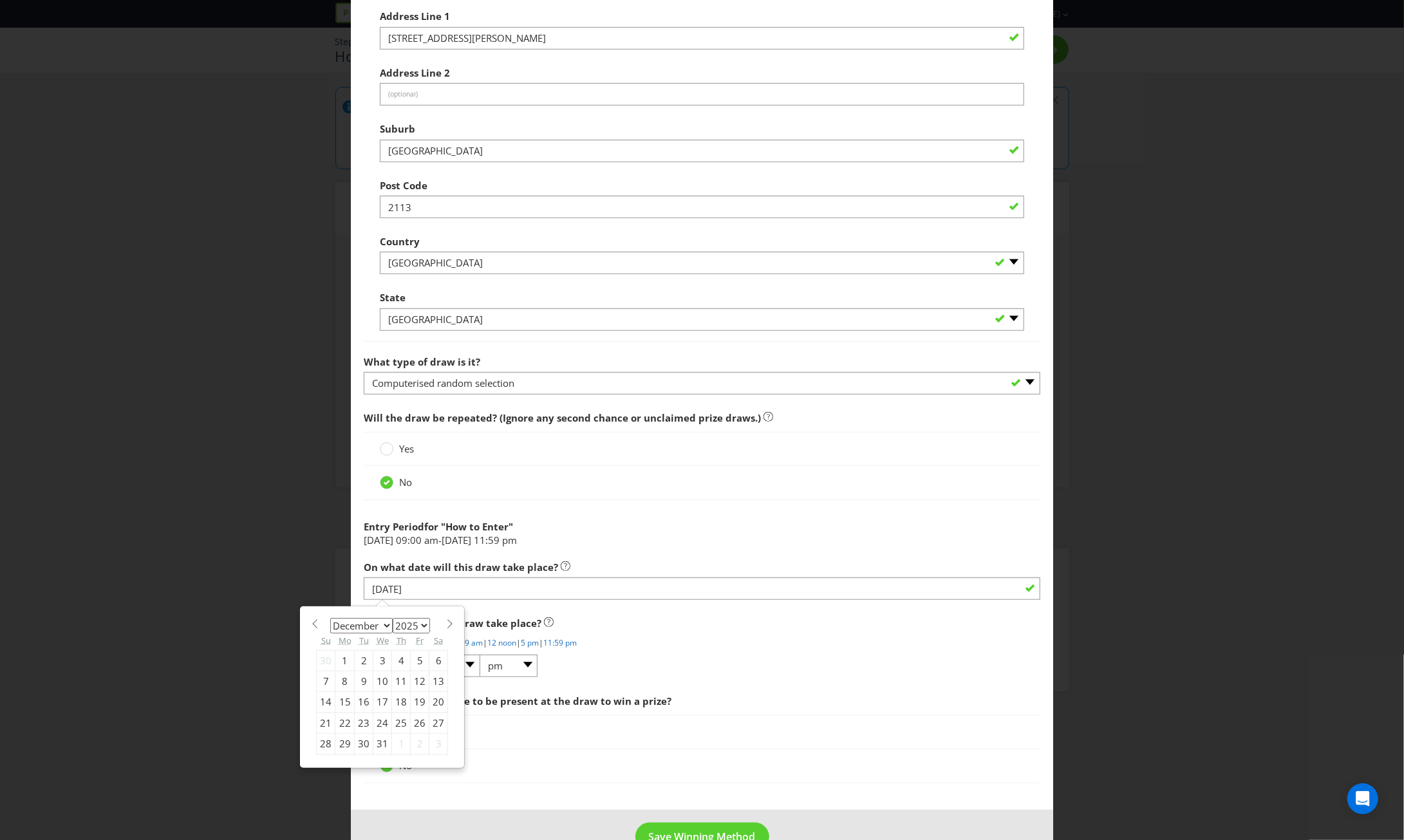
click at [416, 697] on div "19" at bounding box center [420, 702] width 19 height 21
type input "[DATE]"
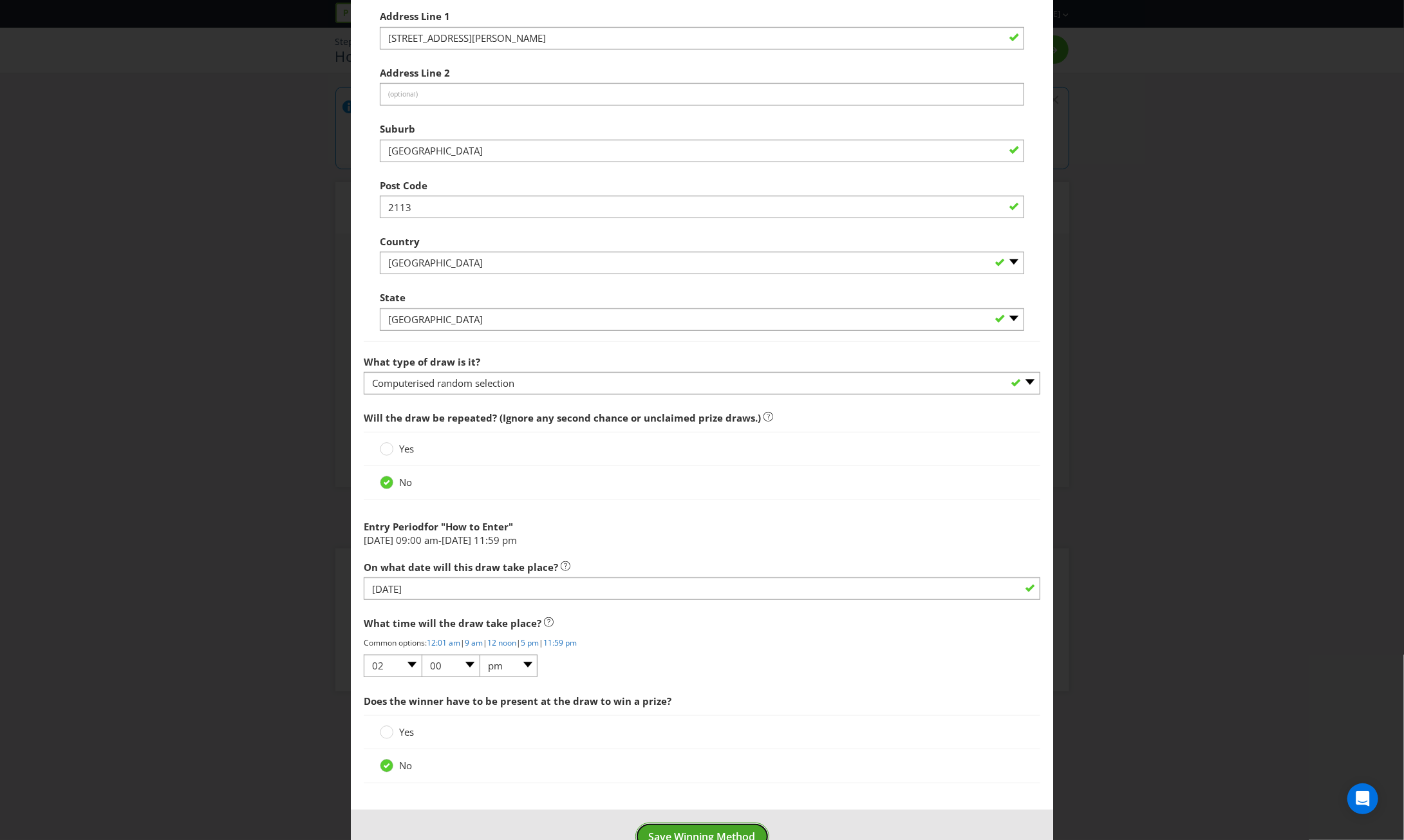
click at [725, 830] on span "Save Winning Method" at bounding box center [702, 837] width 107 height 14
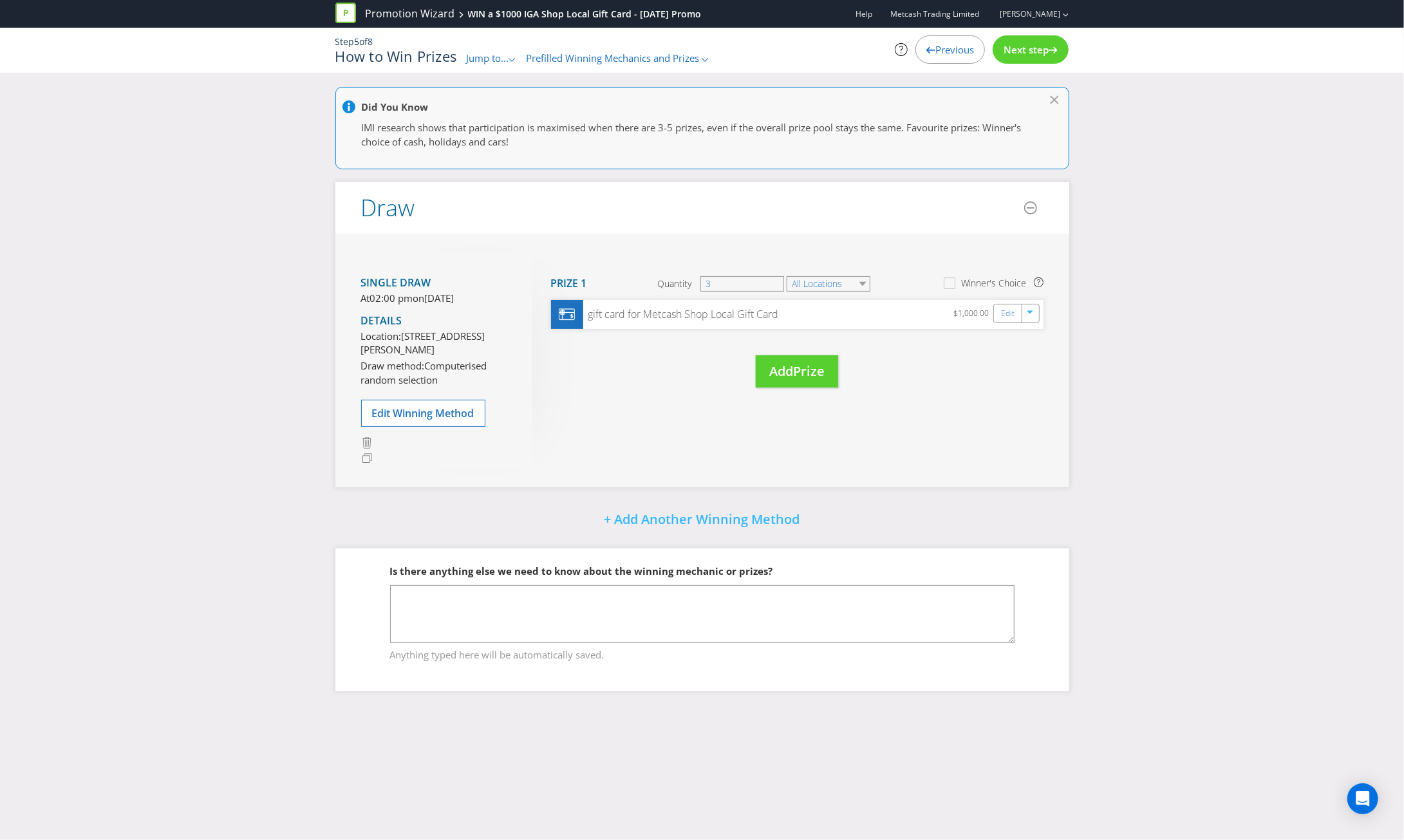
click at [1031, 42] on div "Next step" at bounding box center [1031, 50] width 76 height 29
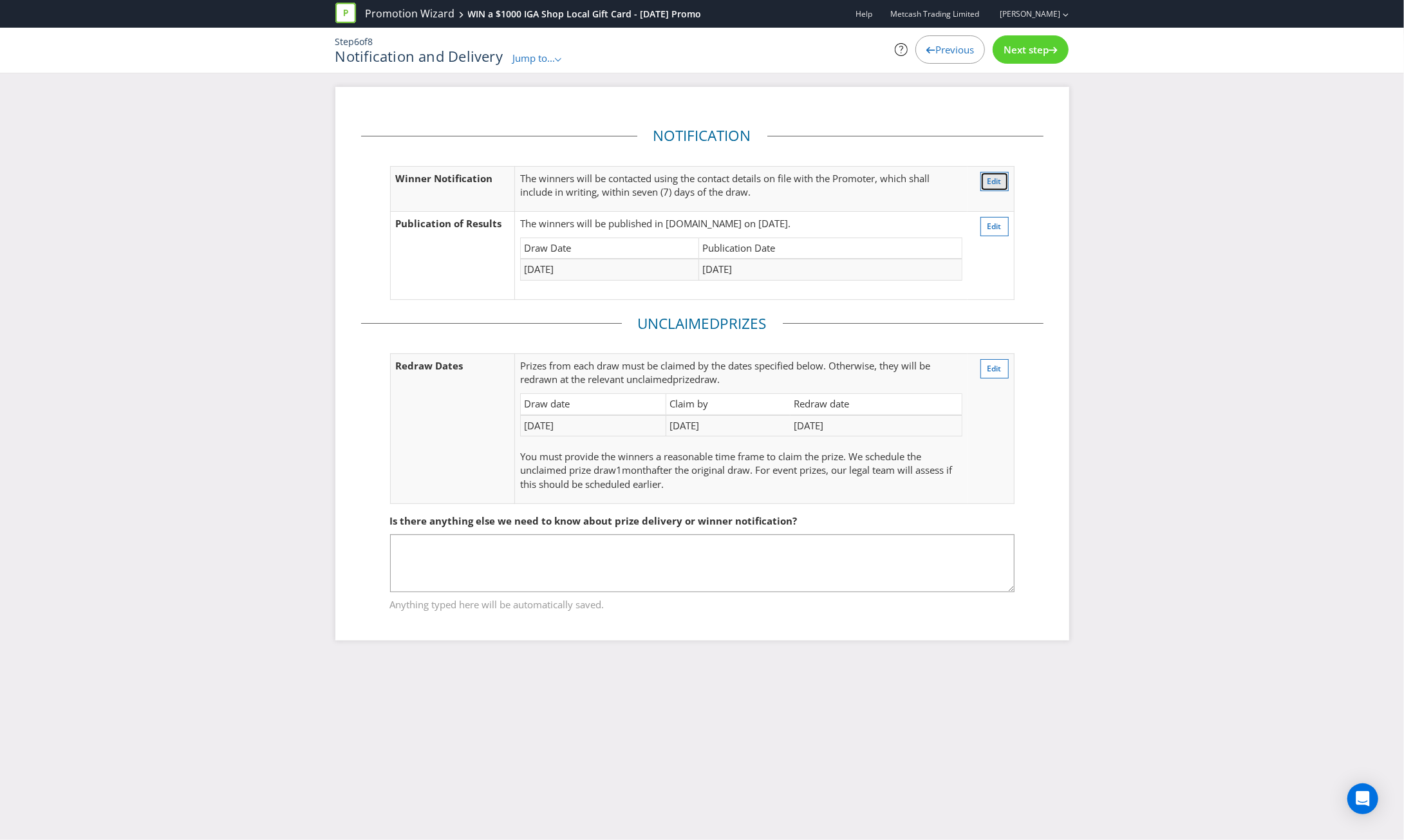
click at [994, 181] on span "Edit" at bounding box center [995, 181] width 14 height 11
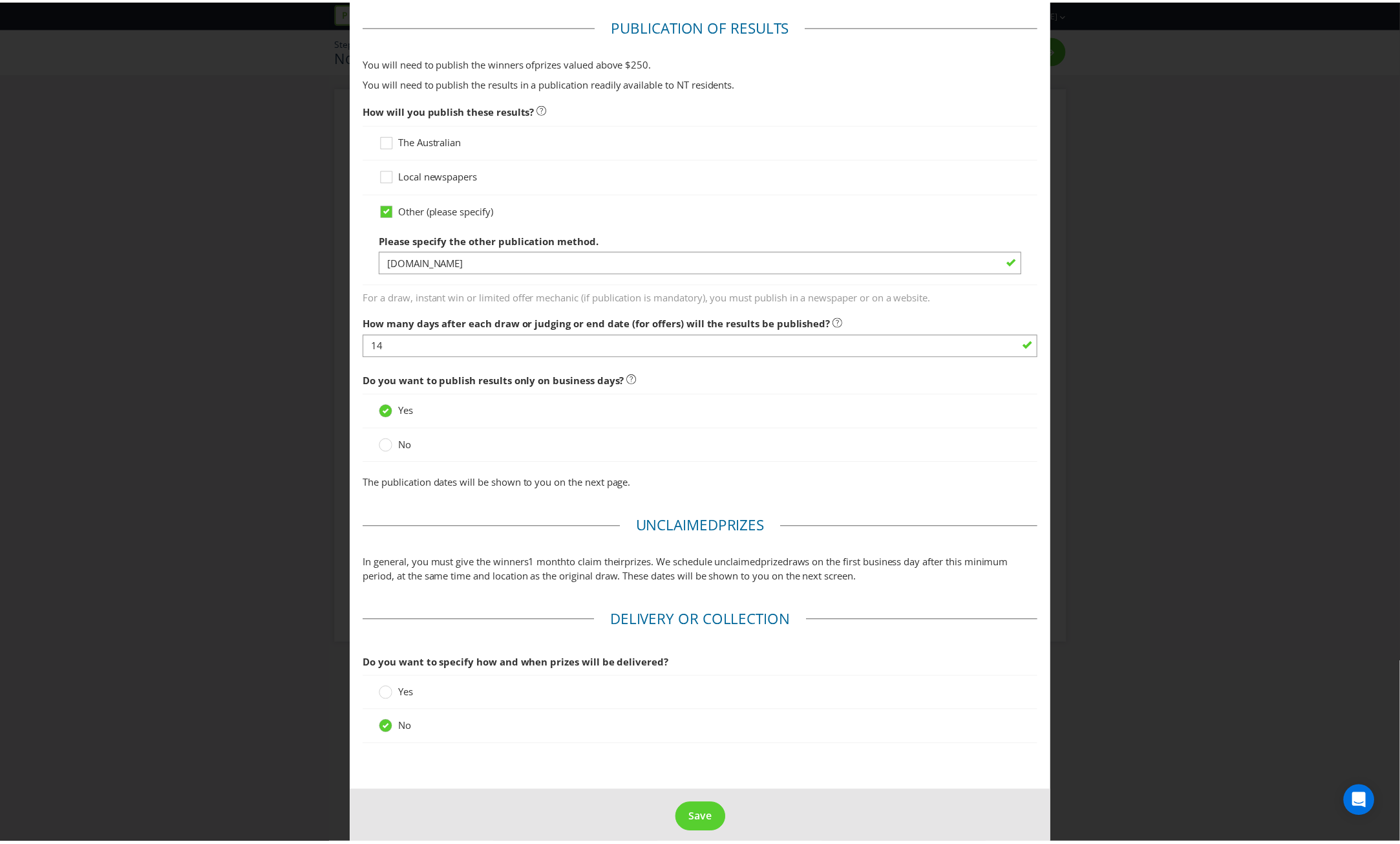
scroll to position [594, 0]
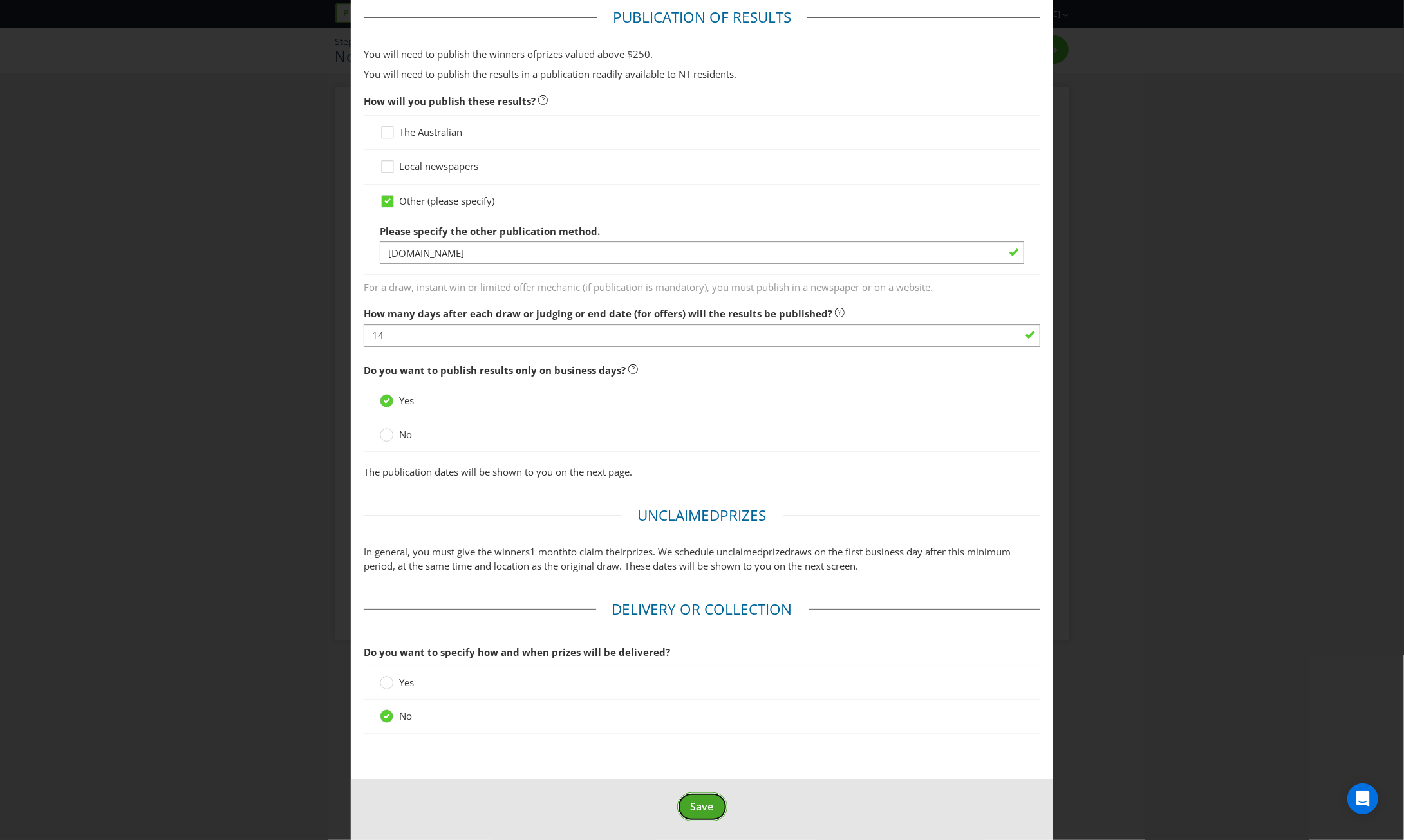
click at [699, 799] on span "Save" at bounding box center [703, 806] width 23 height 14
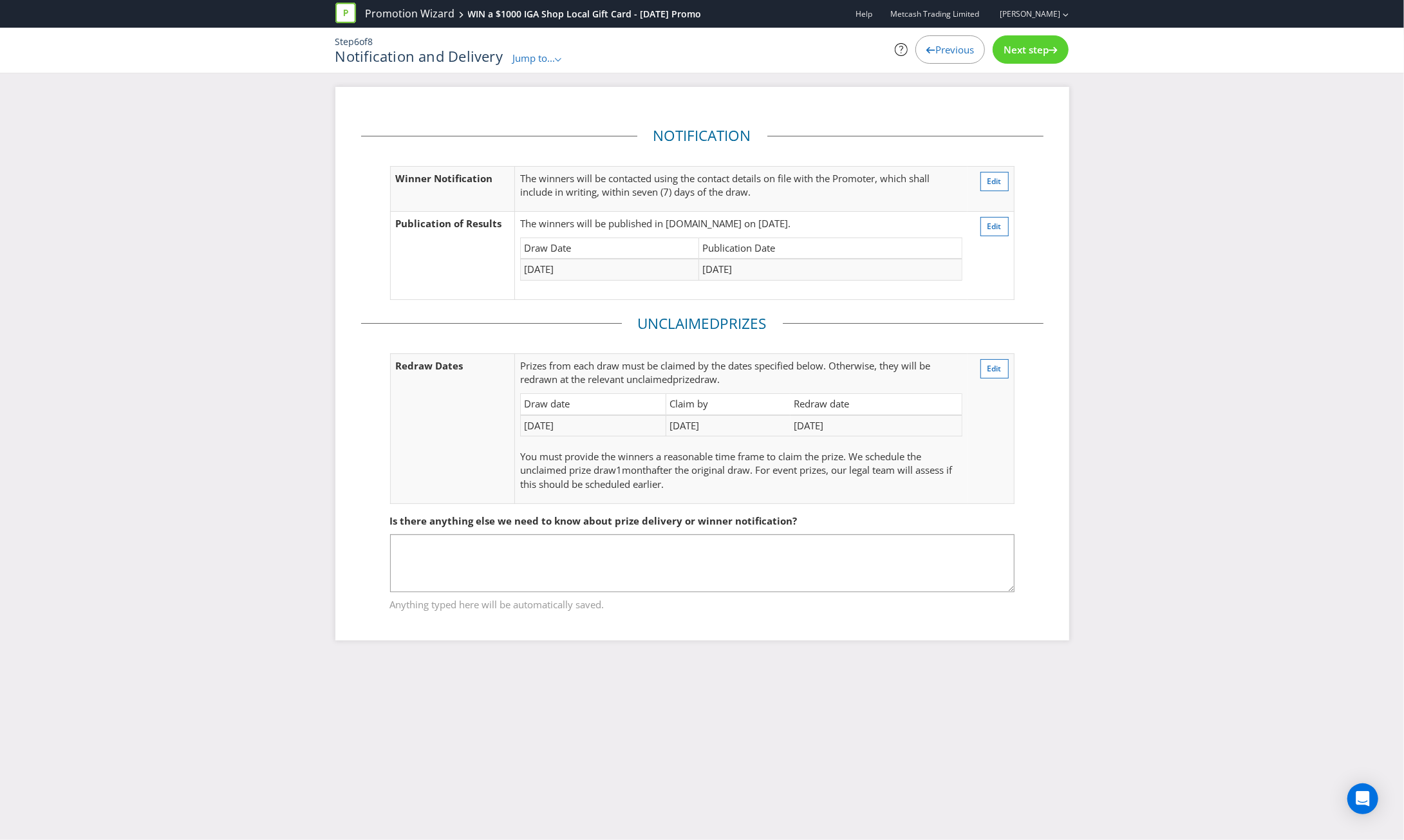
click at [1047, 53] on span "Next step" at bounding box center [1025, 49] width 45 height 13
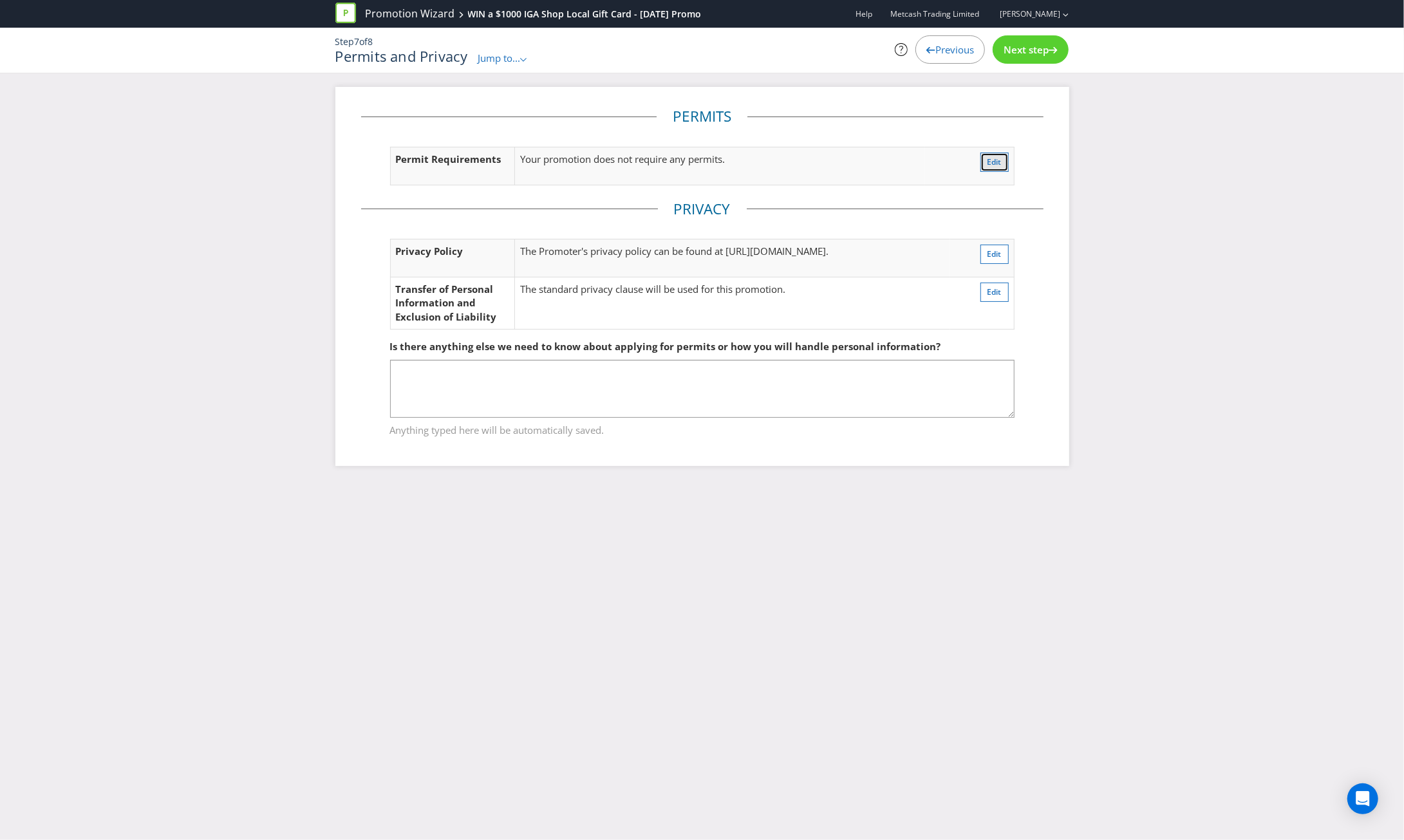
click at [994, 168] on button "Edit" at bounding box center [995, 162] width 29 height 19
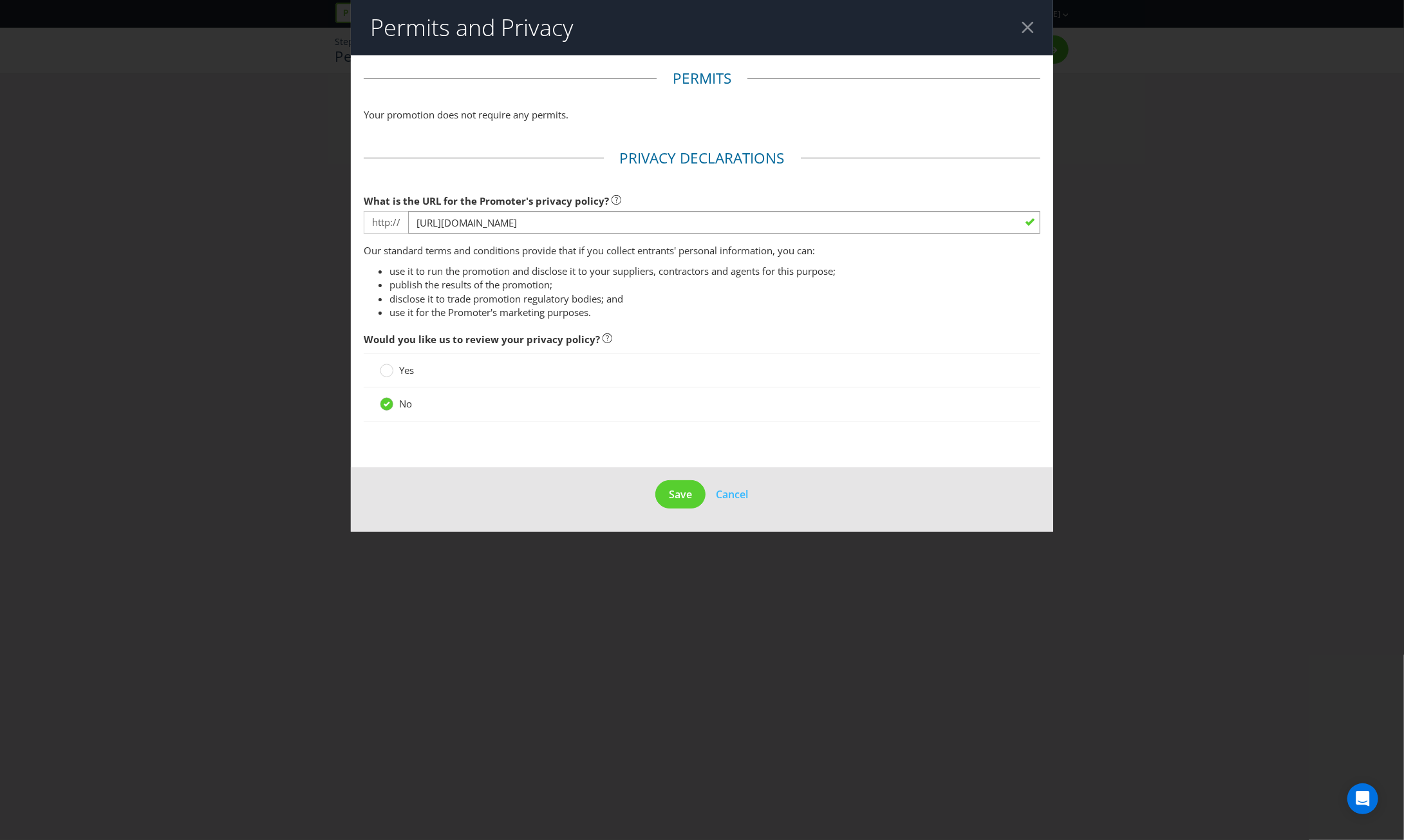
click at [1024, 24] on div at bounding box center [1027, 27] width 12 height 12
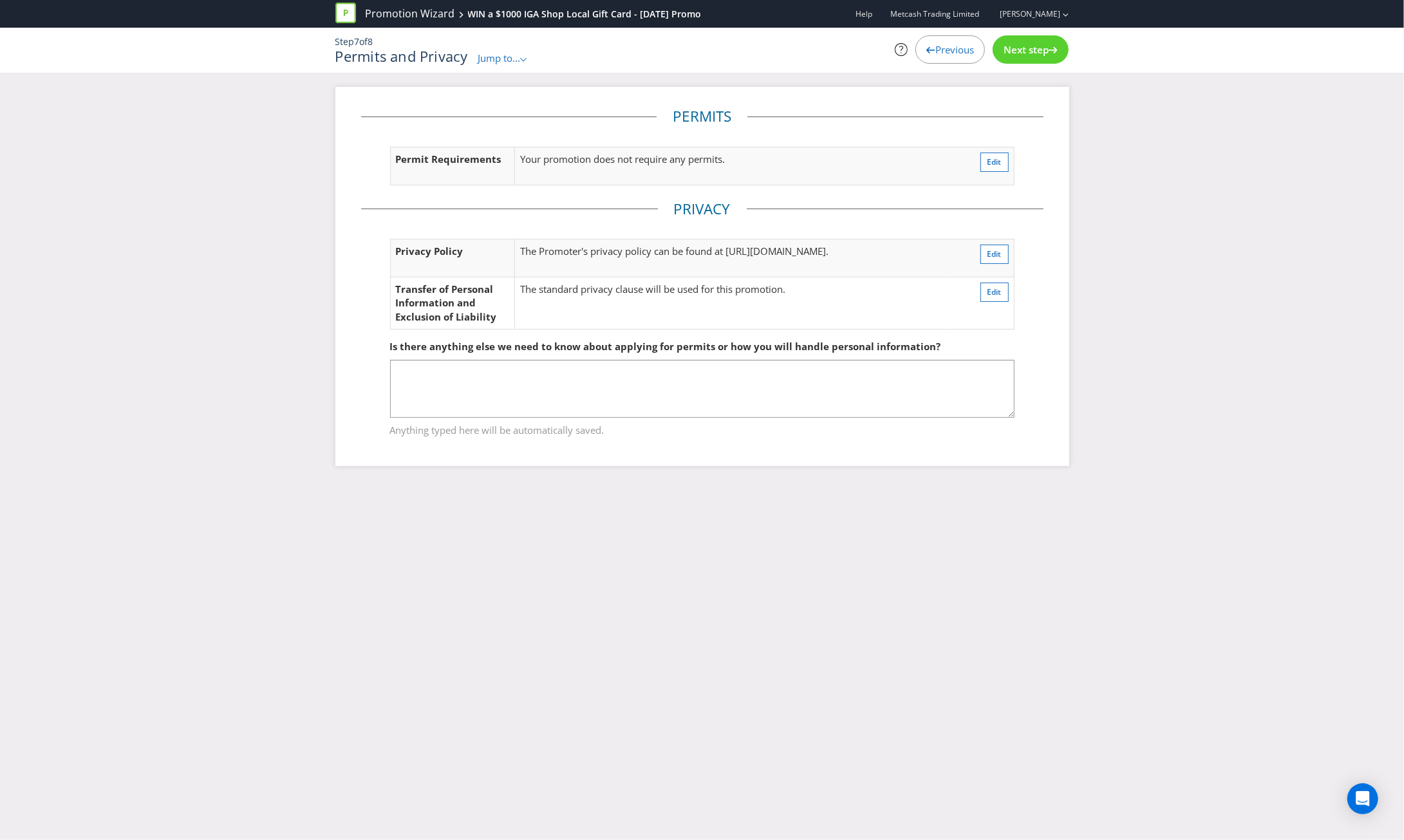
click at [1033, 55] on span "Next step" at bounding box center [1025, 49] width 45 height 13
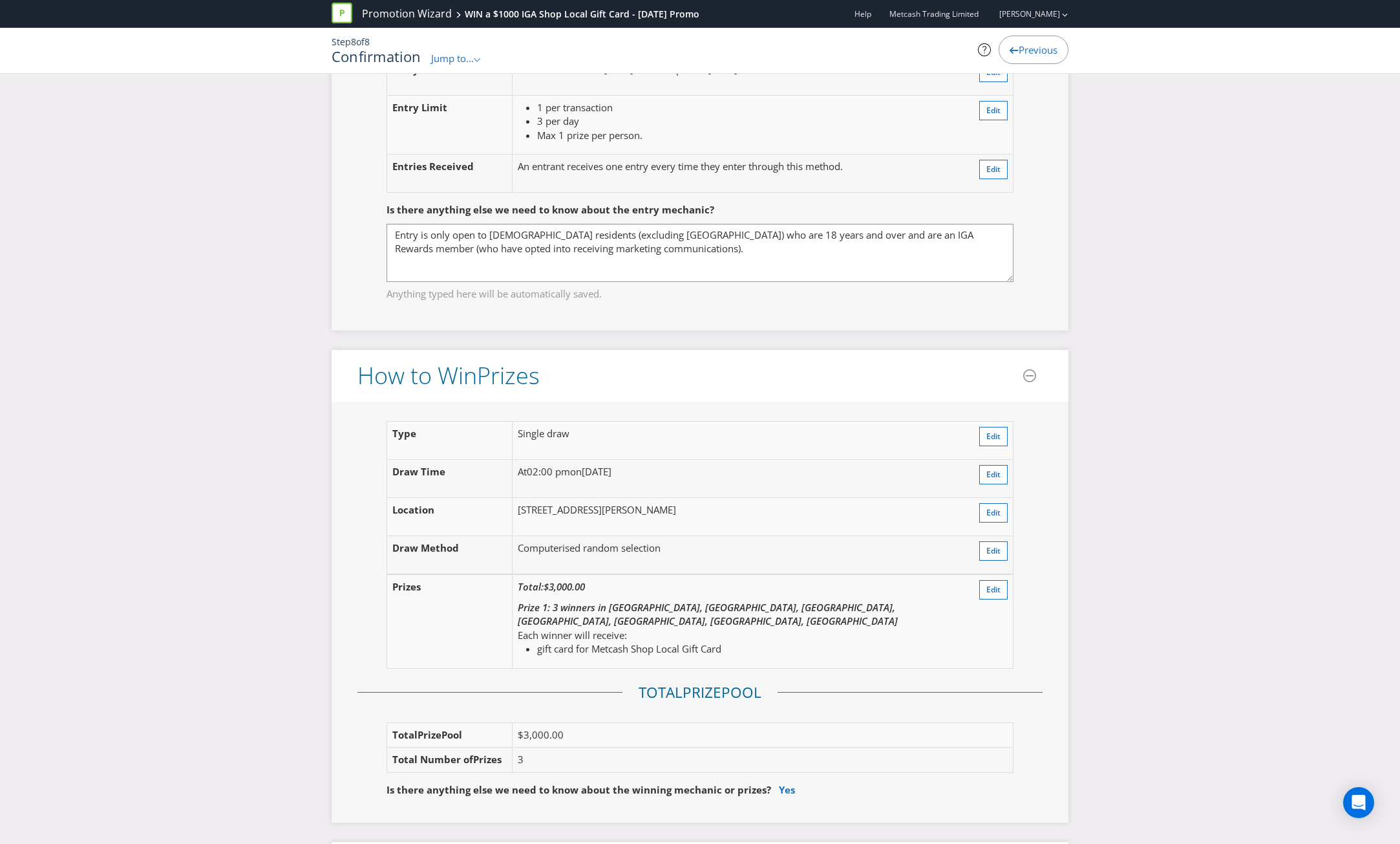
scroll to position [1358, 0]
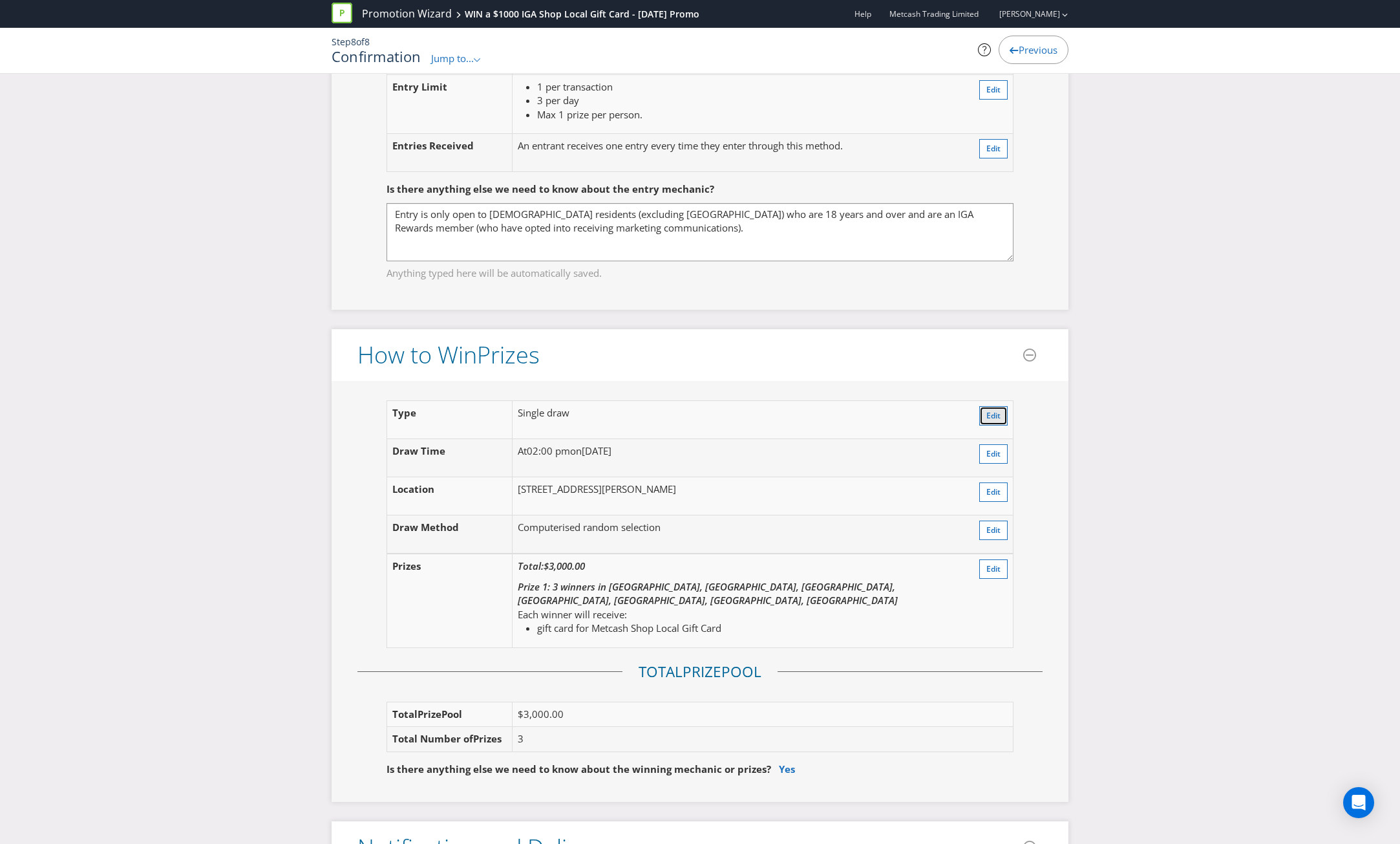
click at [998, 410] on span "Edit" at bounding box center [994, 415] width 14 height 11
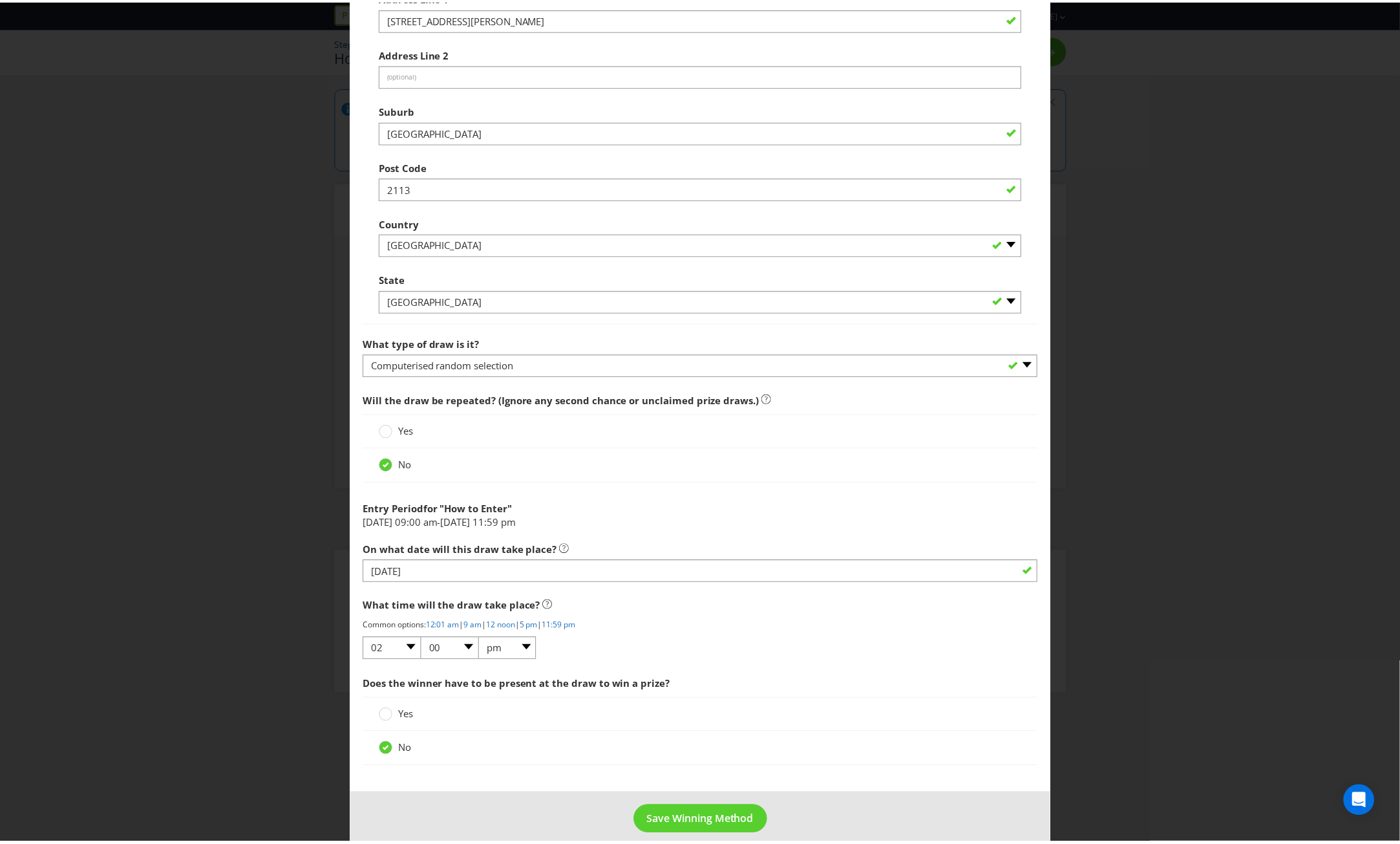
scroll to position [741, 0]
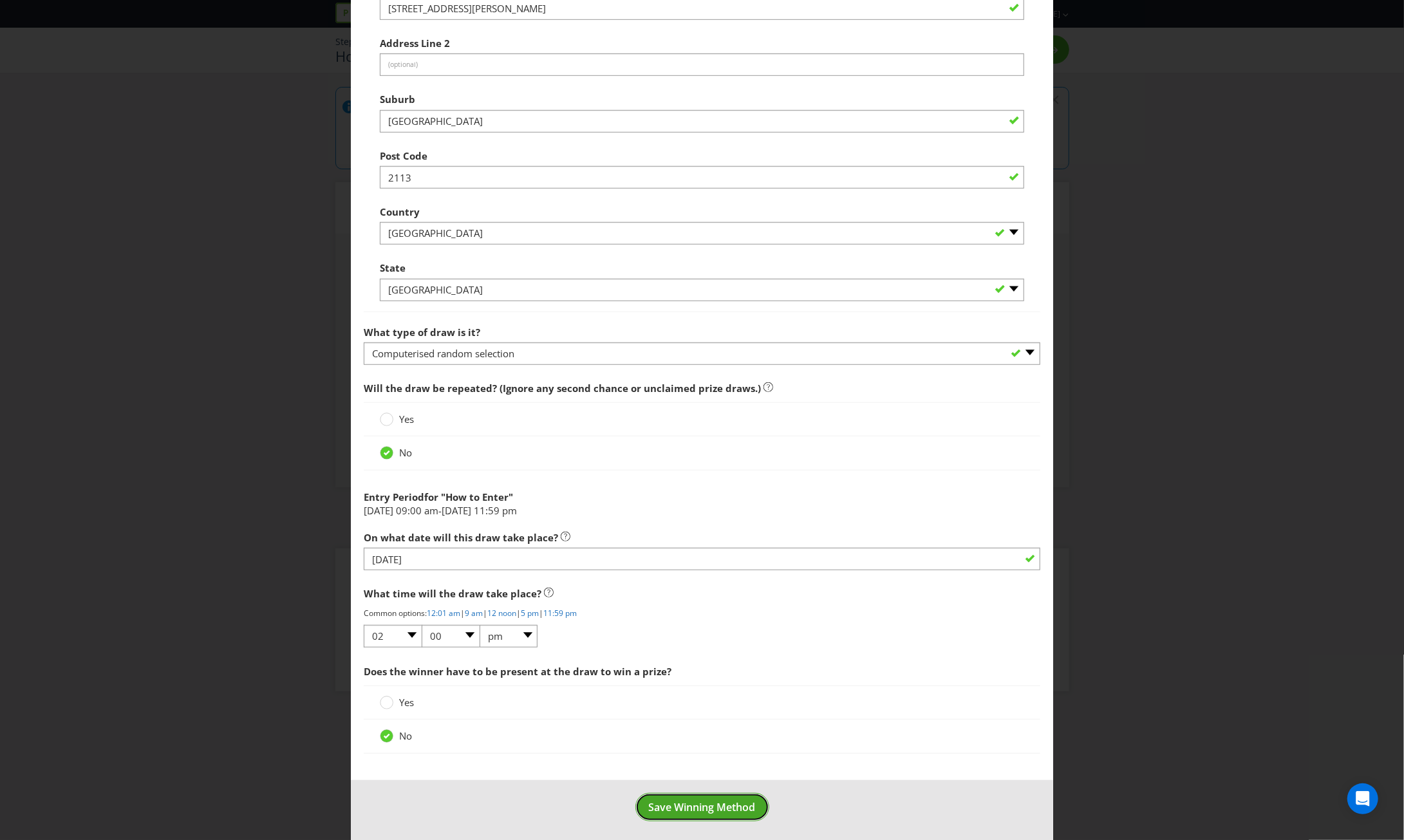
click at [710, 810] on button "Save Winning Method" at bounding box center [702, 807] width 134 height 29
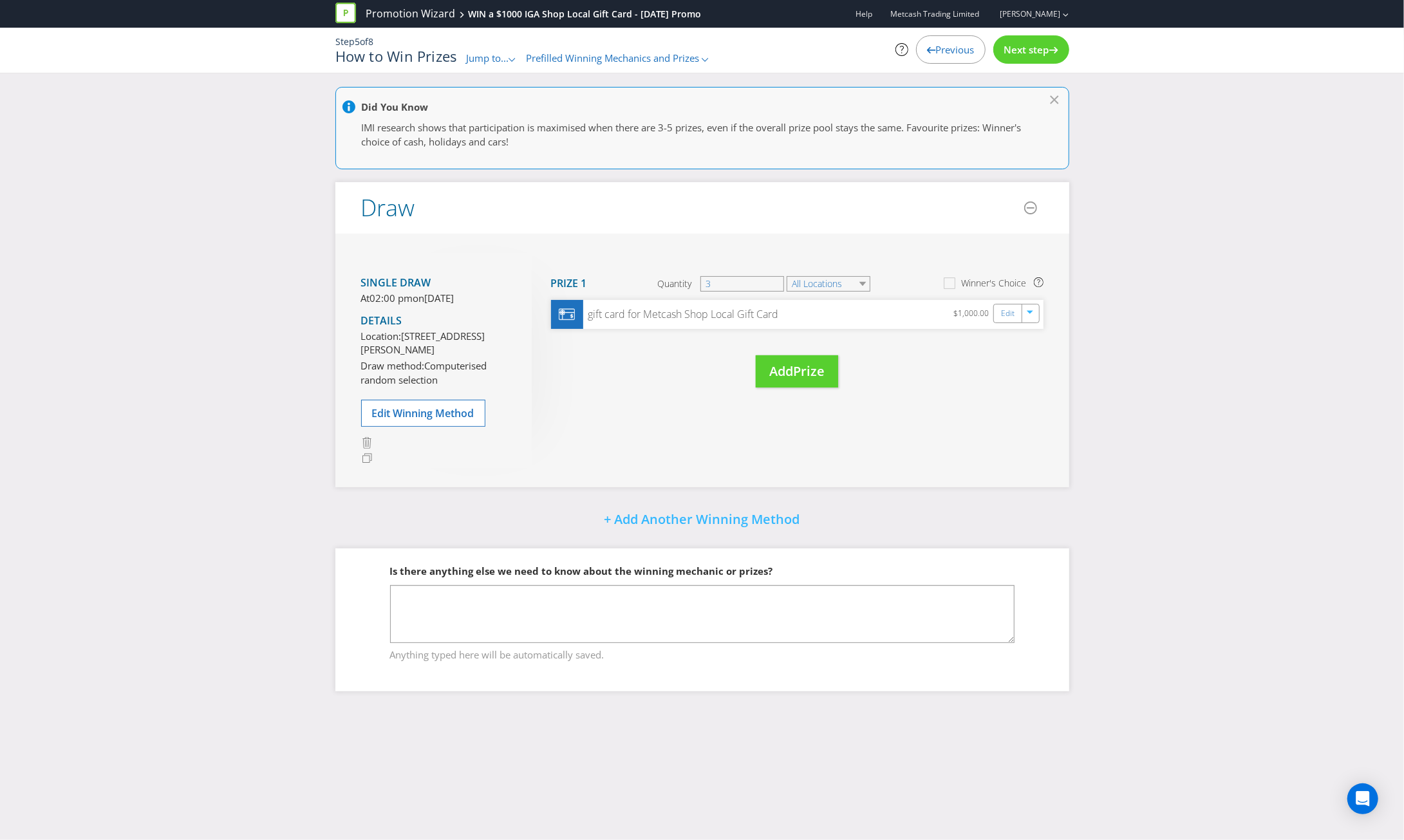
click at [1043, 53] on span "Next step" at bounding box center [1026, 49] width 45 height 13
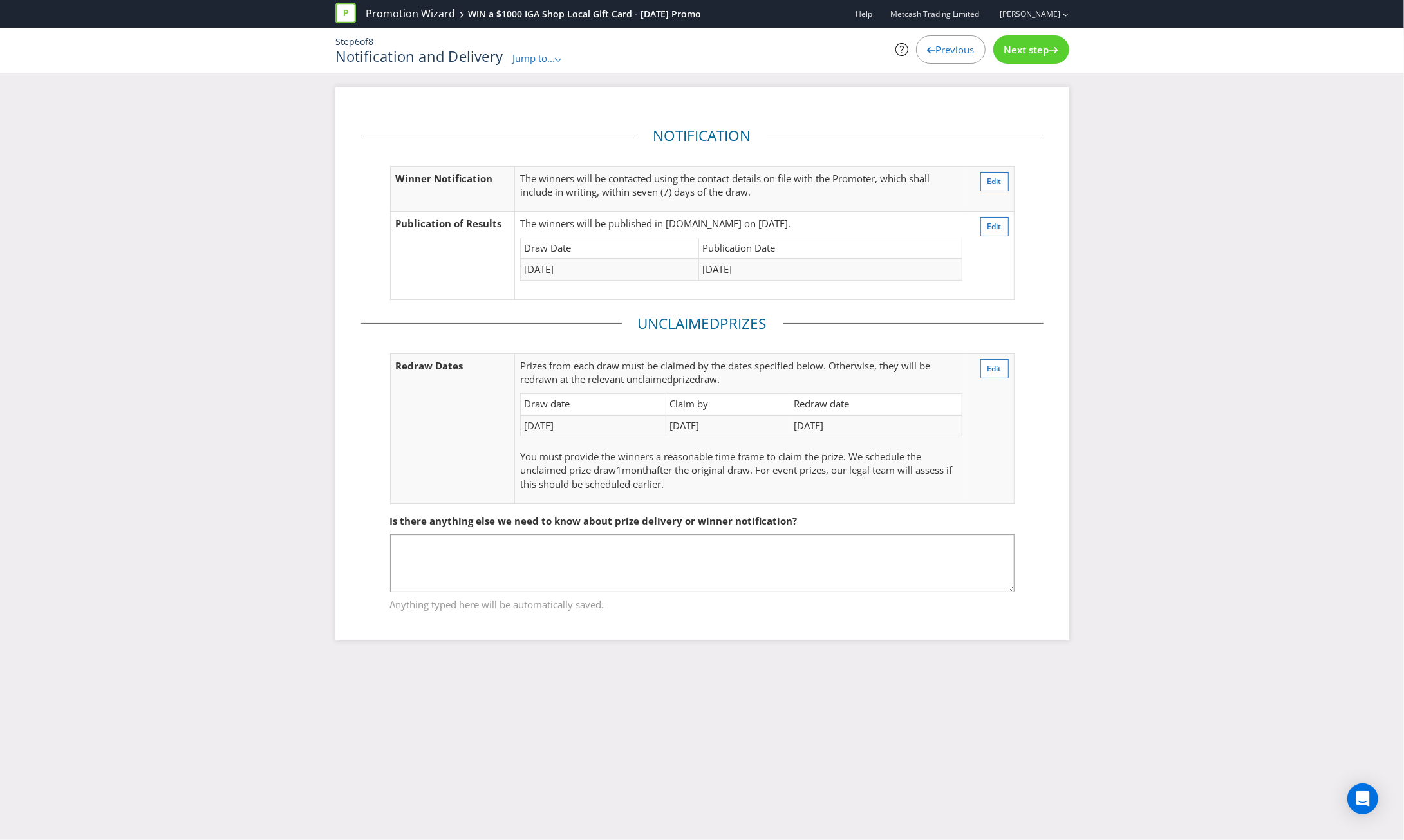
click at [1043, 53] on span "Next step" at bounding box center [1026, 49] width 45 height 13
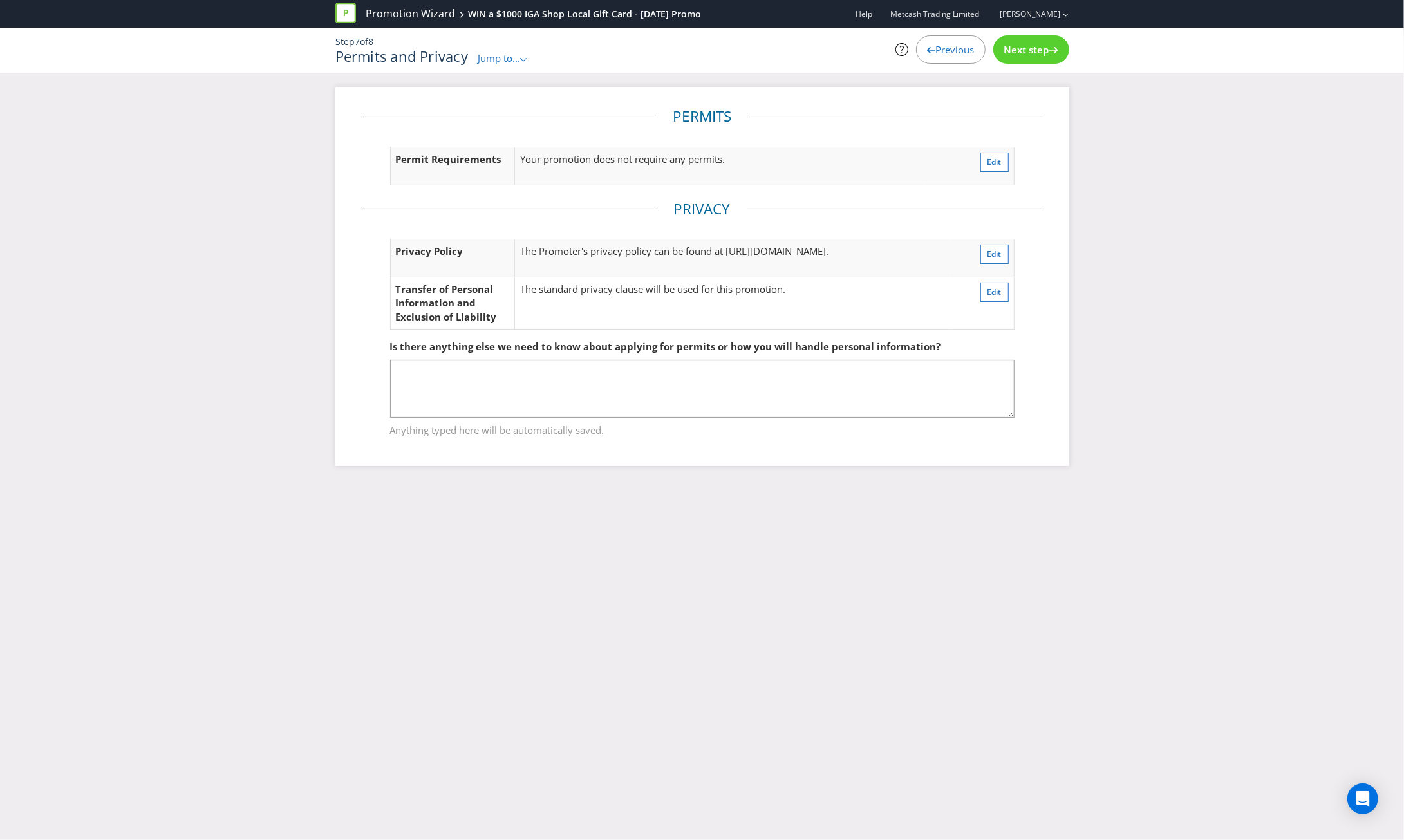
click at [1043, 53] on span "Next step" at bounding box center [1026, 49] width 45 height 13
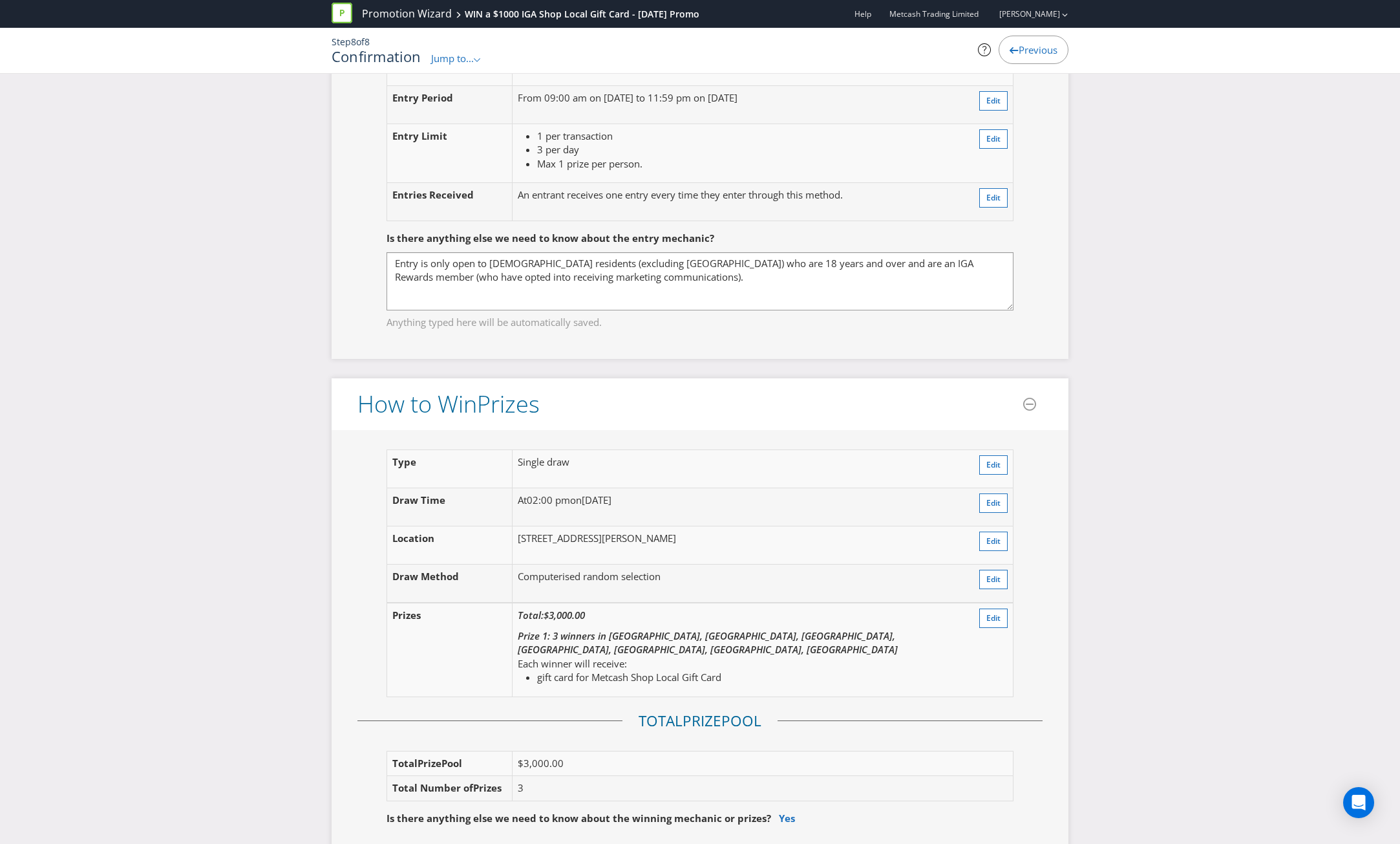
scroll to position [1358, 0]
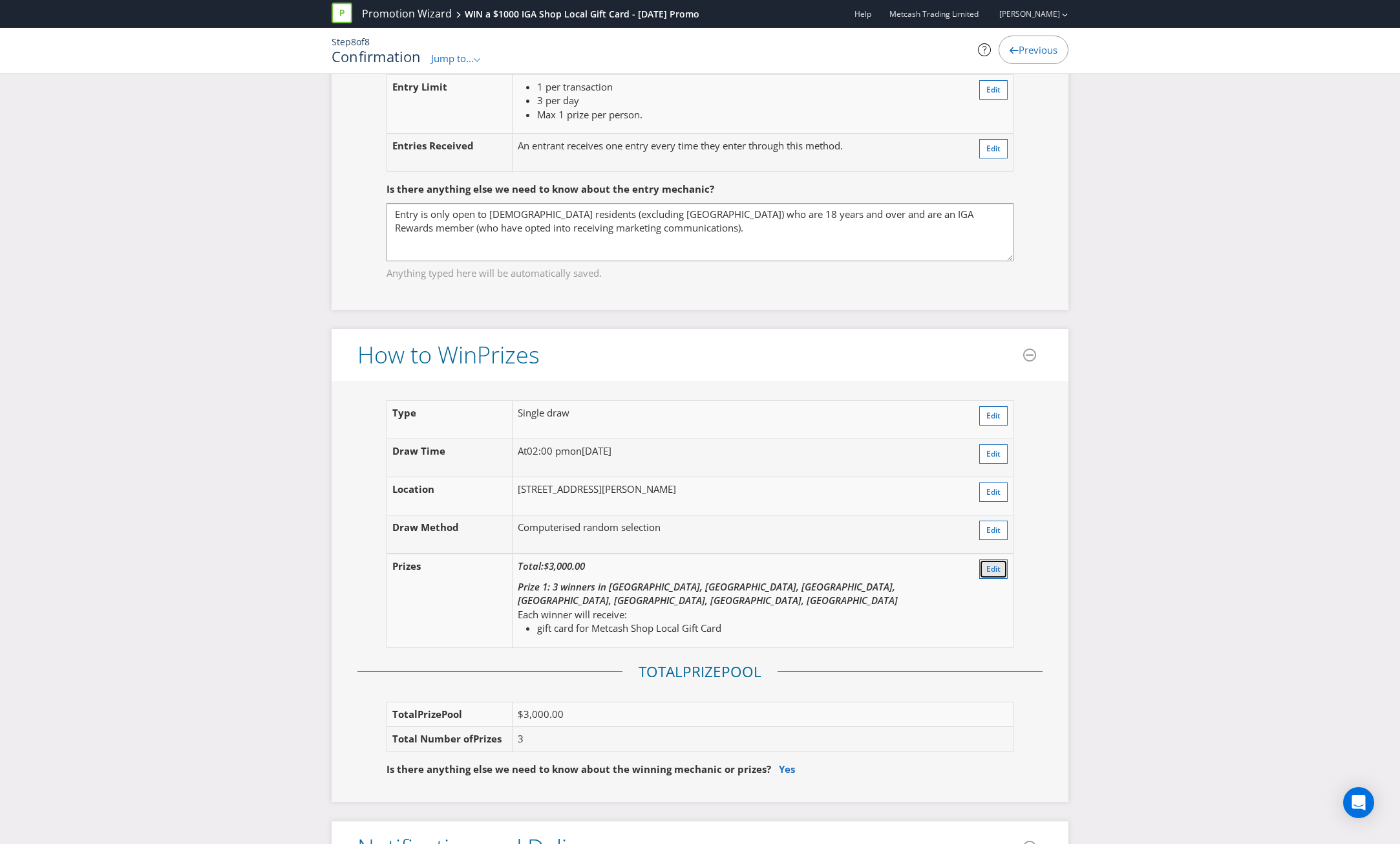
click at [990, 563] on span "Edit" at bounding box center [994, 568] width 14 height 11
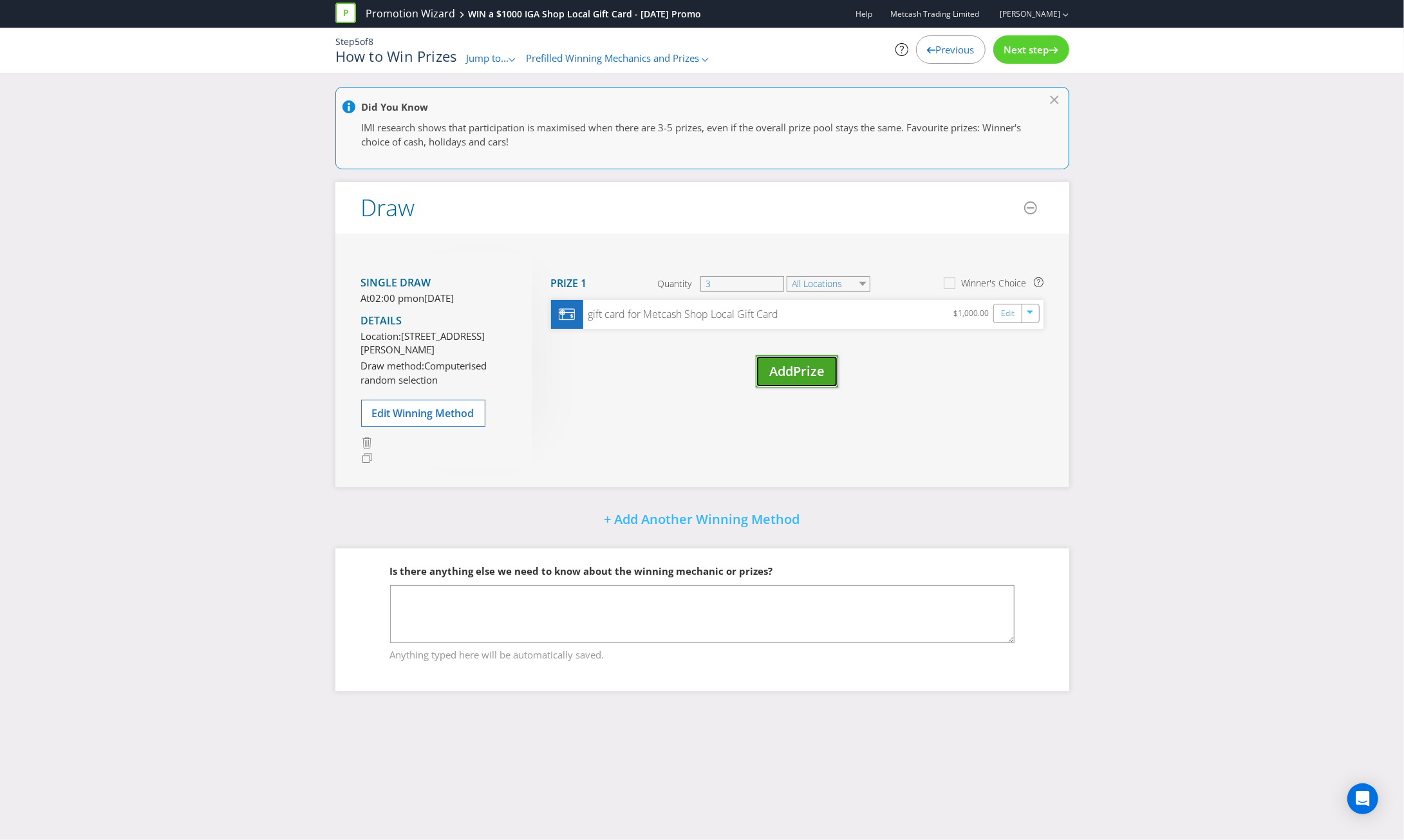
click at [814, 371] on span "Prize" at bounding box center [809, 371] width 32 height 18
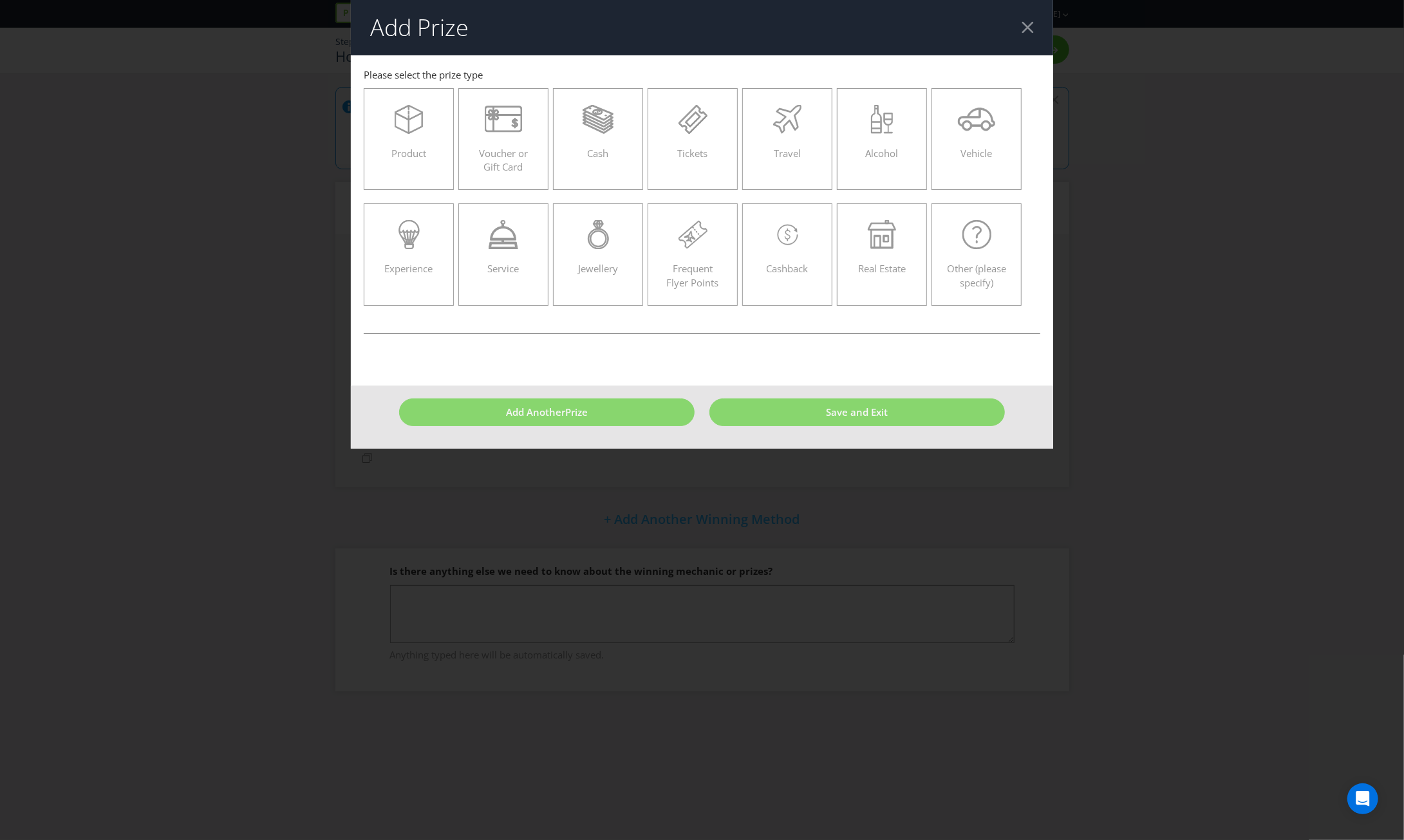
click at [1033, 28] on div at bounding box center [1027, 27] width 12 height 12
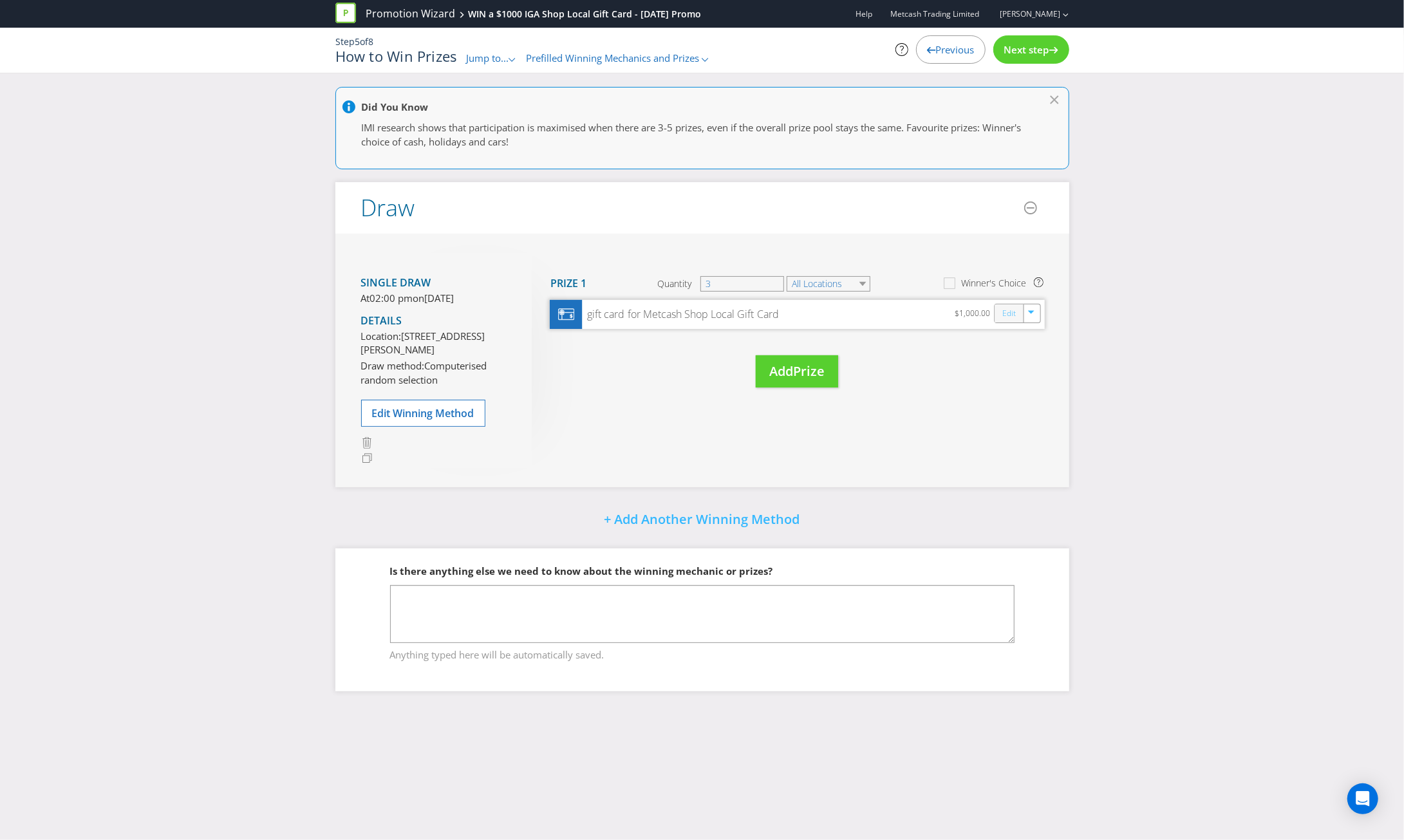
click at [1011, 315] on link "Edit" at bounding box center [1008, 313] width 14 height 15
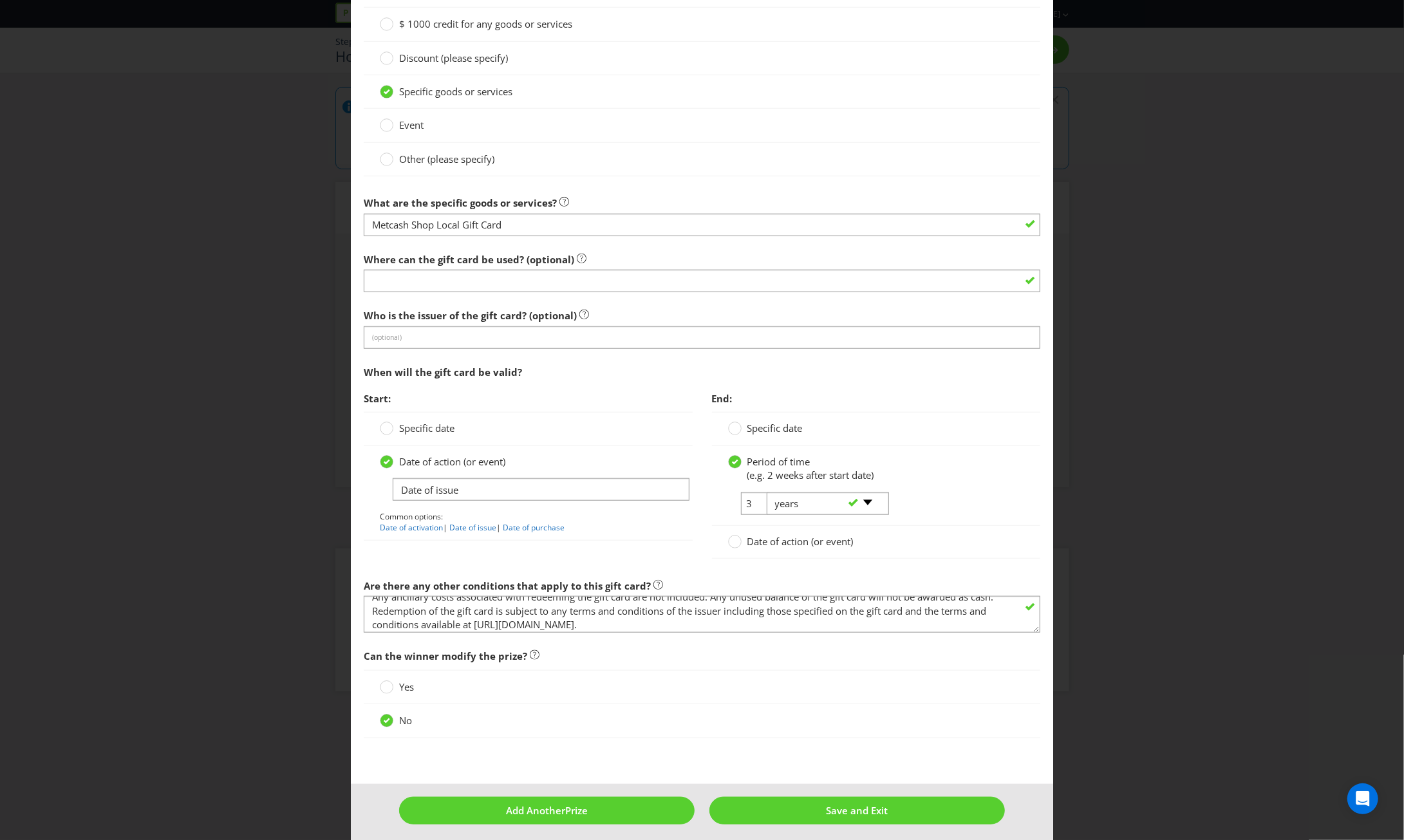
scroll to position [41, 0]
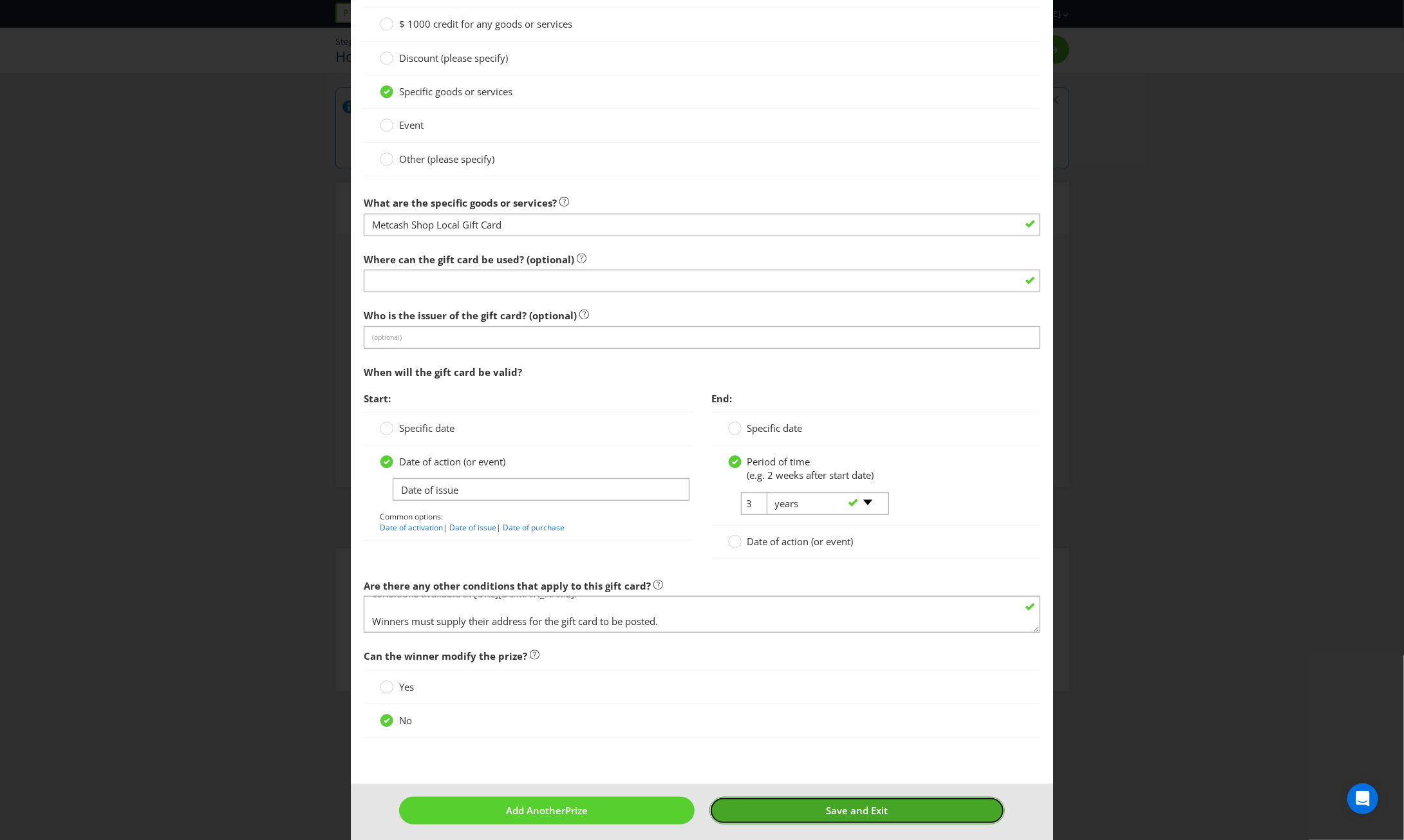
click at [827, 804] on span "Save and Exit" at bounding box center [857, 810] width 62 height 13
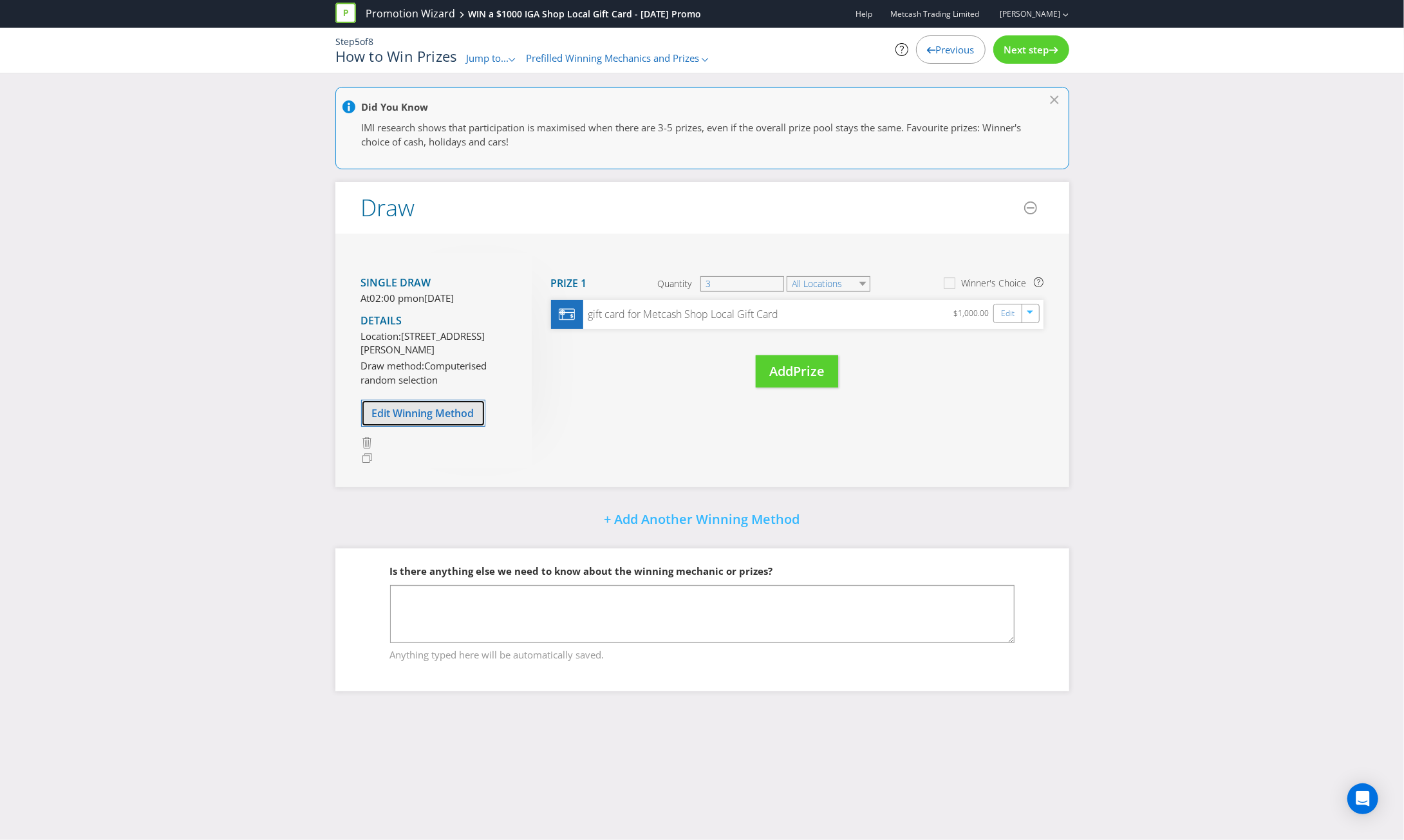
click at [420, 420] on span "Edit Winning Method" at bounding box center [423, 413] width 103 height 14
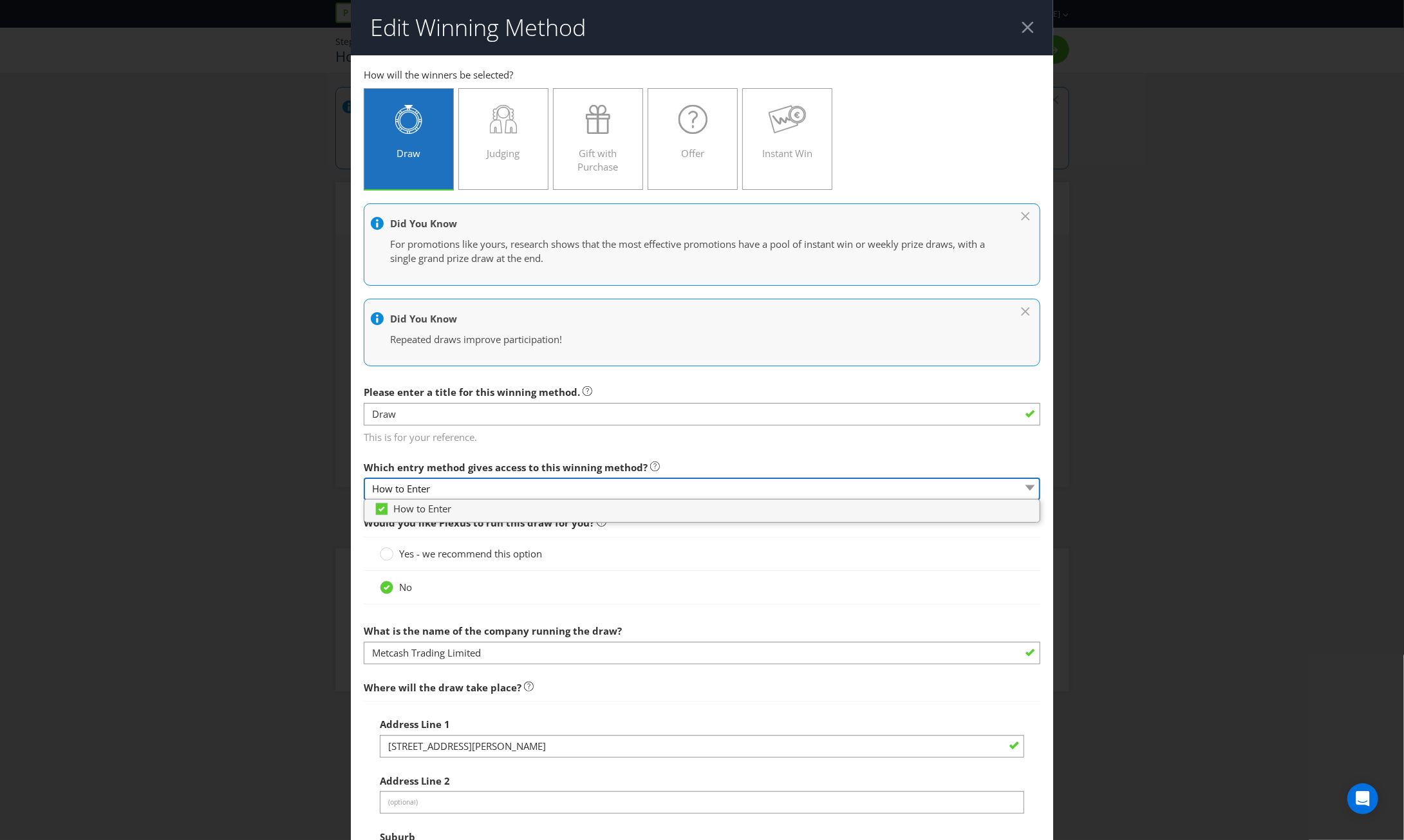
click at [1021, 484] on select "How to Enter" at bounding box center [702, 489] width 677 height 23
click at [1016, 523] on span "Would you like Plexus to run this draw for you?" at bounding box center [702, 523] width 677 height 27
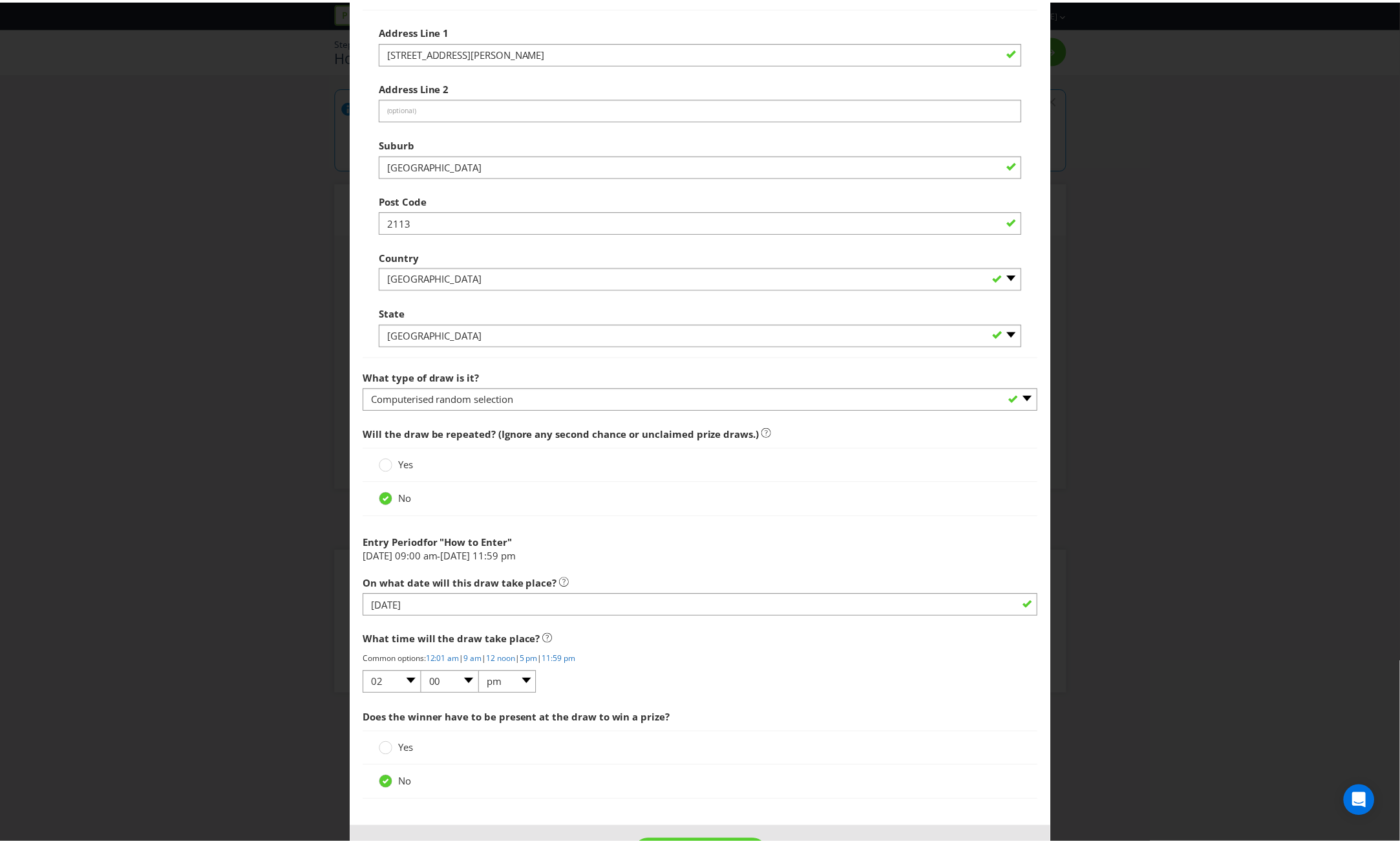
scroll to position [741, 0]
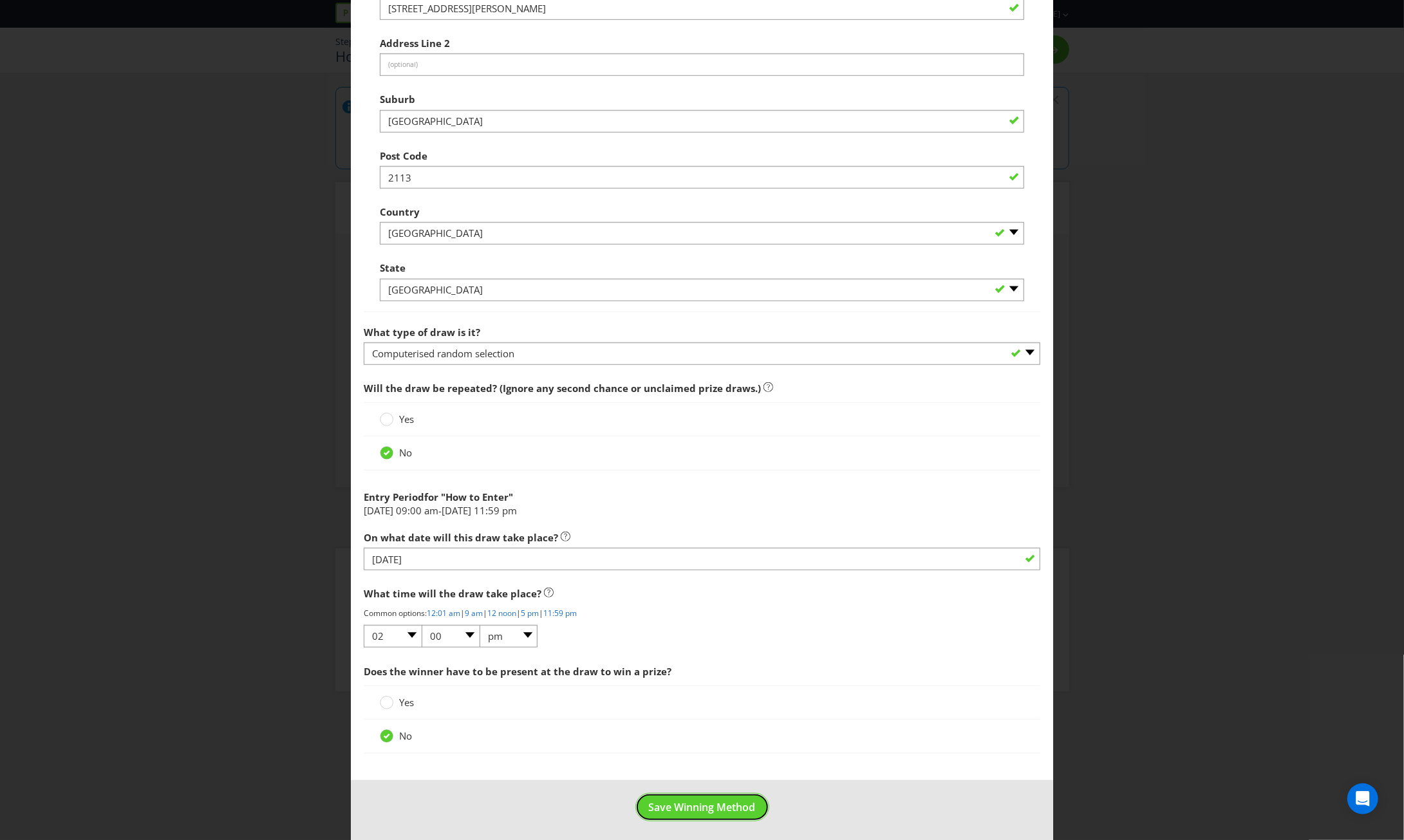
click at [718, 802] on span "Save Winning Method" at bounding box center [702, 807] width 107 height 14
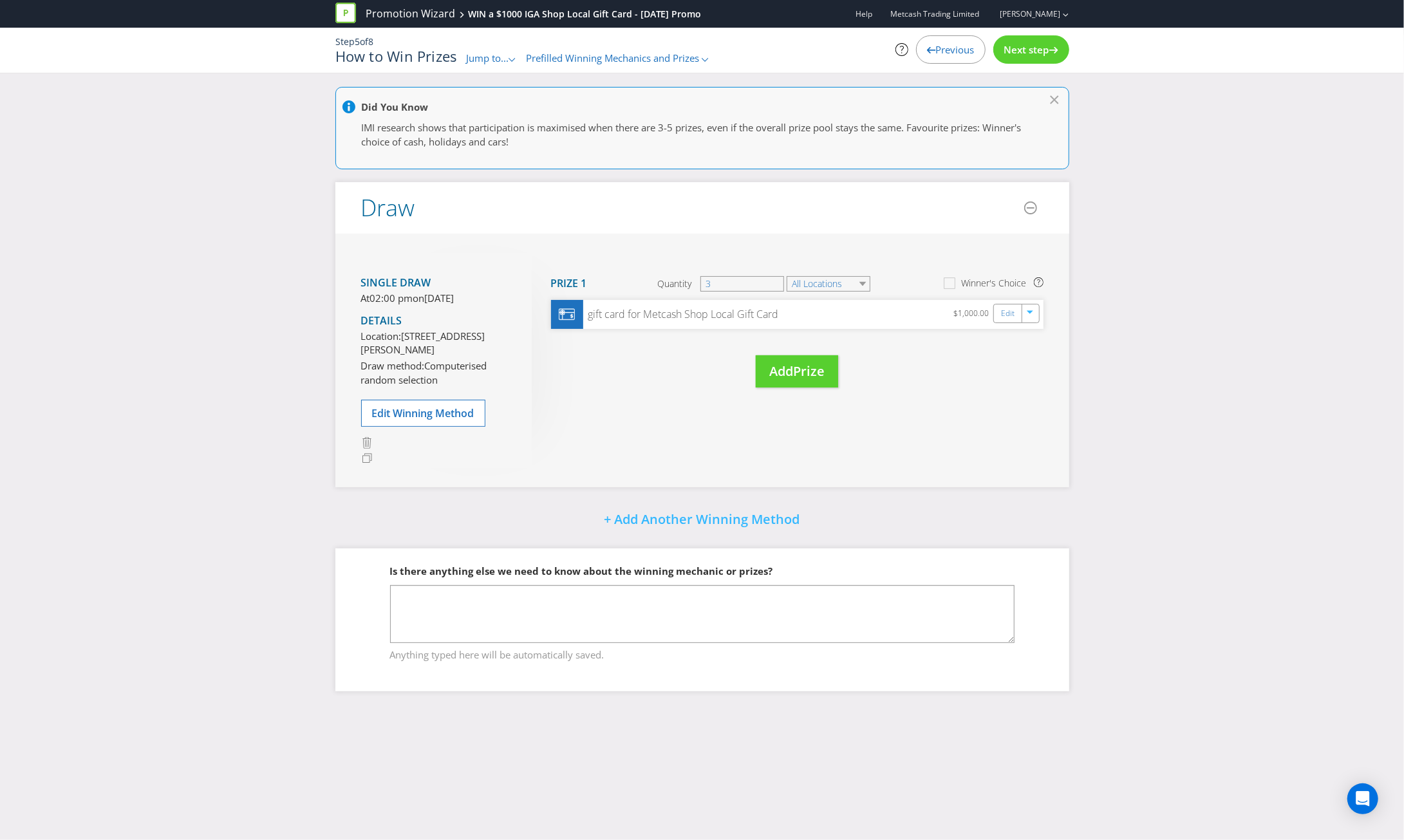
click at [1016, 49] on span "Next step" at bounding box center [1026, 49] width 45 height 13
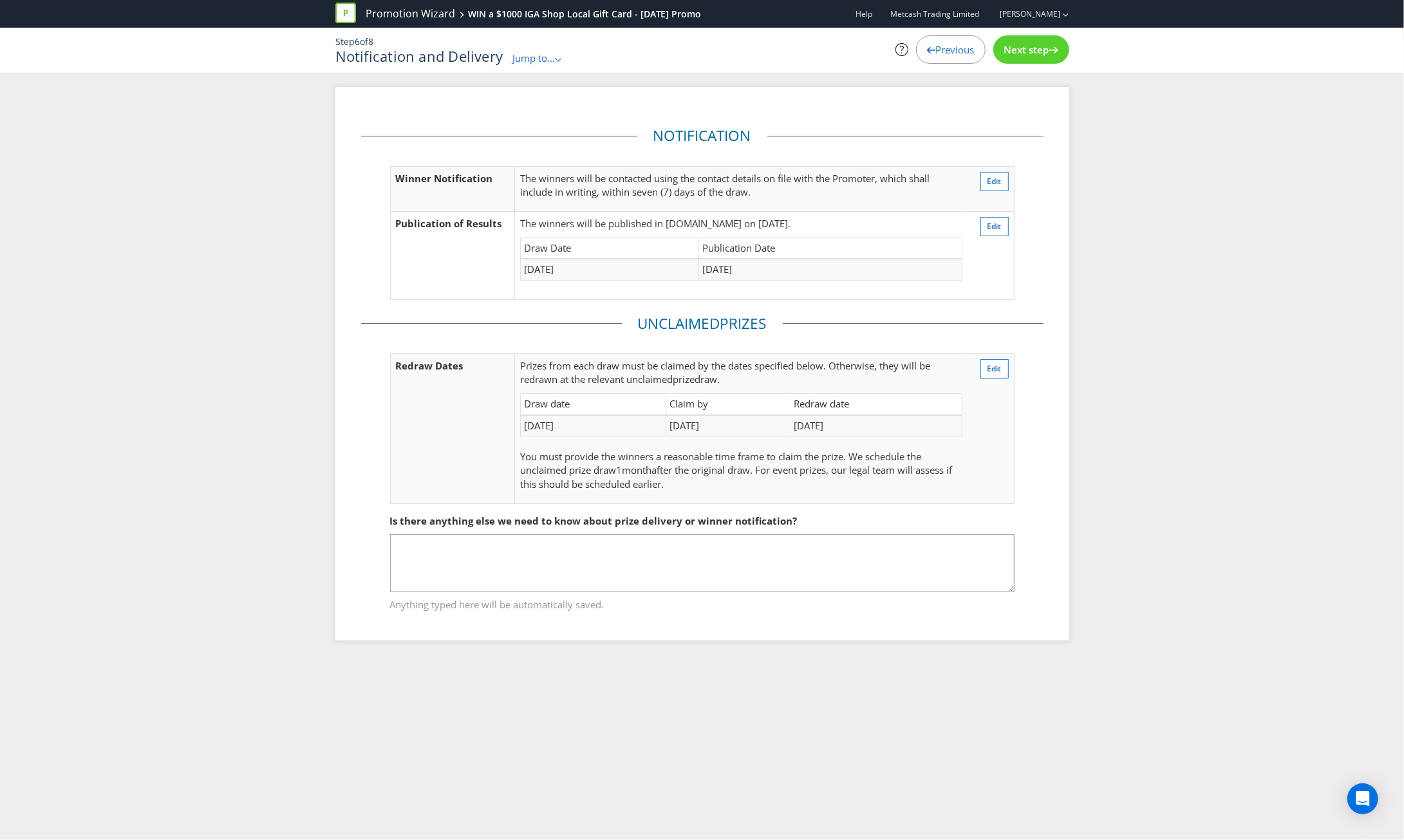
click at [1016, 49] on span "Next step" at bounding box center [1026, 49] width 45 height 13
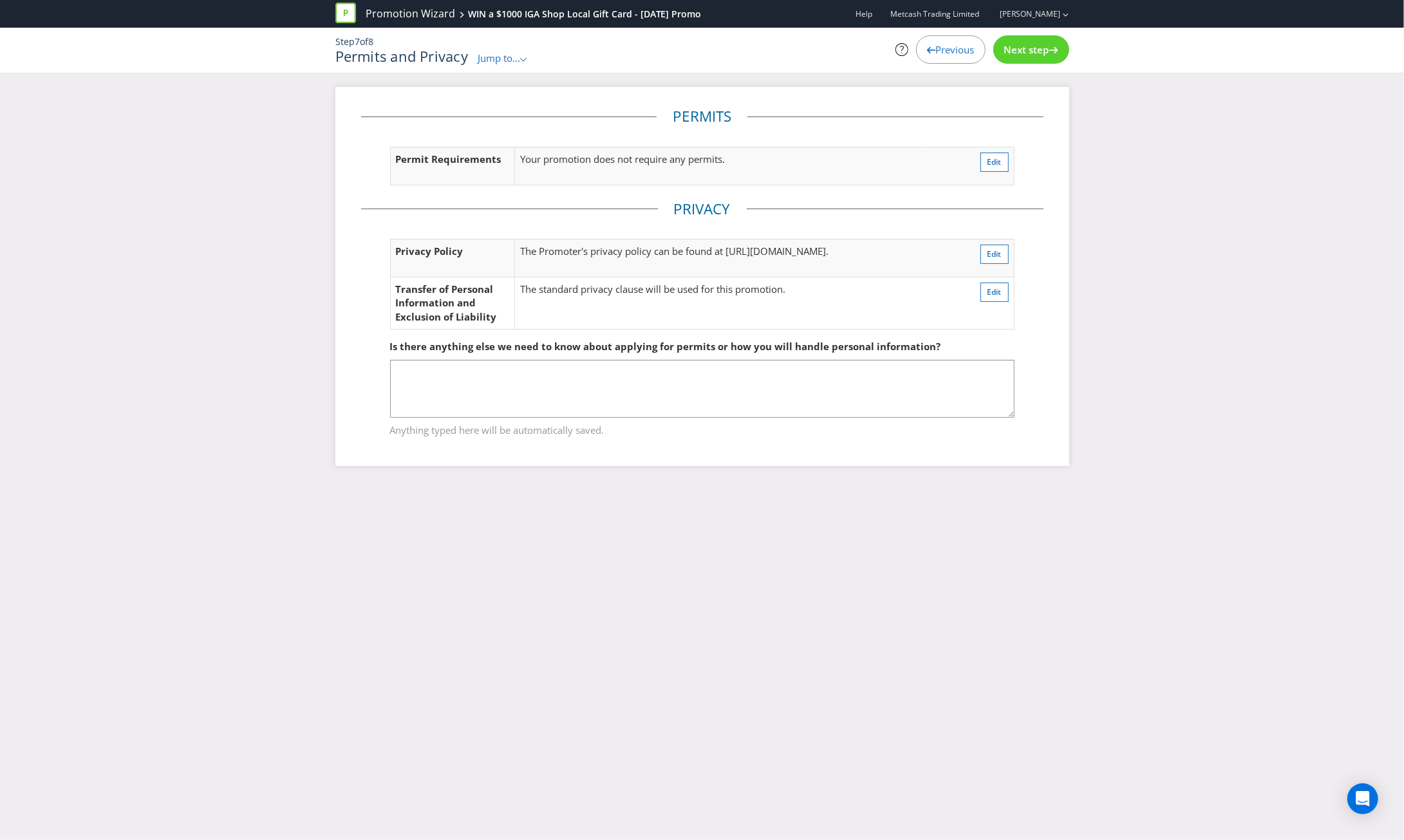
click at [1016, 49] on span "Next step" at bounding box center [1026, 49] width 45 height 13
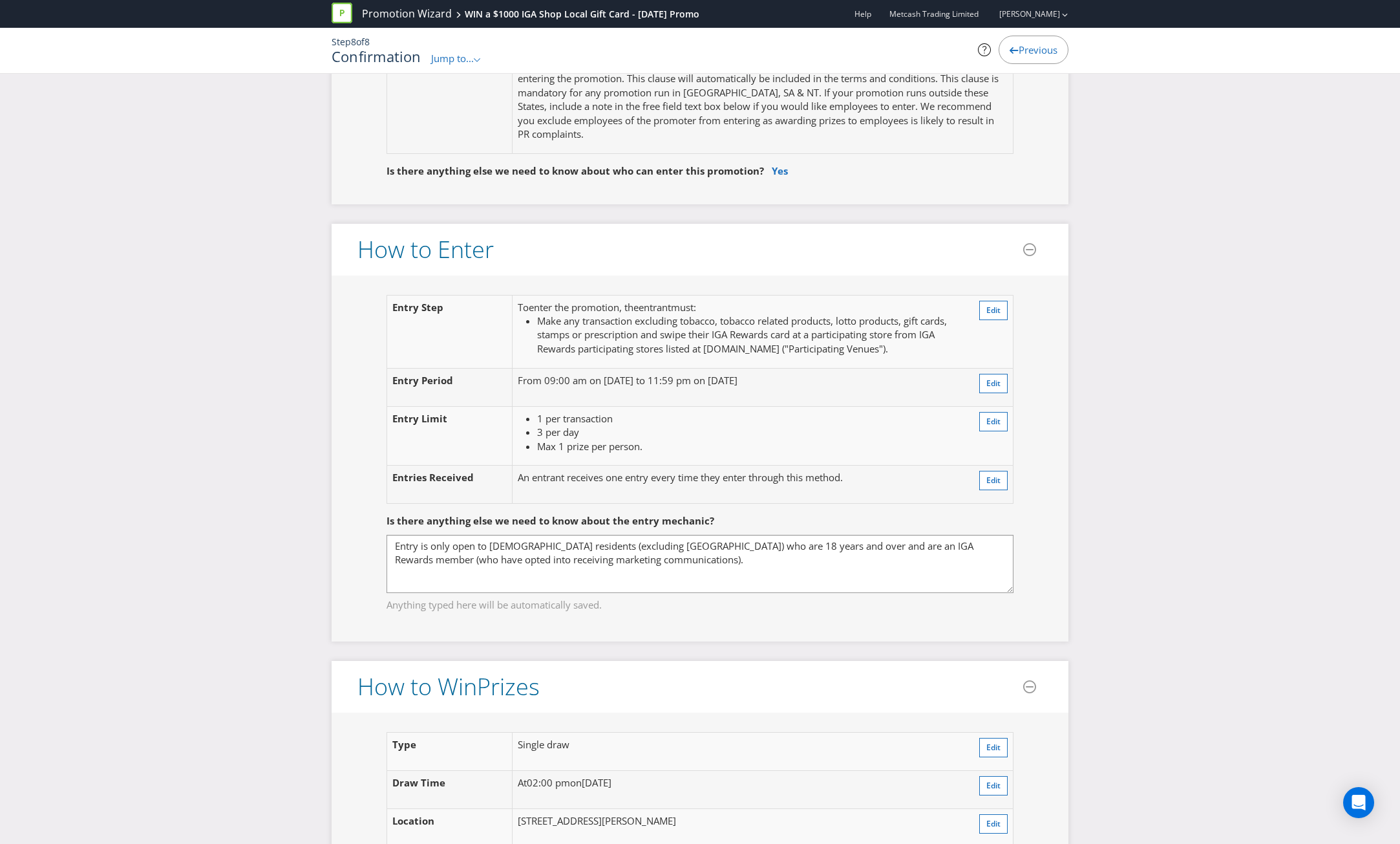
scroll to position [1034, 0]
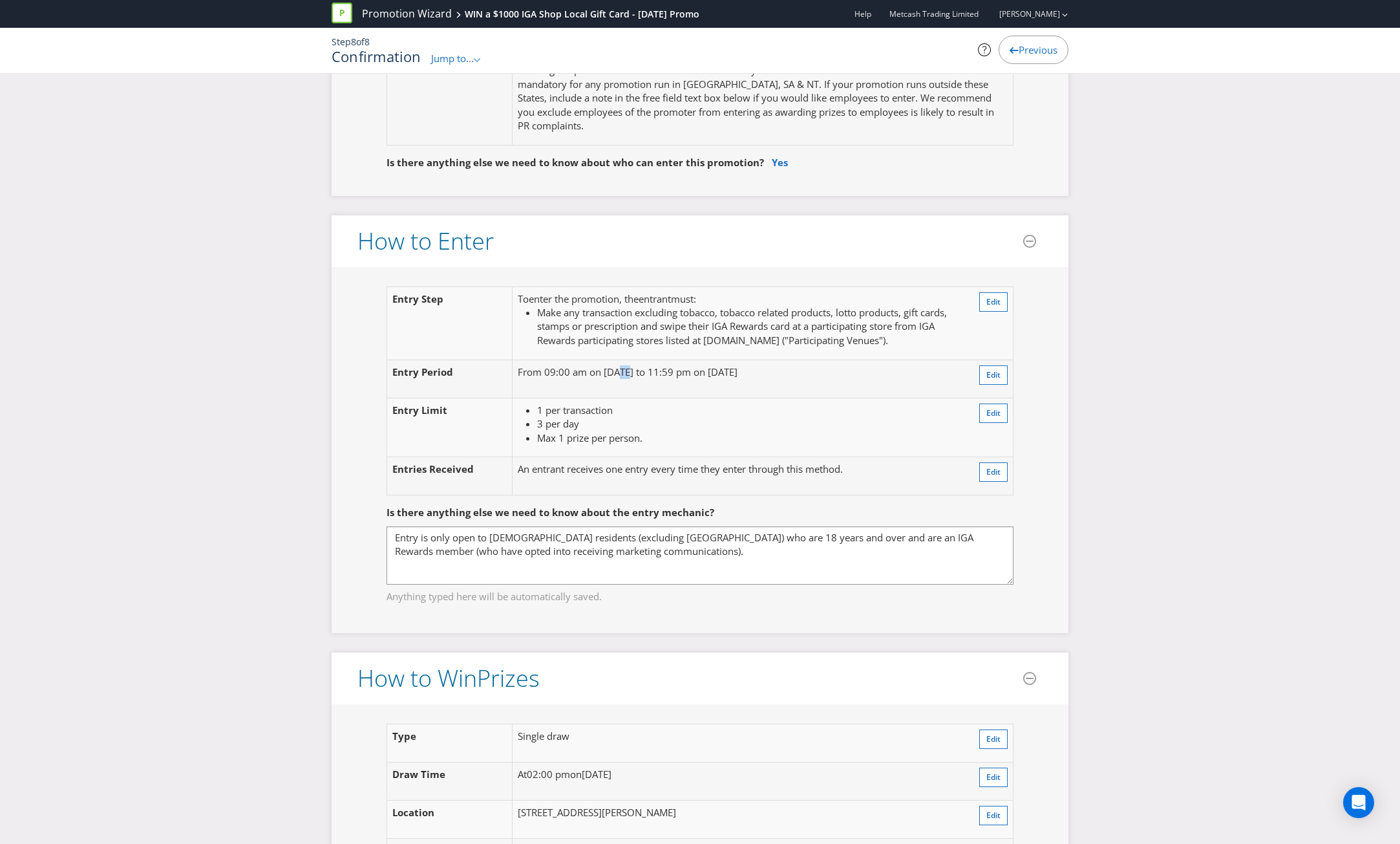
drag, startPoint x: 629, startPoint y: 353, endPoint x: 616, endPoint y: 353, distance: 13.0
click at [616, 365] on p "From 09:00 am on [DATE] to 11:59 pm on [DATE]" at bounding box center [739, 372] width 443 height 14
drag, startPoint x: 601, startPoint y: 354, endPoint x: 655, endPoint y: 350, distance: 54.1
click at [655, 365] on p "From 09:00 am on [DATE] to 11:59 pm on [DATE]" at bounding box center [739, 372] width 443 height 14
click at [680, 365] on p "From 09:00 am on [DATE] to 11:59 pm on [DATE]" at bounding box center [739, 372] width 443 height 14
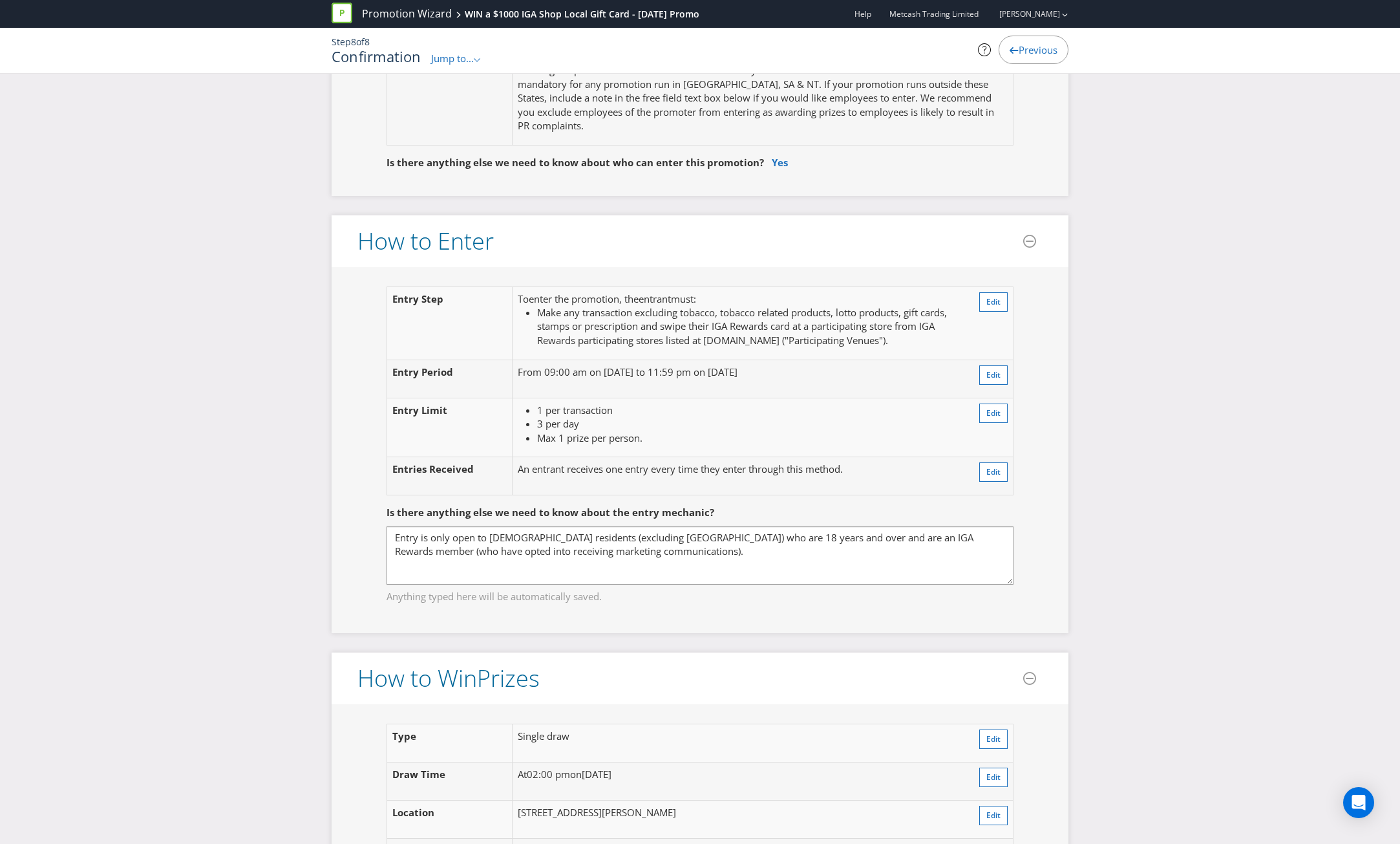
drag, startPoint x: 779, startPoint y: 353, endPoint x: 730, endPoint y: 354, distance: 49.0
click at [730, 365] on p "From 09:00 am on [DATE] to 11:59 pm on [DATE]" at bounding box center [739, 372] width 443 height 14
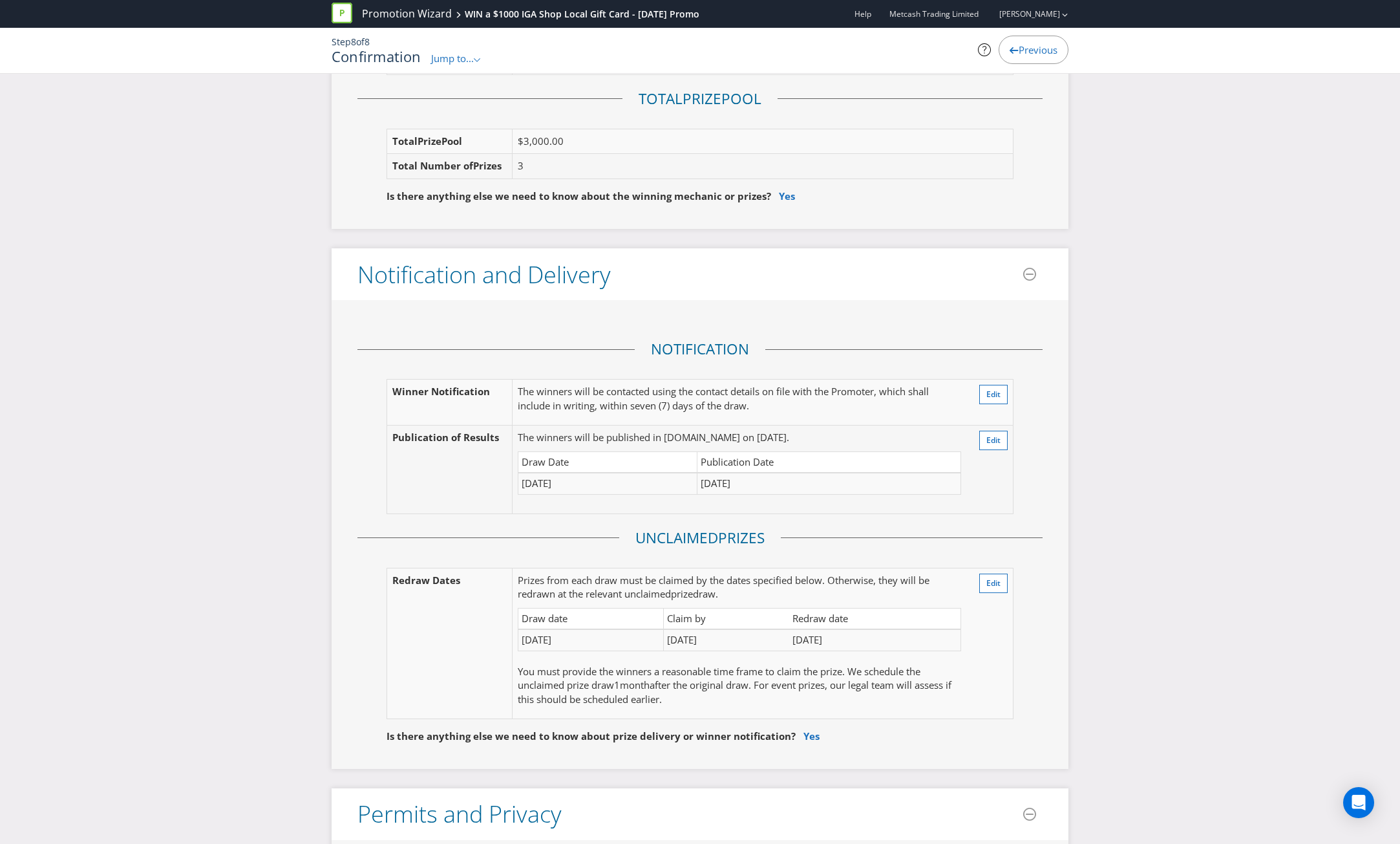
scroll to position [1940, 0]
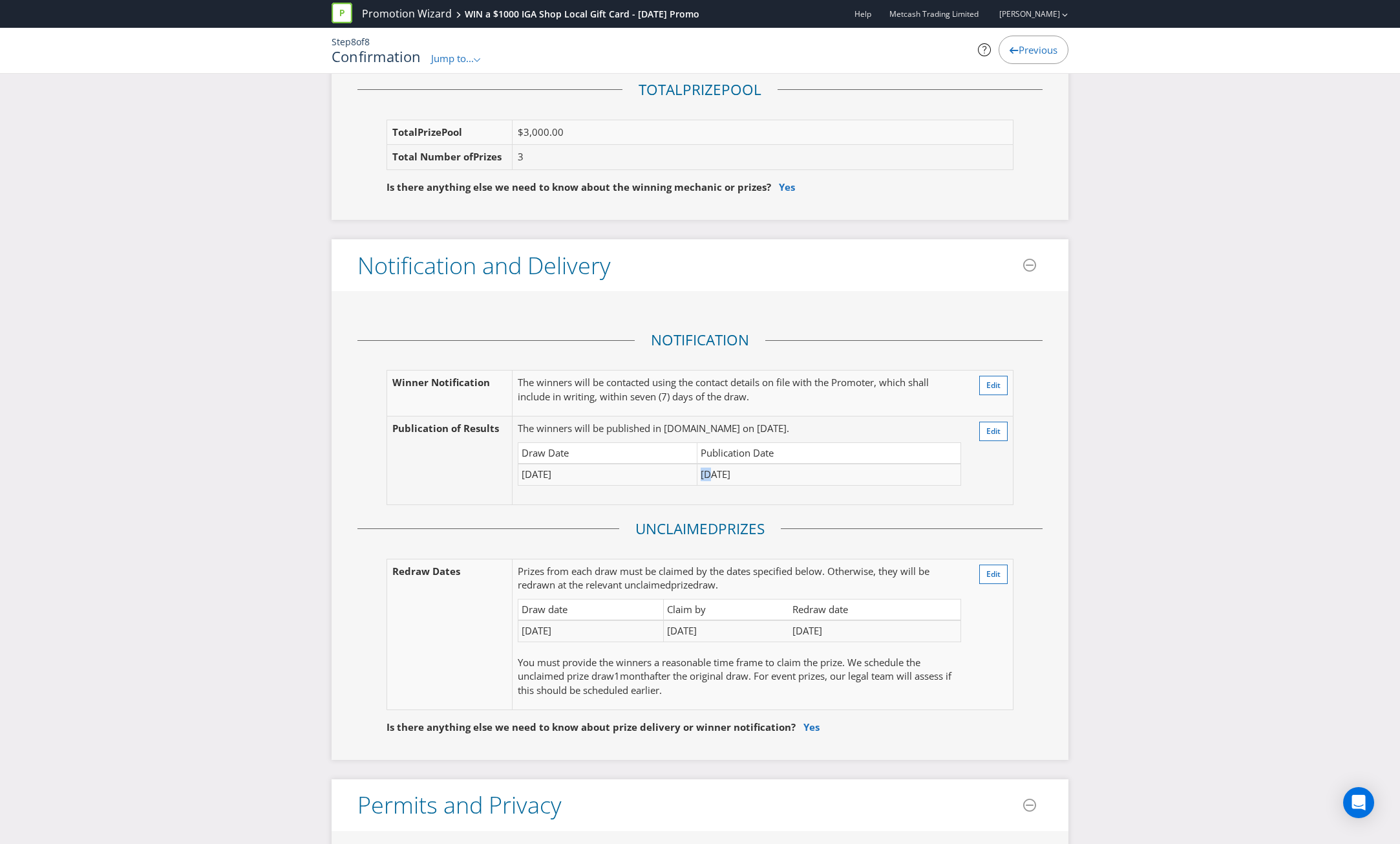
drag, startPoint x: 709, startPoint y: 439, endPoint x: 701, endPoint y: 438, distance: 8.1
click at [701, 464] on td "[DATE]" at bounding box center [829, 474] width 264 height 22
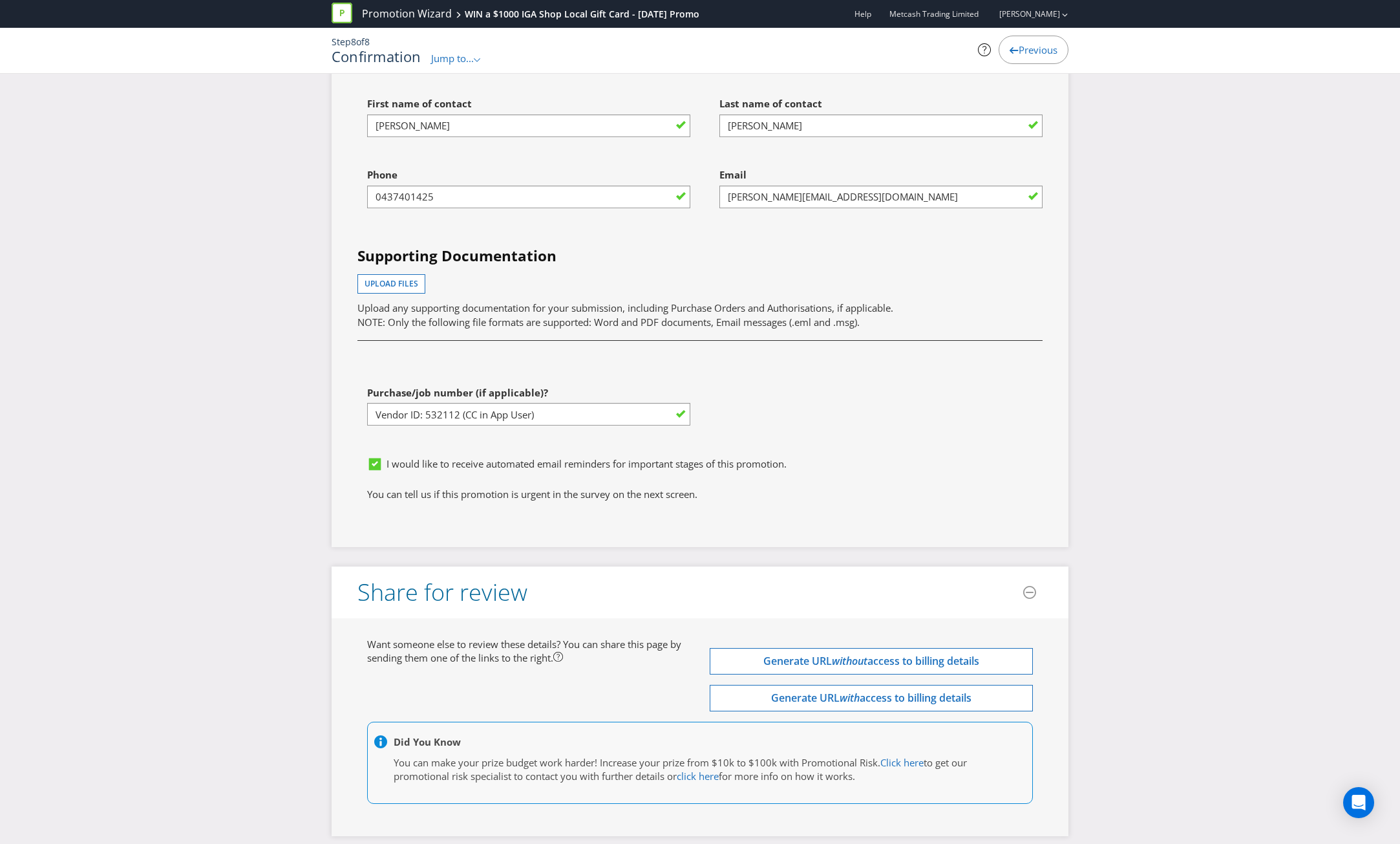
scroll to position [3708, 0]
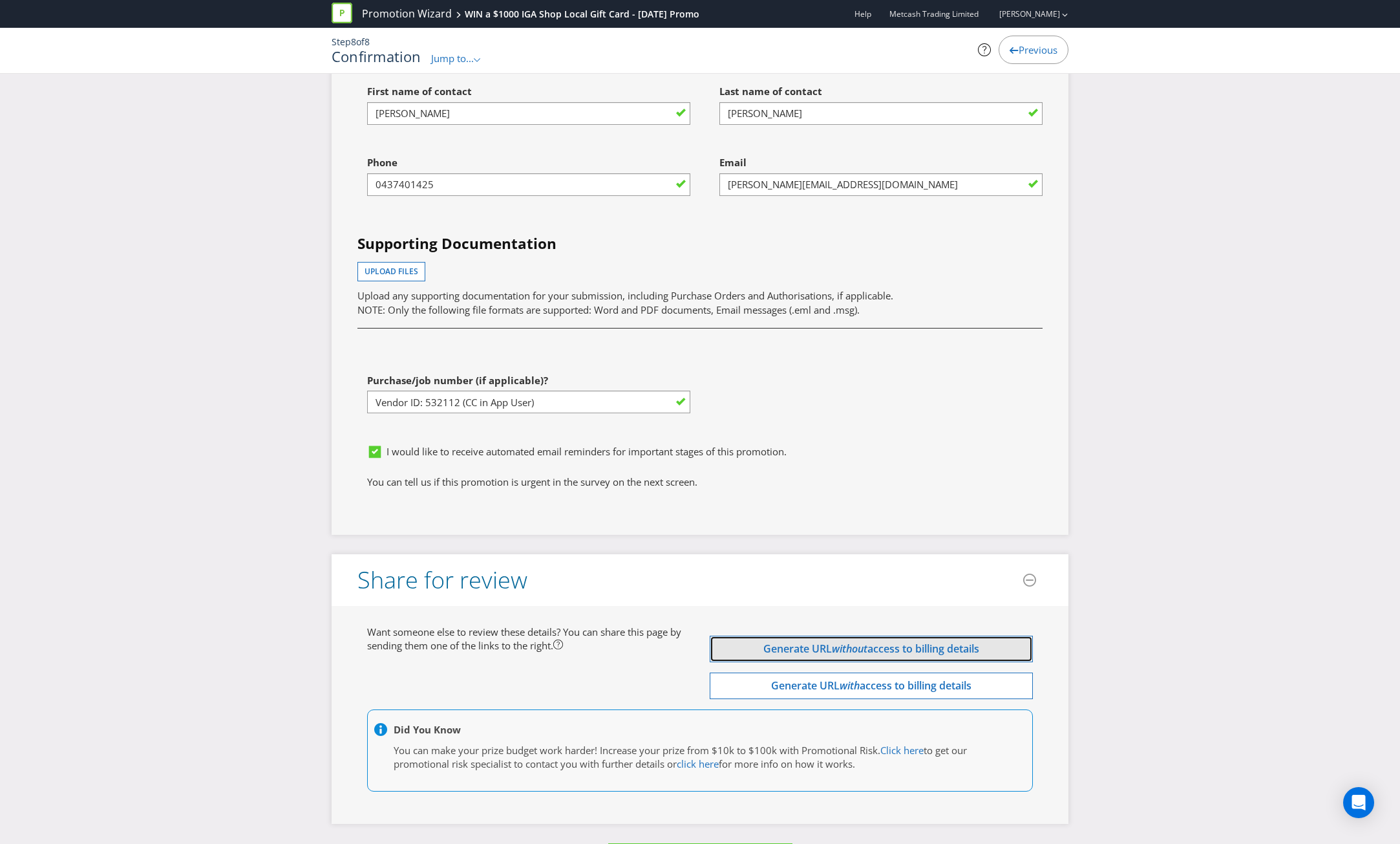
click at [933, 635] on button "Generate URL without access to billing details" at bounding box center [871, 648] width 323 height 27
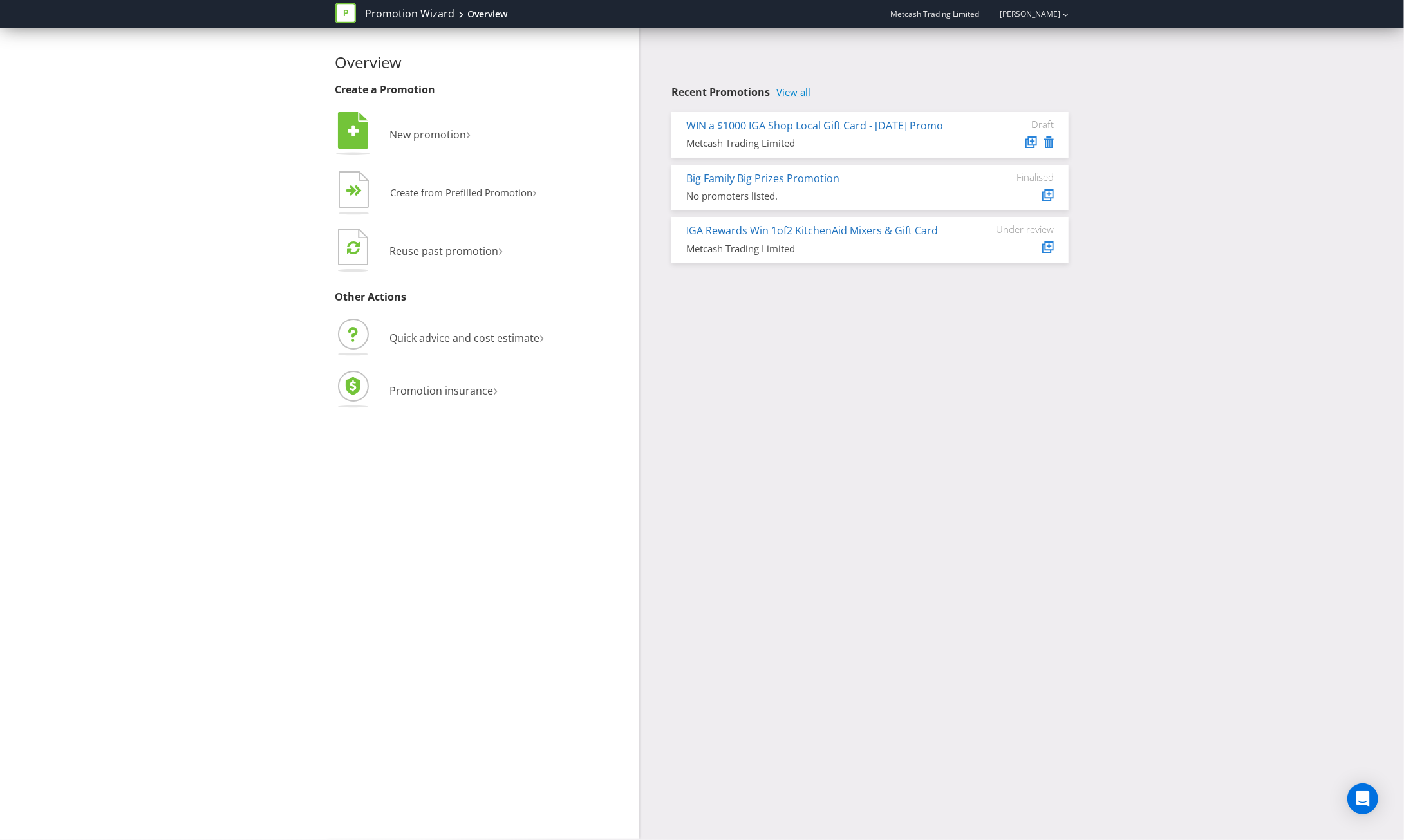
click at [794, 93] on link "View all" at bounding box center [793, 92] width 34 height 11
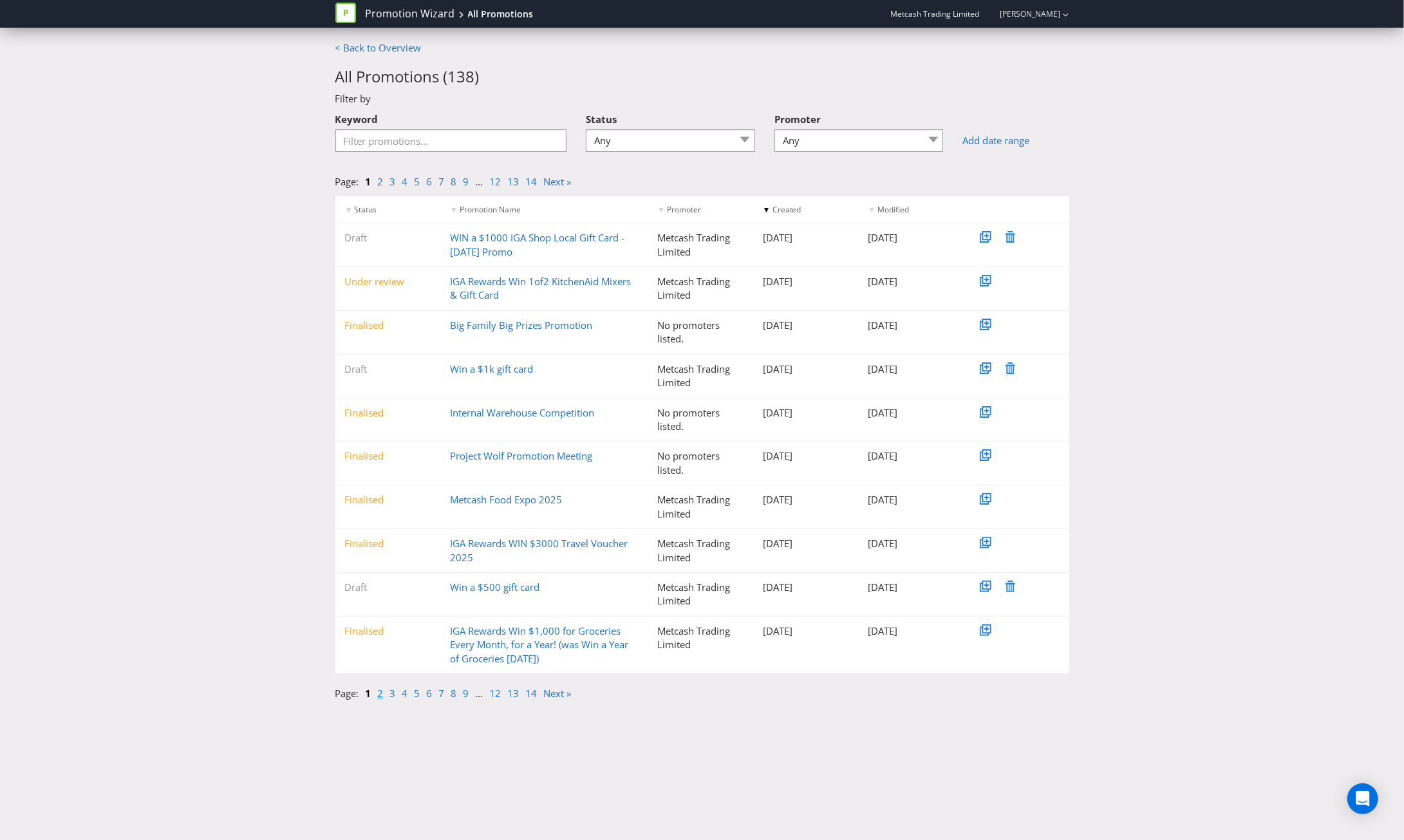
click at [380, 693] on link "2" at bounding box center [381, 693] width 6 height 13
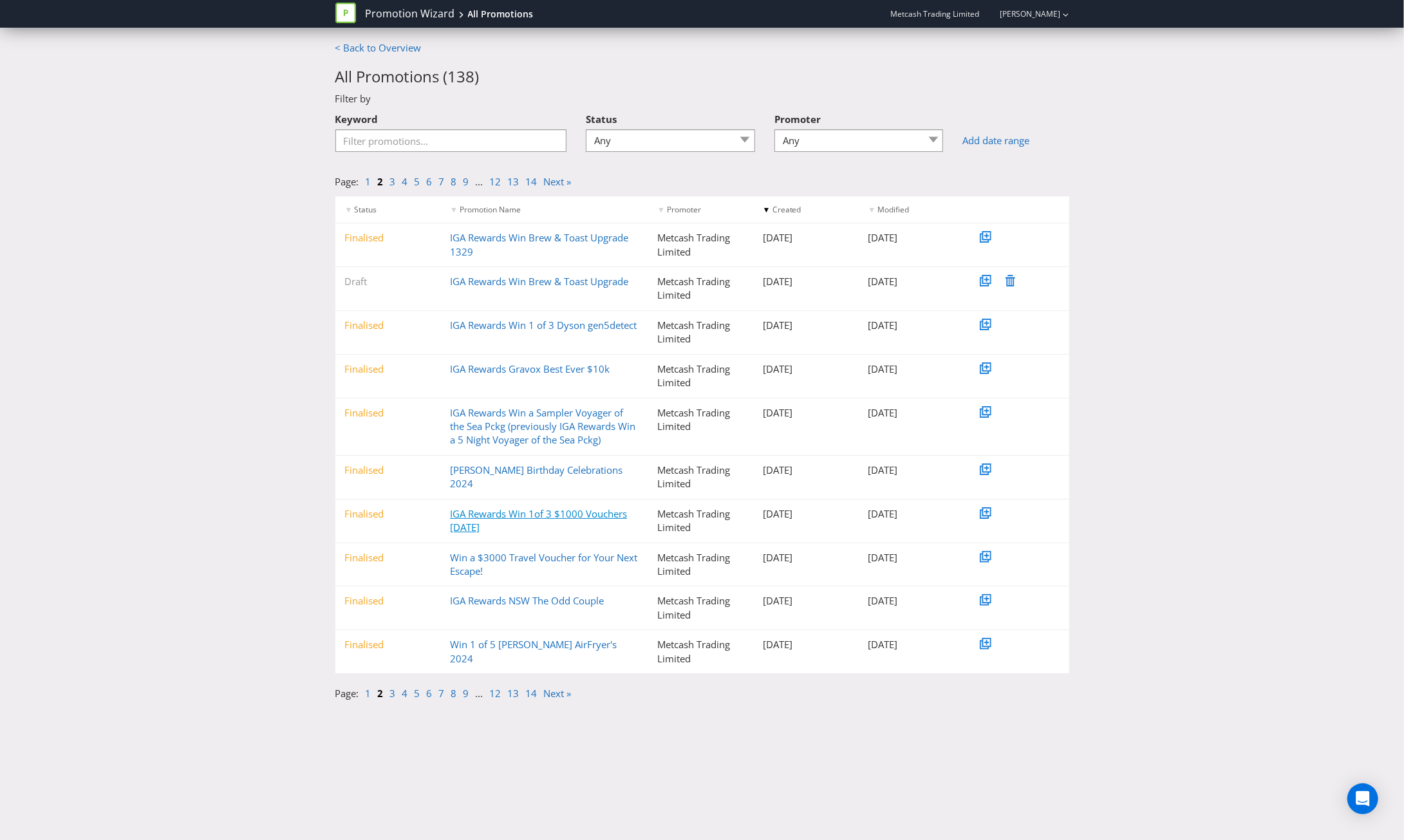
click at [562, 515] on link "IGA Rewards Win 1of 3 $1000 Vouchers 2024 Sept" at bounding box center [538, 520] width 177 height 27
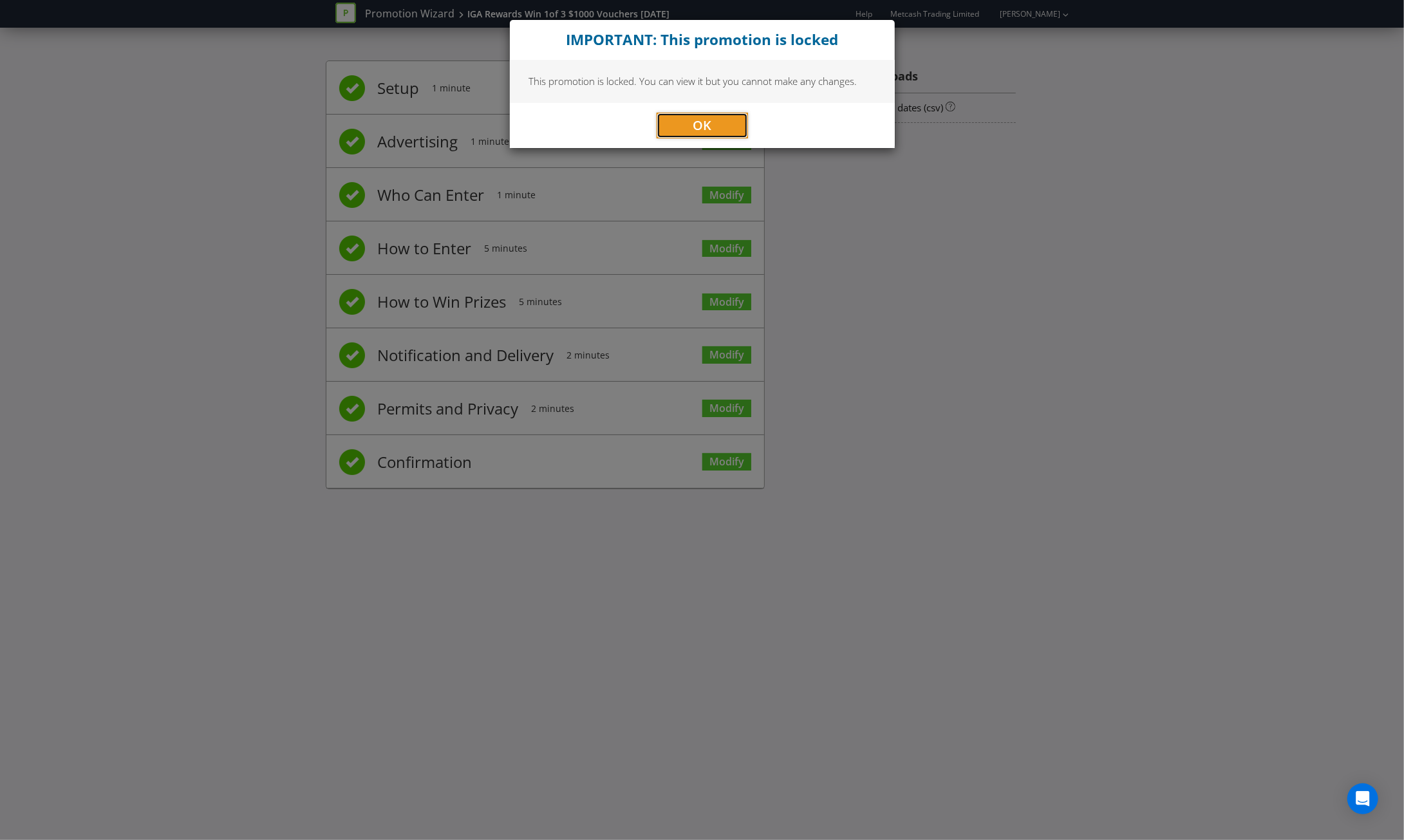
click at [725, 120] on button "OK" at bounding box center [702, 125] width 92 height 26
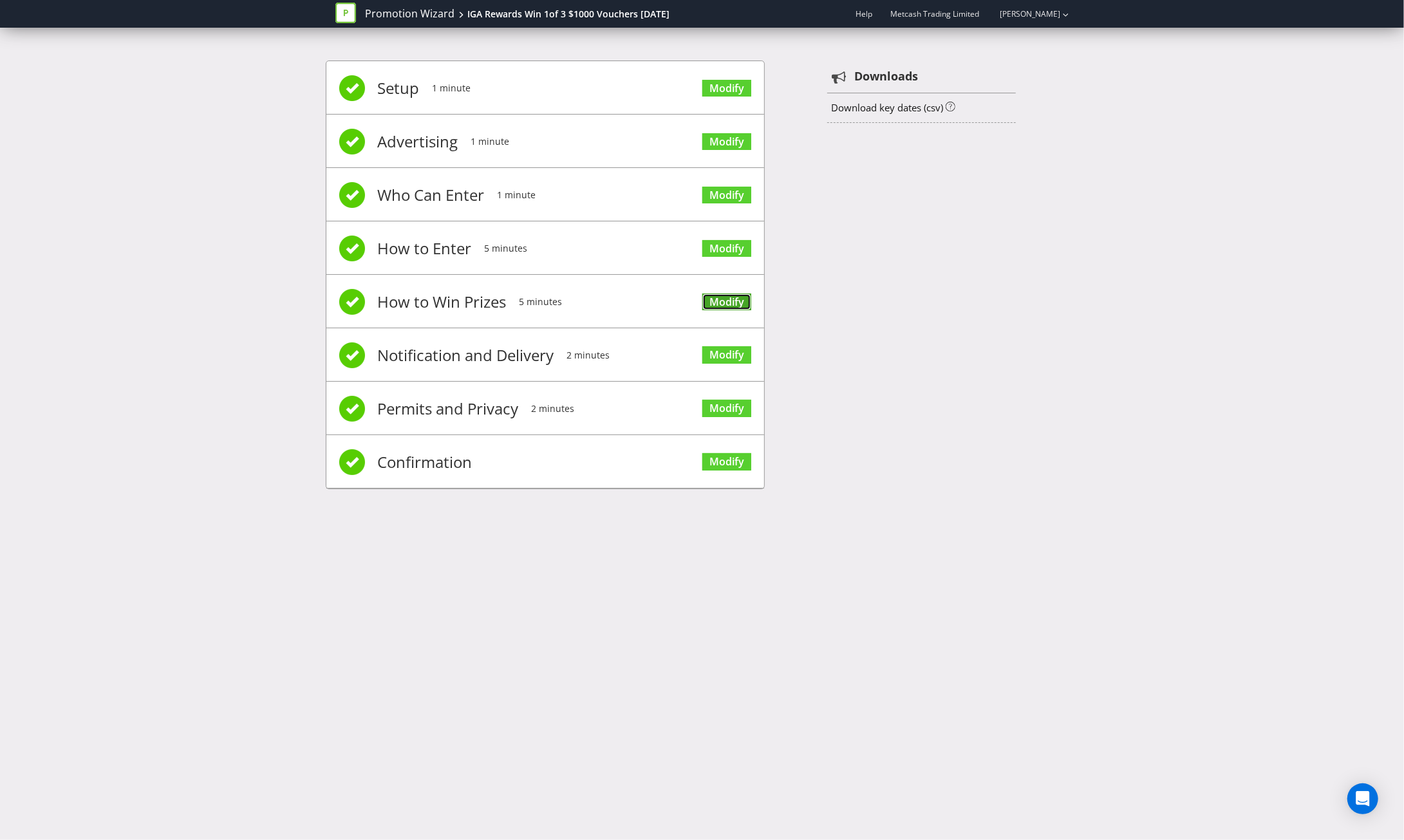
click at [728, 301] on link "Modify" at bounding box center [726, 302] width 49 height 18
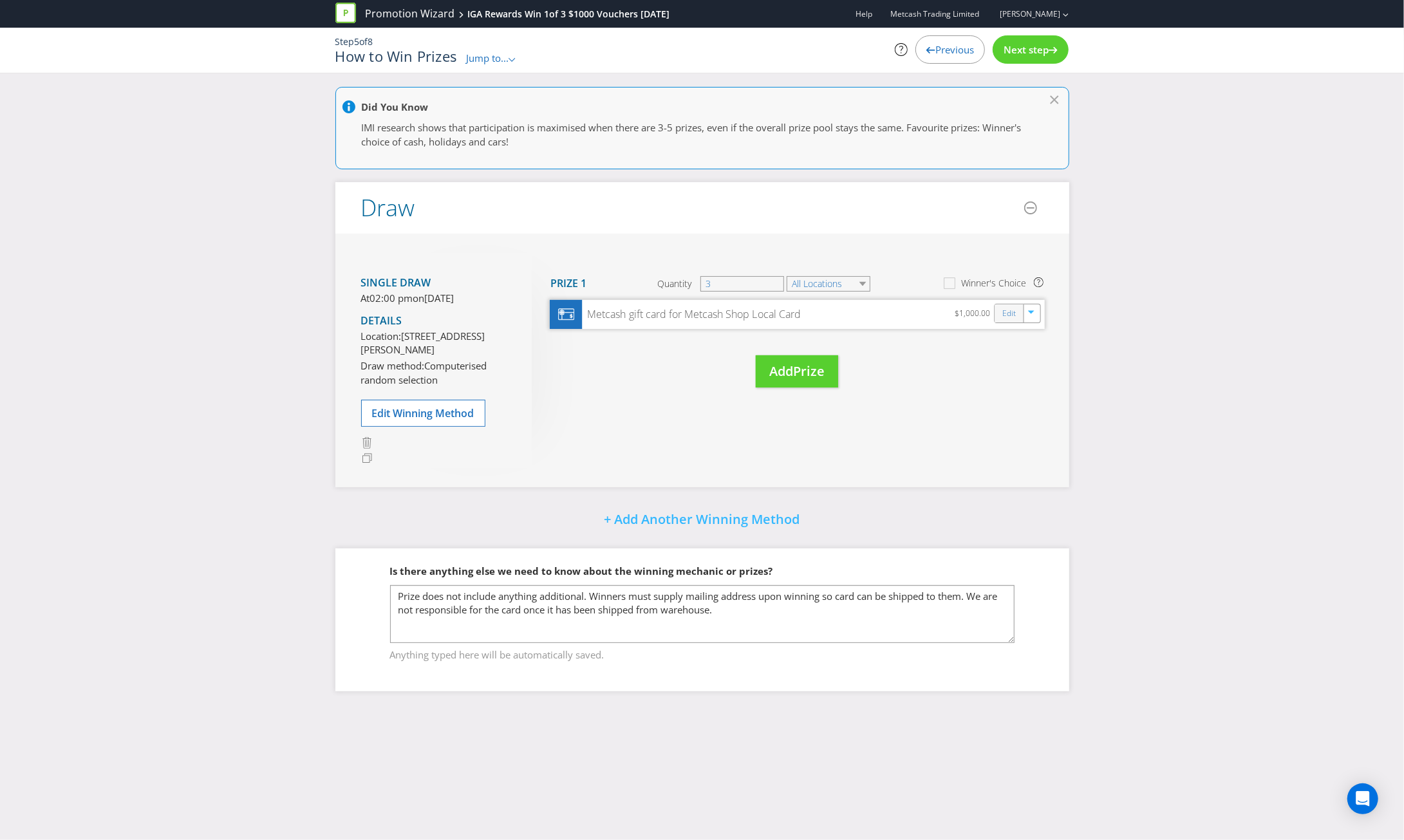
click at [1001, 312] on div "Edit" at bounding box center [1009, 314] width 29 height 18
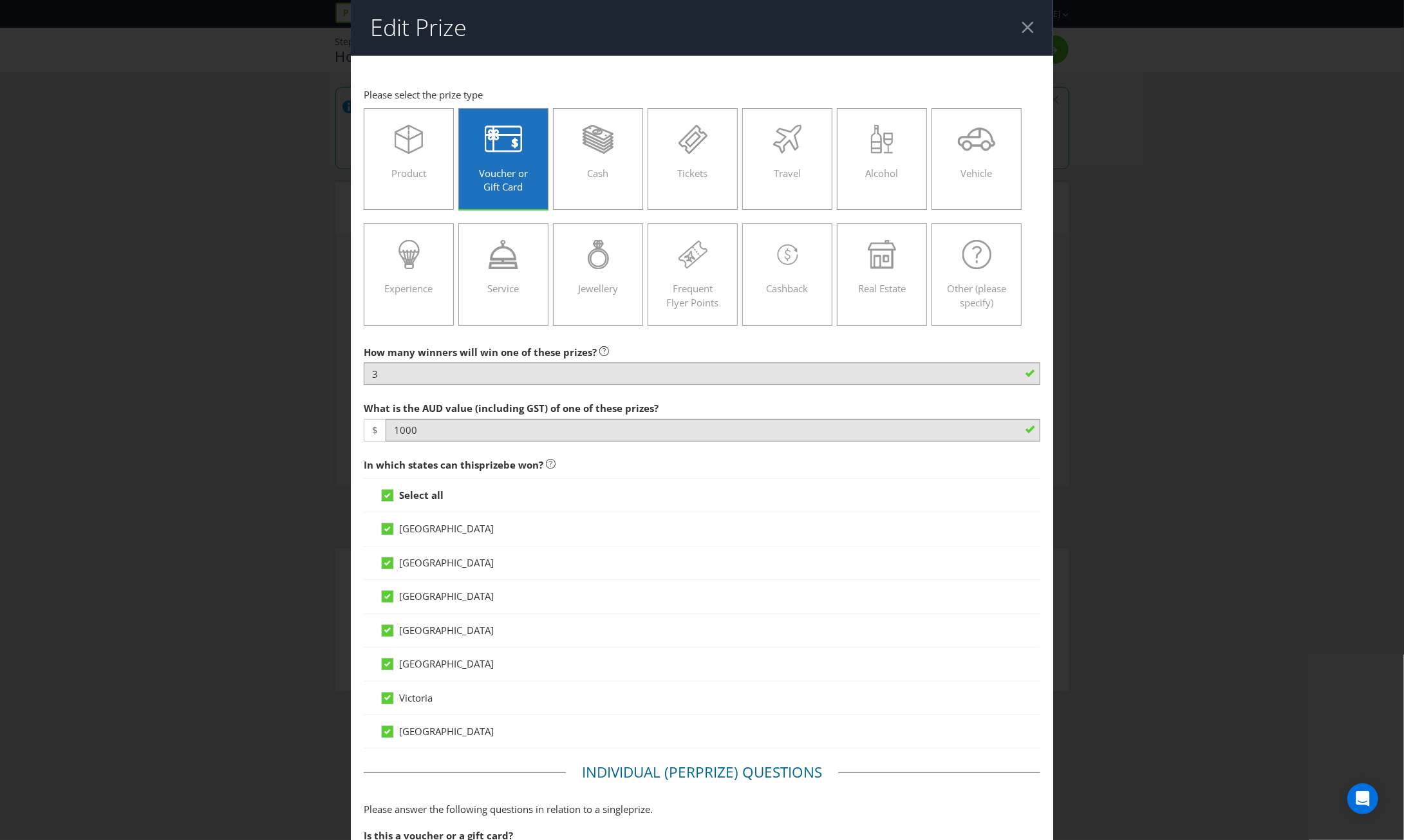
click at [1022, 25] on div at bounding box center [1027, 27] width 12 height 12
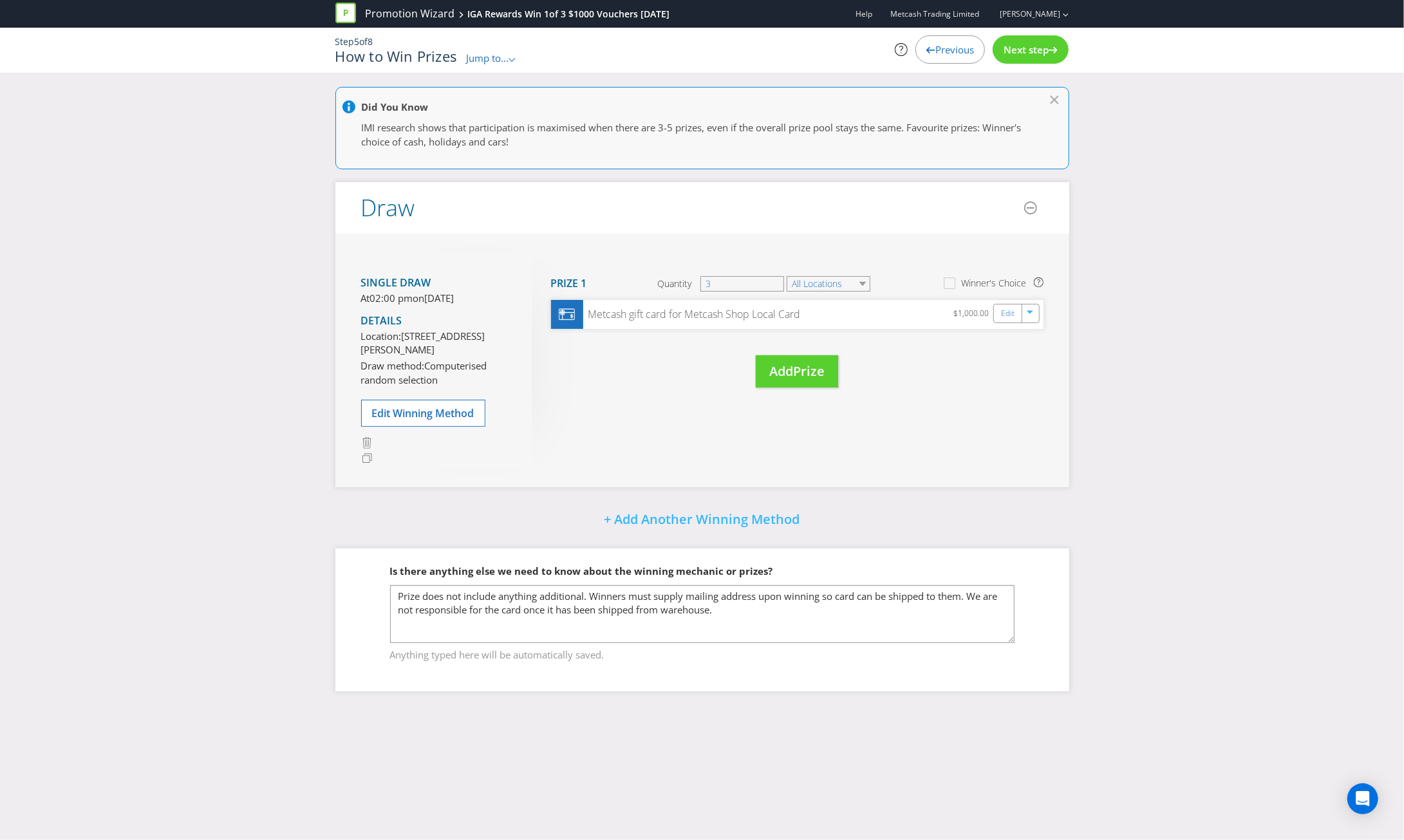
click at [947, 51] on span "Previous" at bounding box center [954, 49] width 38 height 13
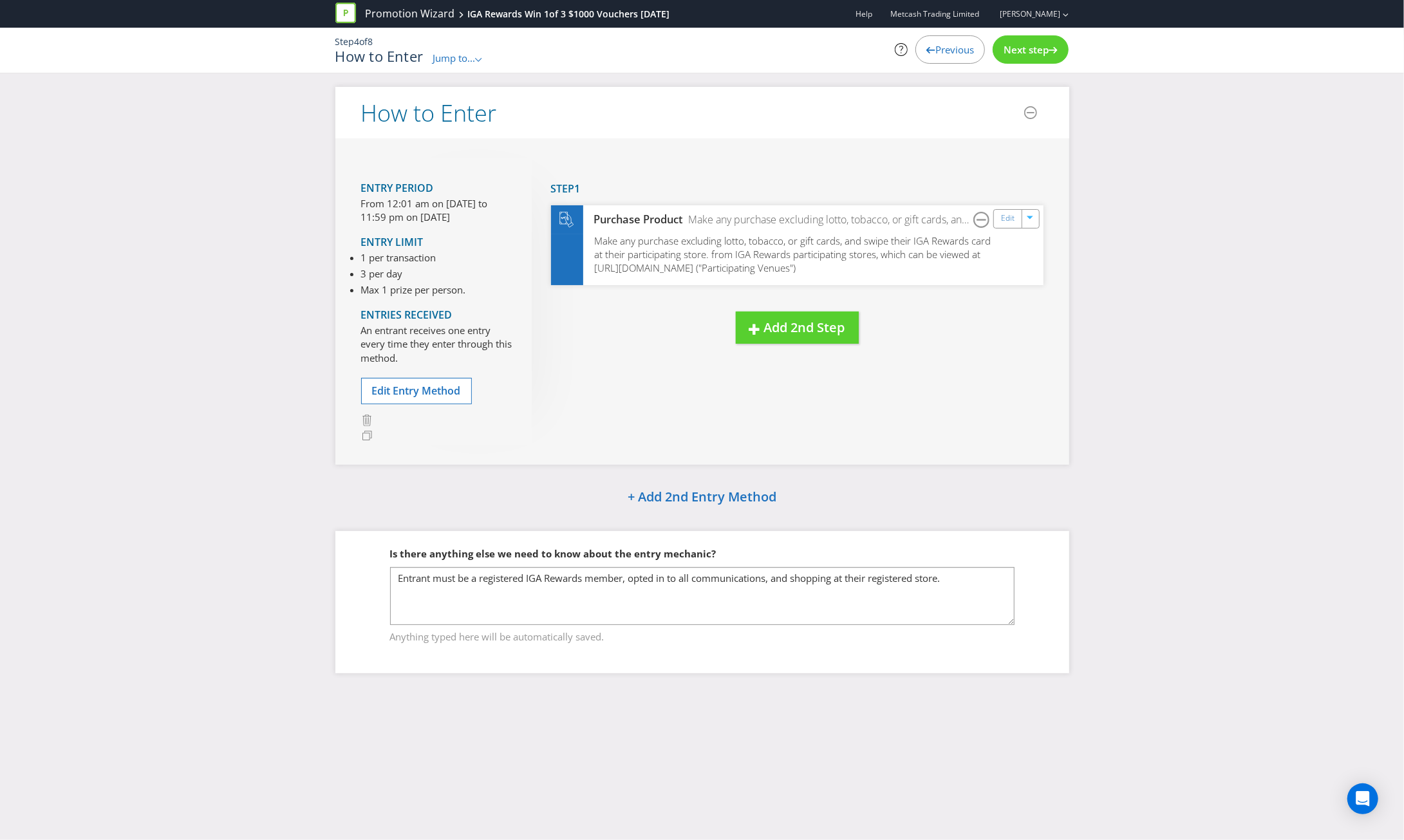
click at [947, 51] on span "Previous" at bounding box center [954, 49] width 38 height 13
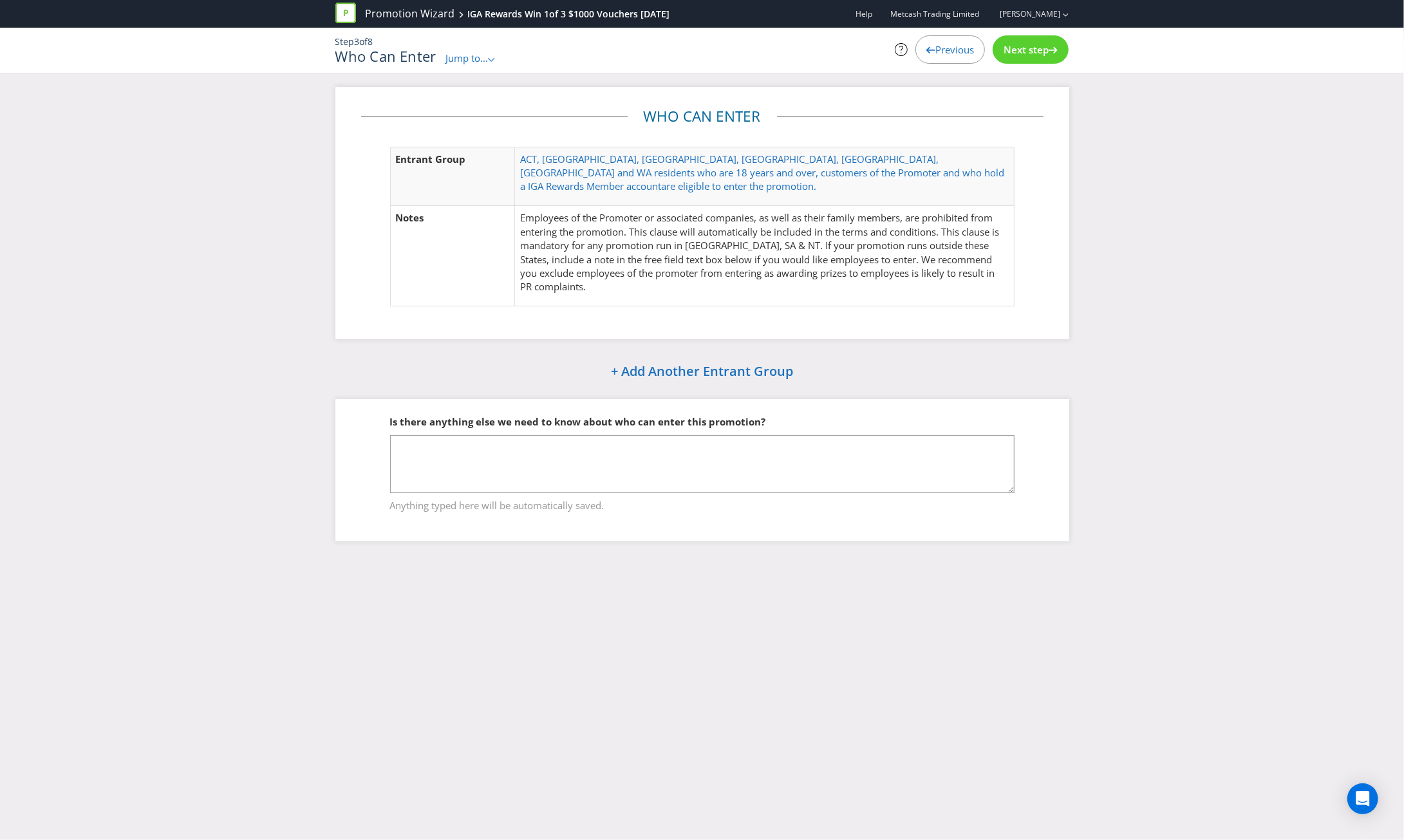
click at [1055, 47] on icon at bounding box center [1053, 50] width 9 height 6
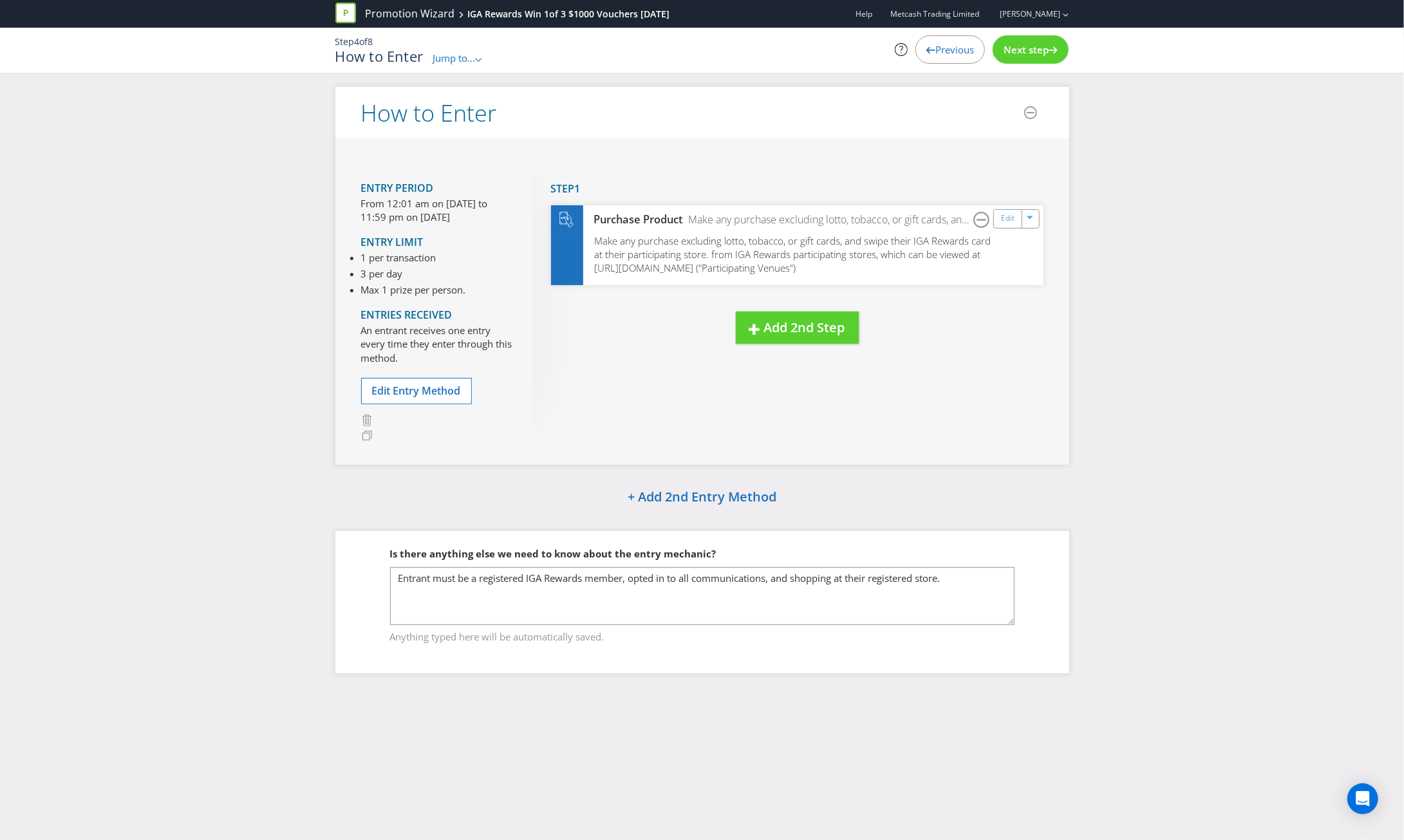
click at [1055, 47] on icon at bounding box center [1053, 50] width 9 height 6
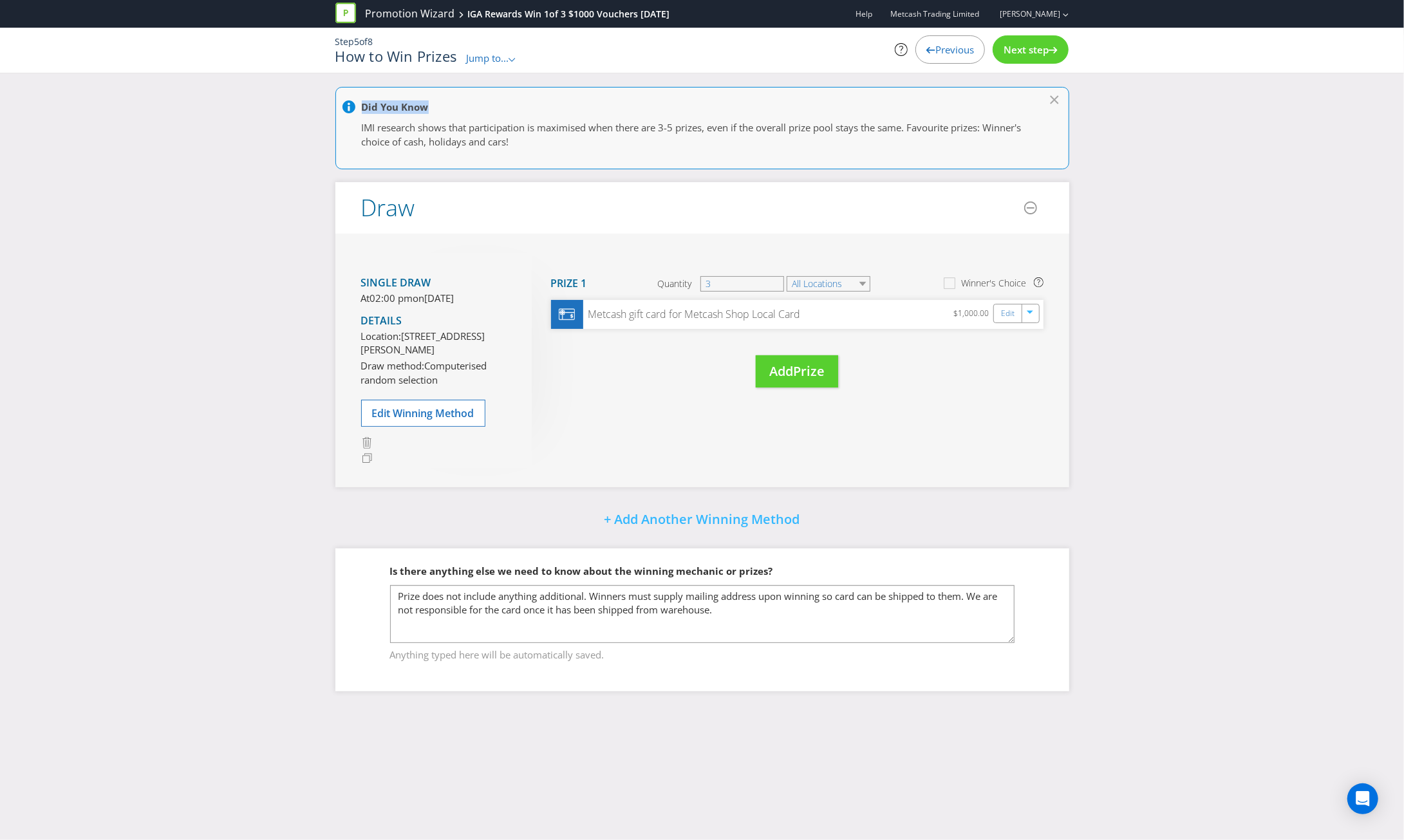
drag, startPoint x: 1055, startPoint y: 47, endPoint x: 1227, endPoint y: 100, distance: 180.0
click at [1227, 87] on div "Promotion Wizard IGA Rewards Win 1of 3 $1000 Vouchers 2024 Sept Help Metcash Tr…" at bounding box center [702, 43] width 1404 height 87
click at [409, 420] on span "Edit Winning Method" at bounding box center [423, 413] width 103 height 14
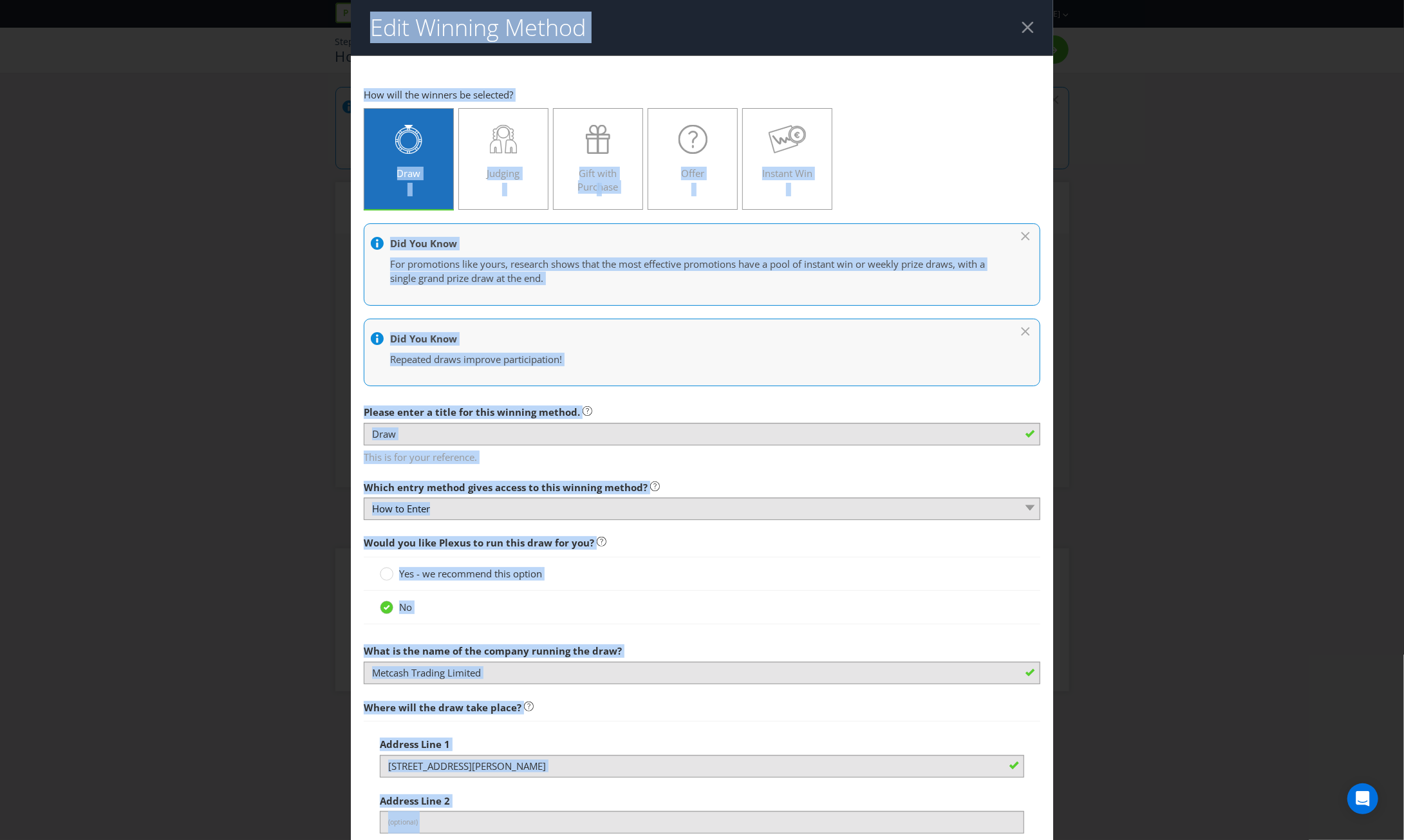
scroll to position [776, 0]
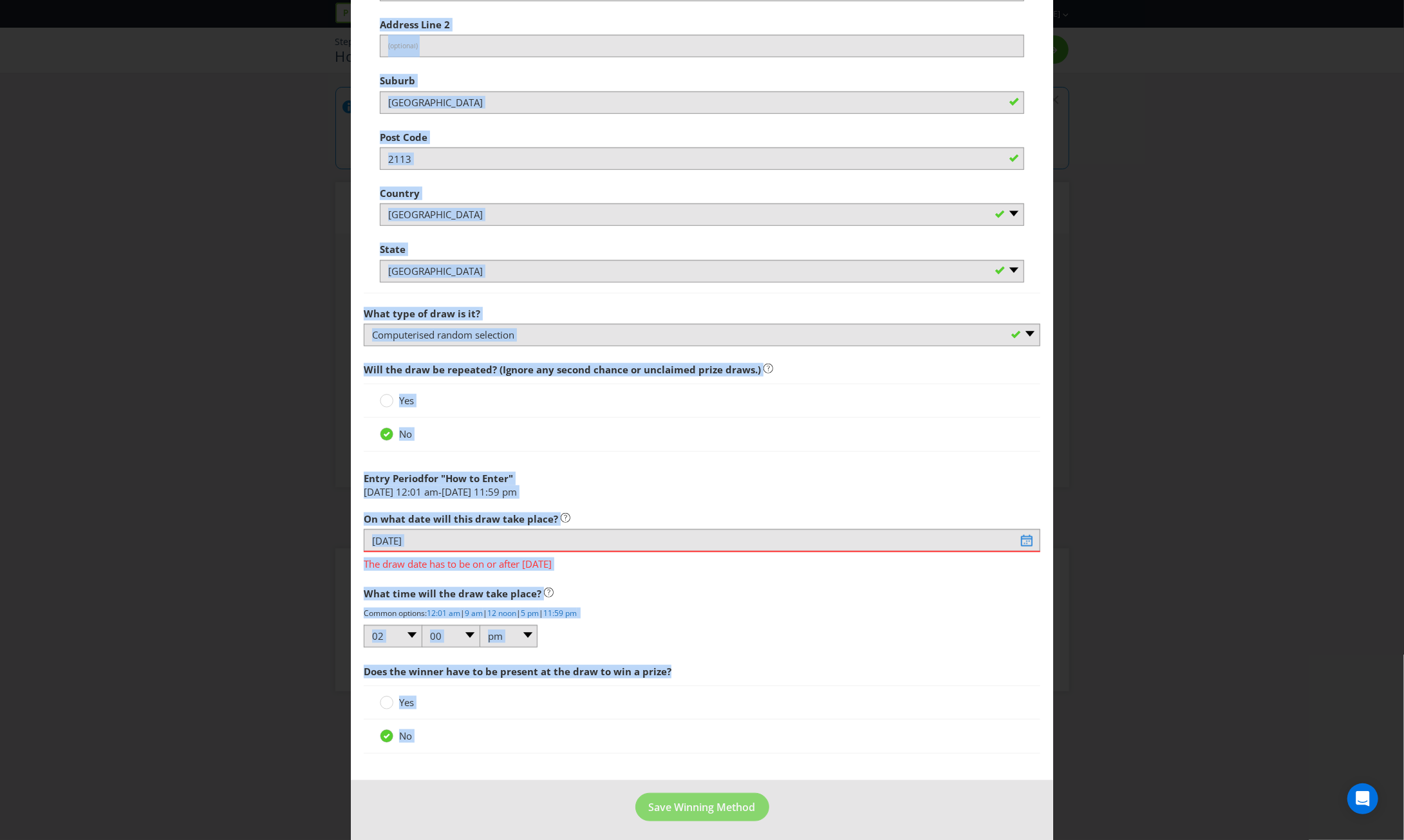
click at [621, 401] on div "Yes" at bounding box center [702, 401] width 644 height 14
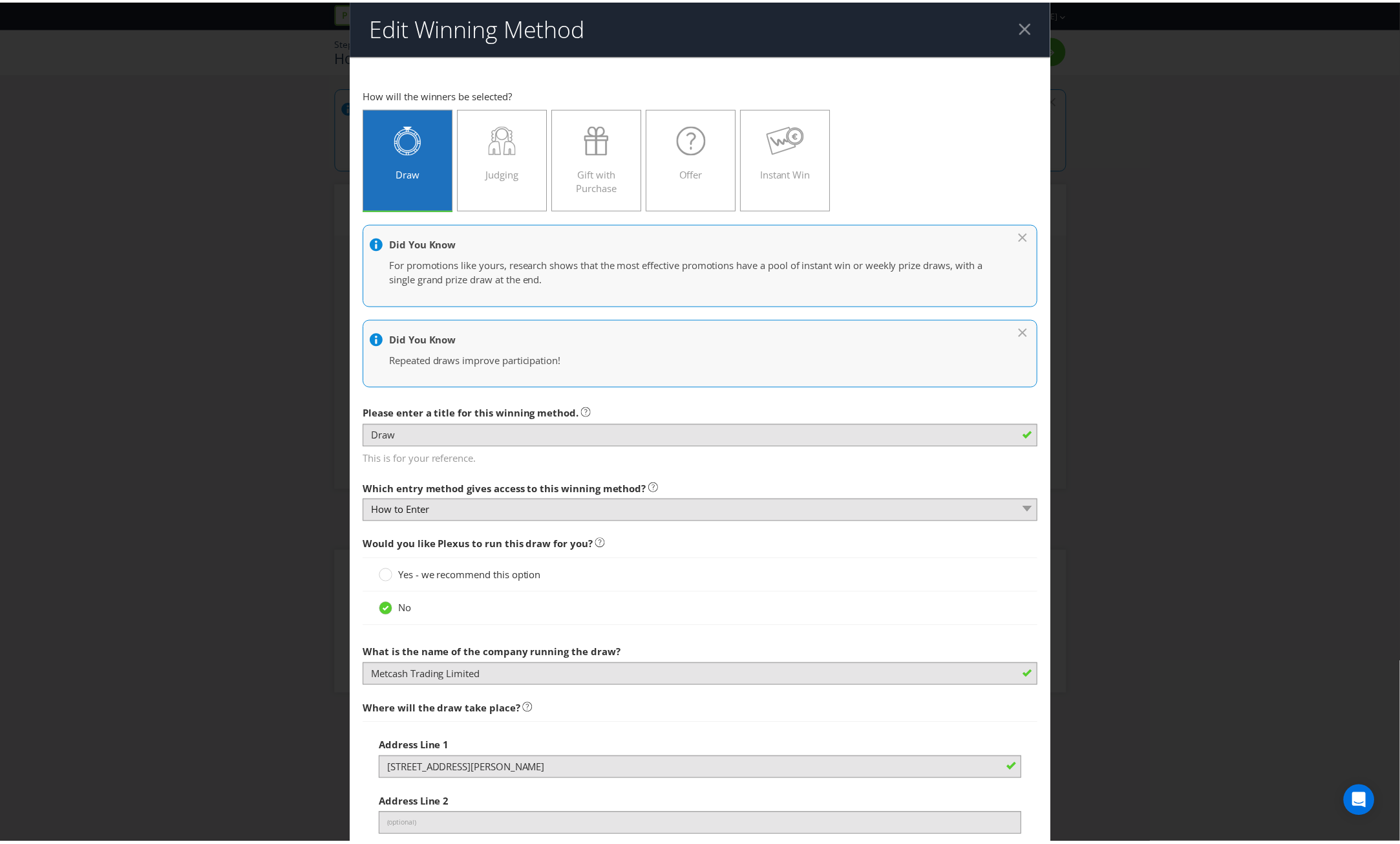
scroll to position [0, 0]
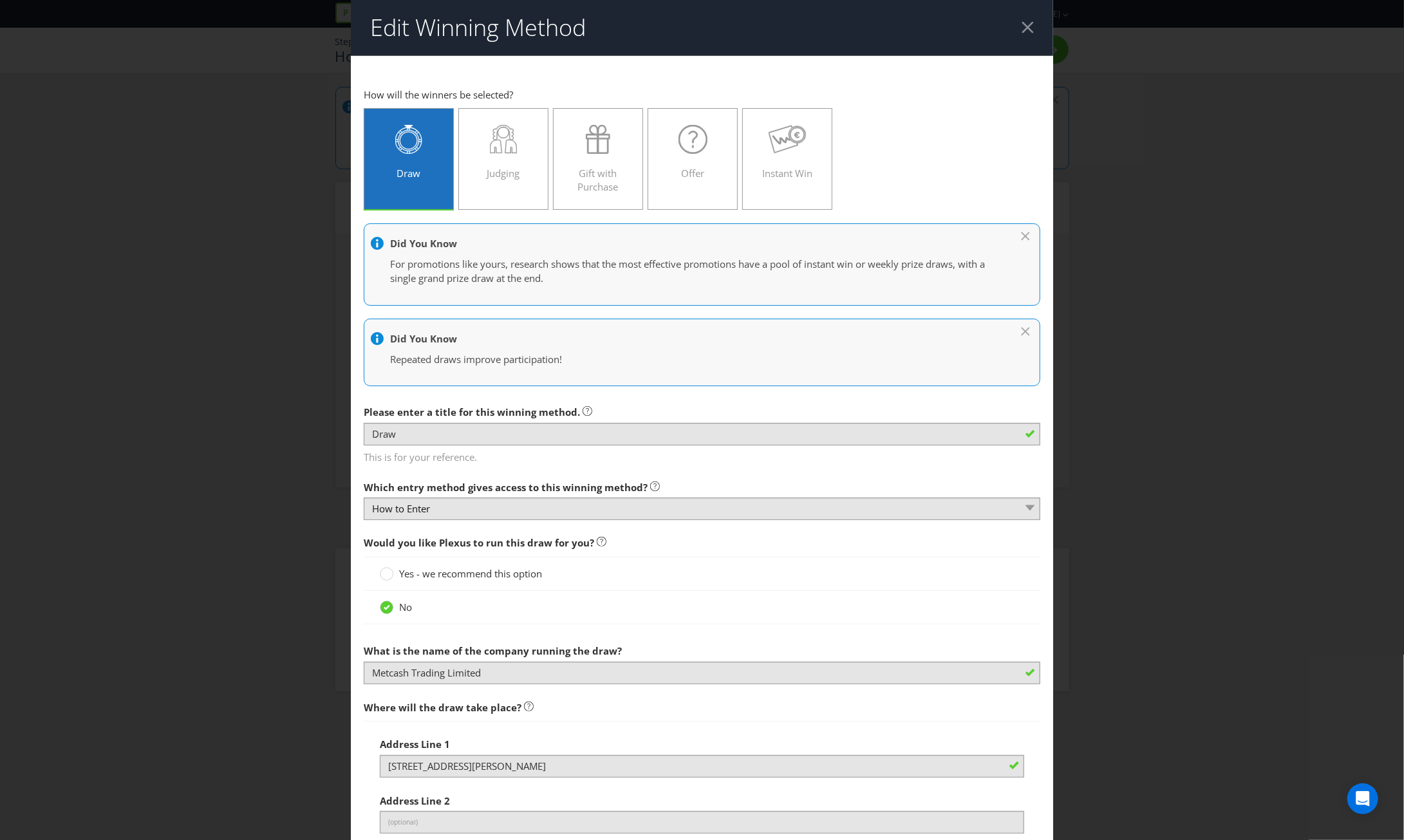
click at [1022, 32] on div at bounding box center [1027, 27] width 12 height 12
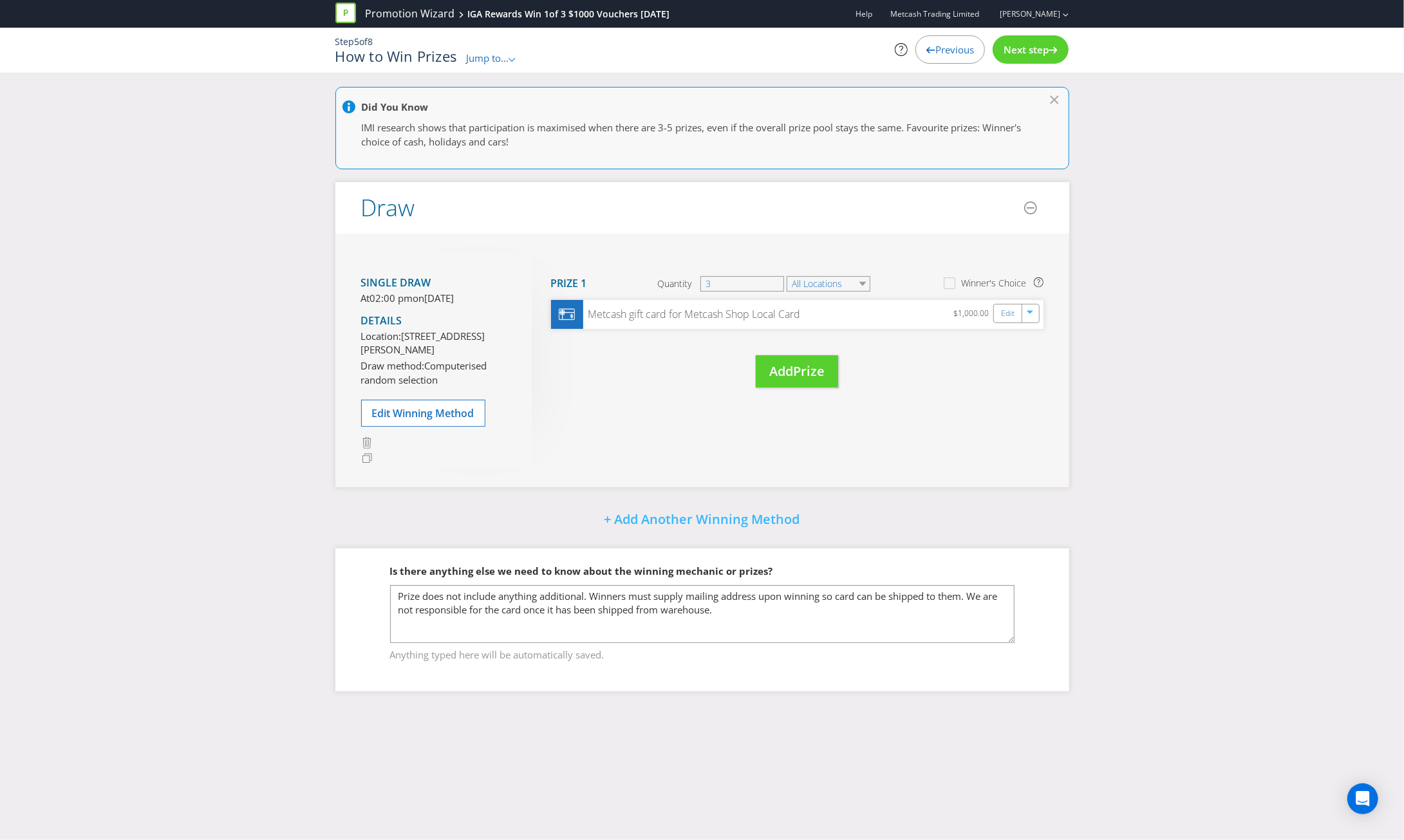
click at [1039, 57] on div "Next step" at bounding box center [1031, 50] width 76 height 29
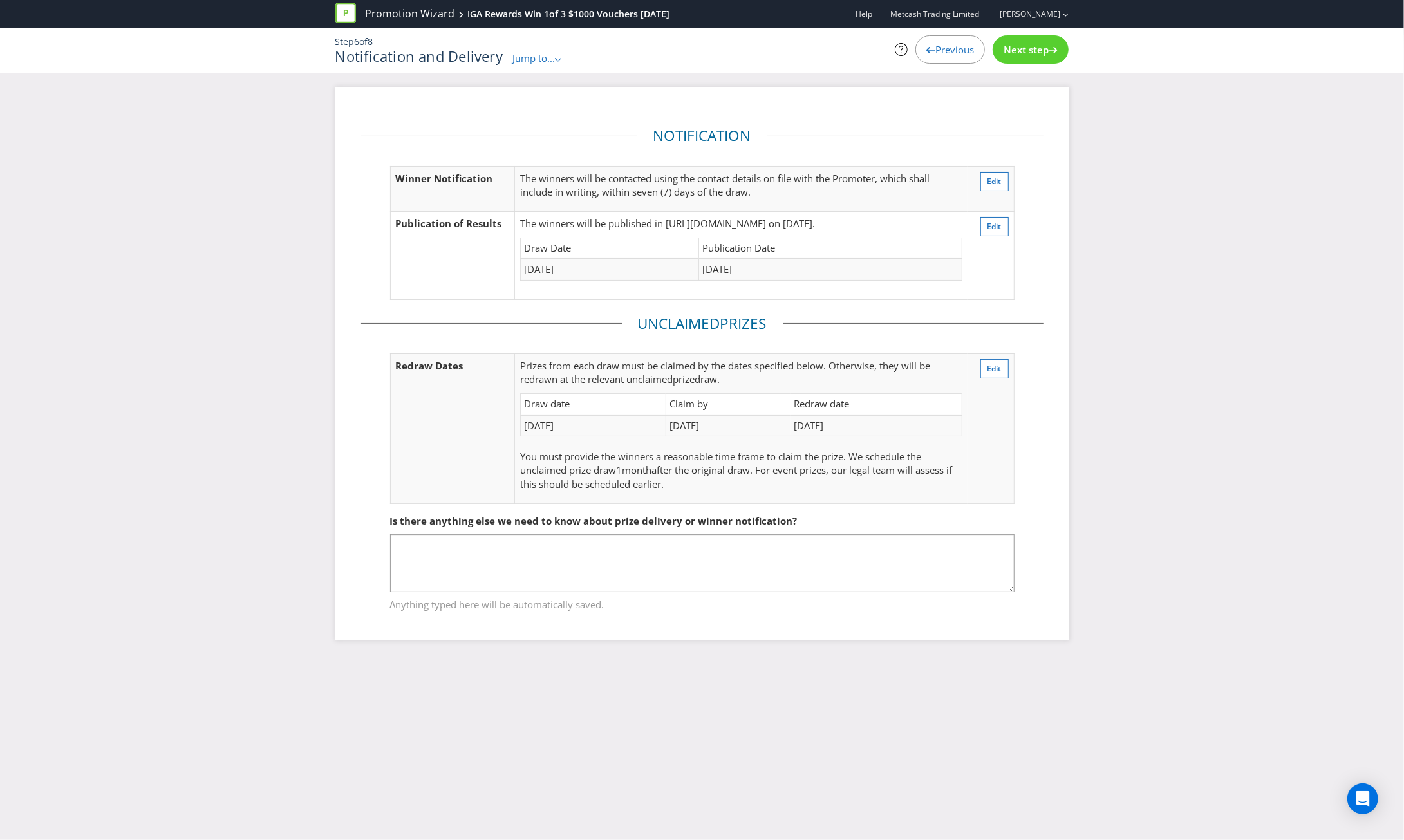
click at [1039, 57] on div "Next step" at bounding box center [1031, 50] width 76 height 29
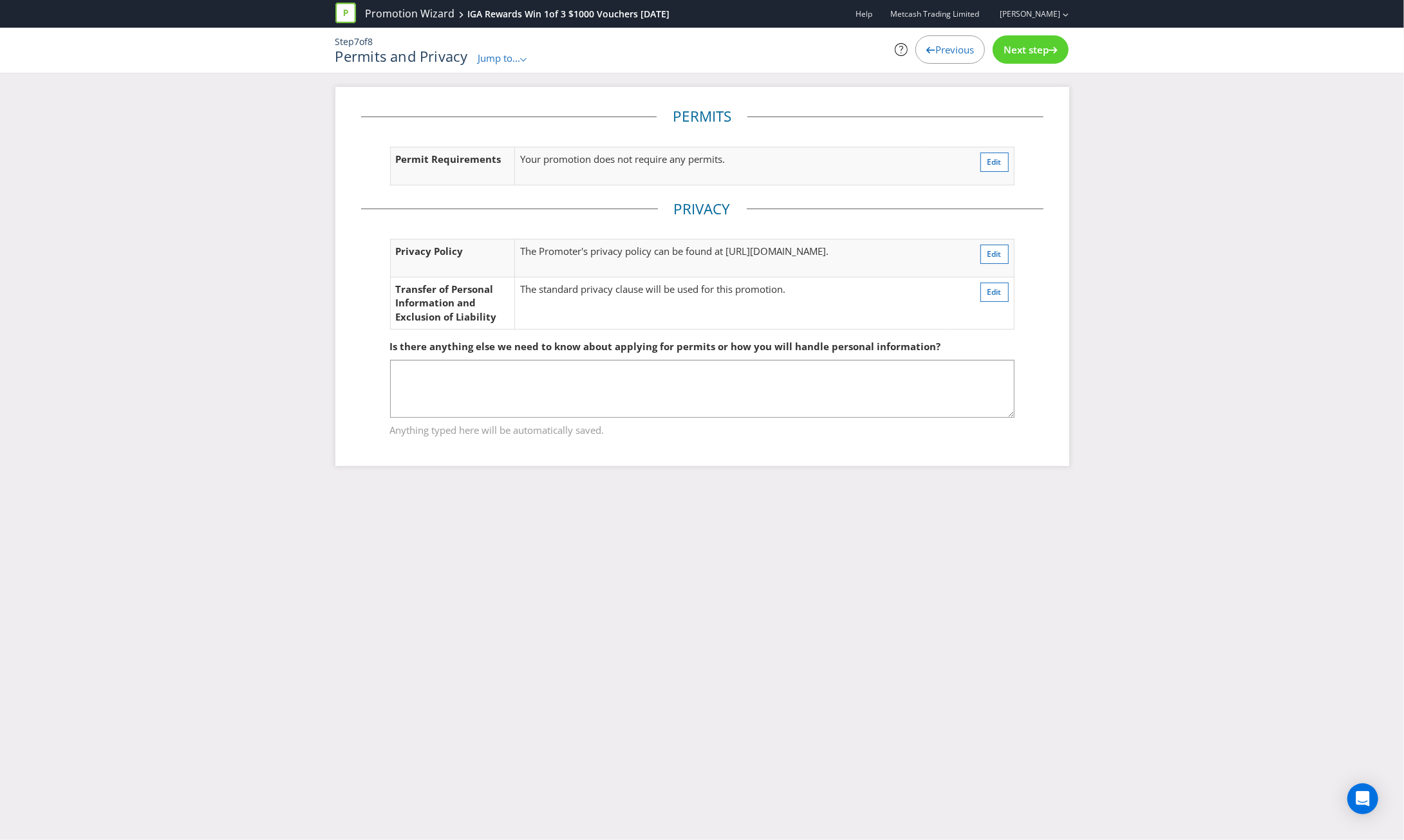
click at [1039, 57] on div "Next step" at bounding box center [1031, 50] width 76 height 29
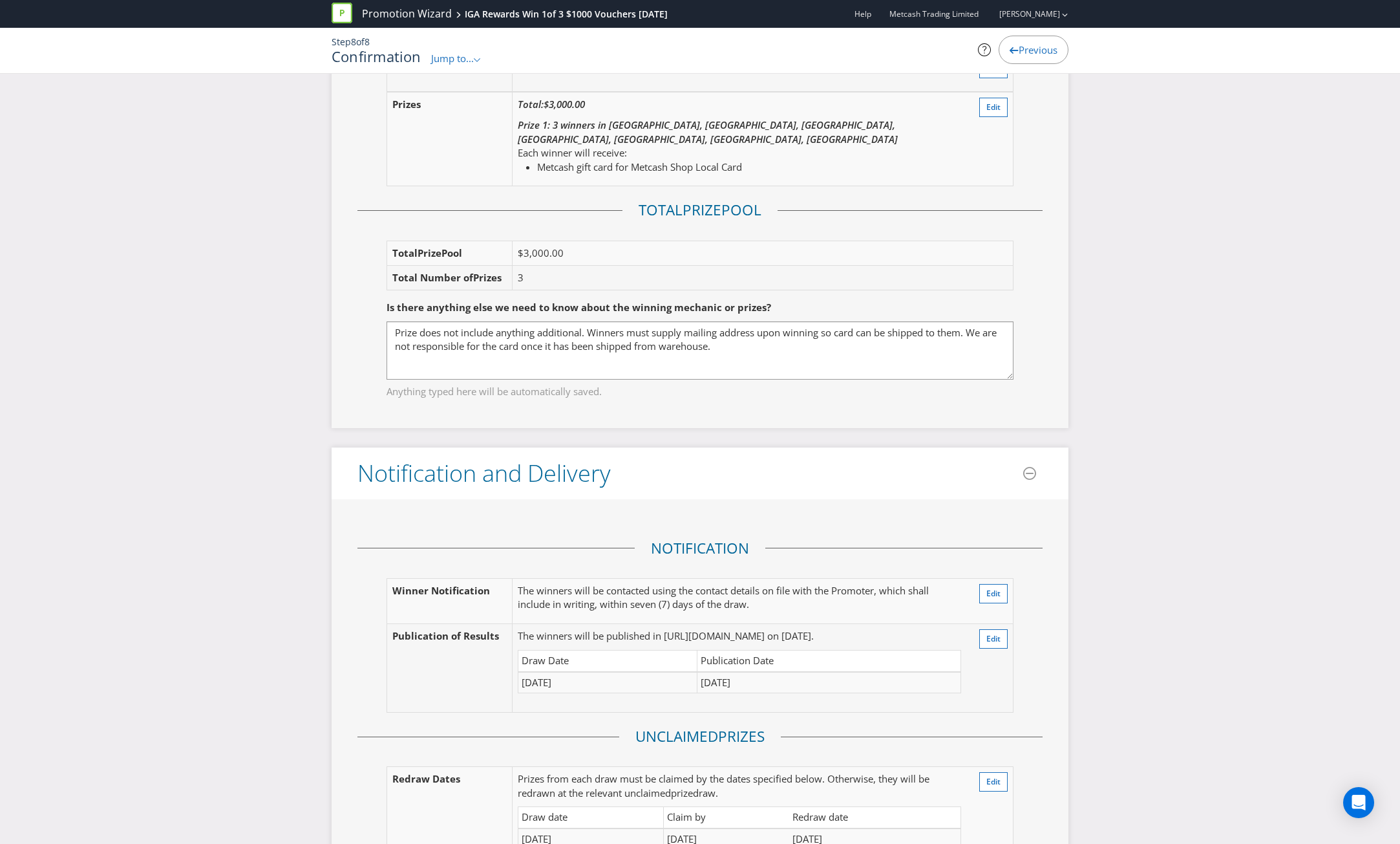
scroll to position [1940, 0]
